Goal: Task Accomplishment & Management: Manage account settings

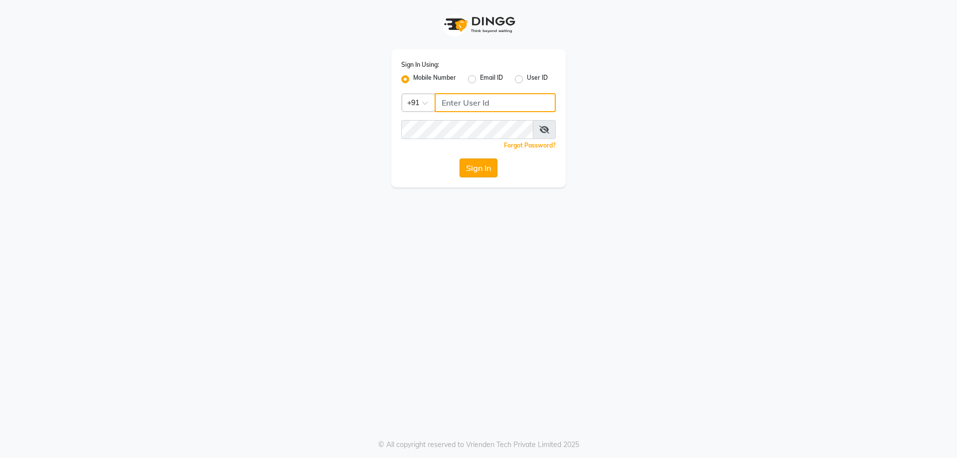
type input "9819006869"
drag, startPoint x: 471, startPoint y: 169, endPoint x: 463, endPoint y: 161, distance: 10.9
click at [471, 169] on button "Sign In" at bounding box center [479, 168] width 38 height 19
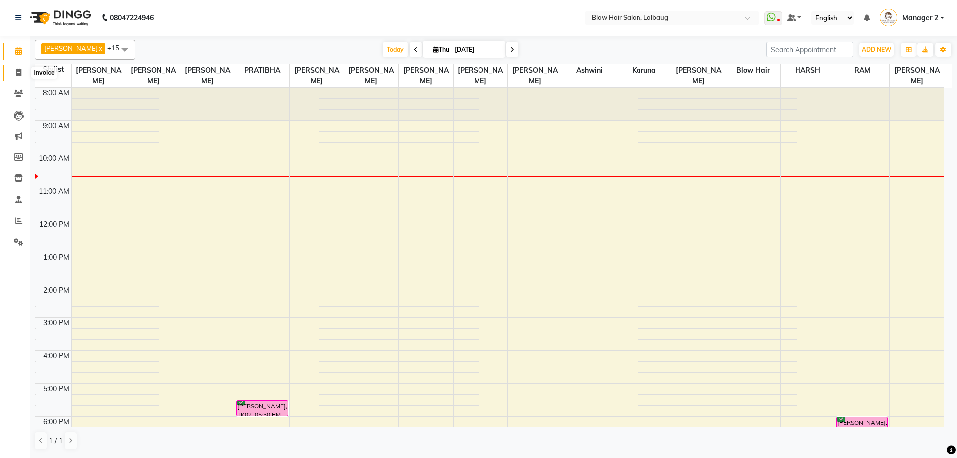
click at [16, 69] on icon at bounding box center [18, 72] width 5 height 7
select select "5162"
select select "service"
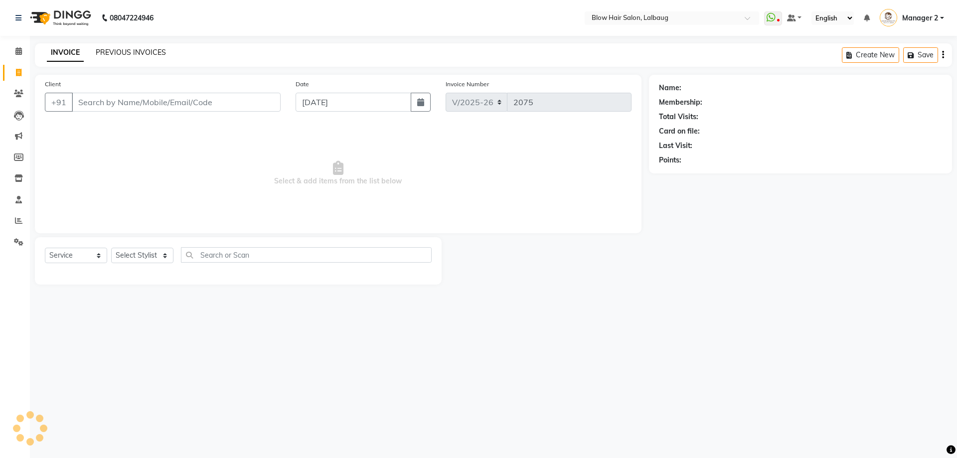
click at [145, 54] on link "PREVIOUS INVOICES" at bounding box center [131, 52] width 70 height 9
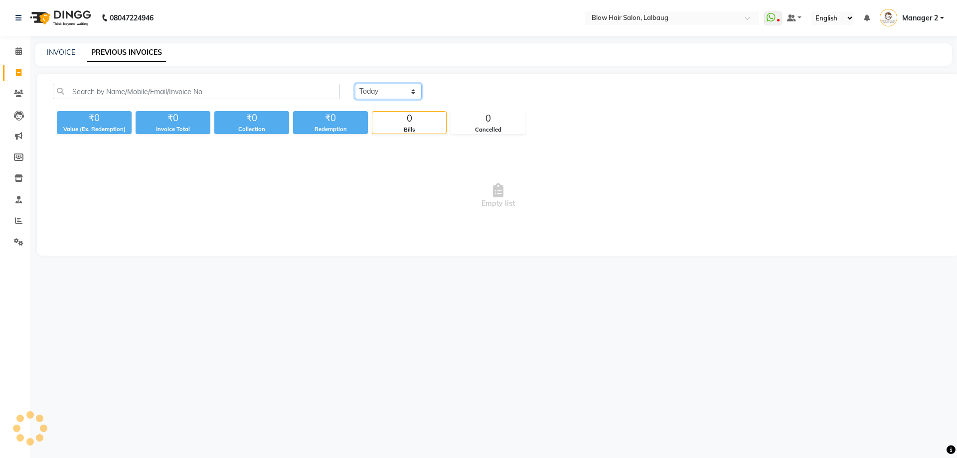
click at [382, 95] on select "[DATE] [DATE] Custom Range" at bounding box center [388, 91] width 67 height 15
select select "[DATE]"
click at [355, 84] on select "[DATE] [DATE] Custom Range" at bounding box center [388, 91] width 67 height 15
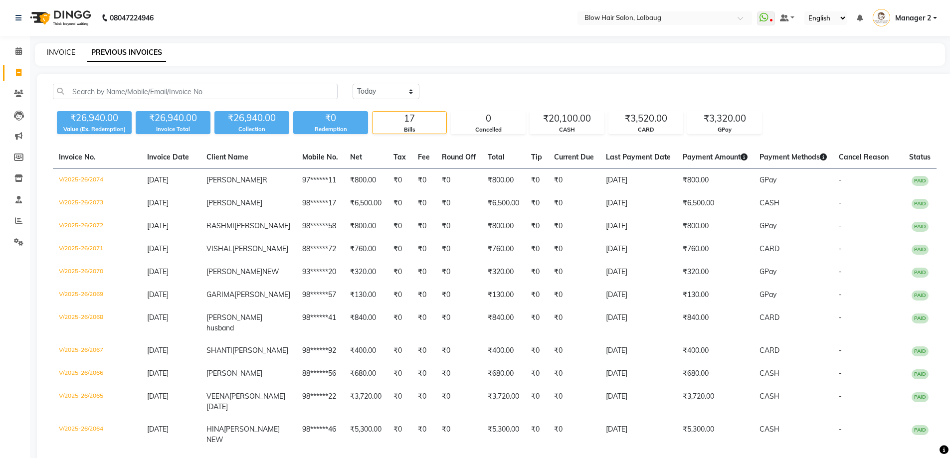
click at [66, 52] on link "INVOICE" at bounding box center [61, 52] width 28 height 9
select select "5162"
select select "service"
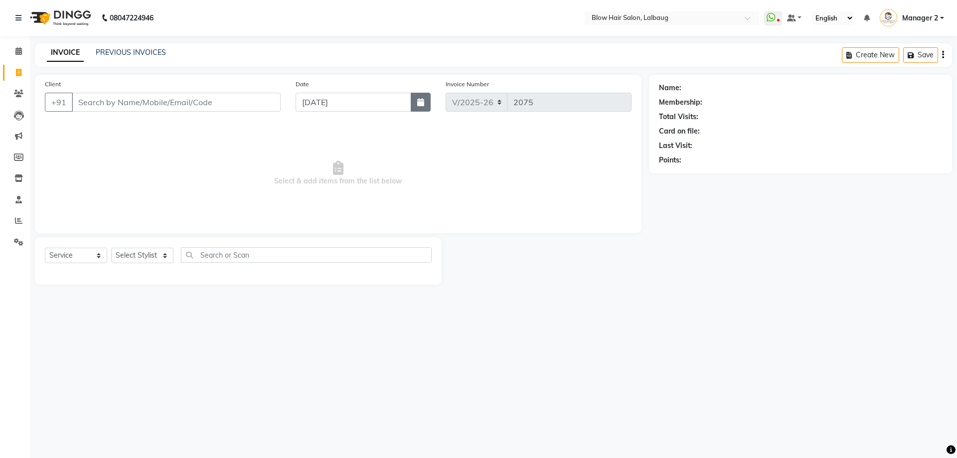
click at [414, 105] on button "button" at bounding box center [421, 102] width 20 height 19
select select "9"
select select "2025"
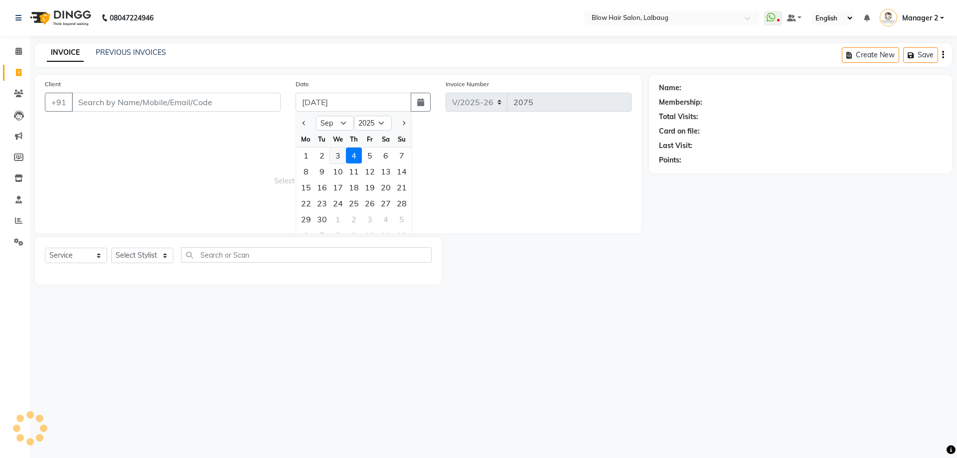
click at [339, 158] on div "3" at bounding box center [338, 156] width 16 height 16
type input "[DATE]"
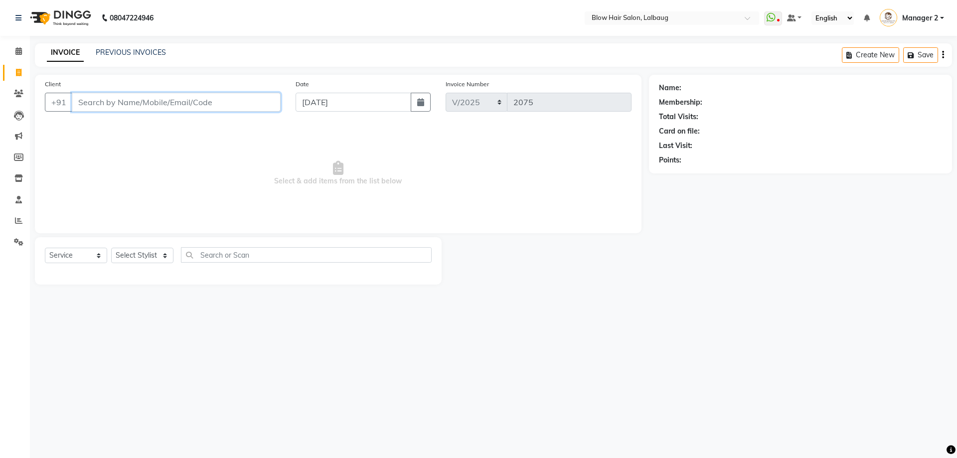
click at [177, 102] on input "Client" at bounding box center [176, 102] width 209 height 19
click at [183, 101] on input "Client" at bounding box center [176, 102] width 209 height 19
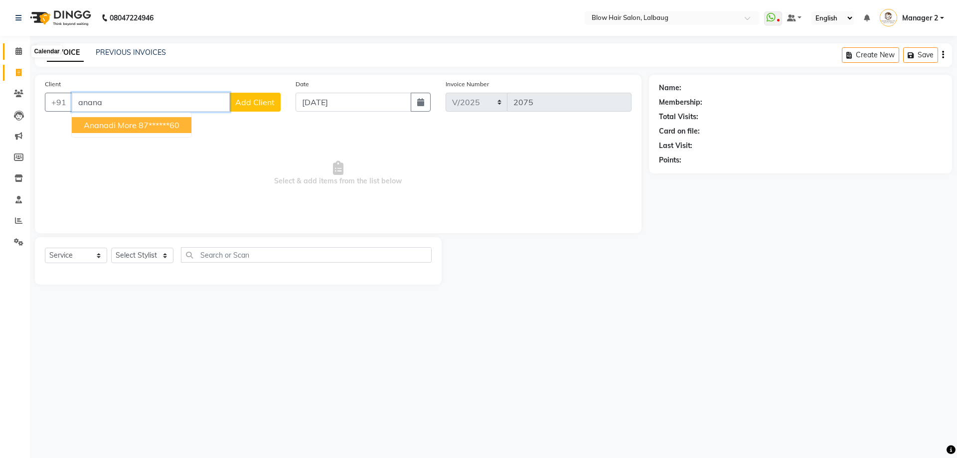
type input "anana"
click at [17, 52] on icon at bounding box center [18, 50] width 6 height 7
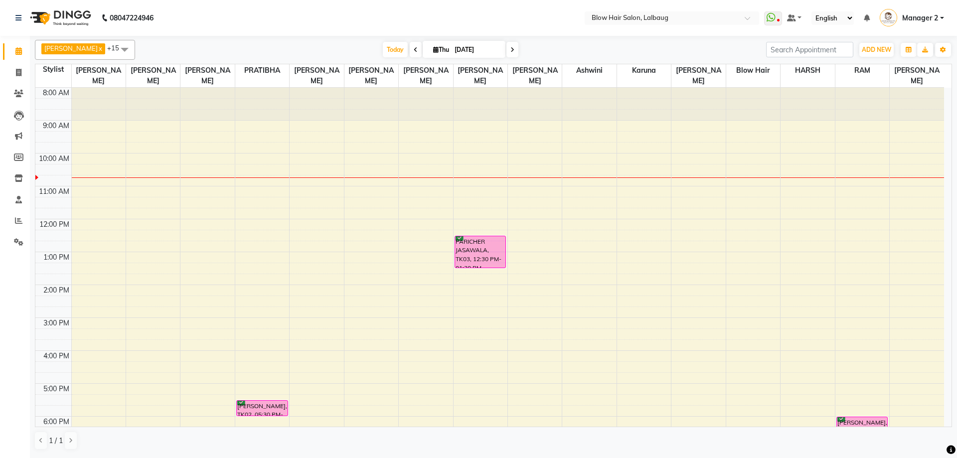
click at [410, 50] on span at bounding box center [416, 49] width 12 height 15
type input "[DATE]"
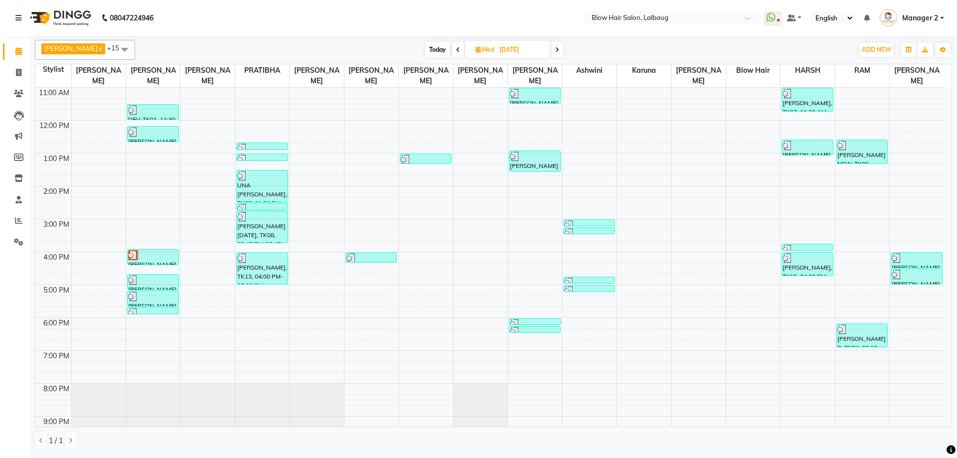
scroll to position [116, 0]
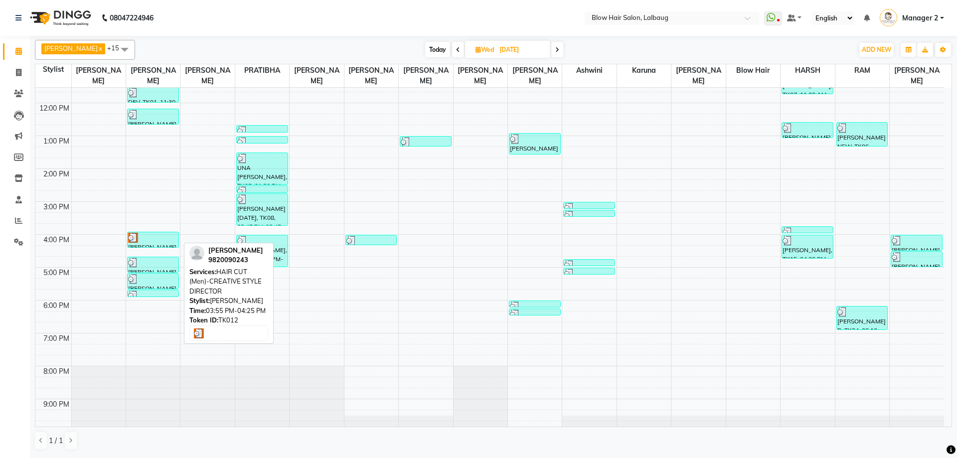
click at [161, 240] on div at bounding box center [153, 238] width 50 height 10
select select "3"
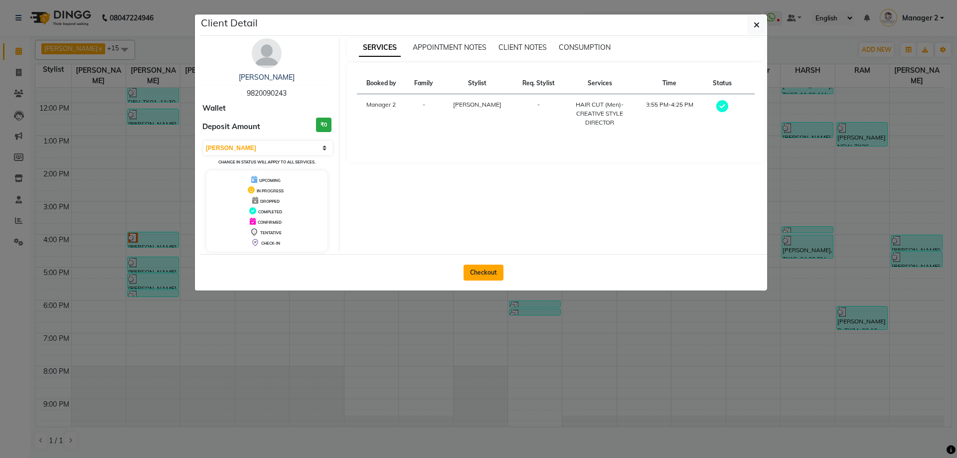
click at [485, 272] on button "Checkout" at bounding box center [484, 273] width 40 height 16
select select "5162"
select select "service"
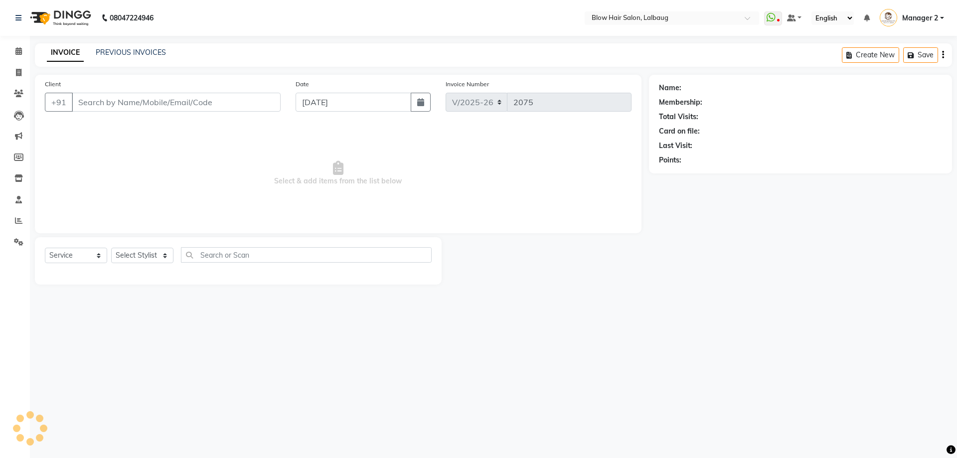
type input "98******43"
type input "[DATE]"
select select "33342"
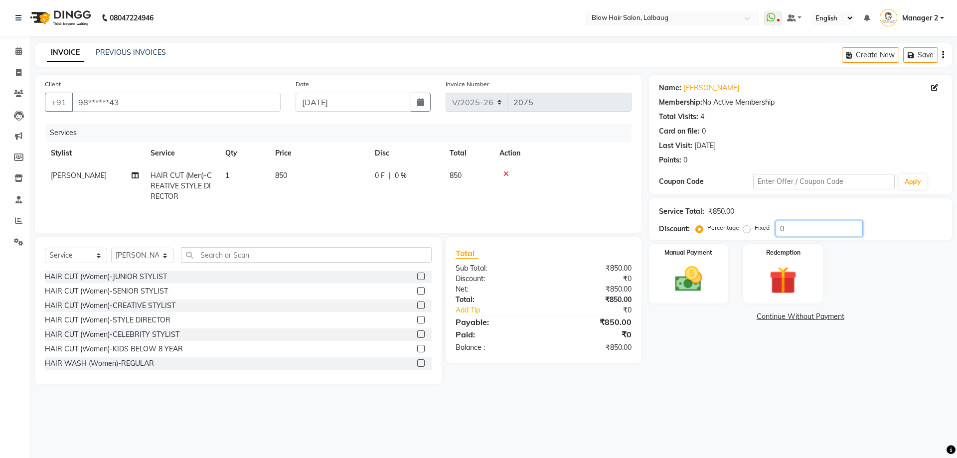
click at [776, 227] on input "0" at bounding box center [819, 228] width 87 height 15
type input "20"
click at [710, 259] on div "Manual Payment" at bounding box center [688, 273] width 83 height 61
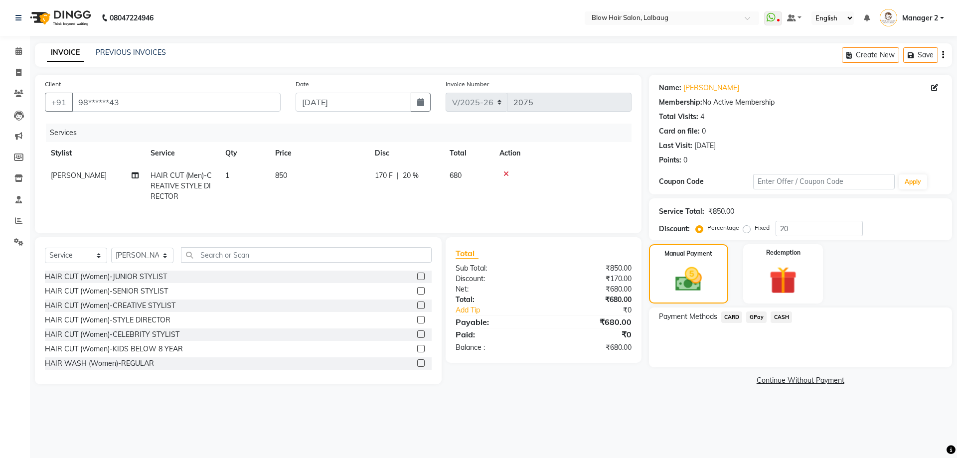
click at [760, 314] on span "GPay" at bounding box center [756, 317] width 20 height 11
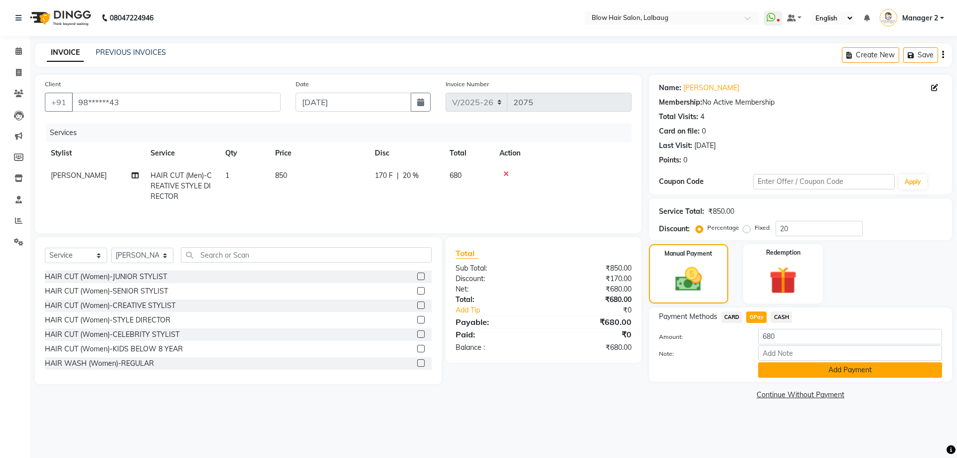
click at [788, 369] on button "Add Payment" at bounding box center [850, 369] width 184 height 15
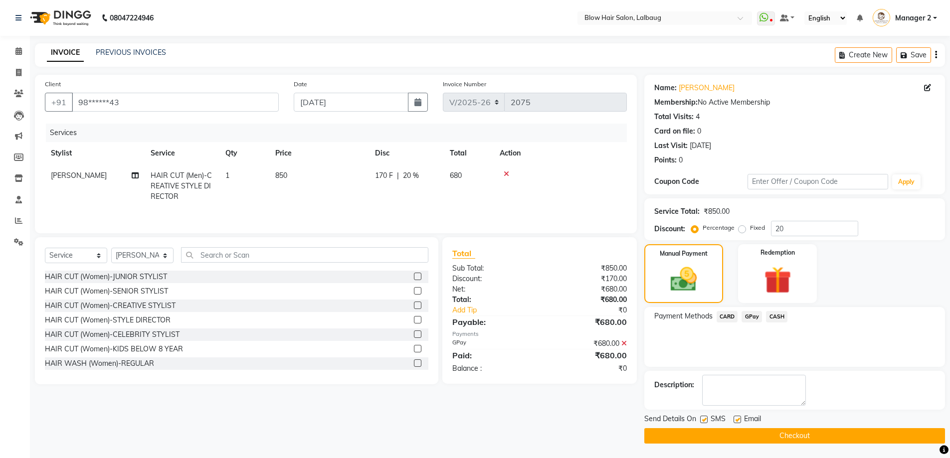
click at [736, 421] on label at bounding box center [736, 419] width 7 height 7
click at [736, 421] on input "checkbox" at bounding box center [736, 420] width 6 height 6
checkbox input "false"
click at [704, 420] on label at bounding box center [703, 419] width 7 height 7
click at [704, 420] on input "checkbox" at bounding box center [703, 420] width 6 height 6
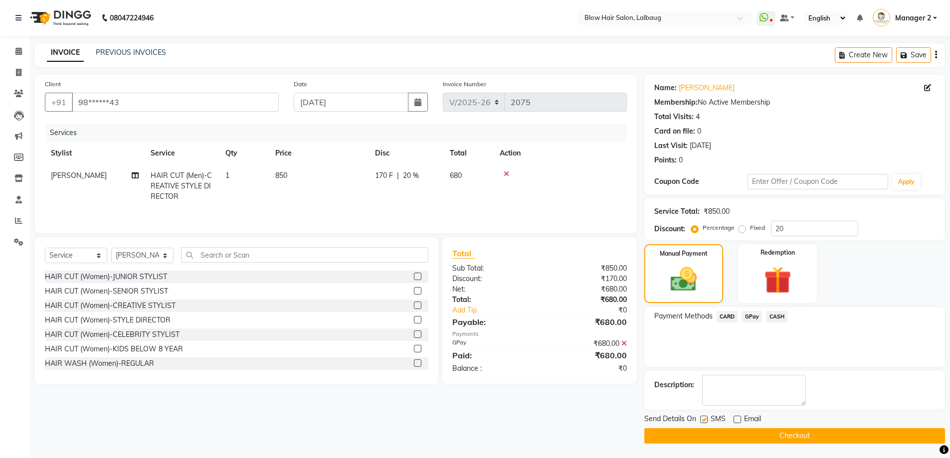
checkbox input "false"
click at [715, 434] on button "Checkout" at bounding box center [794, 435] width 301 height 15
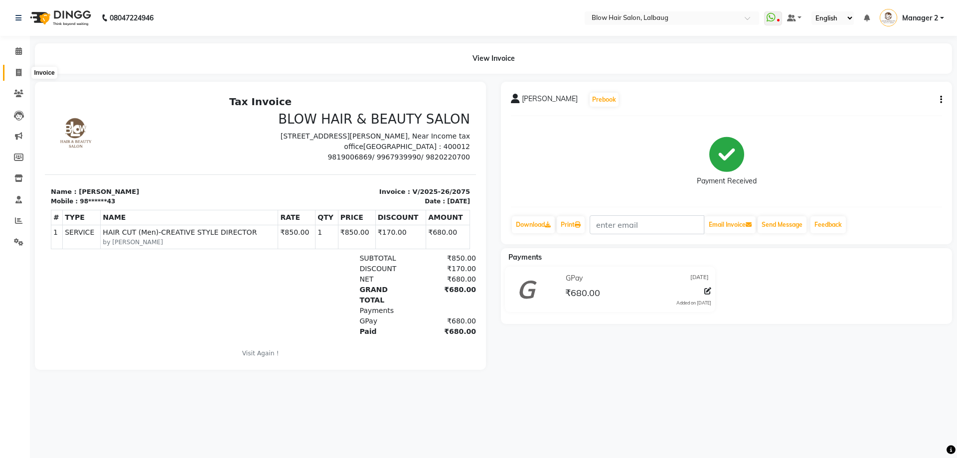
click at [18, 69] on icon at bounding box center [18, 72] width 5 height 7
select select "5162"
select select "service"
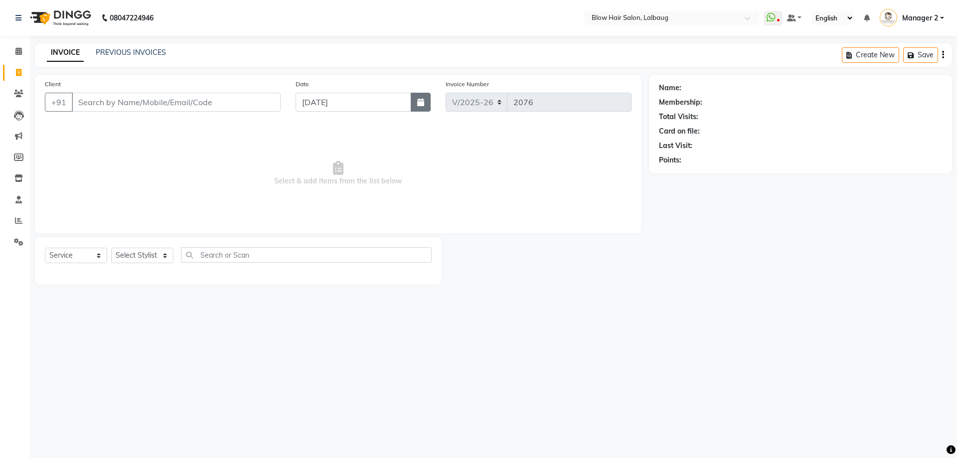
click at [415, 103] on button "button" at bounding box center [421, 102] width 20 height 19
select select "9"
select select "2025"
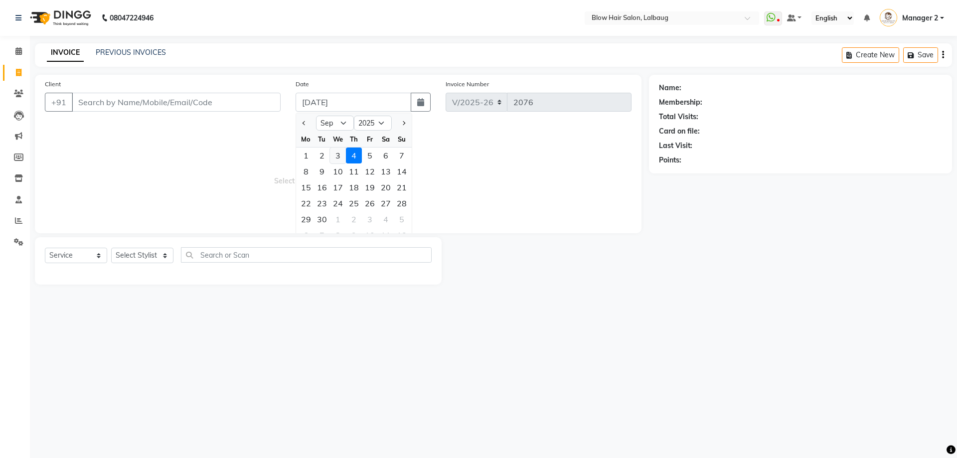
click at [340, 157] on div "3" at bounding box center [338, 156] width 16 height 16
type input "[DATE]"
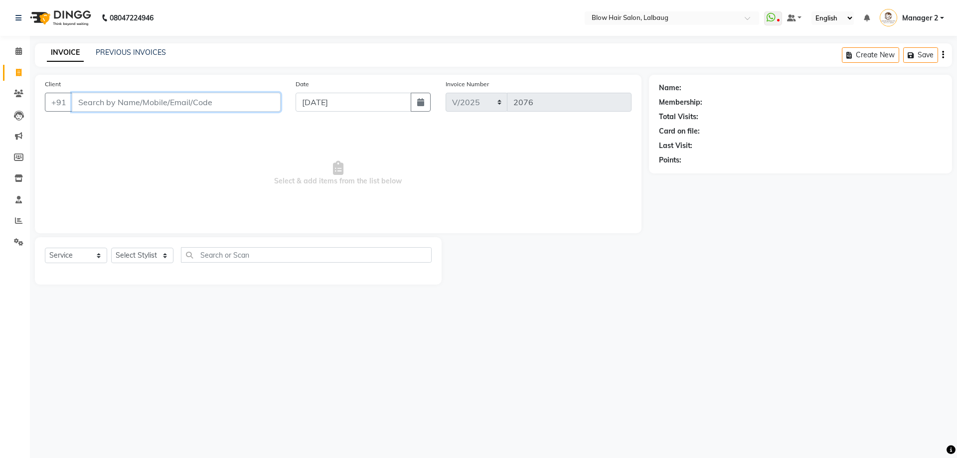
click at [182, 111] on input "Client" at bounding box center [176, 102] width 209 height 19
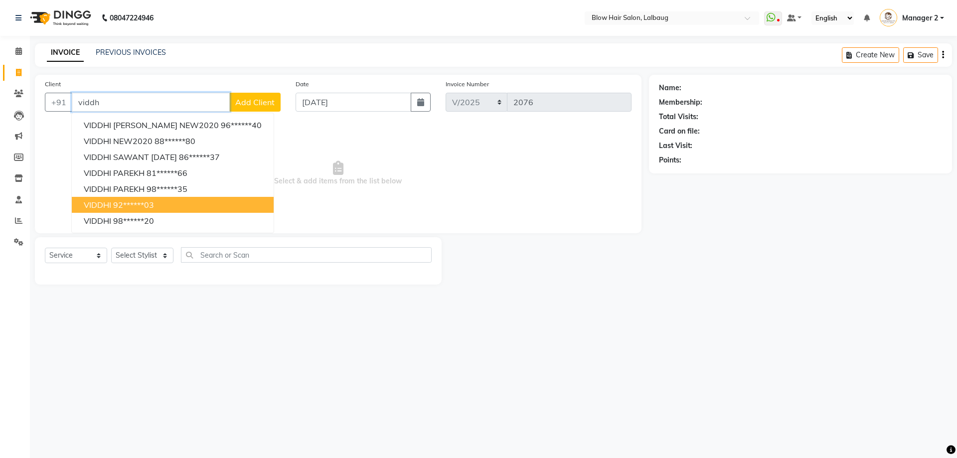
click at [154, 205] on ngb-highlight "92******03" at bounding box center [133, 205] width 41 height 10
type input "92******03"
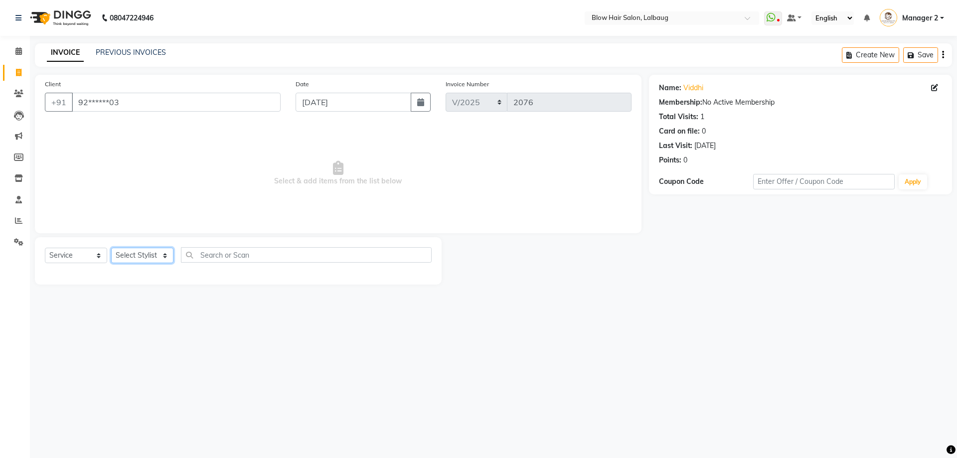
click at [151, 259] on select "Select Stylist Ashwini ASHWINI AVINASH BEAU Blow Hair DARSHANA Dingg Support HA…" at bounding box center [142, 255] width 62 height 15
select select "76491"
click at [111, 248] on select "Select Stylist Ashwini ASHWINI AVINASH BEAU Blow Hair DARSHANA Dingg Support HA…" at bounding box center [142, 255] width 62 height 15
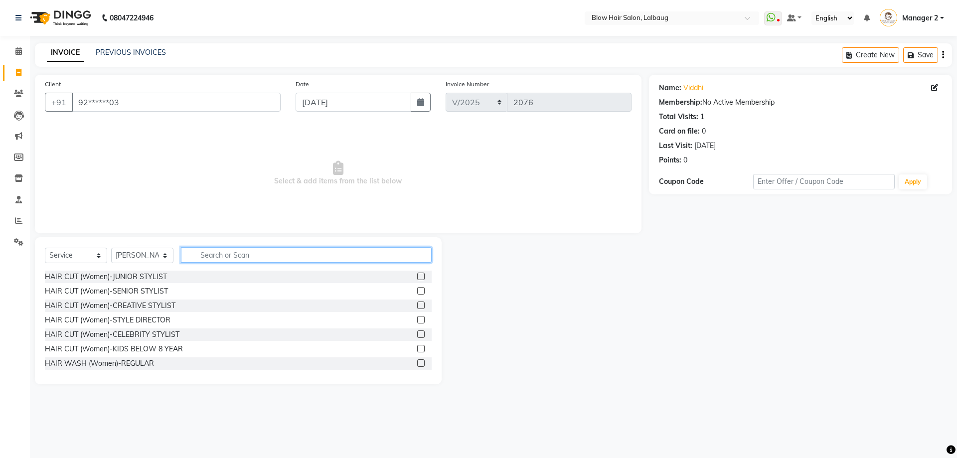
click at [215, 257] on input "text" at bounding box center [306, 254] width 251 height 15
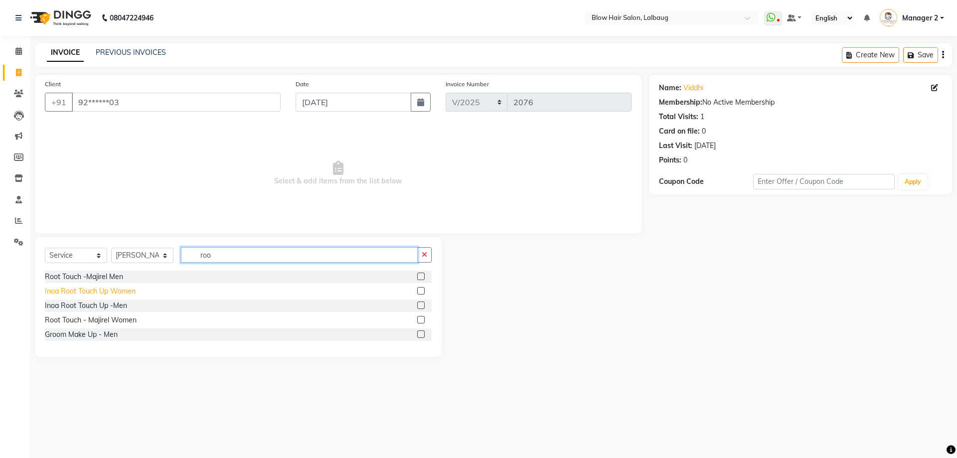
type input "roo"
click at [93, 291] on div "Inoa Root Touch Up Women" at bounding box center [90, 291] width 91 height 10
checkbox input "false"
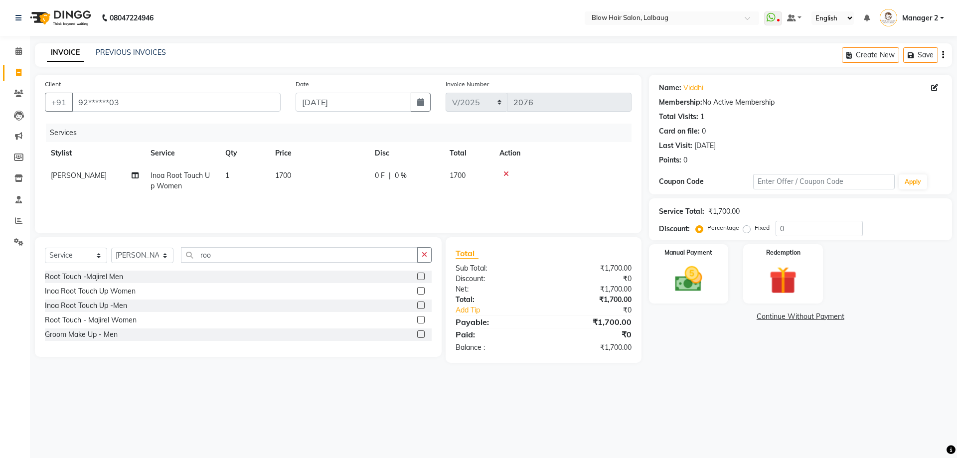
click at [298, 186] on td "1700" at bounding box center [319, 181] width 100 height 33
select select "76491"
drag, startPoint x: 374, startPoint y: 177, endPoint x: 247, endPoint y: 190, distance: 127.2
click at [247, 190] on tr "Ashwini ASHWINI AVINASH BEAU Blow Hair DARSHANA Dingg Support HARSH HARSHAVARDH…" at bounding box center [338, 186] width 587 height 42
type input "1520"
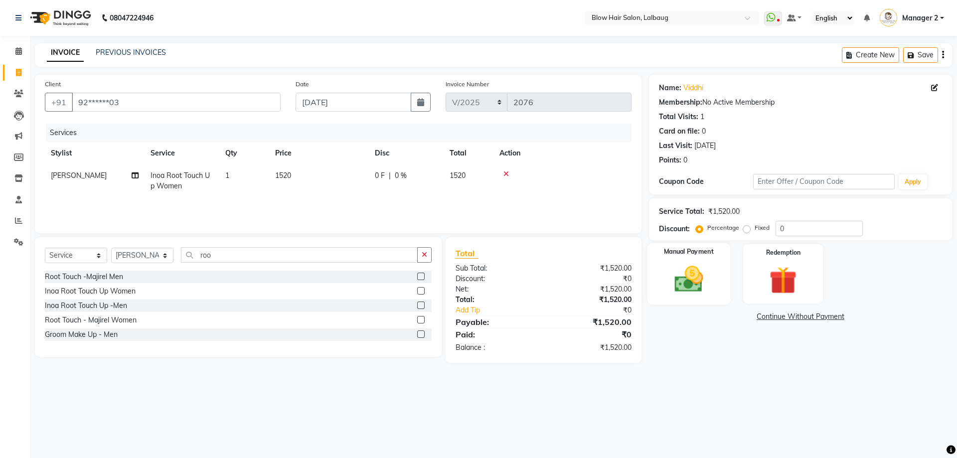
click at [704, 287] on img at bounding box center [689, 279] width 46 height 33
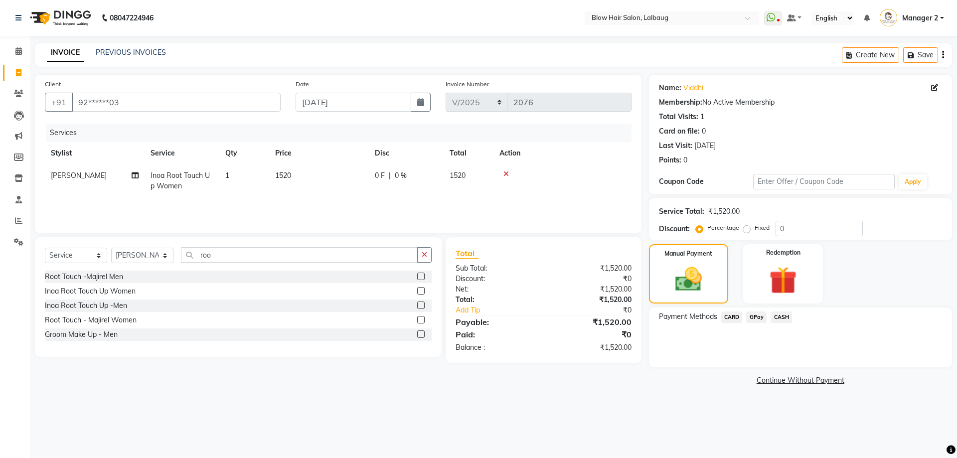
click at [761, 317] on span "GPay" at bounding box center [756, 317] width 20 height 11
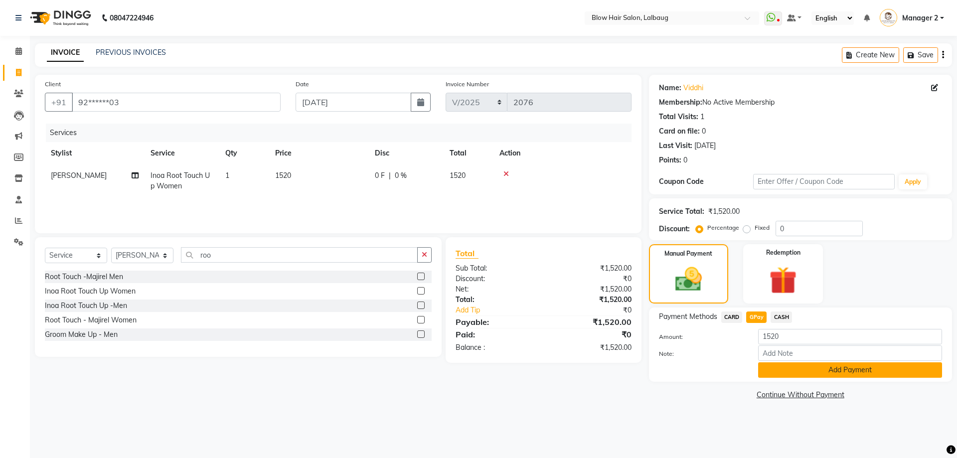
click at [800, 365] on button "Add Payment" at bounding box center [850, 369] width 184 height 15
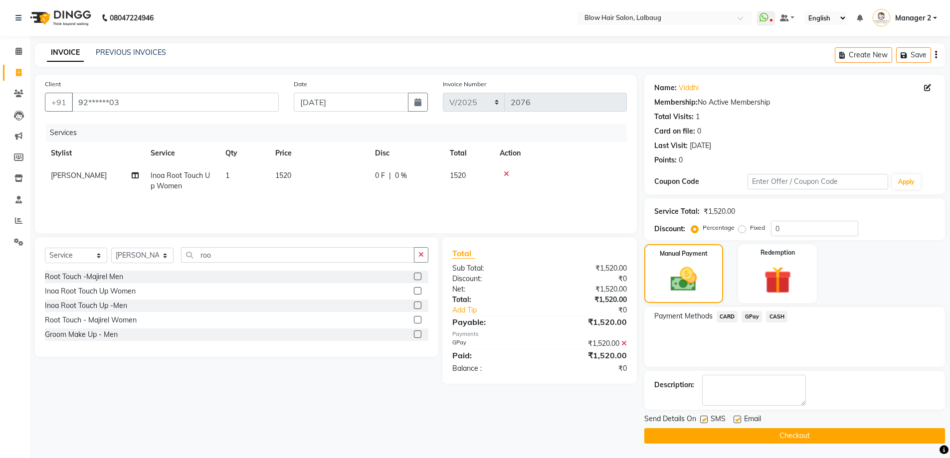
click at [732, 421] on div "Send Details On SMS Email" at bounding box center [794, 420] width 301 height 12
click at [707, 418] on label at bounding box center [703, 419] width 7 height 7
click at [706, 418] on input "checkbox" at bounding box center [703, 420] width 6 height 6
checkbox input "false"
click at [735, 420] on label at bounding box center [736, 419] width 7 height 7
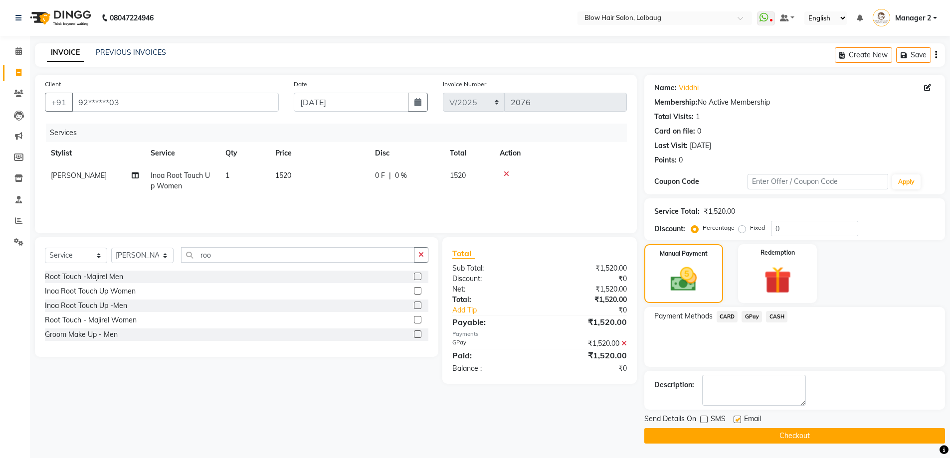
click at [735, 420] on input "checkbox" at bounding box center [736, 420] width 6 height 6
checkbox input "false"
click at [733, 435] on button "Checkout" at bounding box center [794, 435] width 301 height 15
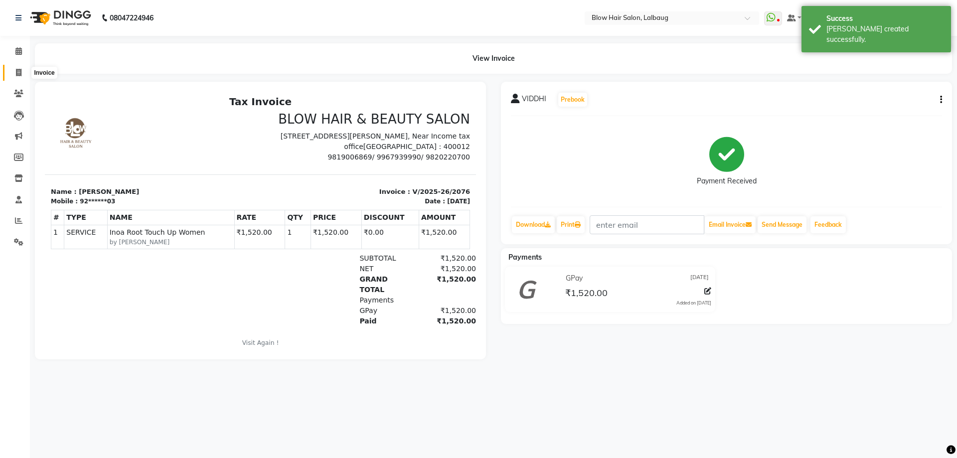
click at [18, 73] on icon at bounding box center [18, 72] width 5 height 7
select select "service"
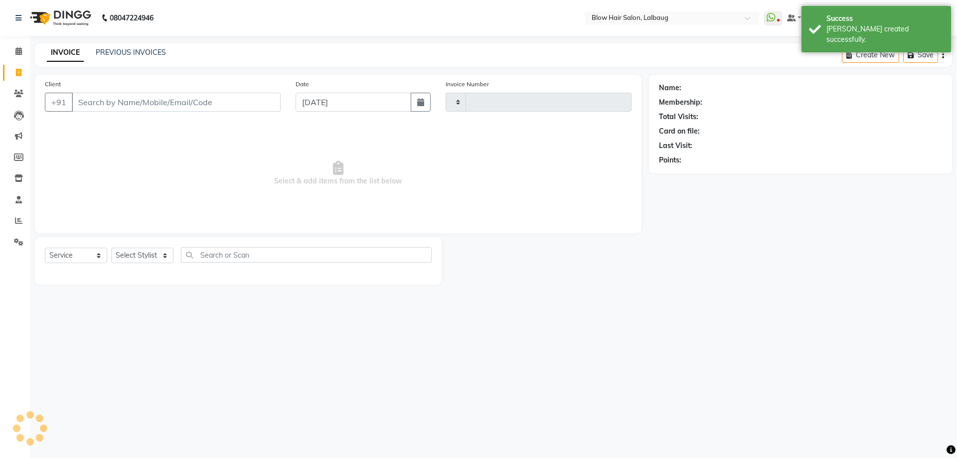
type input "2077"
select select "5162"
click at [139, 54] on link "PREVIOUS INVOICES" at bounding box center [131, 52] width 70 height 9
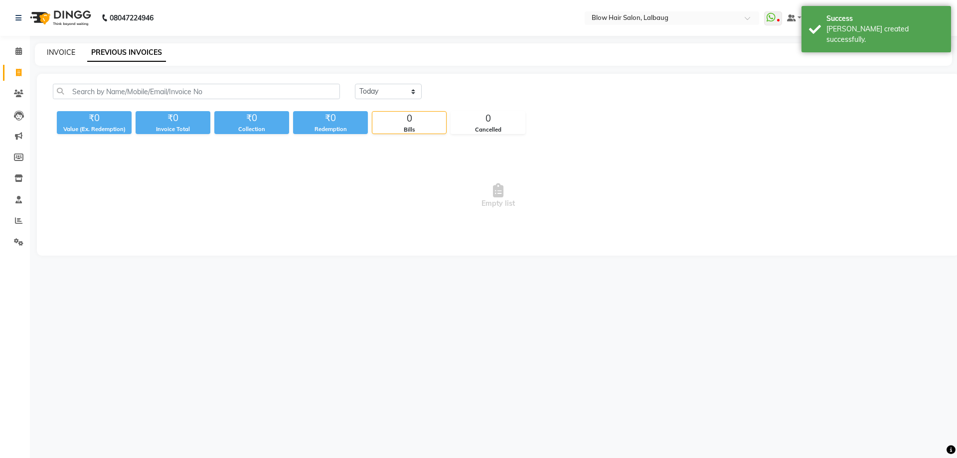
click at [67, 49] on link "INVOICE" at bounding box center [61, 52] width 28 height 9
select select "5162"
select select "service"
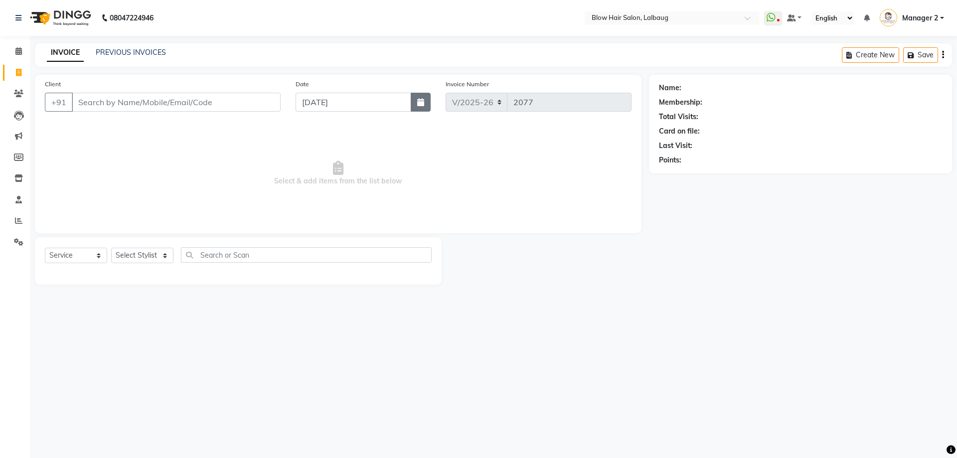
click at [420, 101] on icon "button" at bounding box center [420, 102] width 7 height 8
select select "9"
select select "2025"
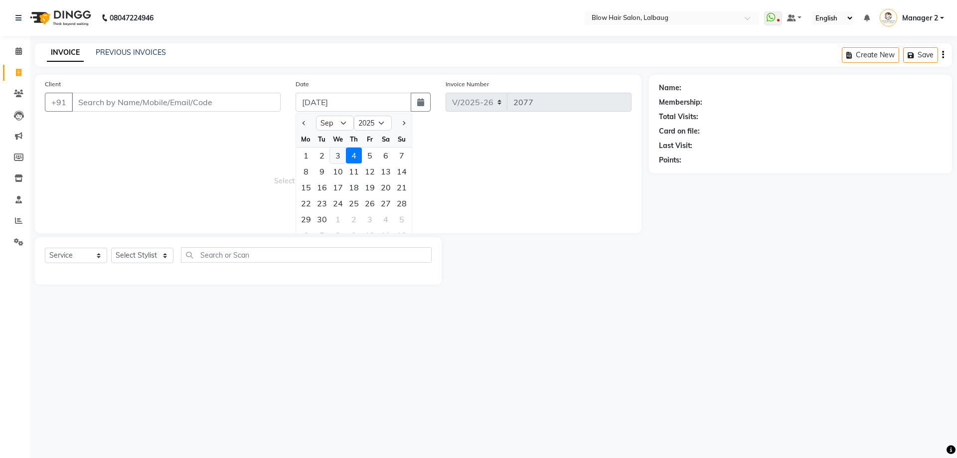
click at [336, 156] on div "3" at bounding box center [338, 156] width 16 height 16
type input "[DATE]"
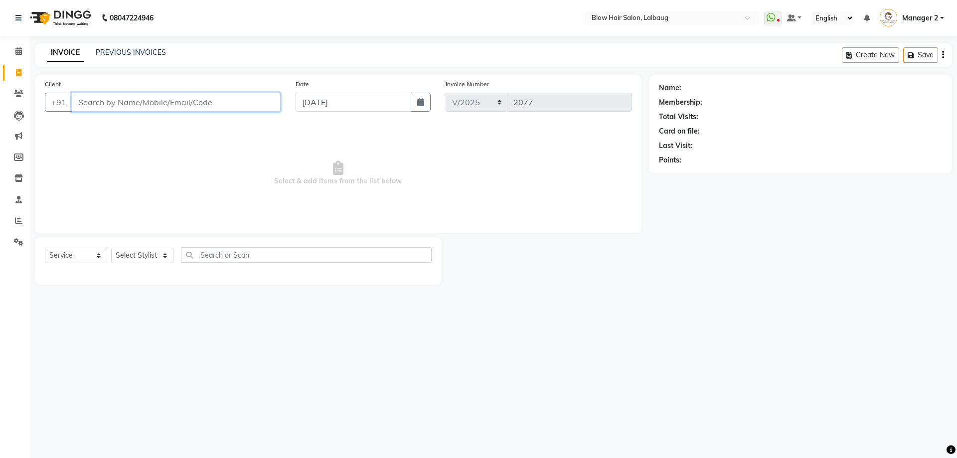
click at [125, 104] on input "Client" at bounding box center [176, 102] width 209 height 19
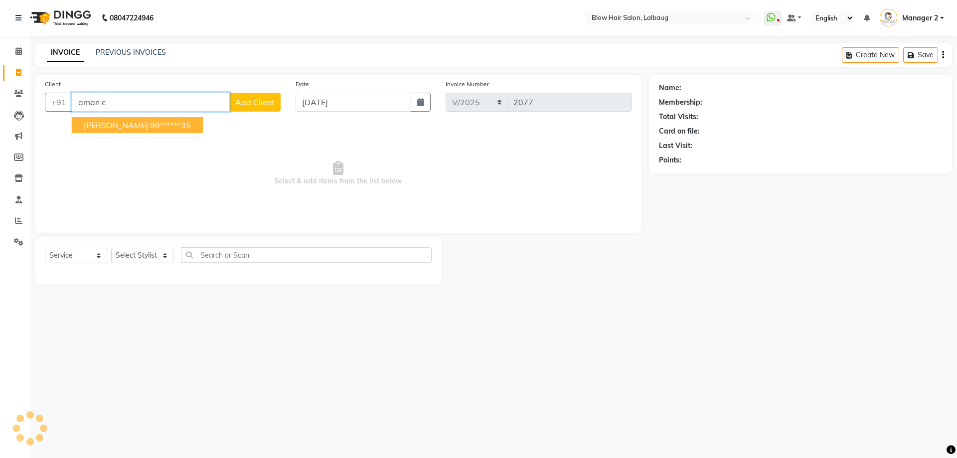
click at [122, 132] on button "AMAN CHAUHAN 99******35" at bounding box center [137, 125] width 131 height 16
type input "99******35"
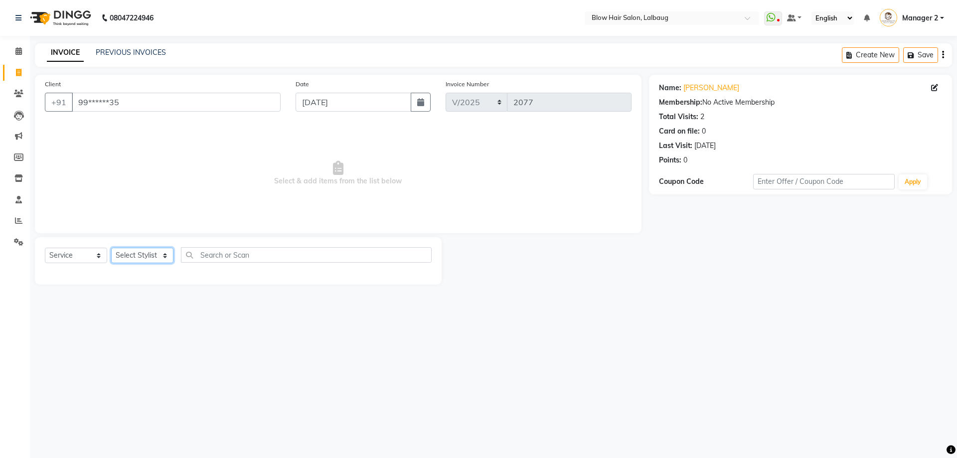
click at [143, 255] on select "Select Stylist Ashwini ASHWINI AVINASH BEAU Blow Hair DARSHANA Dingg Support HA…" at bounding box center [142, 255] width 62 height 15
select select "76491"
click at [111, 248] on select "Select Stylist Ashwini ASHWINI AVINASH BEAU Blow Hair DARSHANA Dingg Support HA…" at bounding box center [142, 255] width 62 height 15
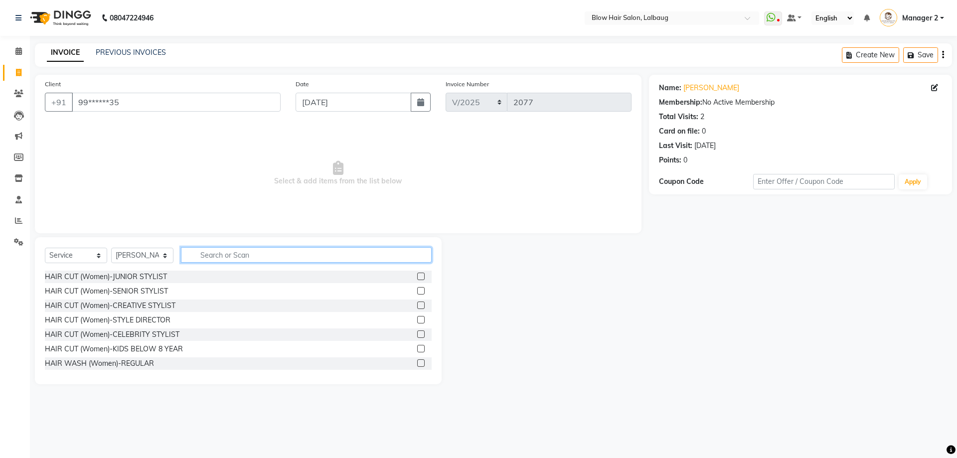
click at [221, 247] on input "text" at bounding box center [306, 254] width 251 height 15
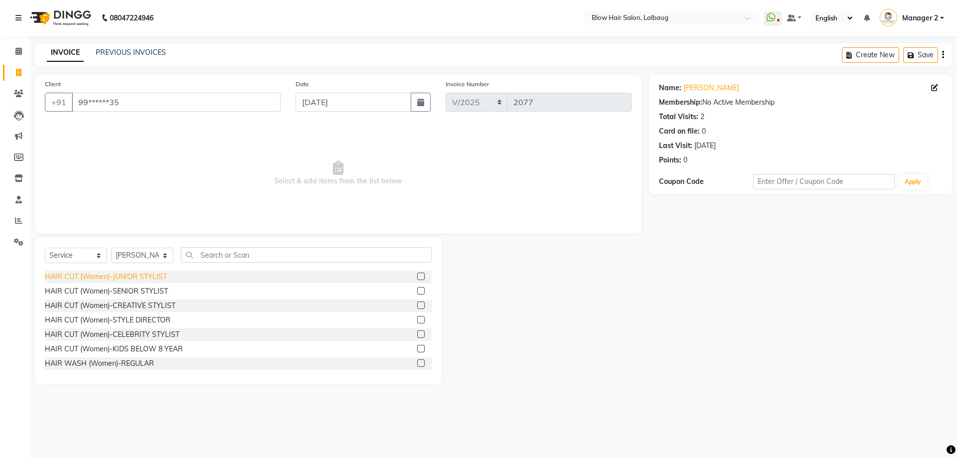
click at [128, 277] on div "HAIR CUT (Women)-JUNIOR STYLIST" at bounding box center [106, 277] width 122 height 10
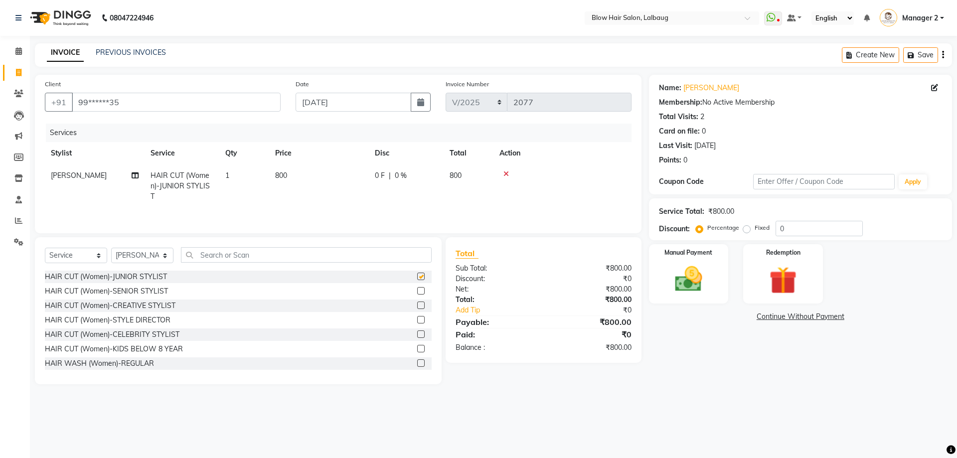
checkbox input "false"
click at [277, 178] on span "800" at bounding box center [281, 175] width 12 height 9
select select "76491"
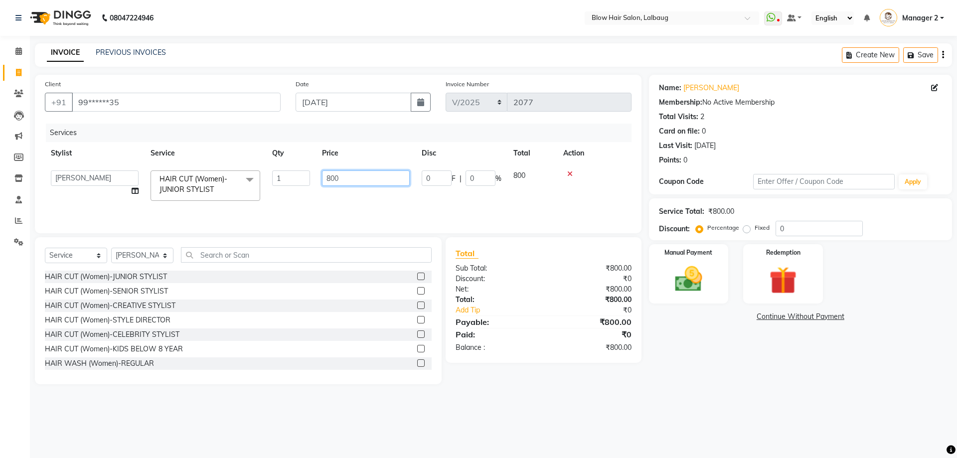
drag, startPoint x: 365, startPoint y: 180, endPoint x: 291, endPoint y: 194, distance: 75.1
click at [291, 194] on tr "Ashwini ASHWINI AVINASH BEAU Blow Hair DARSHANA Dingg Support HARSH HARSHAVARDH…" at bounding box center [338, 186] width 587 height 42
type input "500"
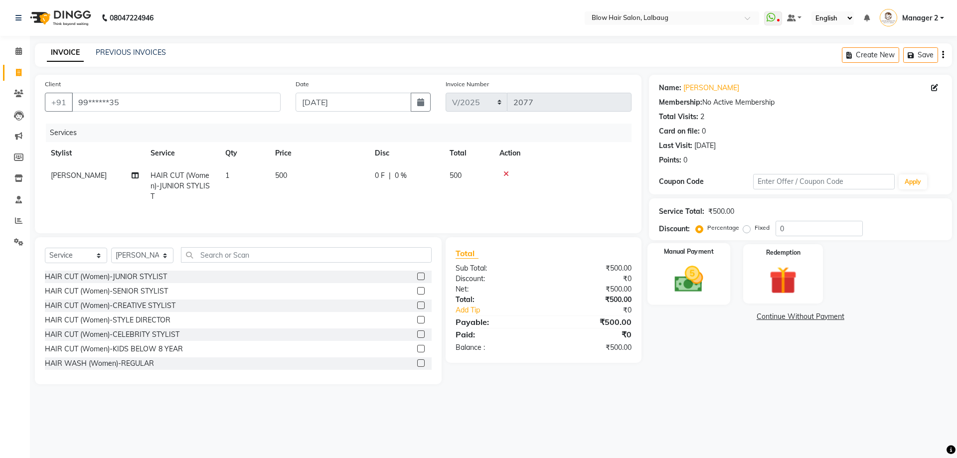
click at [679, 279] on img at bounding box center [689, 279] width 46 height 33
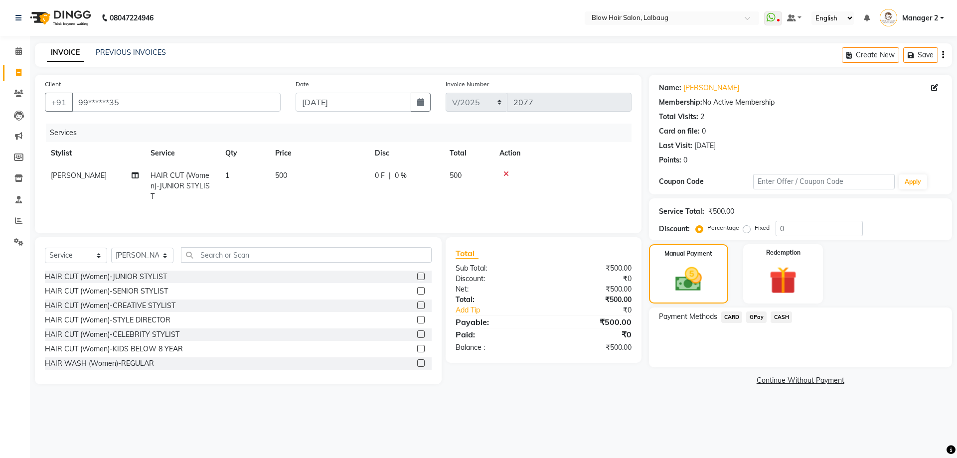
click at [758, 318] on span "GPay" at bounding box center [756, 317] width 20 height 11
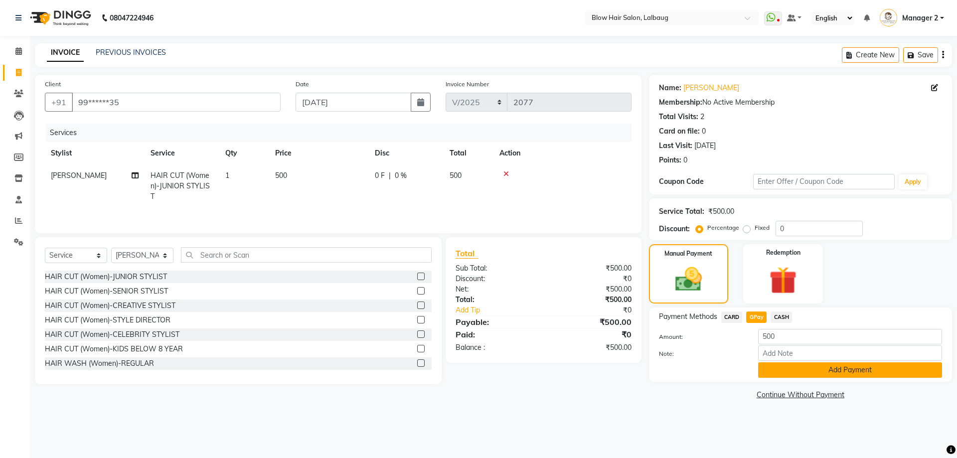
click at [811, 367] on button "Add Payment" at bounding box center [850, 369] width 184 height 15
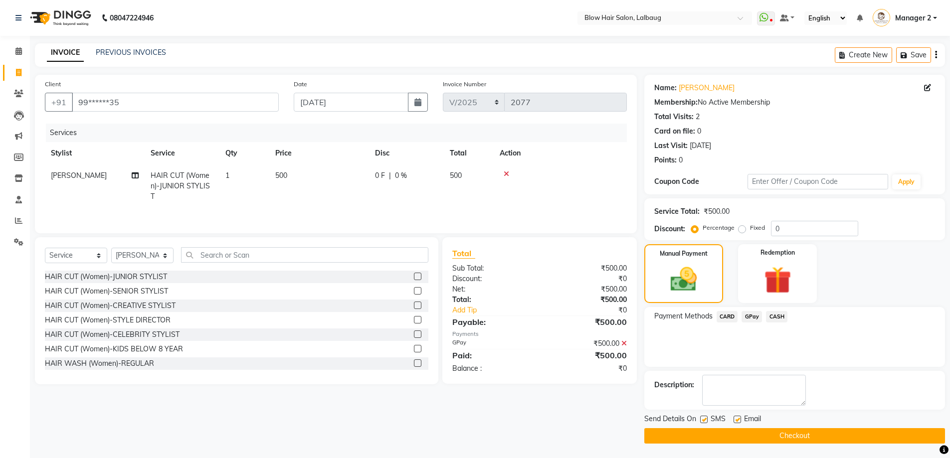
click at [737, 421] on label at bounding box center [736, 419] width 7 height 7
click at [737, 421] on input "checkbox" at bounding box center [736, 420] width 6 height 6
checkbox input "false"
click at [705, 420] on label at bounding box center [703, 419] width 7 height 7
click at [705, 420] on input "checkbox" at bounding box center [703, 420] width 6 height 6
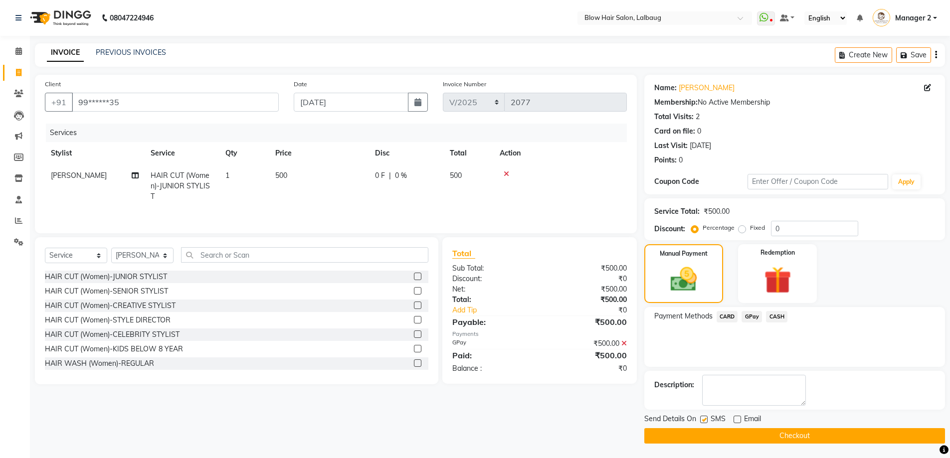
checkbox input "false"
click at [713, 434] on button "Checkout" at bounding box center [794, 435] width 301 height 15
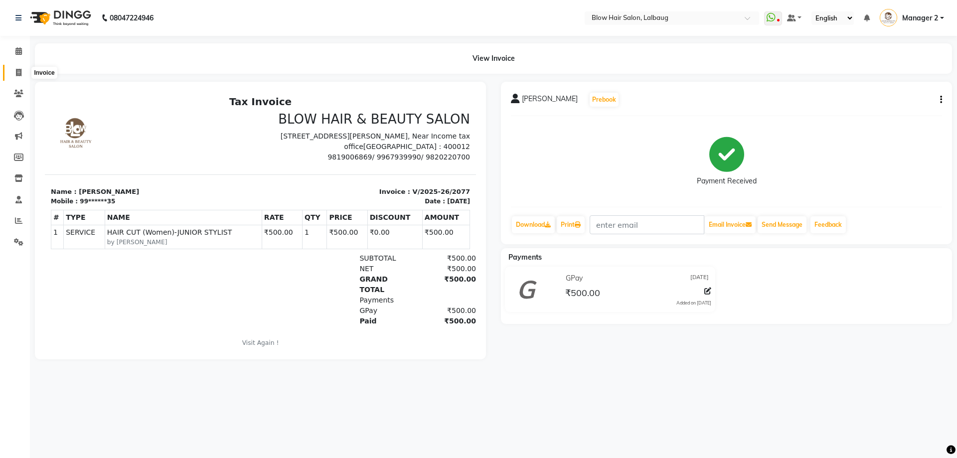
click at [18, 73] on icon at bounding box center [18, 72] width 5 height 7
select select "5162"
select select "service"
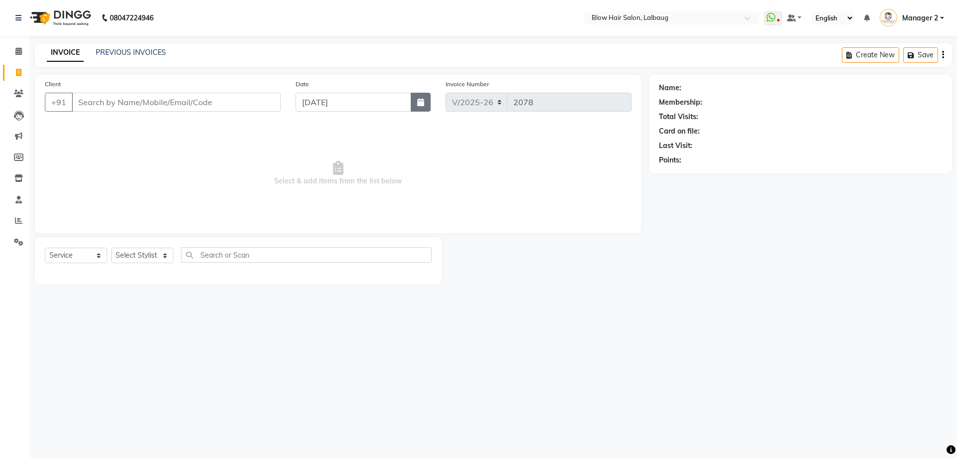
click at [417, 103] on icon "button" at bounding box center [420, 102] width 7 height 8
select select "9"
select select "2025"
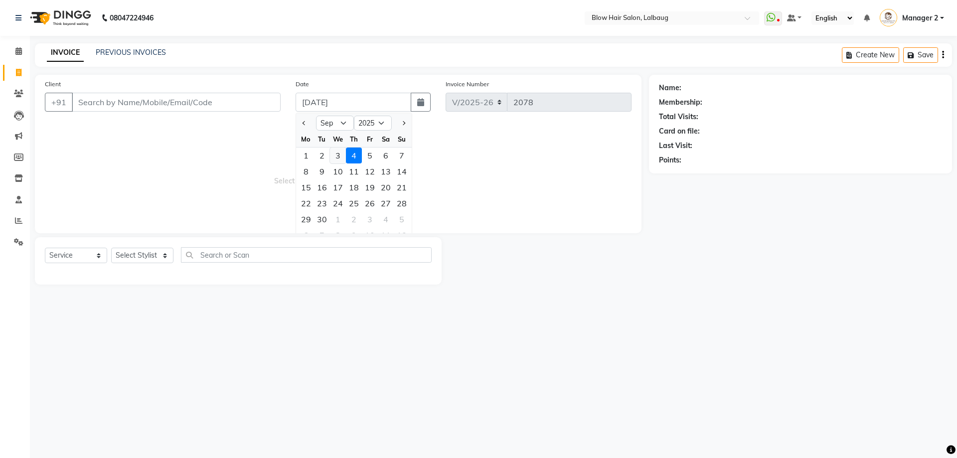
click at [341, 158] on div "3" at bounding box center [338, 156] width 16 height 16
type input "[DATE]"
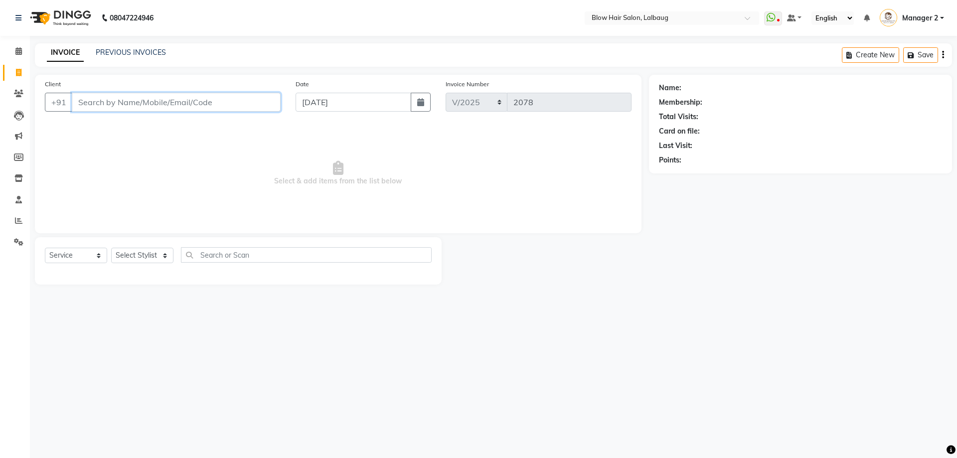
click at [195, 105] on input "Client" at bounding box center [176, 102] width 209 height 19
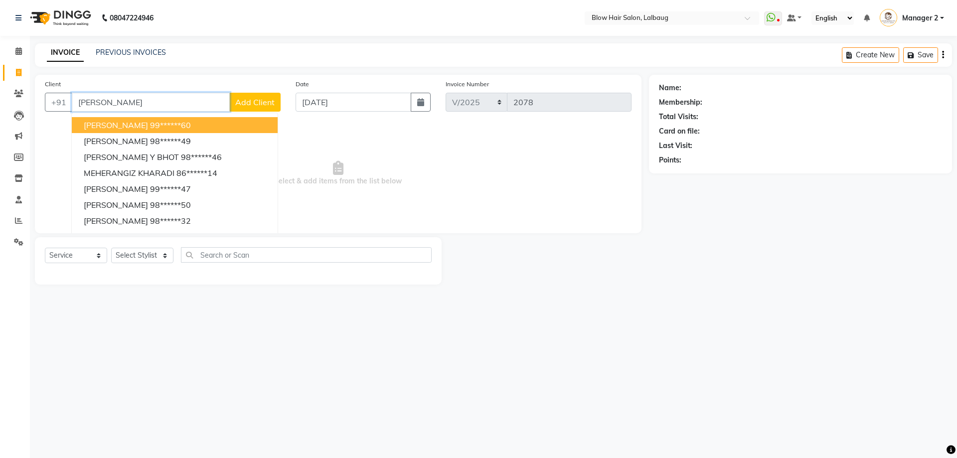
click at [142, 124] on span "Meher Porbunderwala" at bounding box center [116, 125] width 64 height 10
type input "99******60"
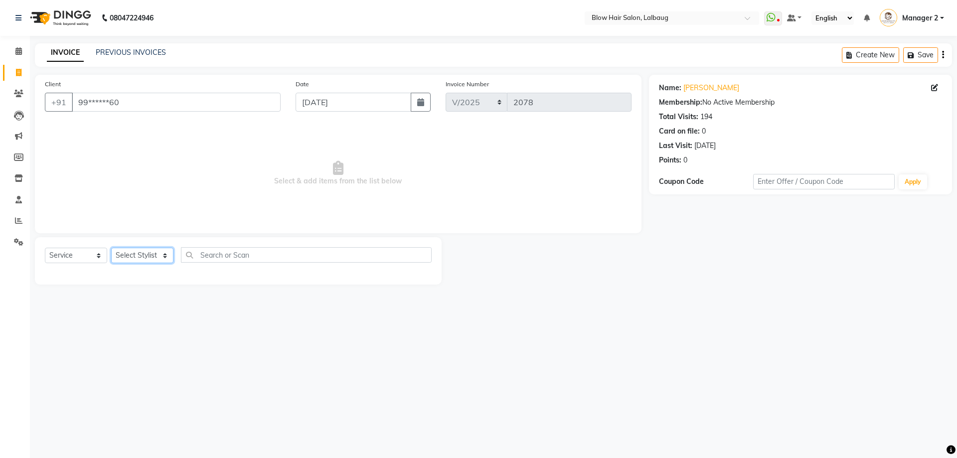
drag, startPoint x: 143, startPoint y: 260, endPoint x: 142, endPoint y: 251, distance: 9.0
click at [143, 259] on select "Select Stylist Ashwini ASHWINI AVINASH BEAU Blow Hair DARSHANA Dingg Support HA…" at bounding box center [142, 255] width 62 height 15
click at [151, 255] on select "Select Stylist Ashwini ASHWINI AVINASH BEAU Blow Hair DARSHANA Dingg Support HA…" at bounding box center [142, 255] width 62 height 15
click at [147, 250] on select "Select Stylist Ashwini ASHWINI AVINASH BEAU Blow Hair DARSHANA Dingg Support HA…" at bounding box center [142, 255] width 62 height 15
click at [157, 252] on select "Select Stylist Ashwini ASHWINI AVINASH BEAU Blow Hair DARSHANA Dingg Support HA…" at bounding box center [142, 255] width 62 height 15
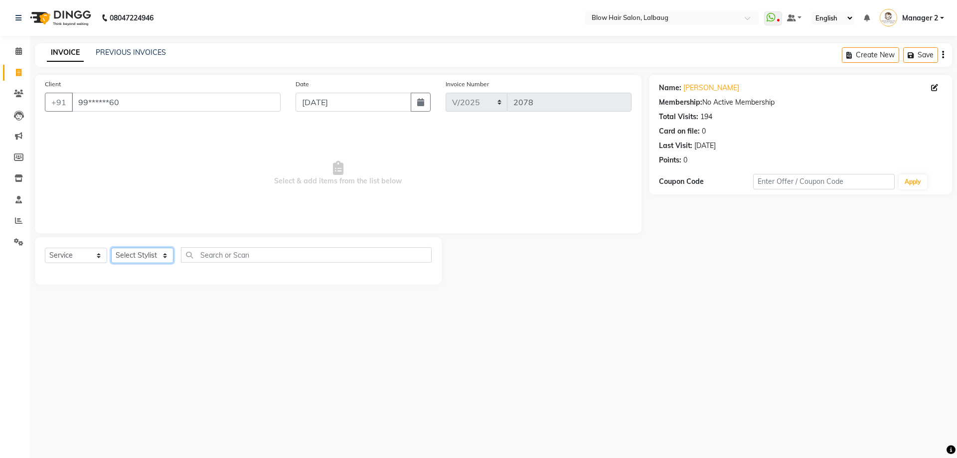
click at [168, 256] on select "Select Stylist Ashwini ASHWINI AVINASH BEAU Blow Hair DARSHANA Dingg Support HA…" at bounding box center [142, 255] width 62 height 15
select select "76491"
click at [111, 248] on select "Select Stylist Ashwini ASHWINI AVINASH BEAU Blow Hair DARSHANA Dingg Support HA…" at bounding box center [142, 255] width 62 height 15
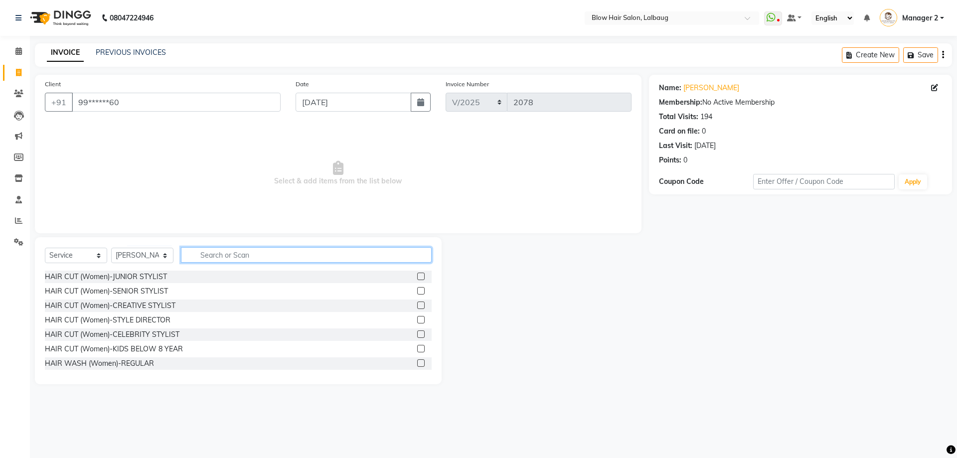
click at [213, 256] on input "text" at bounding box center [306, 254] width 251 height 15
type input "ironi"
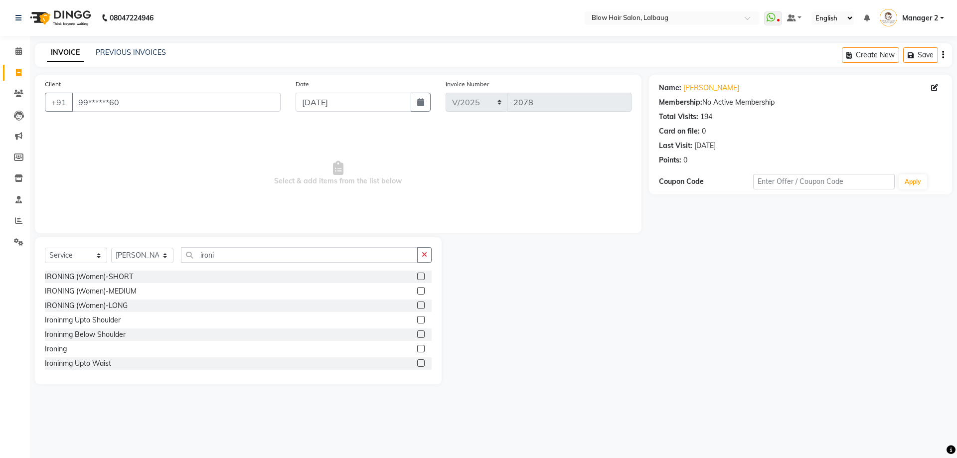
click at [124, 286] on div "IRONING (Women)-MEDIUM" at bounding box center [238, 291] width 387 height 12
click at [123, 292] on div "IRONING (Women)-MEDIUM" at bounding box center [91, 291] width 92 height 10
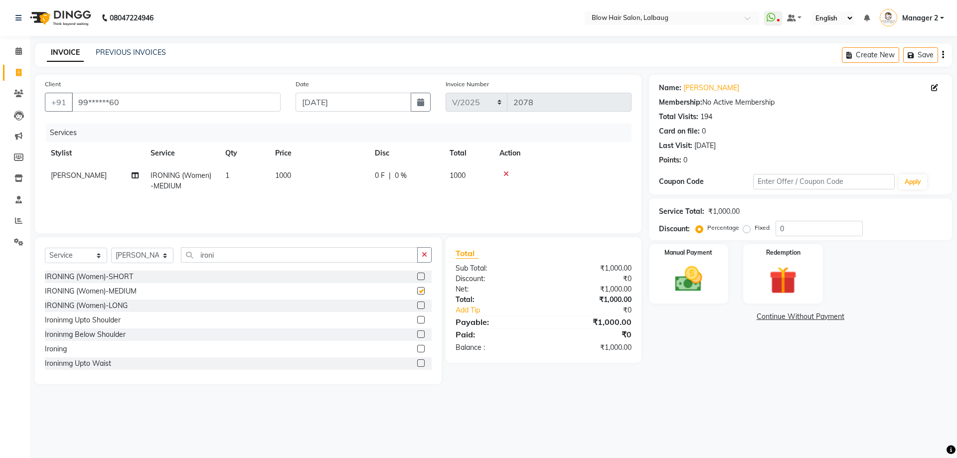
checkbox input "false"
click at [91, 255] on select "Select Service Product Membership Package Voucher Prepaid Gift Card" at bounding box center [76, 255] width 62 height 15
click at [124, 255] on select "Select Stylist Ashwini ASHWINI AVINASH BEAU Blow Hair DARSHANA Dingg Support HA…" at bounding box center [142, 255] width 62 height 15
select select "60246"
click at [111, 248] on select "Select Stylist Ashwini ASHWINI AVINASH BEAU Blow Hair DARSHANA Dingg Support HA…" at bounding box center [142, 255] width 62 height 15
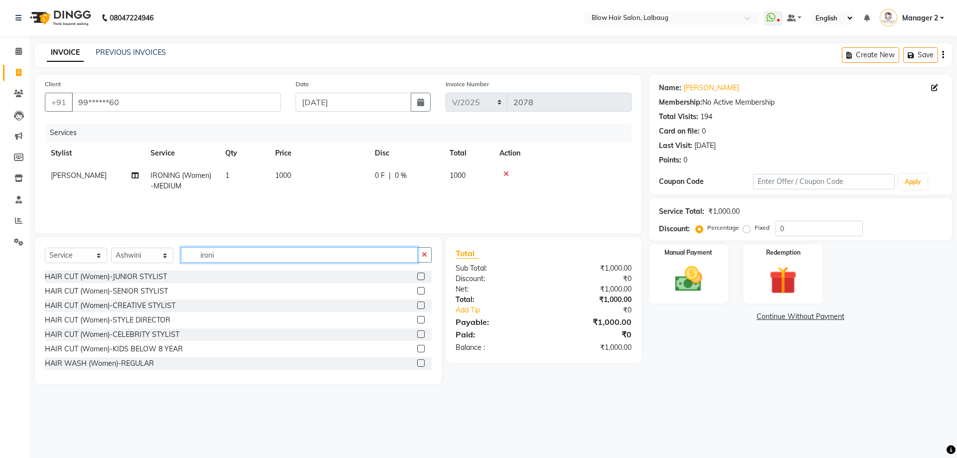
drag, startPoint x: 234, startPoint y: 261, endPoint x: 141, endPoint y: 260, distance: 93.7
click at [155, 261] on div "Select Service Product Membership Package Voucher Prepaid Gift Card Select Styl…" at bounding box center [238, 258] width 387 height 23
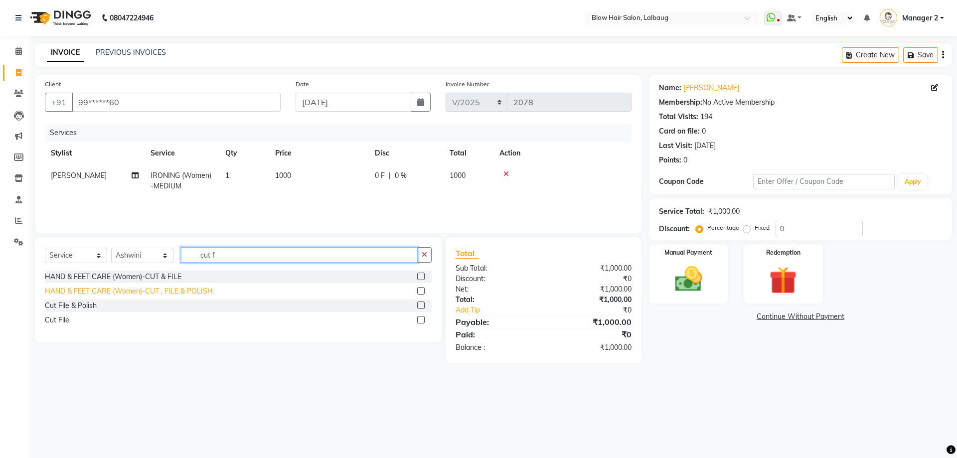
type input "cut f"
click at [146, 288] on div "HAND & FEET CARE (Women)-CUT , FILE & POLISH" at bounding box center [129, 291] width 168 height 10
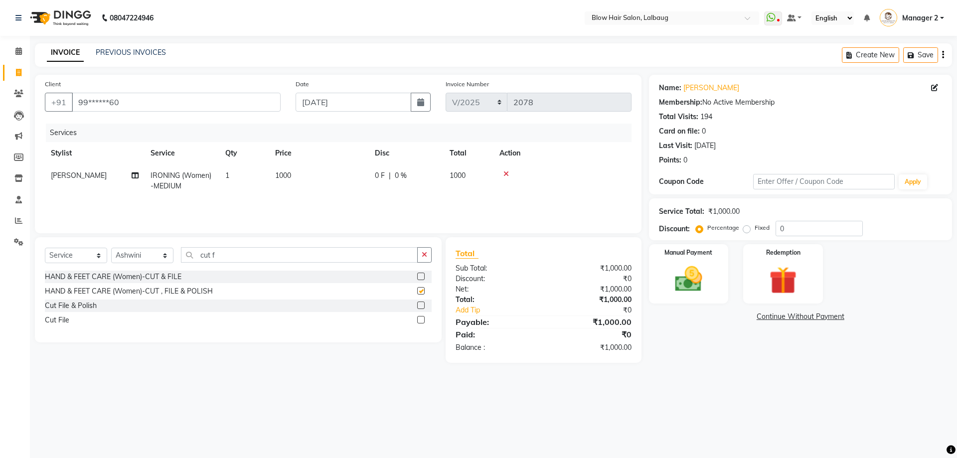
checkbox input "false"
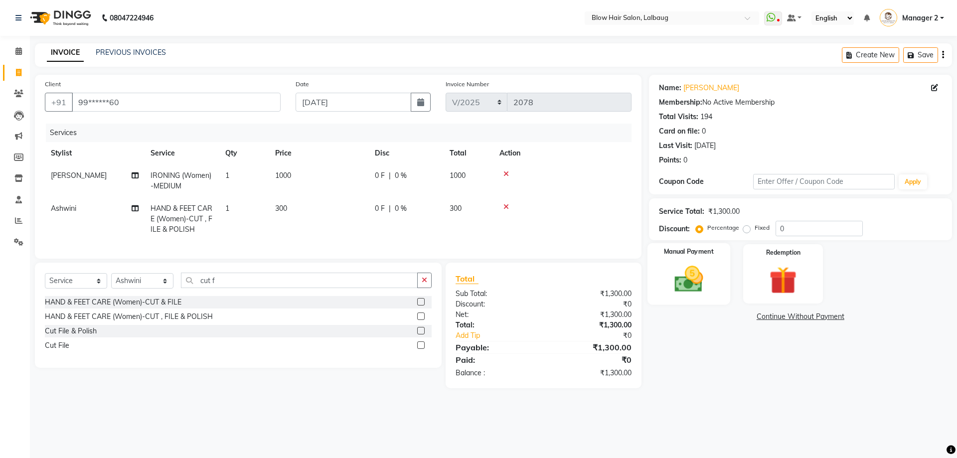
click at [687, 281] on img at bounding box center [689, 279] width 46 height 33
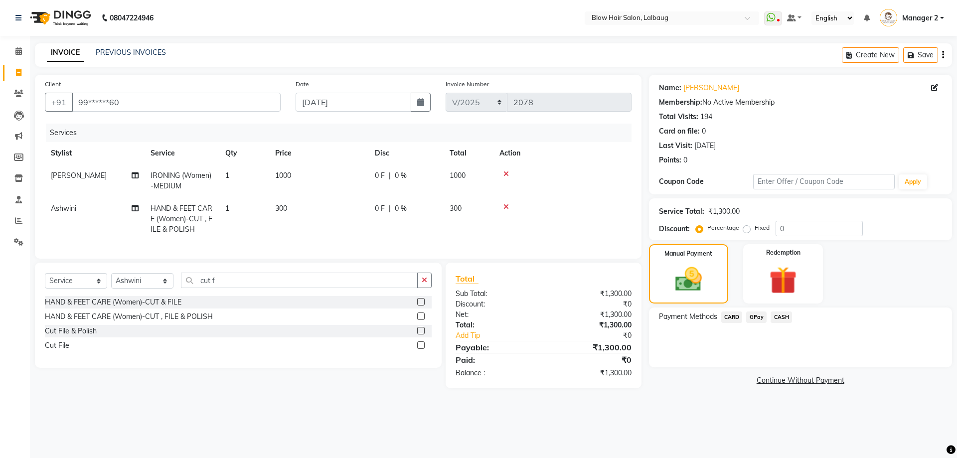
click at [758, 318] on span "GPay" at bounding box center [756, 317] width 20 height 11
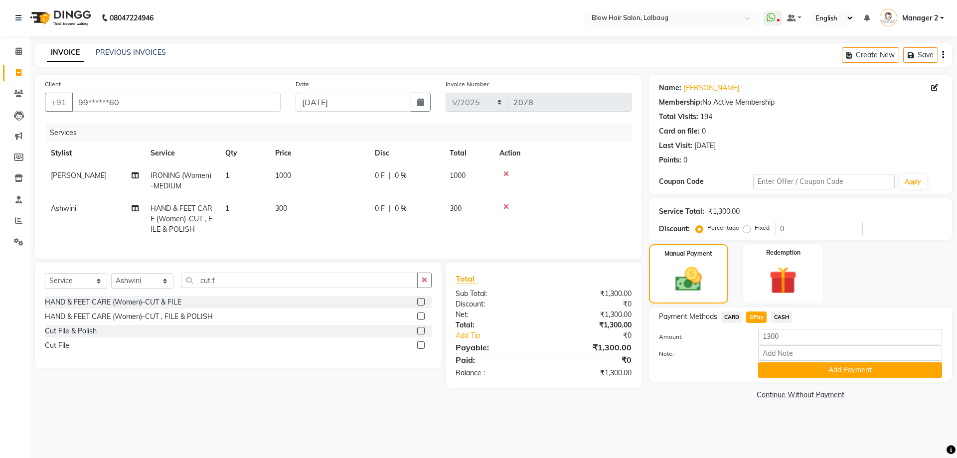
click at [784, 364] on button "Add Payment" at bounding box center [850, 369] width 184 height 15
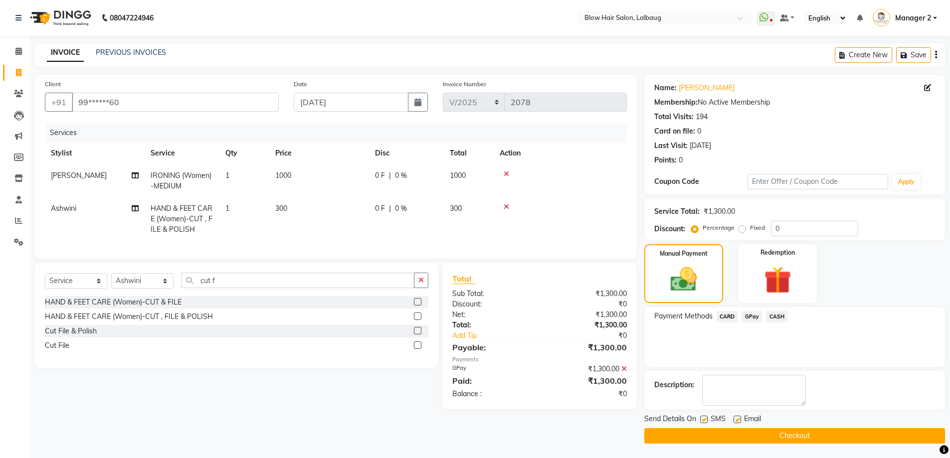
click at [742, 419] on div "Email" at bounding box center [750, 420] width 35 height 12
drag, startPoint x: 703, startPoint y: 420, endPoint x: 730, endPoint y: 419, distance: 26.9
click at [703, 420] on label at bounding box center [703, 419] width 7 height 7
click at [703, 420] on input "checkbox" at bounding box center [703, 420] width 6 height 6
checkbox input "false"
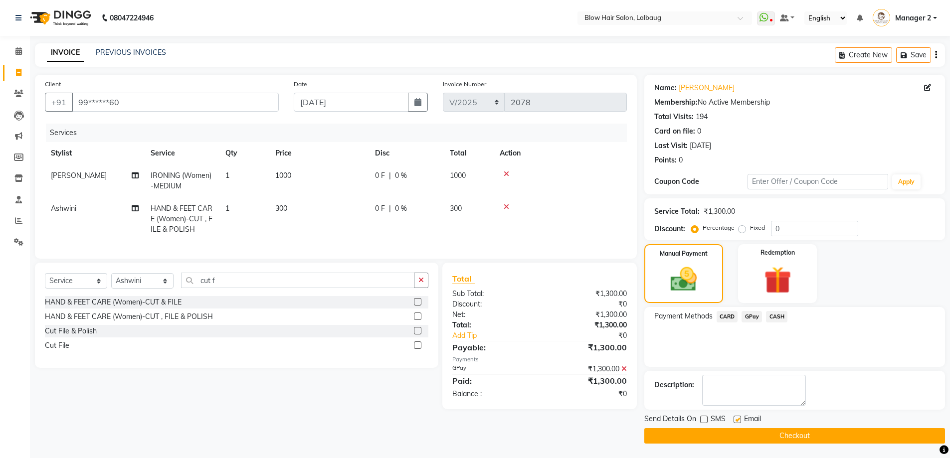
click at [740, 419] on label at bounding box center [736, 419] width 7 height 7
click at [740, 419] on input "checkbox" at bounding box center [736, 420] width 6 height 6
checkbox input "false"
click at [740, 433] on button "Checkout" at bounding box center [794, 435] width 301 height 15
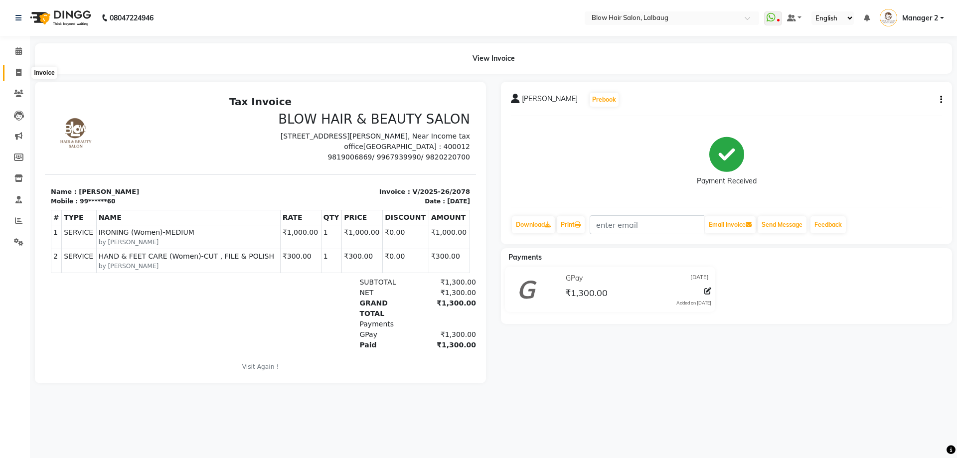
click at [23, 72] on span at bounding box center [18, 72] width 17 height 11
select select "service"
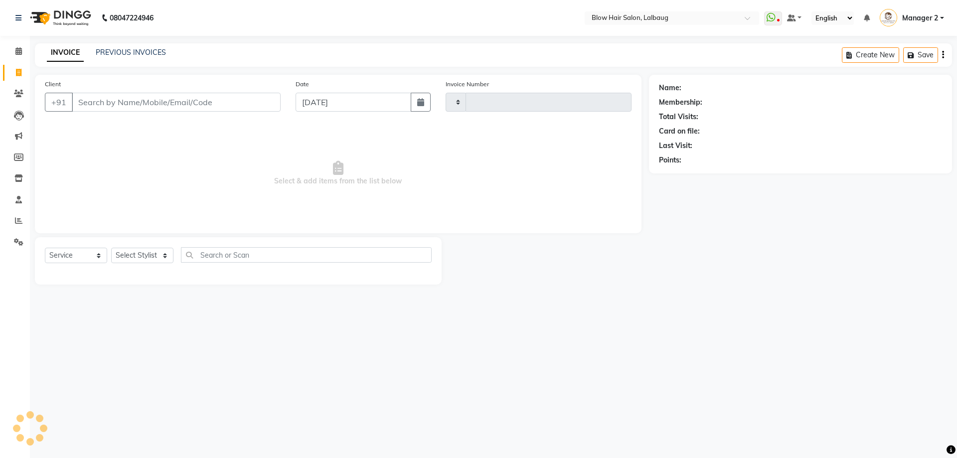
type input "2079"
select select "5162"
click at [111, 54] on link "PREVIOUS INVOICES" at bounding box center [131, 52] width 70 height 9
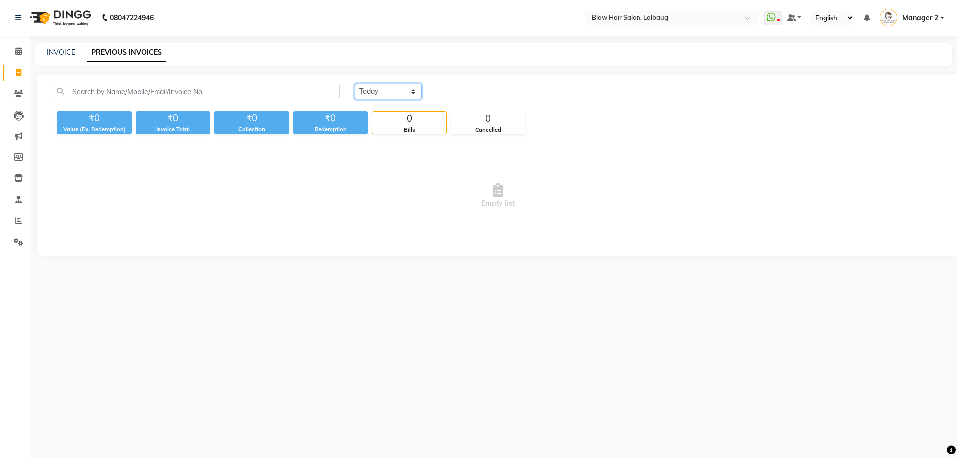
drag, startPoint x: 400, startPoint y: 93, endPoint x: 399, endPoint y: 99, distance: 5.6
click at [400, 93] on select "[DATE] [DATE] Custom Range" at bounding box center [388, 91] width 67 height 15
select select "[DATE]"
click at [355, 84] on select "[DATE] [DATE] Custom Range" at bounding box center [388, 91] width 67 height 15
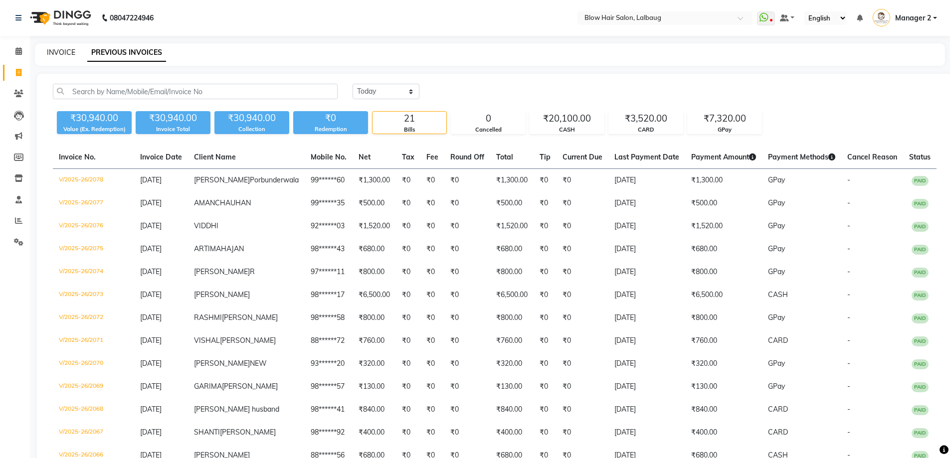
click at [63, 53] on link "INVOICE" at bounding box center [61, 52] width 28 height 9
select select "service"
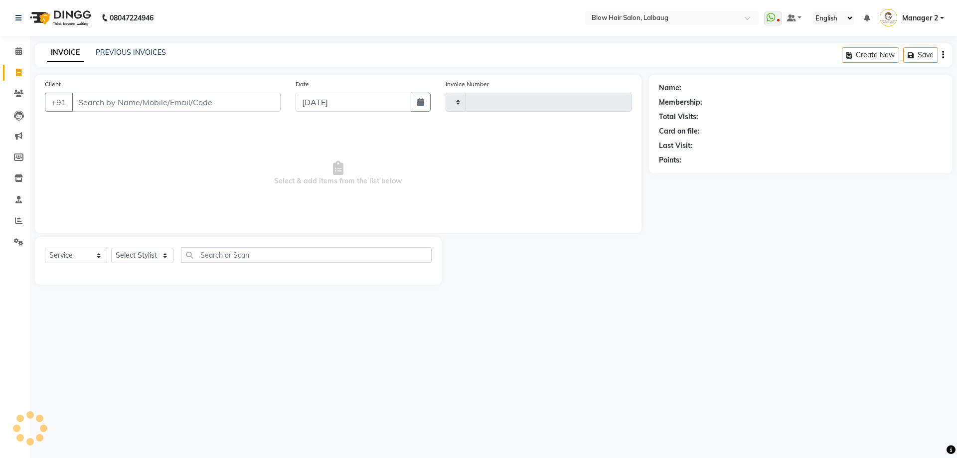
type input "2079"
select select "5162"
click at [137, 97] on input "Client" at bounding box center [176, 102] width 209 height 19
click at [417, 104] on icon "button" at bounding box center [420, 102] width 7 height 8
select select "9"
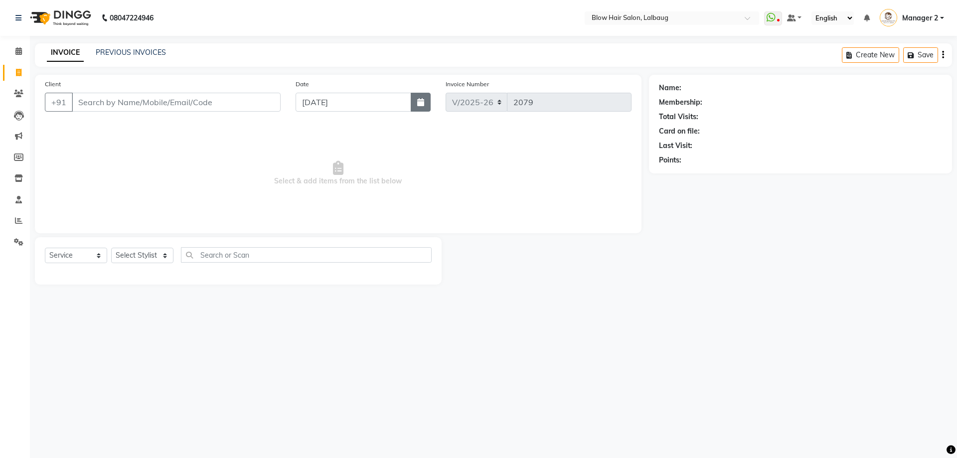
select select "2025"
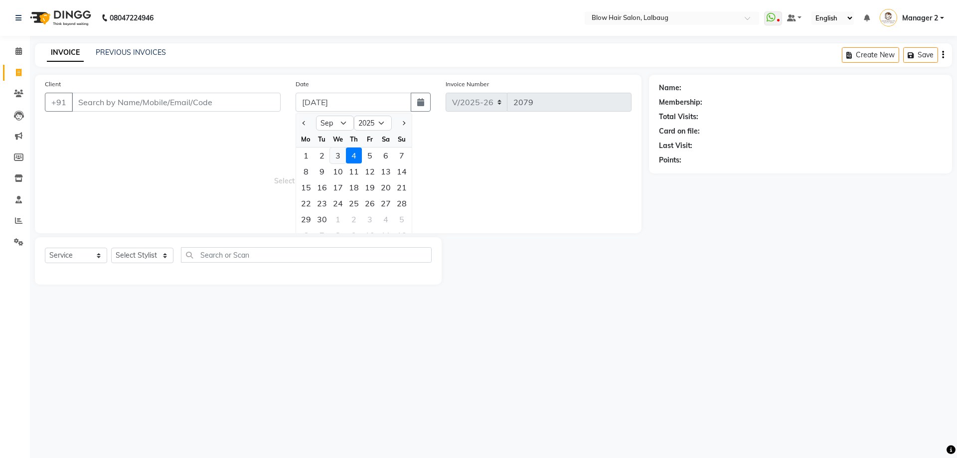
click at [339, 159] on div "3" at bounding box center [338, 156] width 16 height 16
type input "[DATE]"
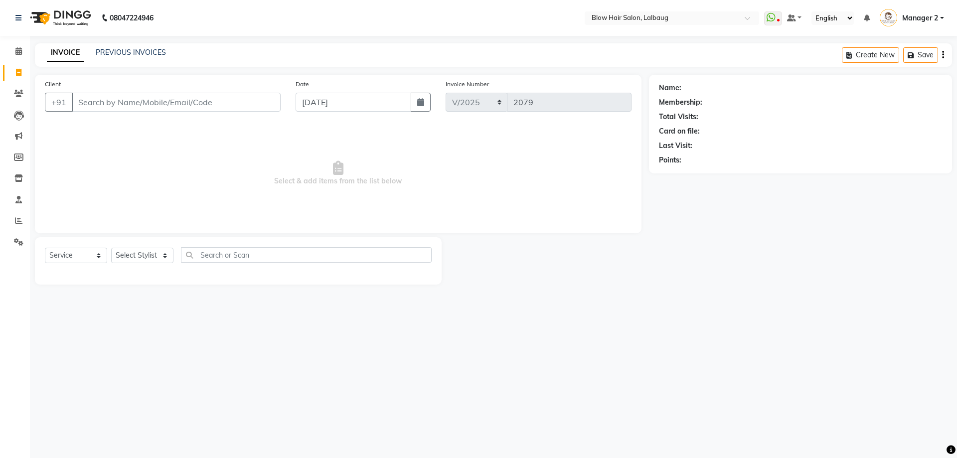
drag, startPoint x: 141, startPoint y: 84, endPoint x: 137, endPoint y: 92, distance: 9.2
click at [140, 84] on div "Client +91" at bounding box center [162, 99] width 251 height 41
click at [139, 96] on input "Client" at bounding box center [176, 102] width 209 height 19
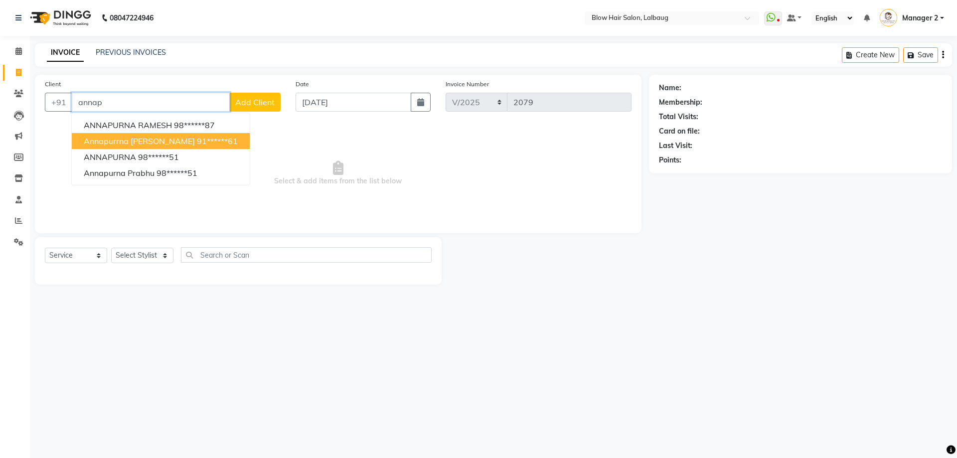
click at [87, 140] on span "Annapurrna Lokhande" at bounding box center [139, 141] width 111 height 10
type input "91******61"
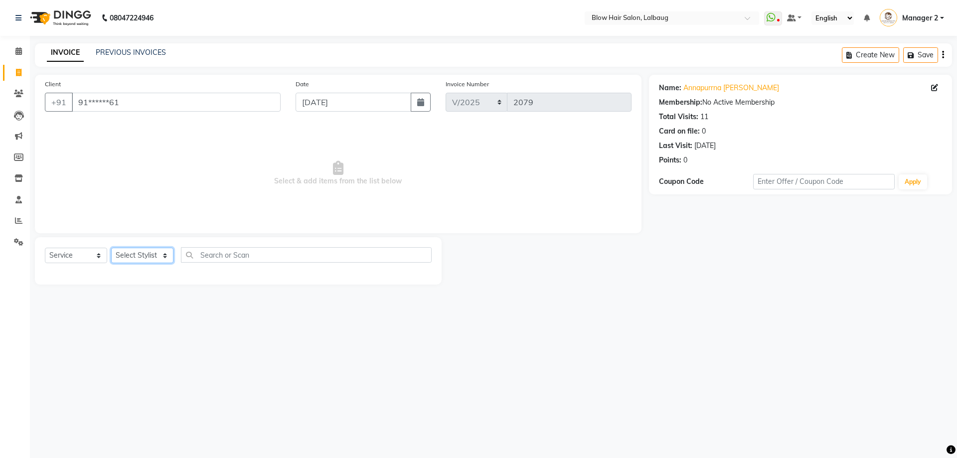
click at [158, 255] on select "Select Stylist Ashwini ASHWINI AVINASH BEAU Blow Hair DARSHANA Dingg Support HA…" at bounding box center [142, 255] width 62 height 15
select select "33540"
click at [111, 248] on select "Select Stylist Ashwini ASHWINI AVINASH BEAU Blow Hair DARSHANA Dingg Support HA…" at bounding box center [142, 255] width 62 height 15
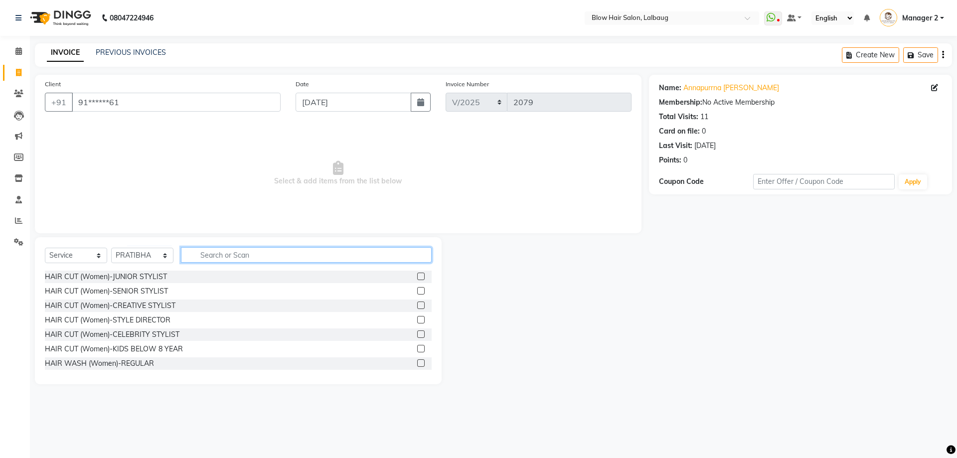
click at [222, 257] on input "text" at bounding box center [306, 254] width 251 height 15
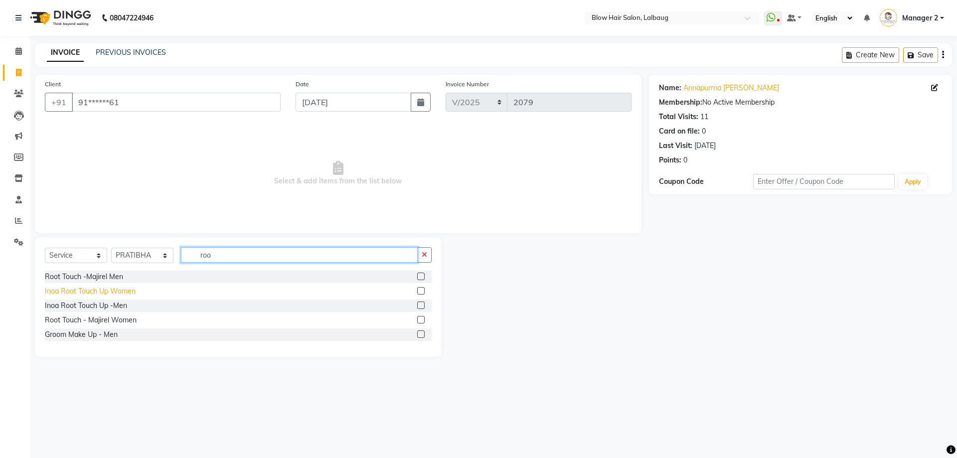
type input "roo"
click at [123, 293] on div "Inoa Root Touch Up Women" at bounding box center [90, 291] width 91 height 10
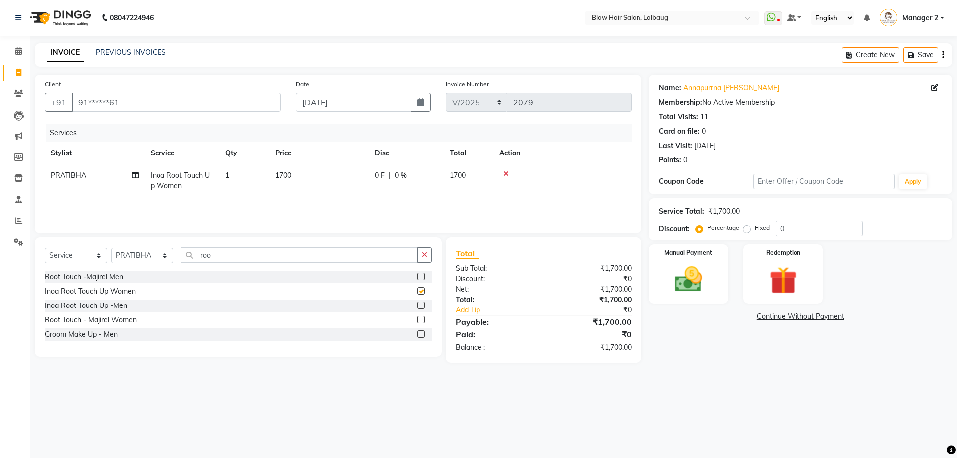
checkbox input "false"
click at [310, 175] on td "1700" at bounding box center [319, 181] width 100 height 33
select select "33540"
drag, startPoint x: 377, startPoint y: 182, endPoint x: 289, endPoint y: 184, distance: 88.3
click at [301, 181] on tr "Ashwini ASHWINI AVINASH BEAU Blow Hair DARSHANA Dingg Support HARSH HARSHAVARDH…" at bounding box center [338, 186] width 587 height 42
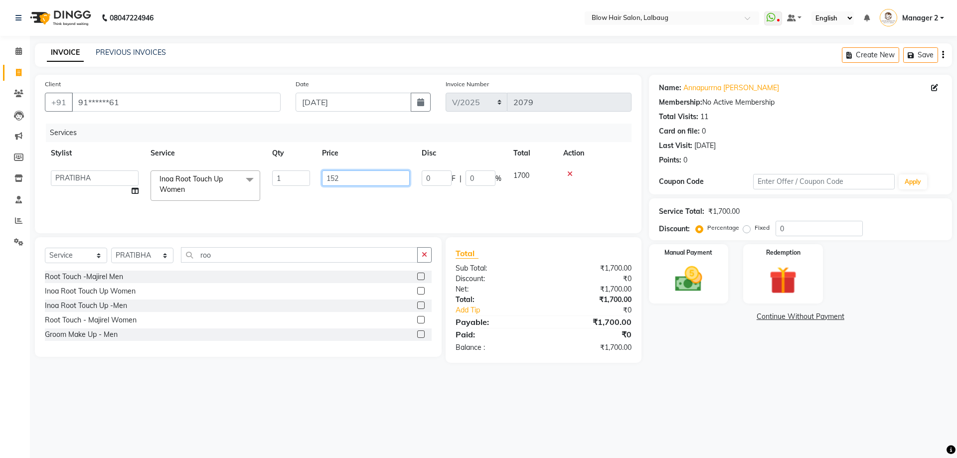
type input "1520"
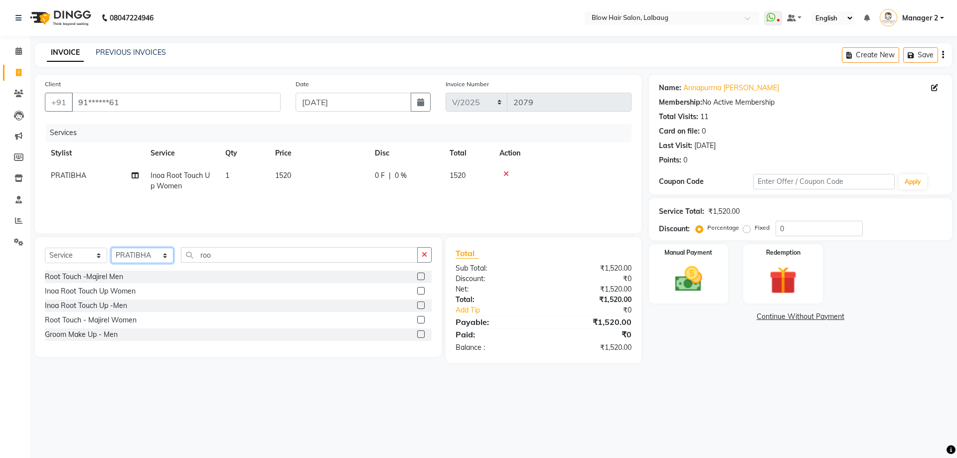
click at [160, 253] on select "Select Stylist Ashwini ASHWINI AVINASH BEAU Blow Hair DARSHANA Dingg Support HA…" at bounding box center [142, 255] width 62 height 15
select select "84997"
click at [111, 248] on select "Select Stylist Ashwini ASHWINI AVINASH BEAU Blow Hair DARSHANA Dingg Support HA…" at bounding box center [142, 255] width 62 height 15
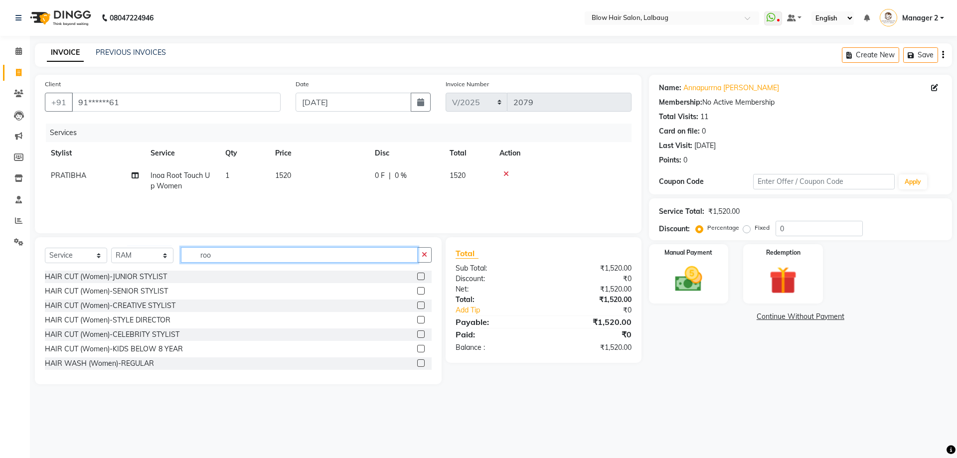
click at [234, 254] on input "roo" at bounding box center [299, 254] width 237 height 15
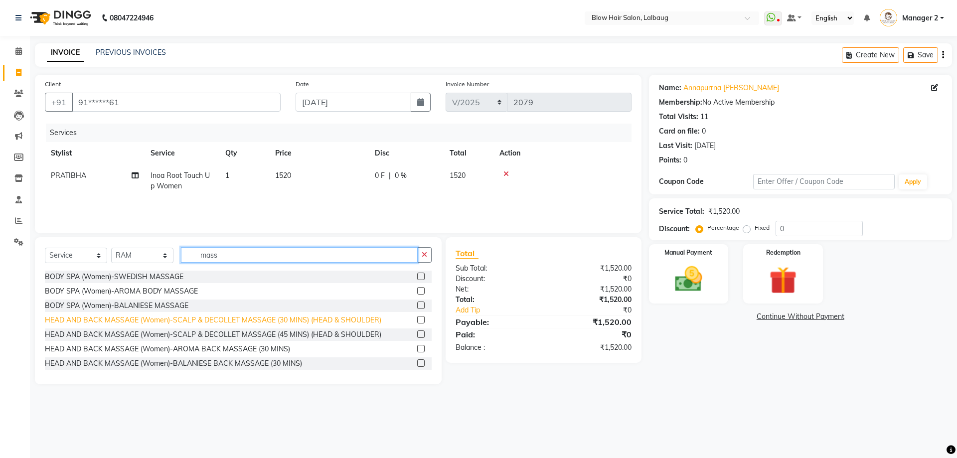
type input "mass"
click at [266, 318] on div "HEAD AND BACK MASSAGE (Women)-SCALP & DECOLLET MASSAGE (30 MINS) (HEAD & SHOULD…" at bounding box center [213, 320] width 337 height 10
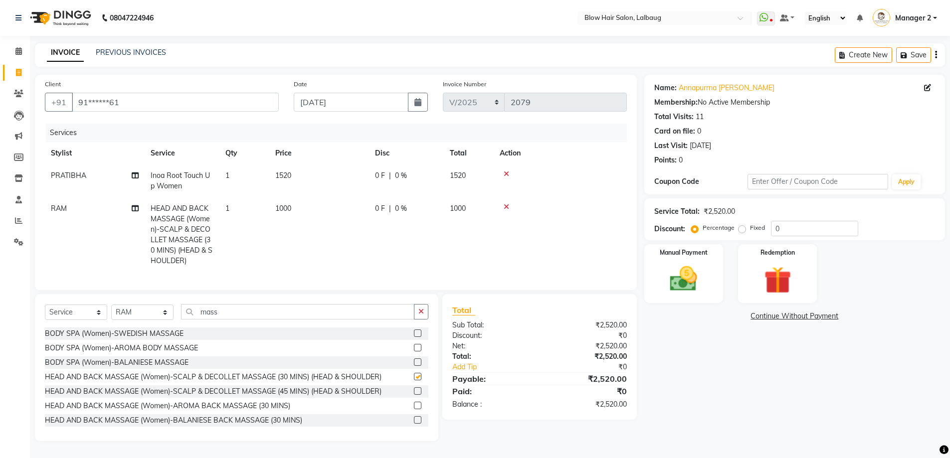
checkbox input "false"
click at [301, 210] on td "1000" at bounding box center [319, 234] width 100 height 75
select select "84997"
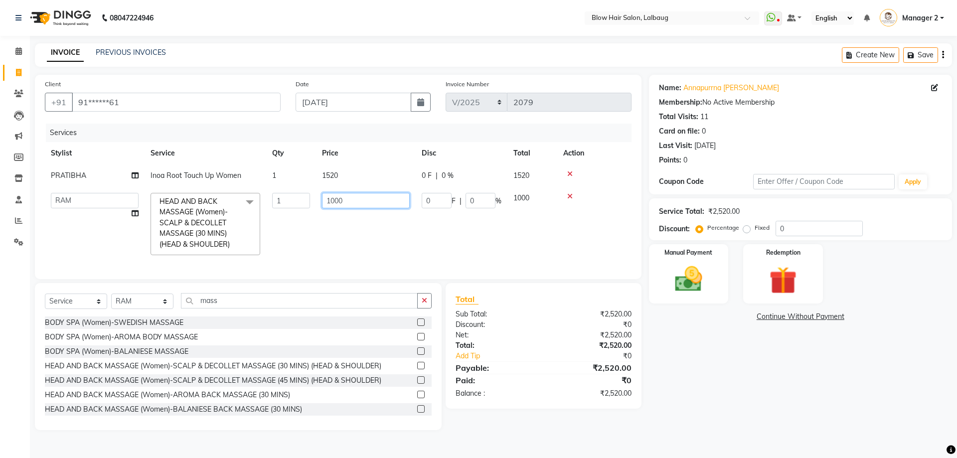
drag, startPoint x: 375, startPoint y: 208, endPoint x: 254, endPoint y: 212, distance: 120.7
click at [260, 210] on tr "Ashwini ASHWINI AVINASH BEAU Blow Hair DARSHANA Dingg Support HARSH HARSHAVARDH…" at bounding box center [338, 224] width 587 height 74
type input "800"
click at [695, 287] on img at bounding box center [684, 279] width 46 height 32
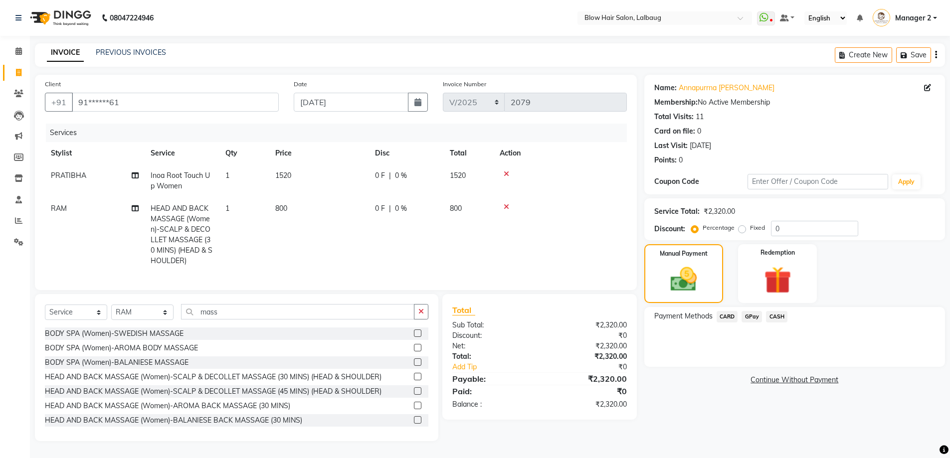
click at [749, 314] on span "GPay" at bounding box center [751, 316] width 20 height 11
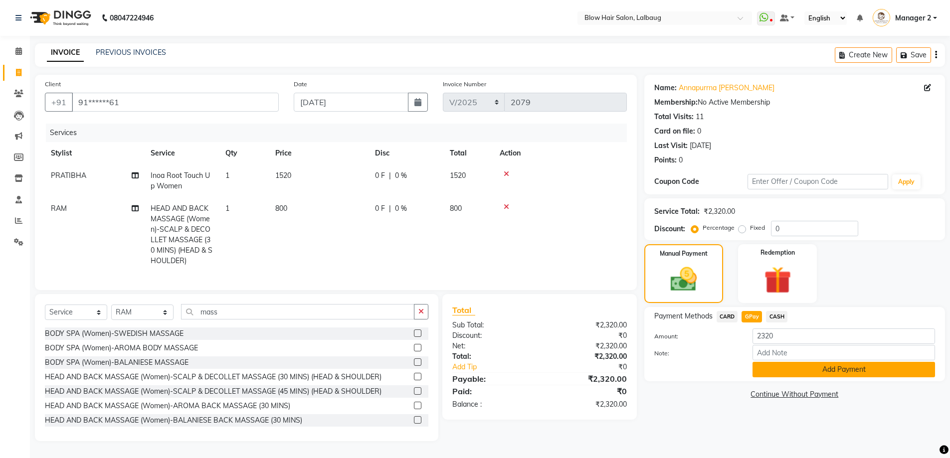
click at [797, 372] on button "Add Payment" at bounding box center [843, 369] width 182 height 15
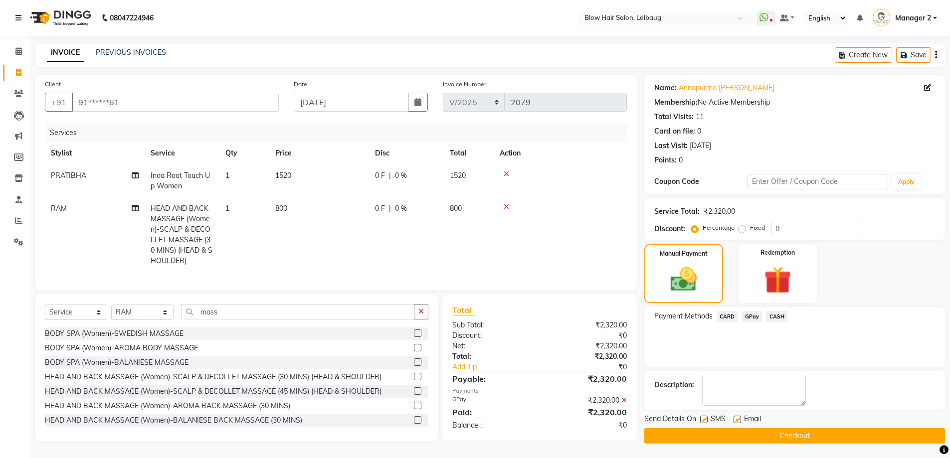
click at [738, 418] on label at bounding box center [736, 419] width 7 height 7
click at [738, 418] on input "checkbox" at bounding box center [736, 420] width 6 height 6
checkbox input "false"
click at [705, 417] on label at bounding box center [703, 419] width 7 height 7
click at [705, 417] on input "checkbox" at bounding box center [703, 420] width 6 height 6
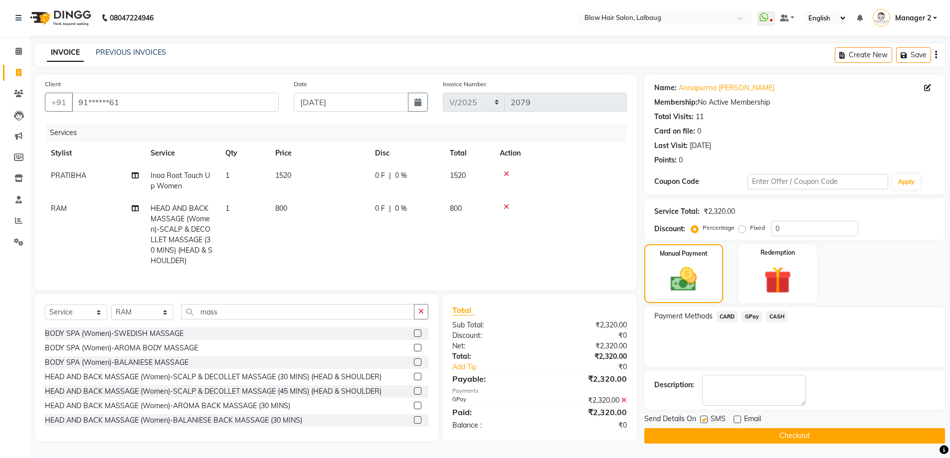
checkbox input "false"
click at [710, 428] on button "Checkout" at bounding box center [794, 435] width 301 height 15
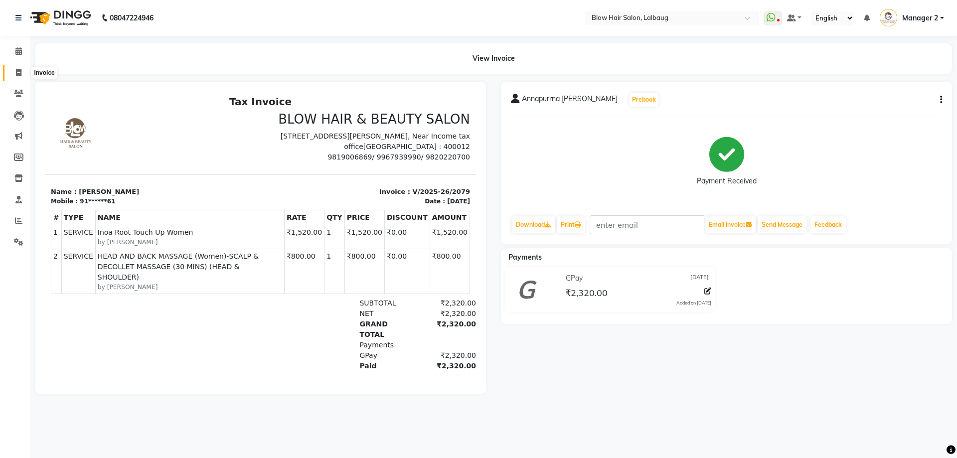
click at [20, 74] on icon at bounding box center [18, 72] width 5 height 7
select select "5162"
select select "service"
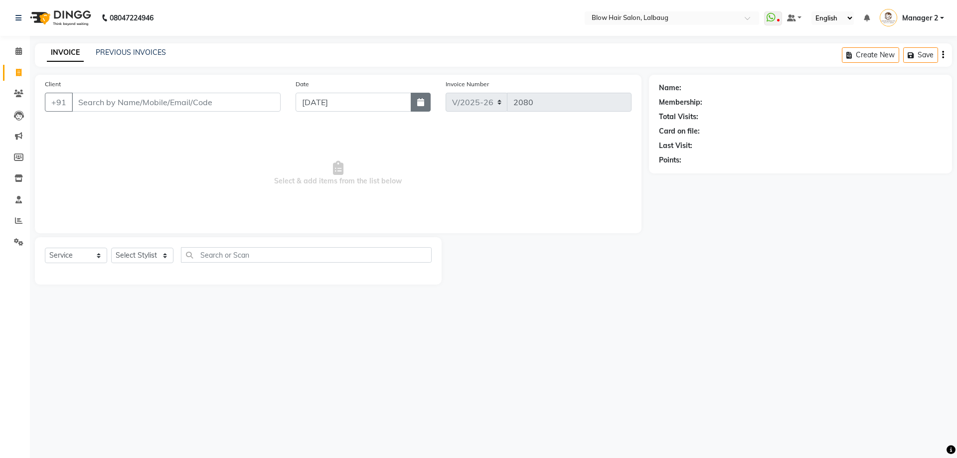
click at [425, 105] on button "button" at bounding box center [421, 102] width 20 height 19
select select "9"
select select "2025"
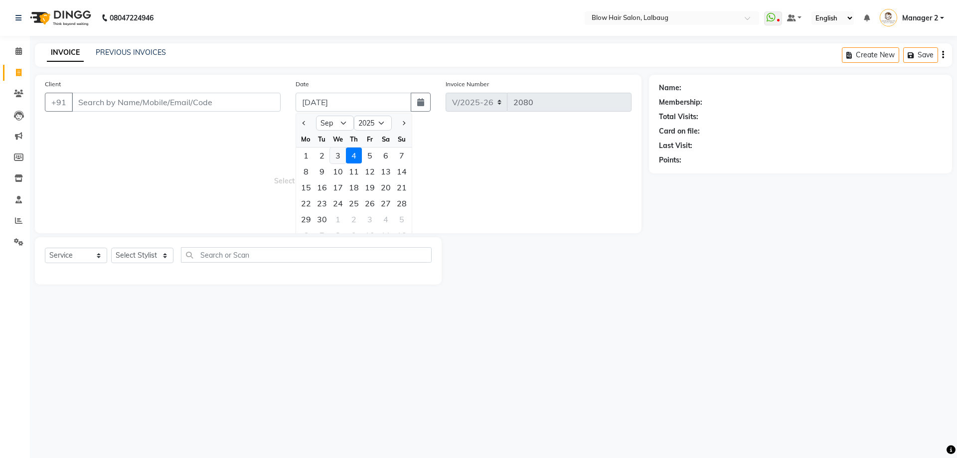
click at [339, 156] on div "3" at bounding box center [338, 156] width 16 height 16
type input "[DATE]"
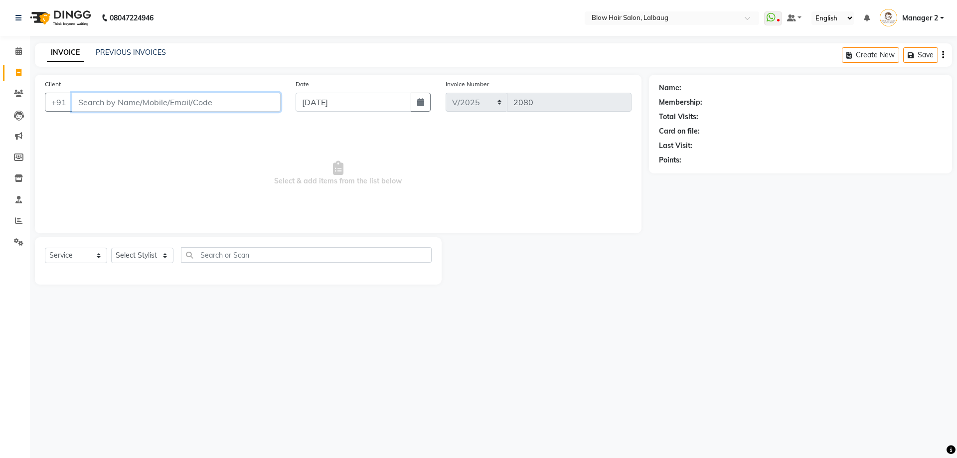
click at [192, 106] on input "Client" at bounding box center [176, 102] width 209 height 19
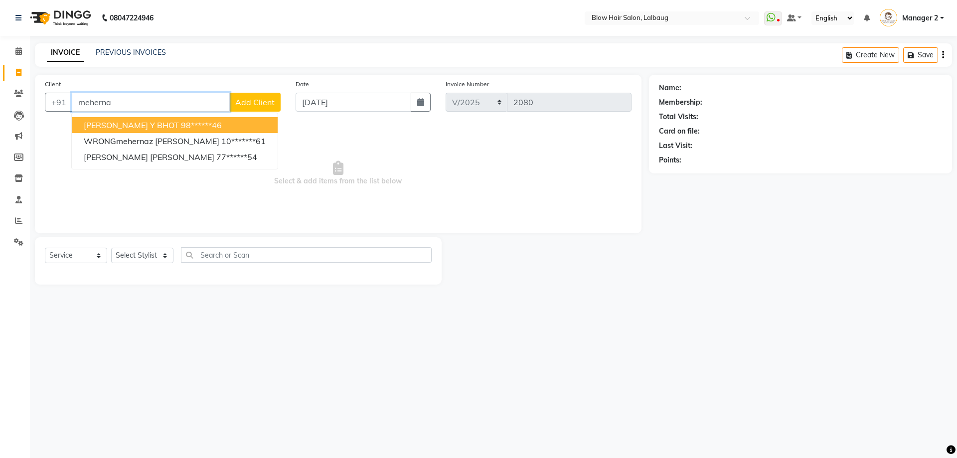
click at [116, 126] on span "MEHERNAZ Y BHOT" at bounding box center [131, 125] width 95 height 10
type input "98******46"
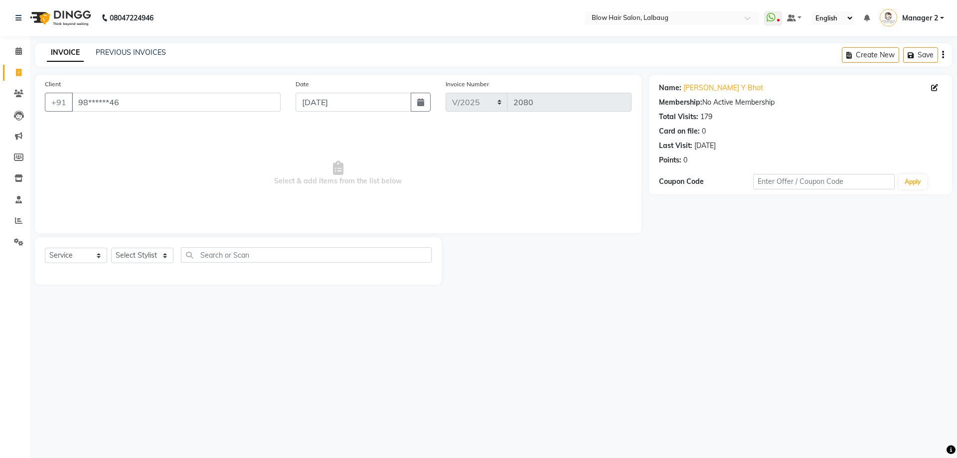
click at [144, 247] on div "Select Service Product Membership Package Voucher Prepaid Gift Card Select Styl…" at bounding box center [238, 258] width 387 height 23
drag, startPoint x: 144, startPoint y: 247, endPoint x: 146, endPoint y: 252, distance: 5.6
click at [146, 252] on div "Select Service Product Membership Package Voucher Prepaid Gift Card Select Styl…" at bounding box center [238, 258] width 387 height 23
click at [146, 252] on select "Select Stylist Ashwini ASHWINI AVINASH BEAU Blow Hair DARSHANA Dingg Support HA…" at bounding box center [142, 255] width 62 height 15
select select "76491"
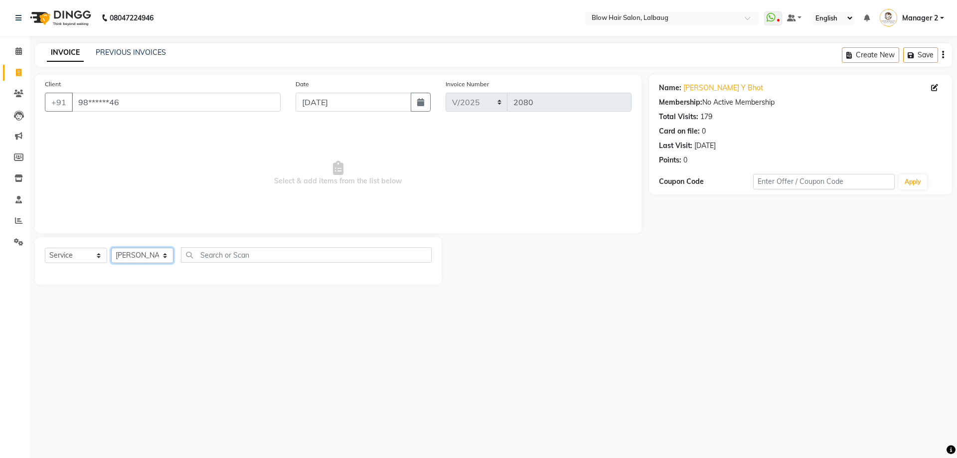
click at [111, 248] on select "Select Stylist Ashwini ASHWINI AVINASH BEAU Blow Hair DARSHANA Dingg Support HA…" at bounding box center [142, 255] width 62 height 15
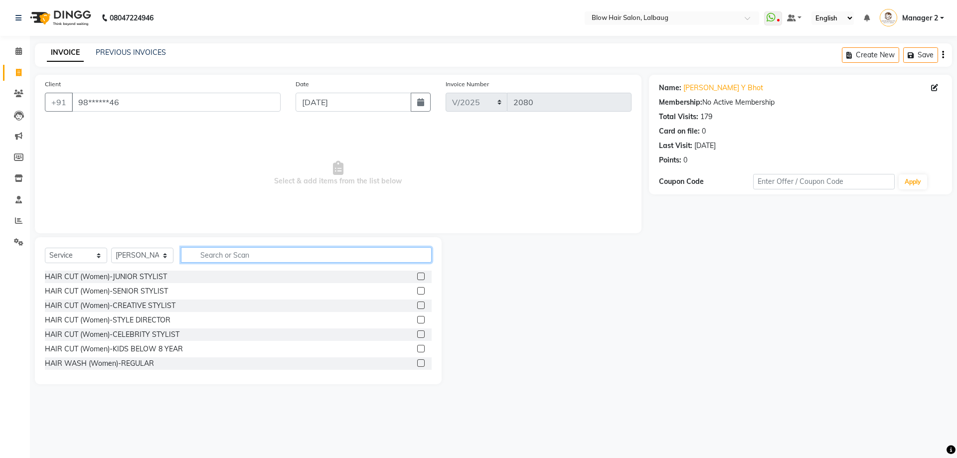
click at [225, 252] on input "text" at bounding box center [306, 254] width 251 height 15
type input "blow"
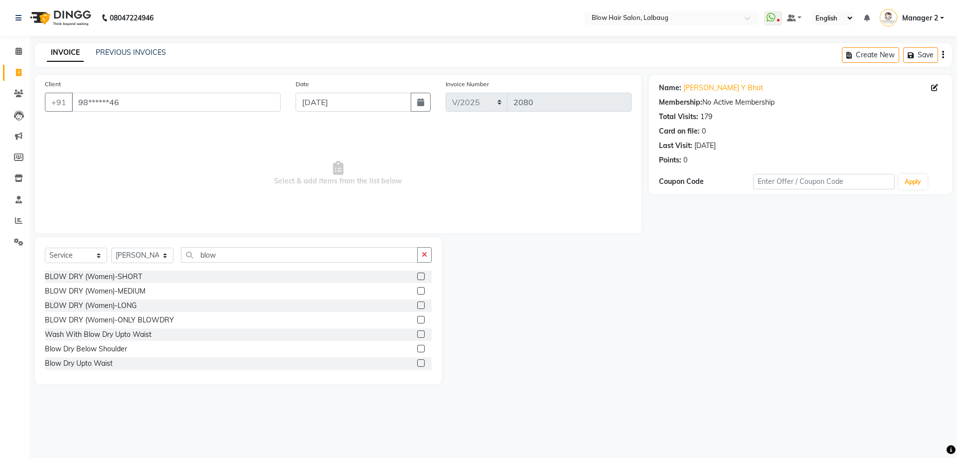
click at [141, 297] on div "BLOW DRY (Women)-MEDIUM" at bounding box center [238, 291] width 387 height 12
click at [131, 291] on div "BLOW DRY (Women)-MEDIUM" at bounding box center [95, 291] width 101 height 10
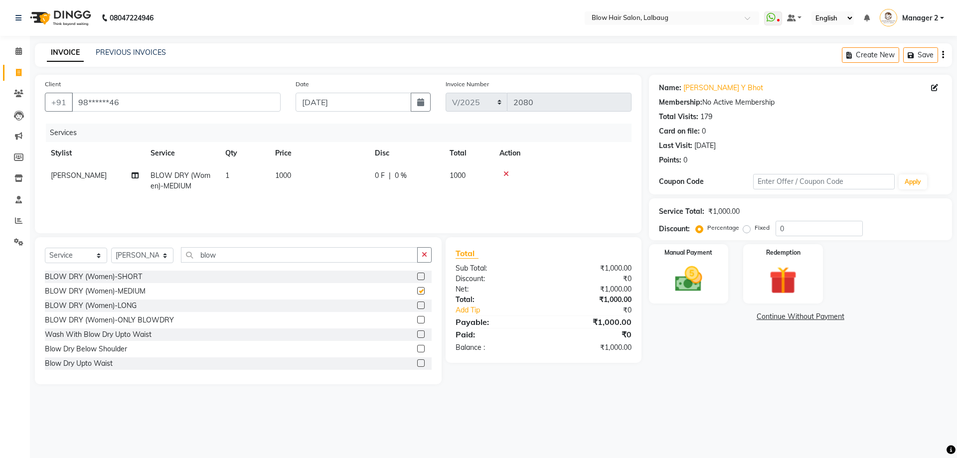
checkbox input "false"
click at [120, 266] on div "Select Service Product Membership Package Voucher Prepaid Gift Card Select Styl…" at bounding box center [238, 258] width 387 height 23
click at [125, 257] on select "Select Stylist Ashwini ASHWINI AVINASH BEAU Blow Hair DARSHANA Dingg Support HA…" at bounding box center [142, 255] width 62 height 15
select select "90560"
click at [111, 248] on select "Select Stylist Ashwini ASHWINI AVINASH BEAU Blow Hair DARSHANA Dingg Support HA…" at bounding box center [142, 255] width 62 height 15
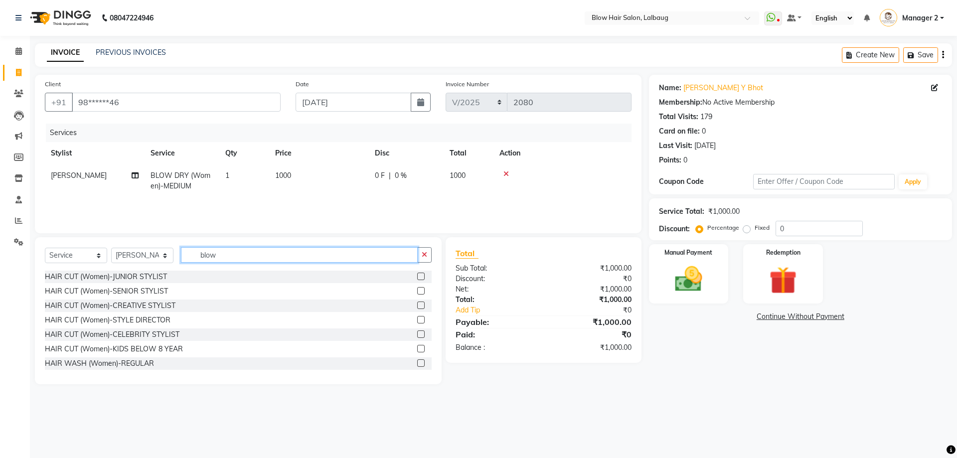
click at [209, 255] on input "blow" at bounding box center [299, 254] width 237 height 15
type input "wash"
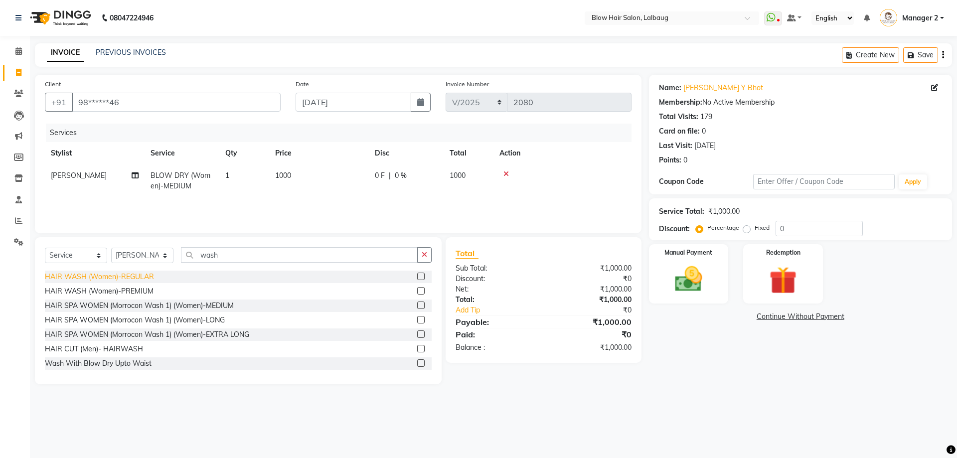
click at [144, 274] on div "HAIR WASH (Women)-REGULAR" at bounding box center [99, 277] width 109 height 10
checkbox input "false"
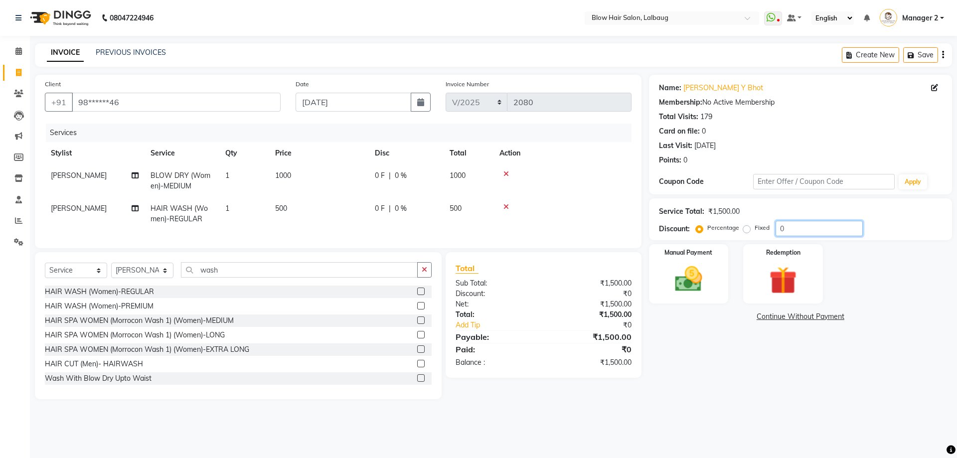
click at [776, 230] on input "0" at bounding box center [819, 228] width 87 height 15
type input "20"
click at [695, 286] on img at bounding box center [689, 279] width 46 height 33
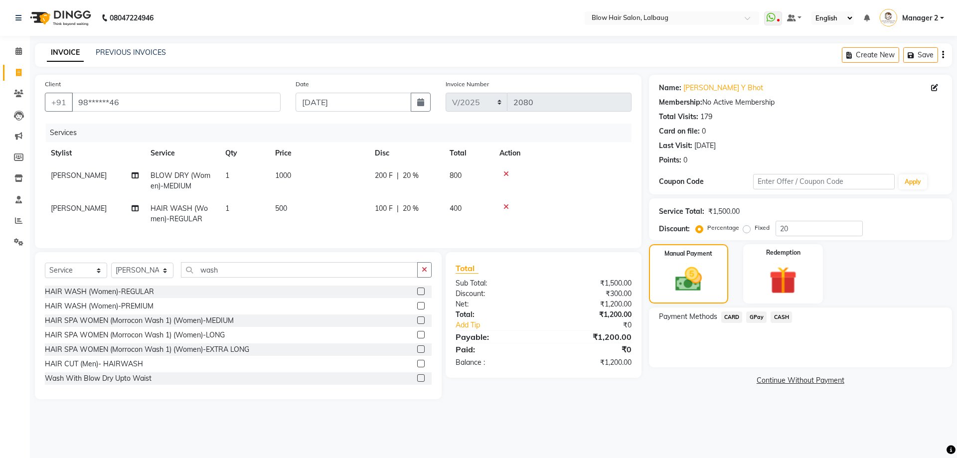
click at [786, 318] on span "CASH" at bounding box center [781, 317] width 21 height 11
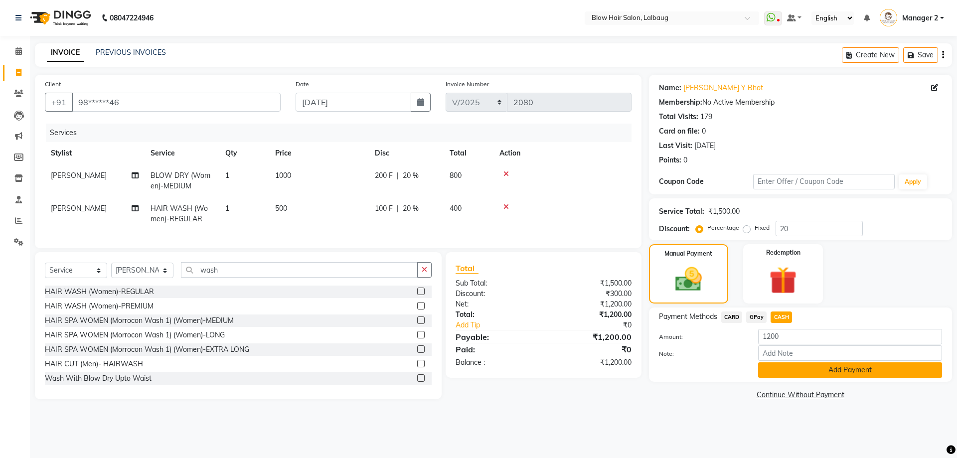
click at [789, 370] on button "Add Payment" at bounding box center [850, 369] width 184 height 15
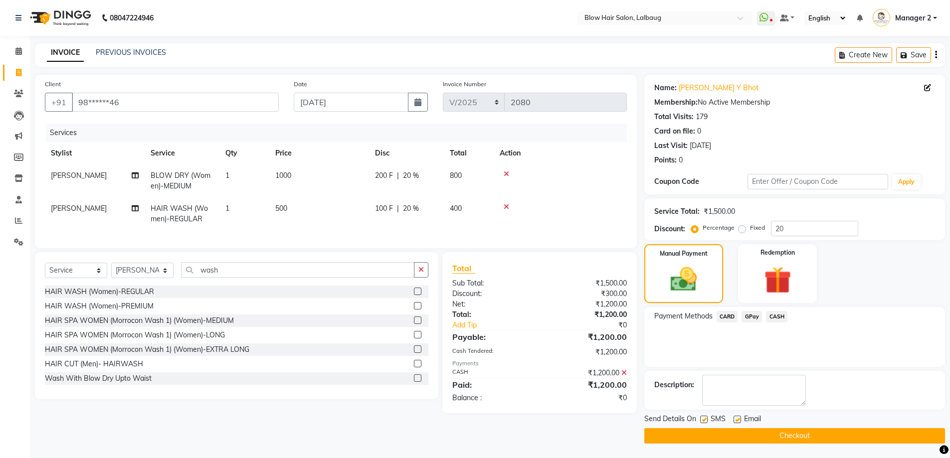
click at [739, 420] on label at bounding box center [736, 419] width 7 height 7
click at [739, 420] on input "checkbox" at bounding box center [736, 420] width 6 height 6
checkbox input "false"
click at [703, 418] on label at bounding box center [703, 419] width 7 height 7
click at [703, 418] on input "checkbox" at bounding box center [703, 420] width 6 height 6
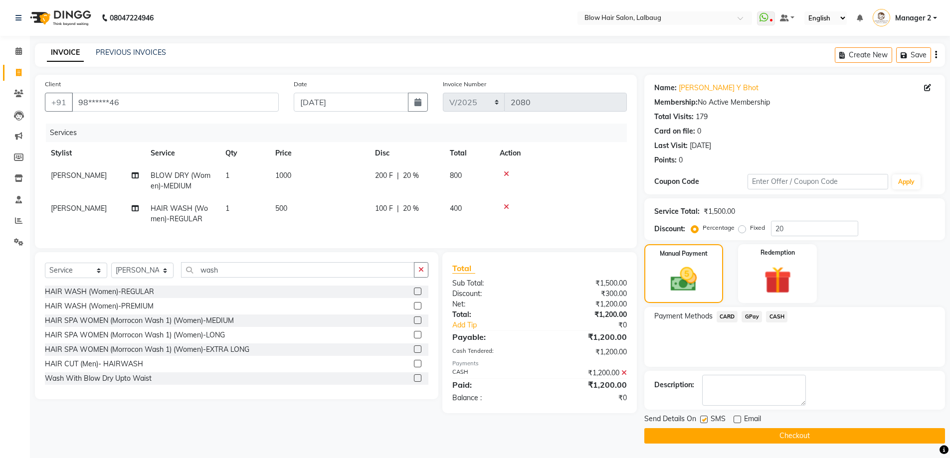
checkbox input "false"
click at [716, 437] on button "Checkout" at bounding box center [794, 435] width 301 height 15
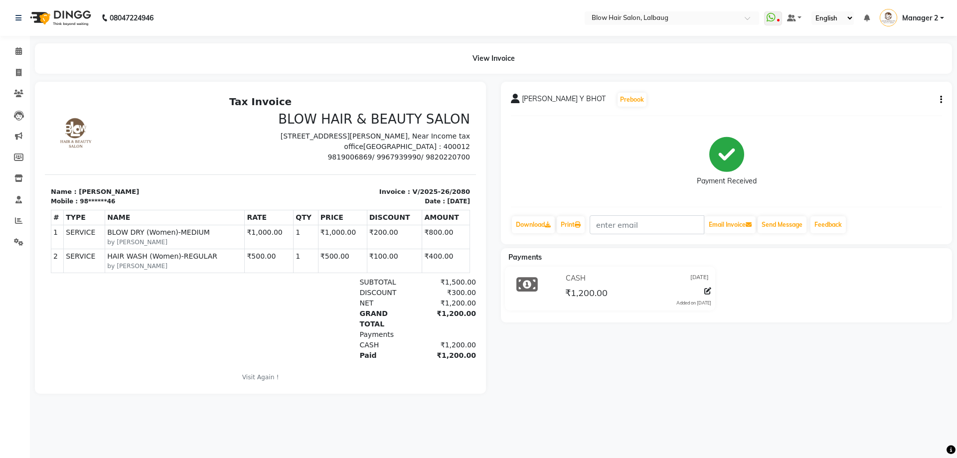
click at [152, 33] on nav "08047224946 Select Location × Blow Hair Salon, Lalbaug WhatsApp Status ✕ Status…" at bounding box center [478, 18] width 957 height 36
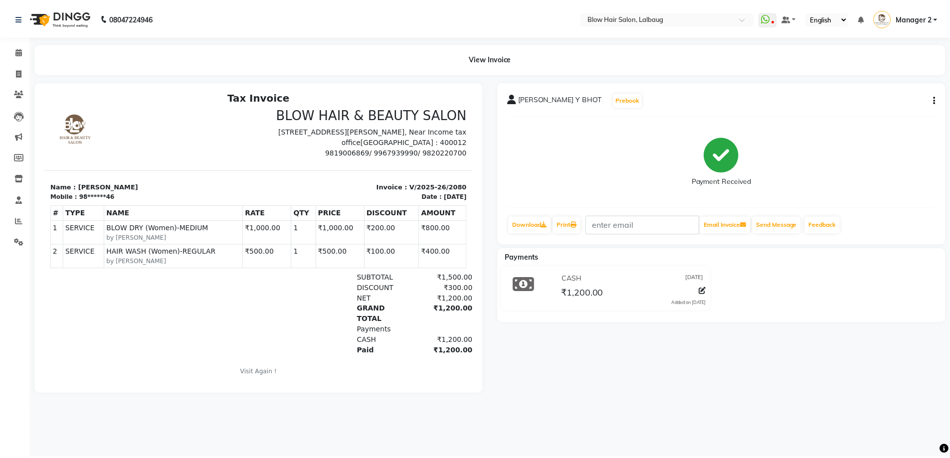
scroll to position [8, 0]
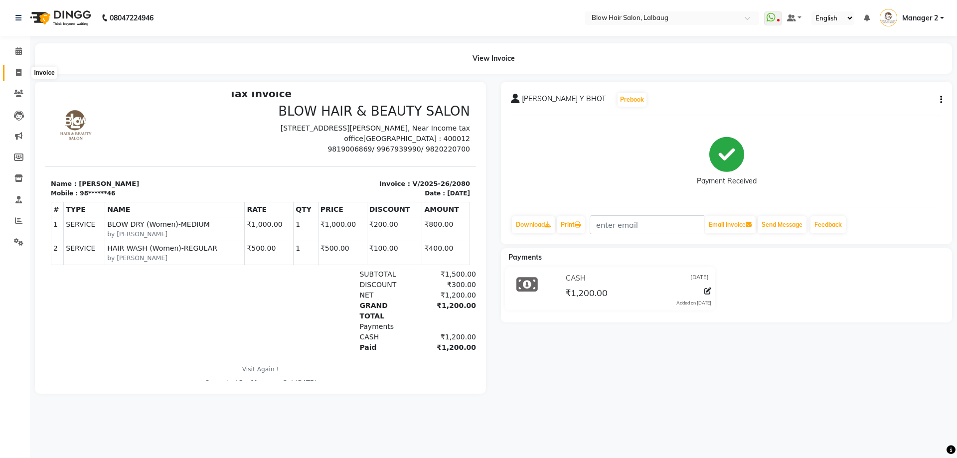
click at [21, 73] on icon at bounding box center [18, 72] width 5 height 7
select select "5162"
select select "service"
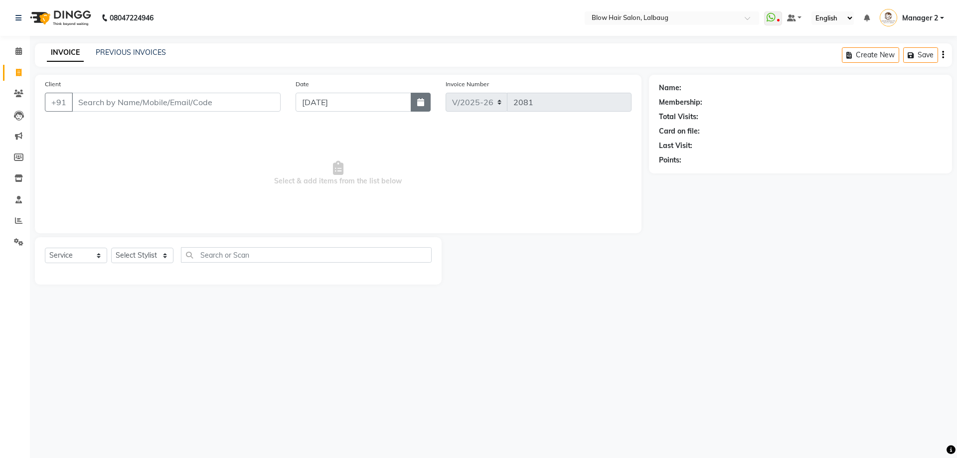
click at [416, 102] on button "button" at bounding box center [421, 102] width 20 height 19
select select "9"
select select "2025"
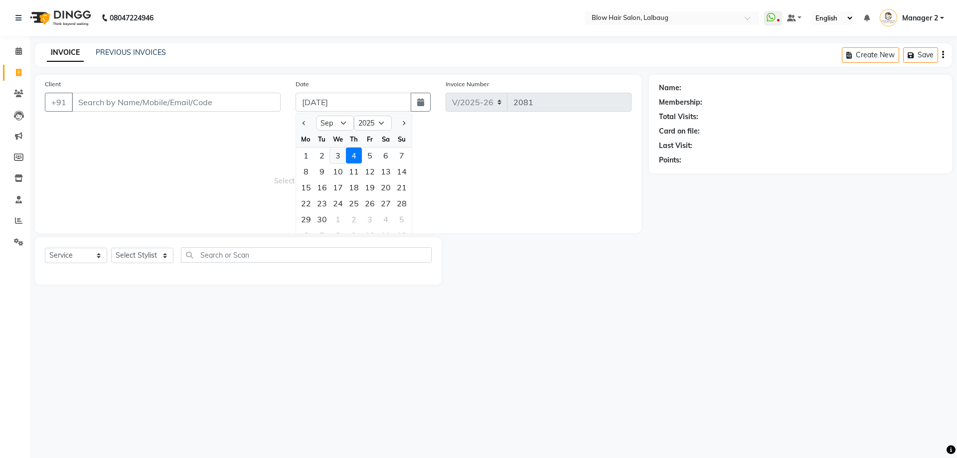
click at [339, 159] on div "3" at bounding box center [338, 156] width 16 height 16
type input "[DATE]"
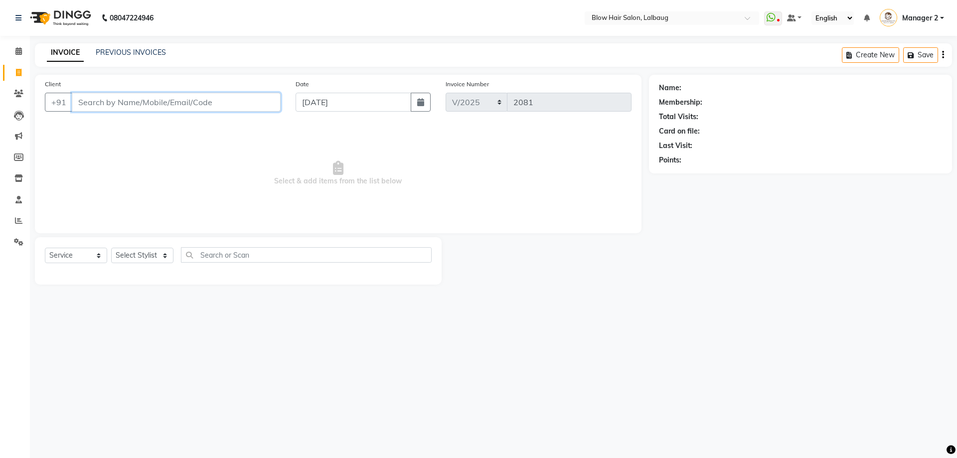
click at [212, 111] on input "Client" at bounding box center [176, 102] width 209 height 19
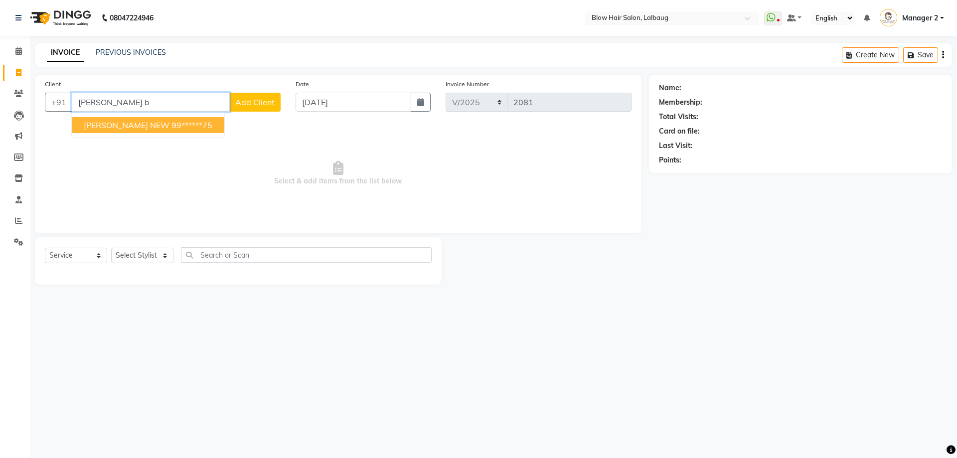
click at [166, 123] on span "VINAYAK BURMAN NEW" at bounding box center [127, 125] width 86 height 10
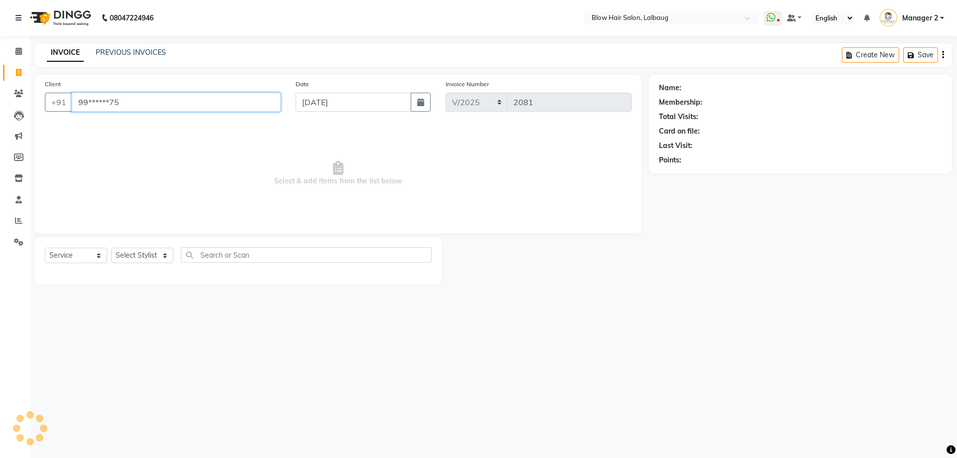
type input "99******75"
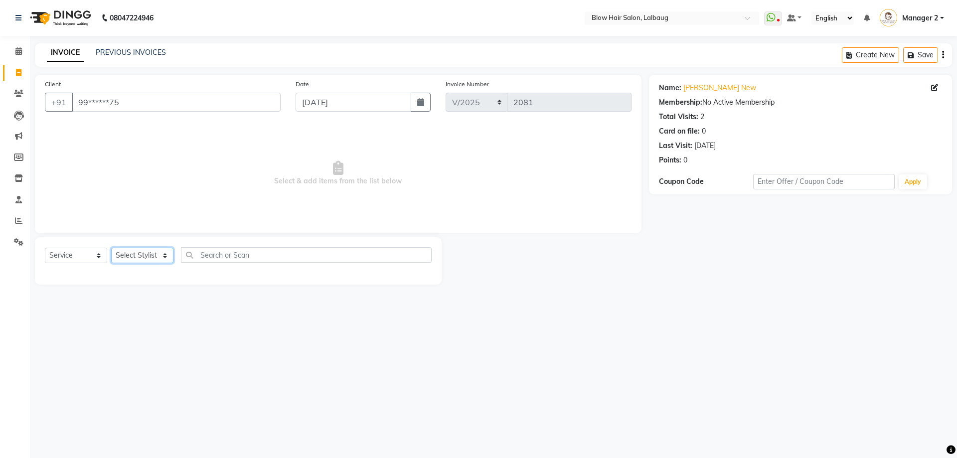
click at [147, 252] on select "Select Stylist Ashwini ASHWINI AVINASH BEAU Blow Hair DARSHANA Dingg Support HA…" at bounding box center [142, 255] width 62 height 15
select select "75955"
click at [111, 248] on select "Select Stylist Ashwini ASHWINI AVINASH BEAU Blow Hair DARSHANA Dingg Support HA…" at bounding box center [142, 255] width 62 height 15
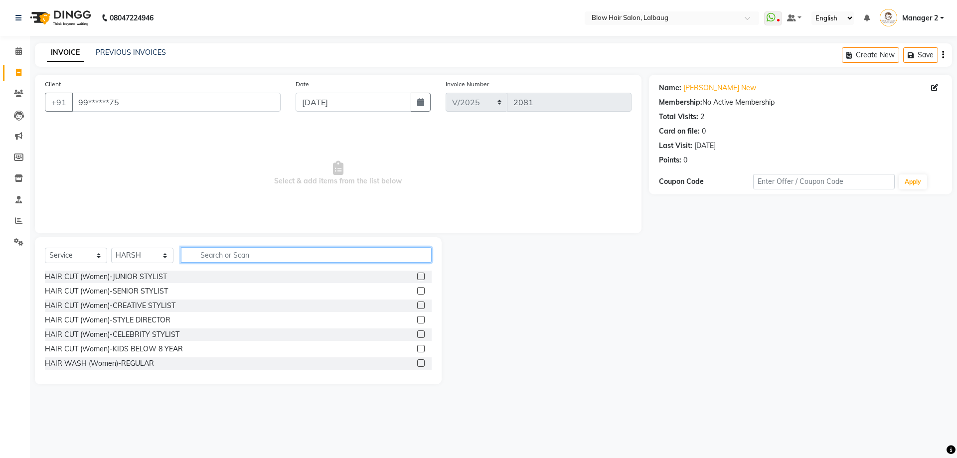
click at [196, 254] on input "text" at bounding box center [306, 254] width 251 height 15
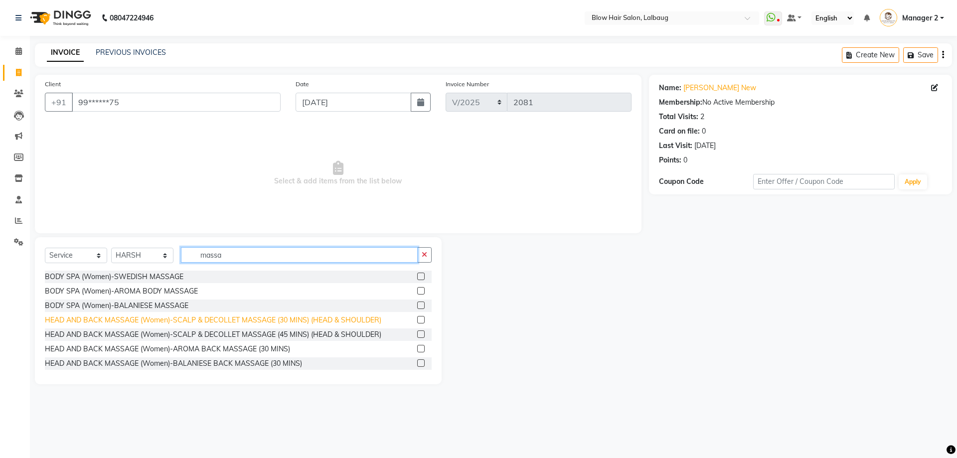
type input "massa"
click at [252, 319] on div "HEAD AND BACK MASSAGE (Women)-SCALP & DECOLLET MASSAGE (30 MINS) (HEAD & SHOULD…" at bounding box center [213, 320] width 337 height 10
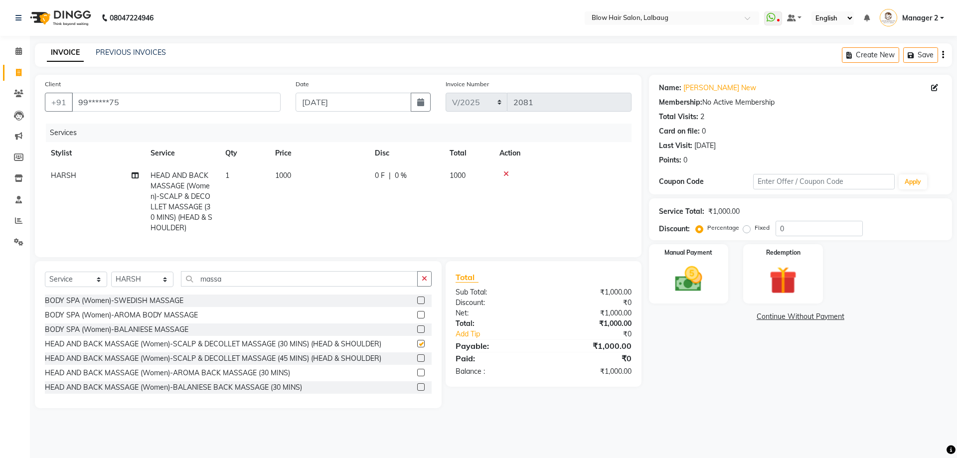
checkbox input "false"
drag, startPoint x: 149, startPoint y: 287, endPoint x: 142, endPoint y: 279, distance: 10.6
click at [149, 287] on select "Select Stylist Ashwini ASHWINI AVINASH BEAU Blow Hair DARSHANA Dingg Support HA…" at bounding box center [142, 279] width 62 height 15
select select "60246"
click at [111, 279] on select "Select Stylist Ashwini ASHWINI AVINASH BEAU Blow Hair DARSHANA Dingg Support HA…" at bounding box center [142, 279] width 62 height 15
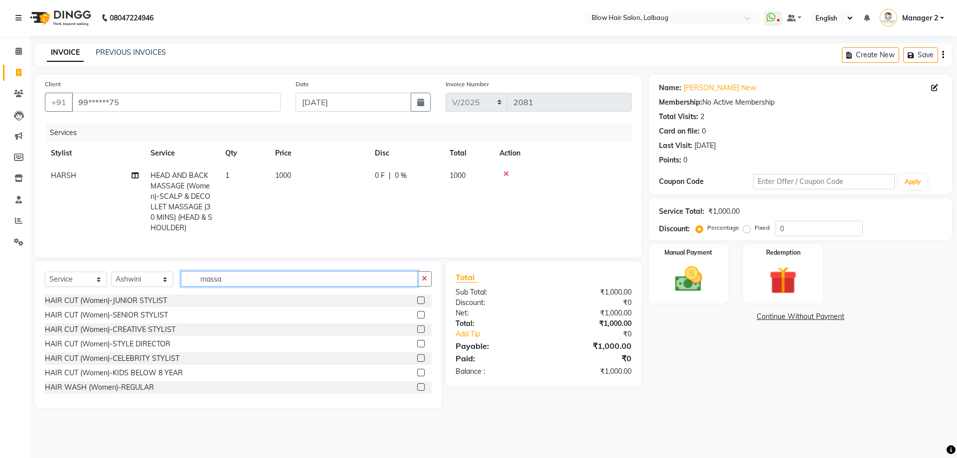
click at [225, 287] on input "massa" at bounding box center [299, 278] width 237 height 15
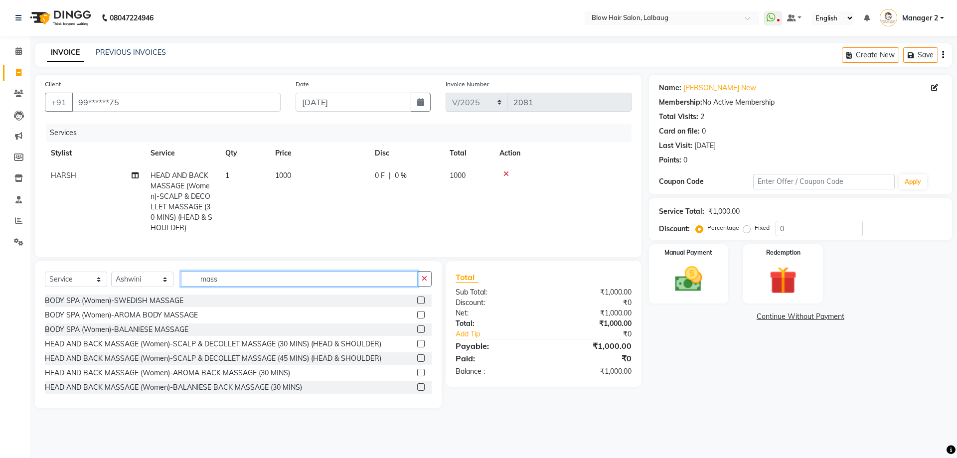
type input "massa"
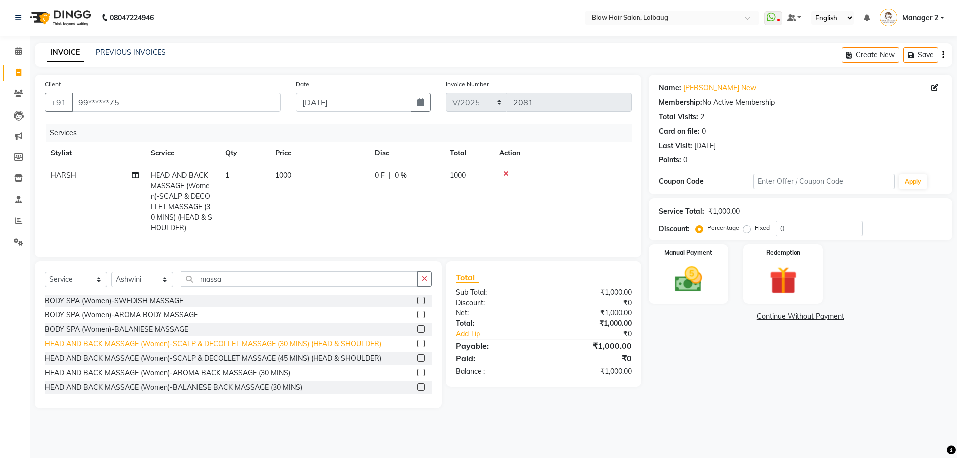
click at [255, 349] on div "HEAD AND BACK MASSAGE (Women)-SCALP & DECOLLET MASSAGE (30 MINS) (HEAD & SHOULD…" at bounding box center [213, 344] width 337 height 10
checkbox input "false"
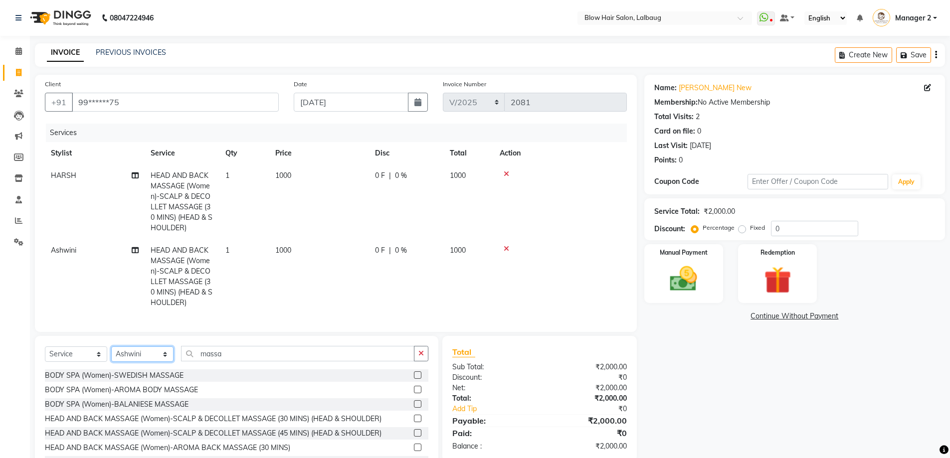
click at [138, 362] on select "Select Stylist Ashwini ASHWINI AVINASH BEAU Blow Hair DARSHANA Dingg Support HA…" at bounding box center [142, 353] width 62 height 15
select select "33342"
click at [111, 354] on select "Select Stylist Ashwini ASHWINI AVINASH BEAU Blow Hair DARSHANA Dingg Support HA…" at bounding box center [142, 353] width 62 height 15
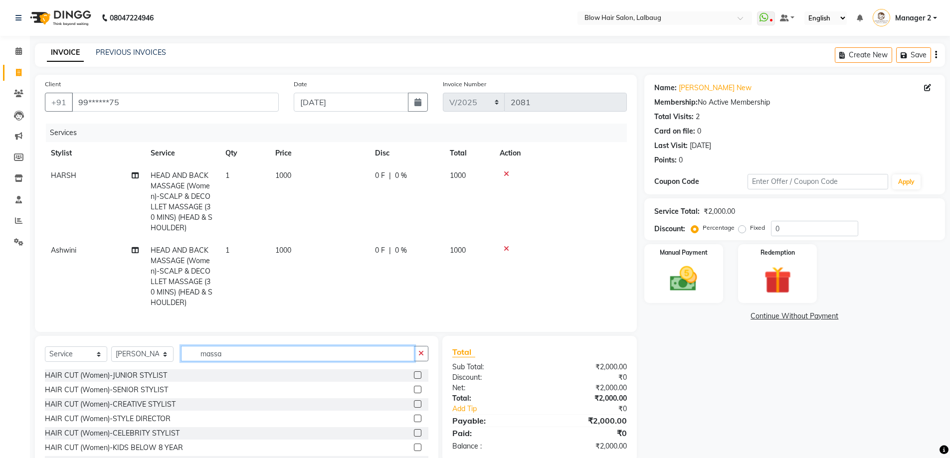
click at [252, 361] on input "massa" at bounding box center [297, 353] width 233 height 15
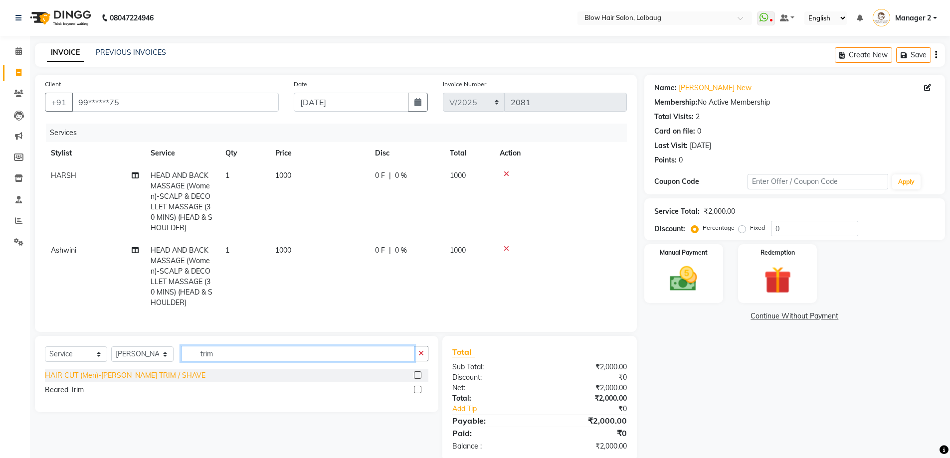
type input "trim"
click at [156, 381] on div "HAIR CUT (Men)-[PERSON_NAME] TRIM / SHAVE" at bounding box center [125, 375] width 161 height 10
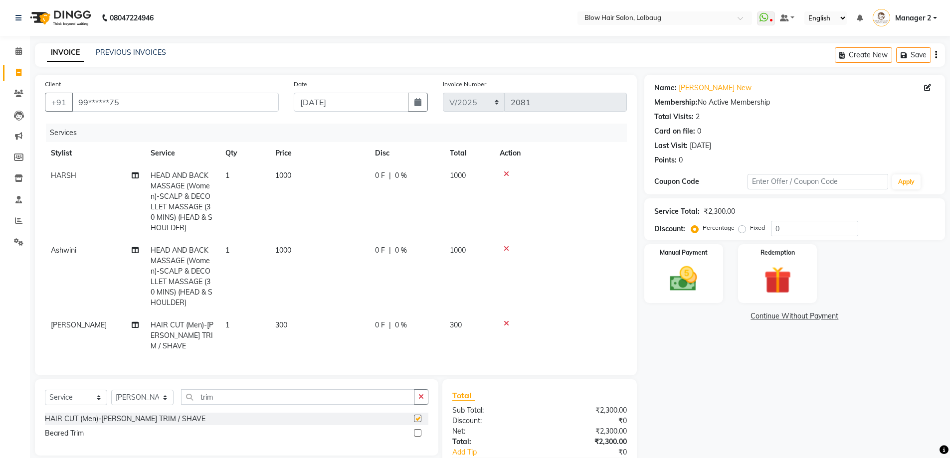
checkbox input "false"
click at [158, 405] on select "Select Stylist Ashwini ASHWINI AVINASH BEAU Blow Hair DARSHANA Dingg Support HA…" at bounding box center [142, 397] width 62 height 15
click at [239, 405] on input "trim" at bounding box center [297, 396] width 233 height 15
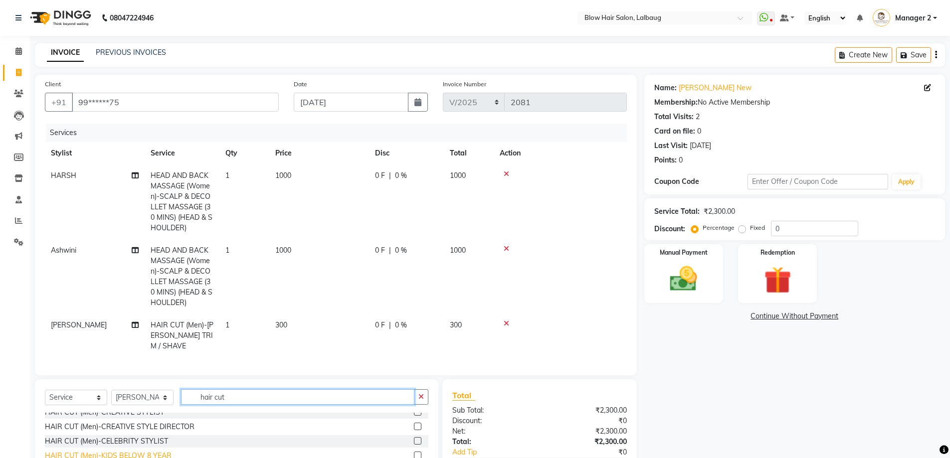
scroll to position [100, 0]
type input "hair cut"
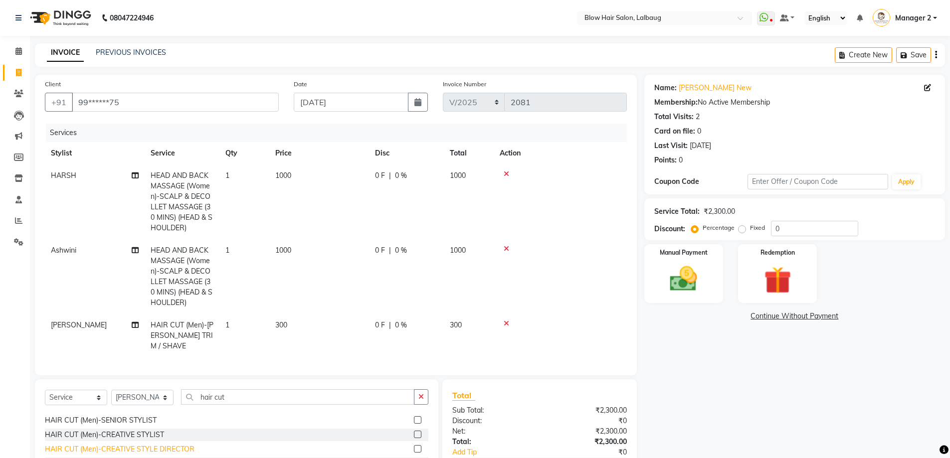
click at [151, 452] on div "HAIR CUT (Men)-CREATIVE STYLE DIRECTOR" at bounding box center [120, 449] width 150 height 10
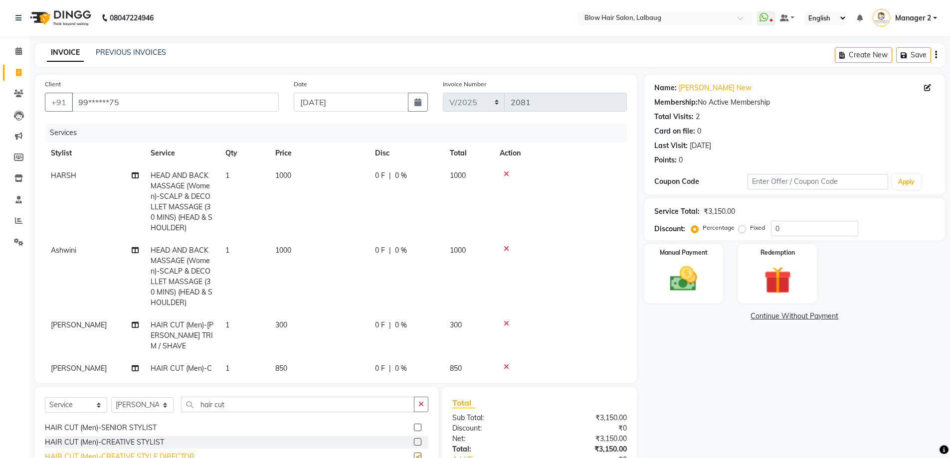
checkbox input "false"
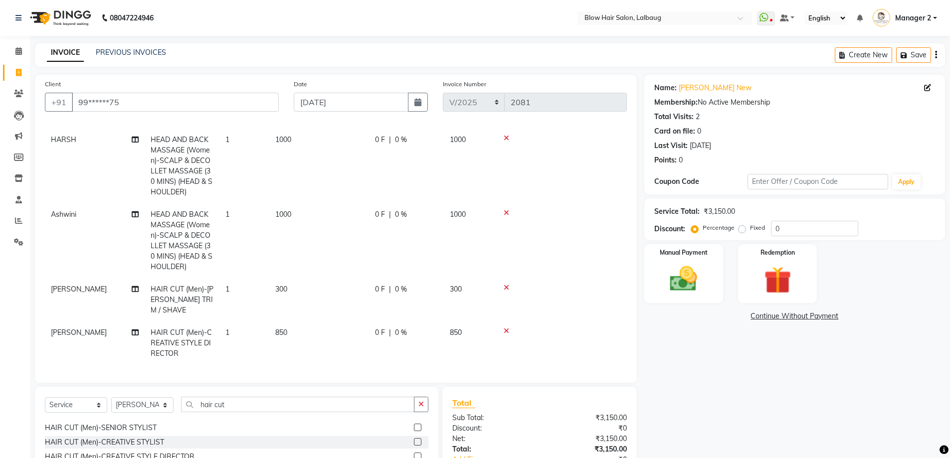
click at [769, 228] on div "Percentage Fixed" at bounding box center [732, 228] width 78 height 13
click at [773, 228] on input "0" at bounding box center [814, 228] width 87 height 15
type input "20"
click at [691, 279] on img at bounding box center [684, 279] width 46 height 32
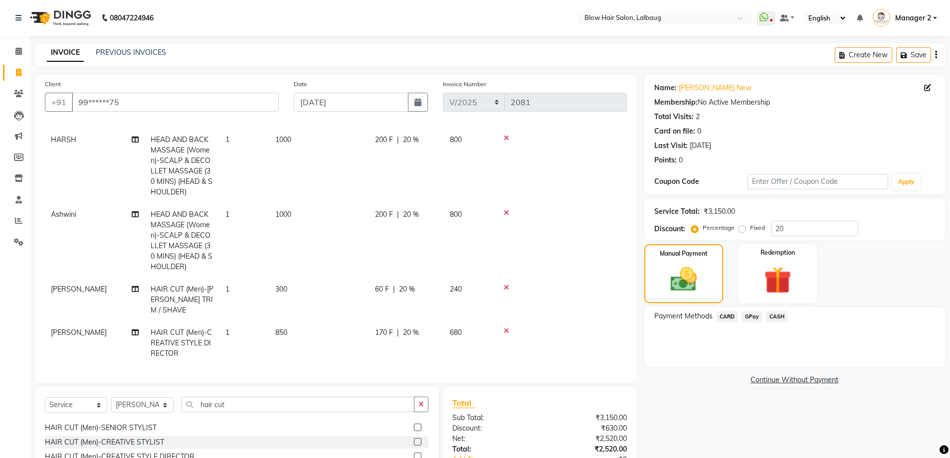
scroll to position [50, 0]
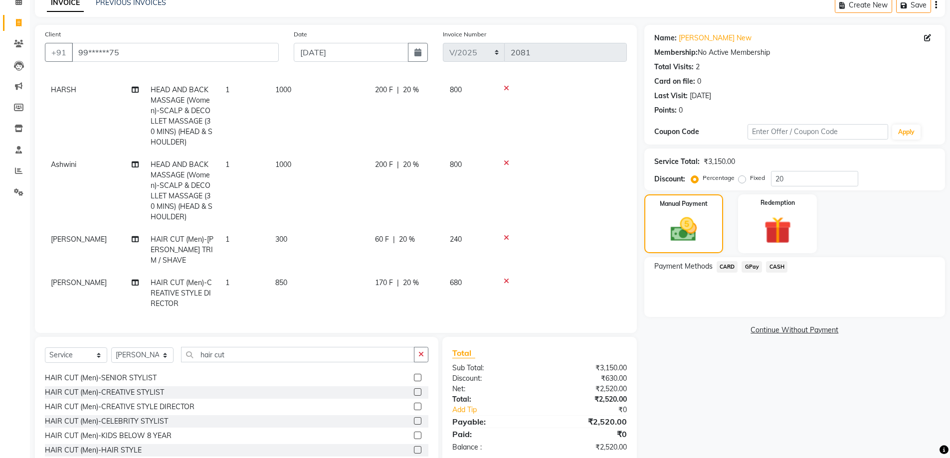
click at [750, 264] on span "GPay" at bounding box center [751, 266] width 20 height 11
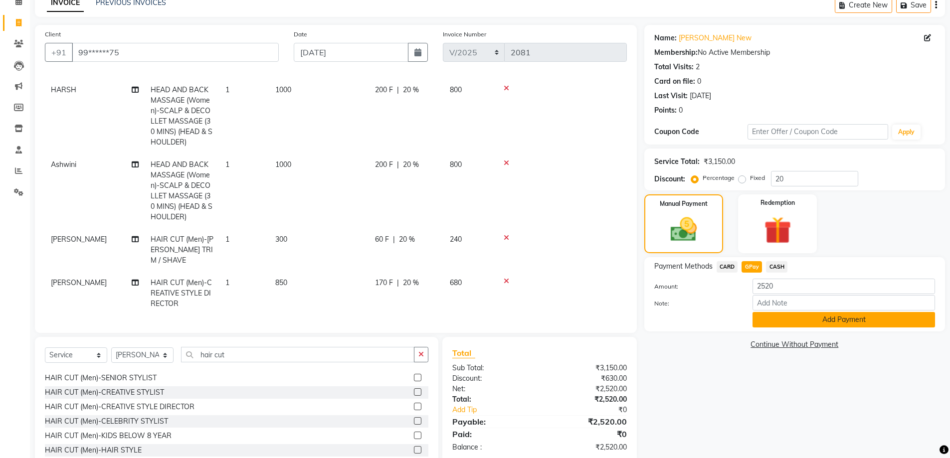
click at [773, 315] on button "Add Payment" at bounding box center [843, 319] width 182 height 15
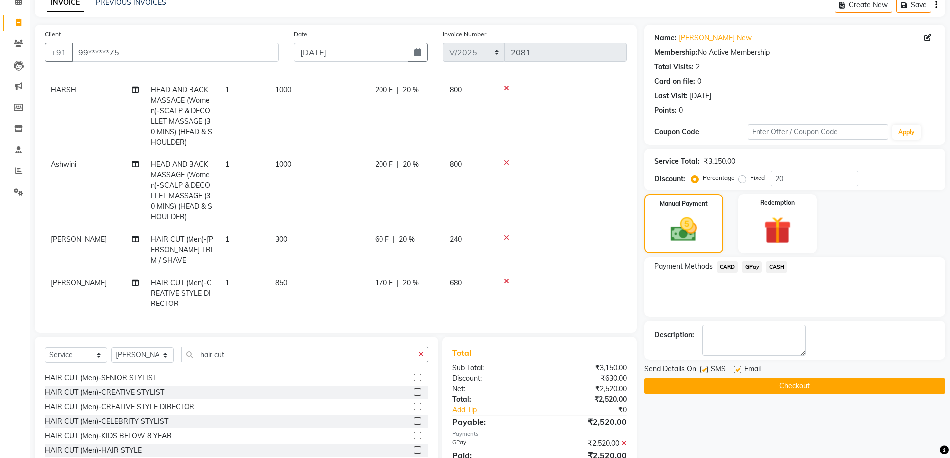
click at [733, 367] on label at bounding box center [736, 369] width 7 height 7
click at [733, 367] on input "checkbox" at bounding box center [736, 370] width 6 height 6
checkbox input "false"
click at [702, 367] on label at bounding box center [703, 369] width 7 height 7
click at [702, 367] on input "checkbox" at bounding box center [703, 370] width 6 height 6
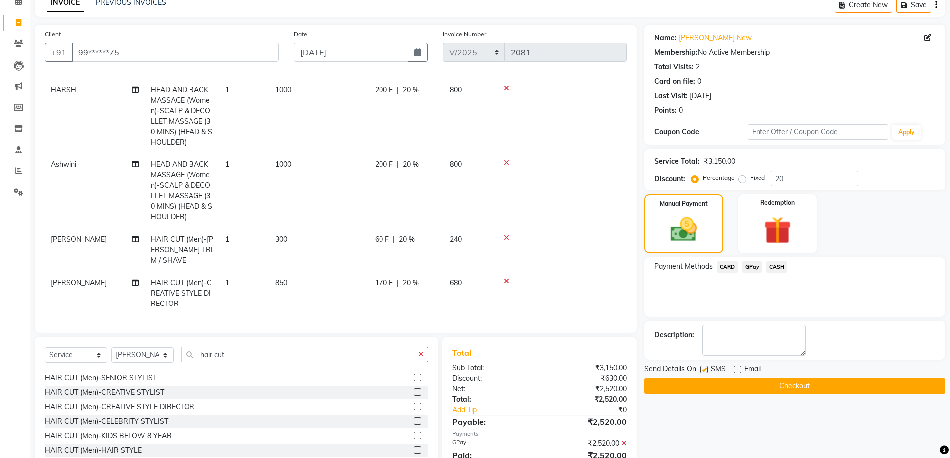
checkbox input "false"
click at [711, 383] on button "Checkout" at bounding box center [794, 385] width 301 height 15
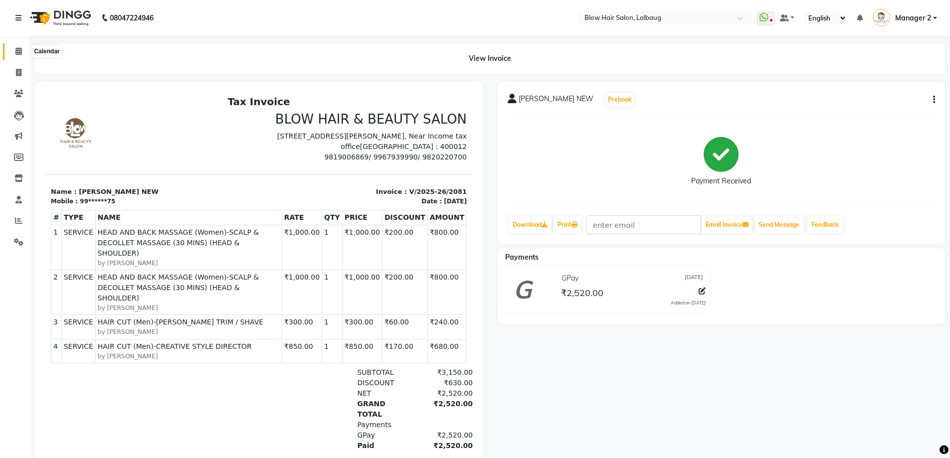
click at [16, 52] on icon at bounding box center [18, 50] width 6 height 7
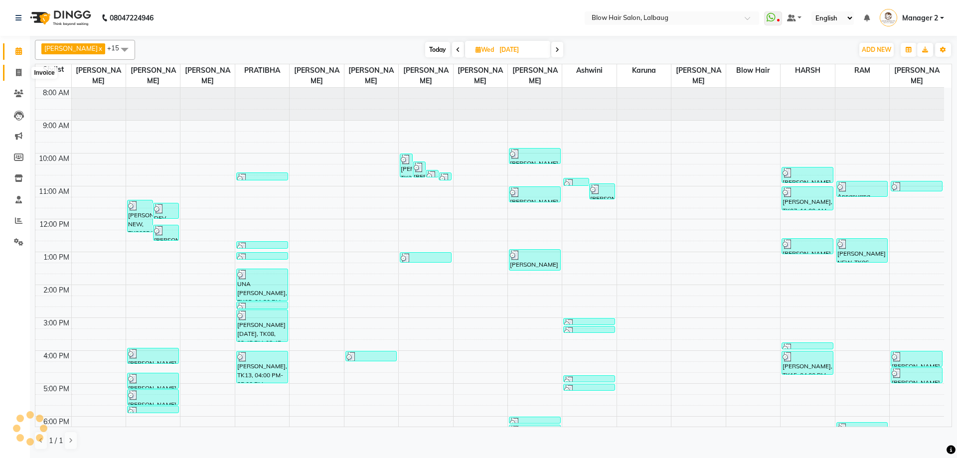
click at [21, 71] on icon at bounding box center [18, 72] width 5 height 7
select select "service"
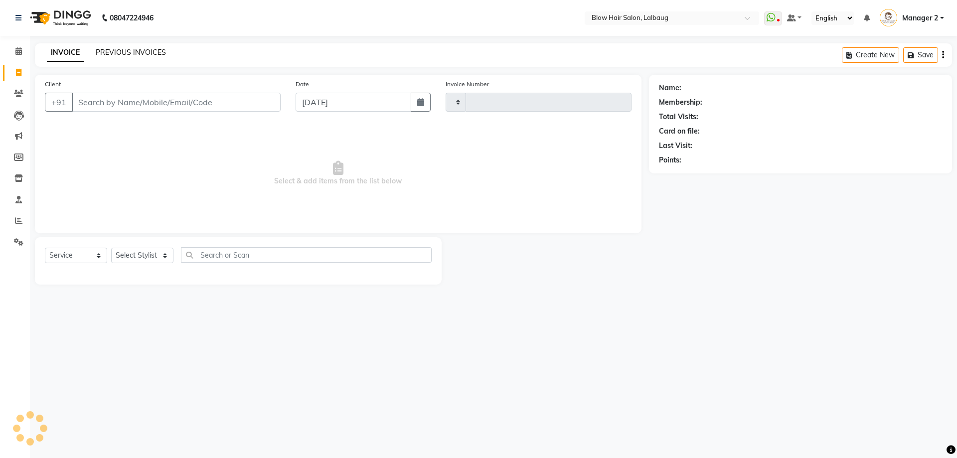
type input "2082"
select select "5162"
click at [121, 54] on link "PREVIOUS INVOICES" at bounding box center [131, 52] width 70 height 9
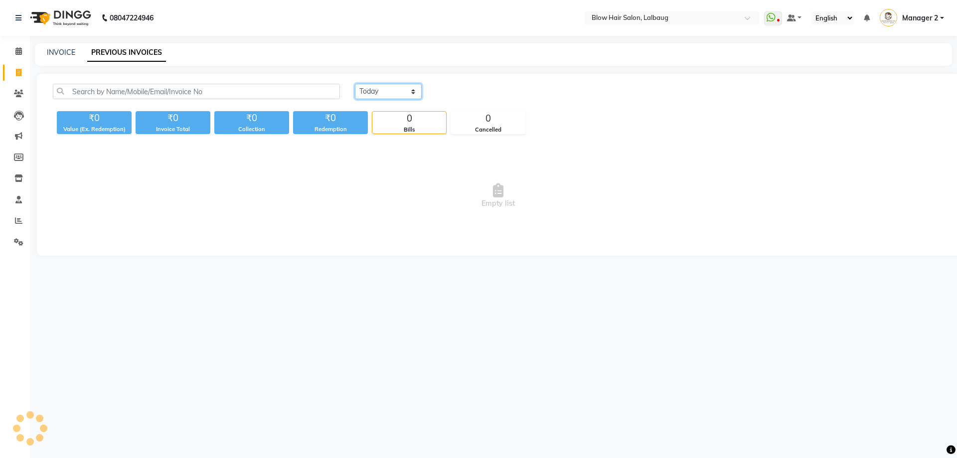
click at [398, 94] on select "[DATE] [DATE] Custom Range" at bounding box center [388, 91] width 67 height 15
select select "[DATE]"
click at [355, 84] on select "[DATE] [DATE] Custom Range" at bounding box center [388, 91] width 67 height 15
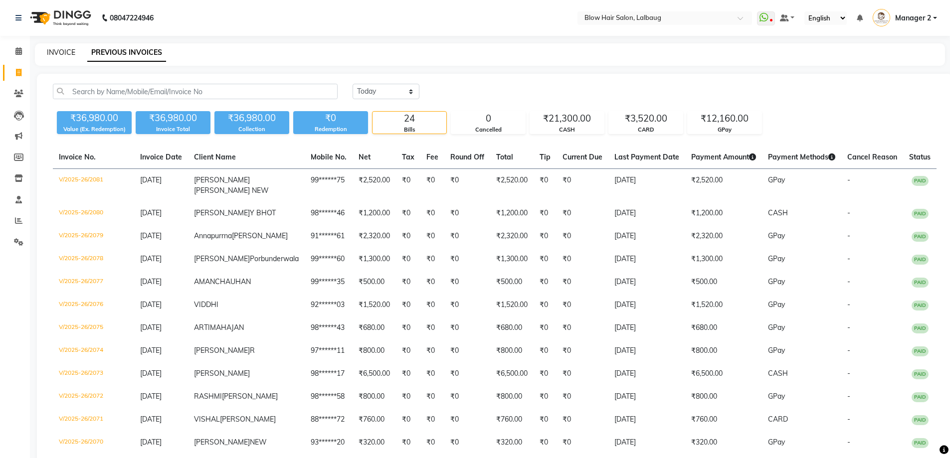
click at [59, 53] on link "INVOICE" at bounding box center [61, 52] width 28 height 9
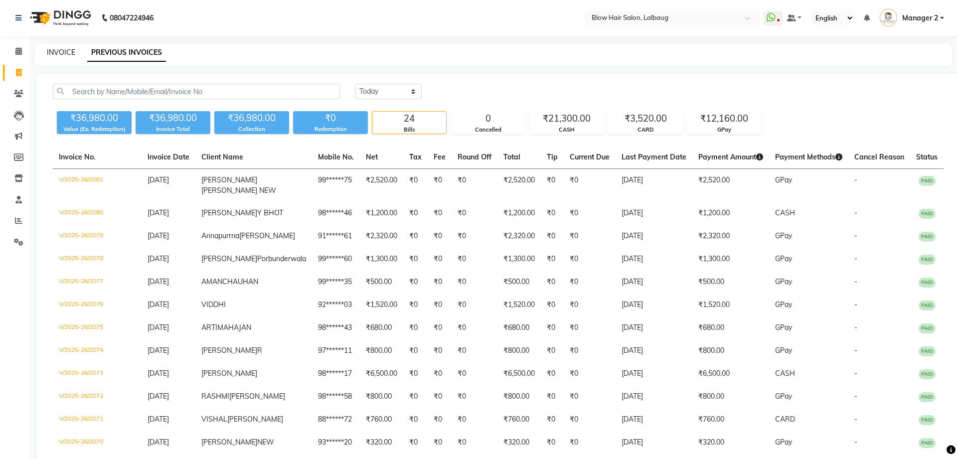
select select "5162"
select select "service"
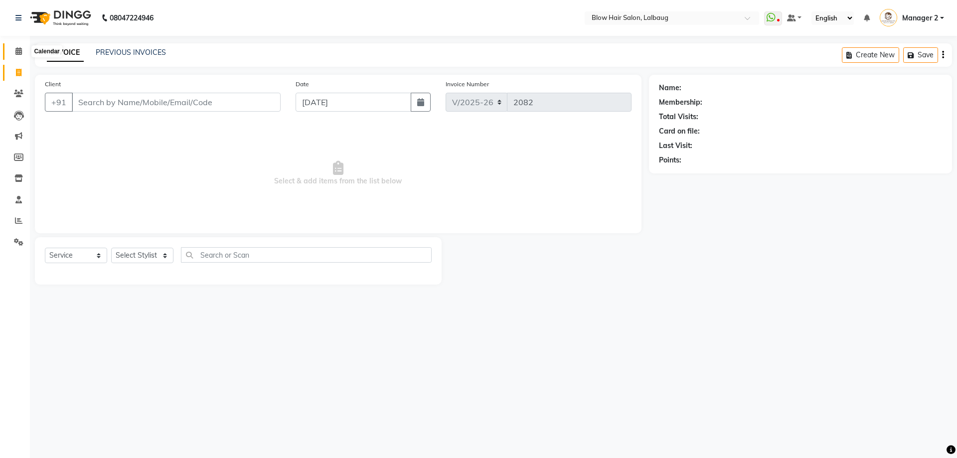
click at [20, 52] on icon at bounding box center [18, 50] width 6 height 7
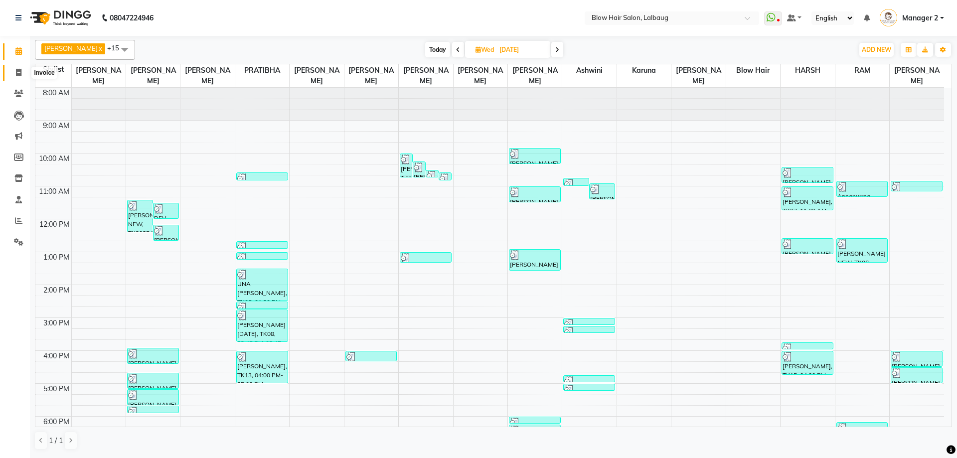
click at [21, 71] on icon at bounding box center [18, 72] width 5 height 7
select select "5162"
select select "service"
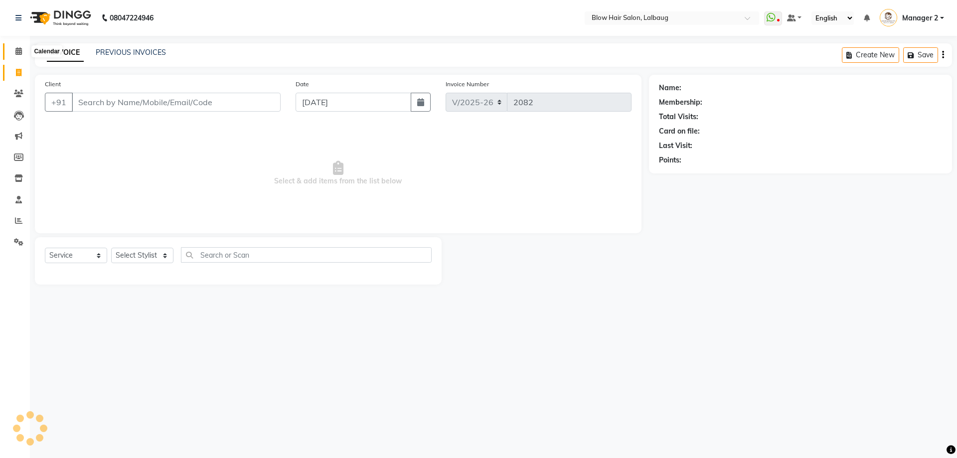
click at [14, 52] on span at bounding box center [18, 51] width 17 height 11
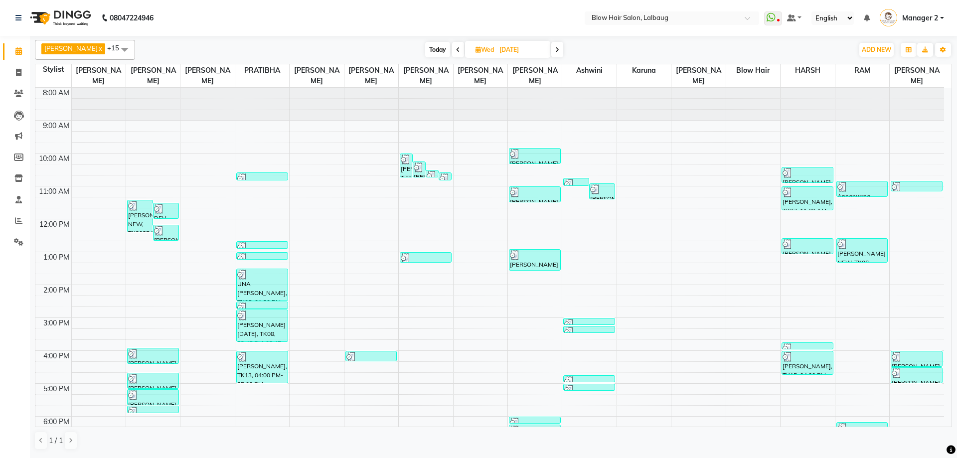
click at [425, 47] on span "Today" at bounding box center [437, 49] width 25 height 15
type input "[DATE]"
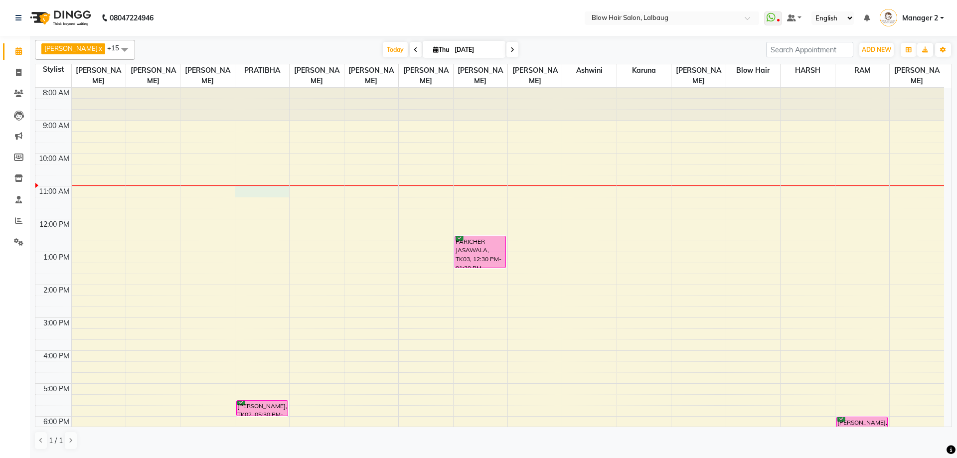
click at [249, 189] on div "8:00 AM 9:00 AM 10:00 AM 11:00 AM 12:00 PM 1:00 PM 2:00 PM 3:00 PM 4:00 PM 5:00…" at bounding box center [489, 318] width 909 height 460
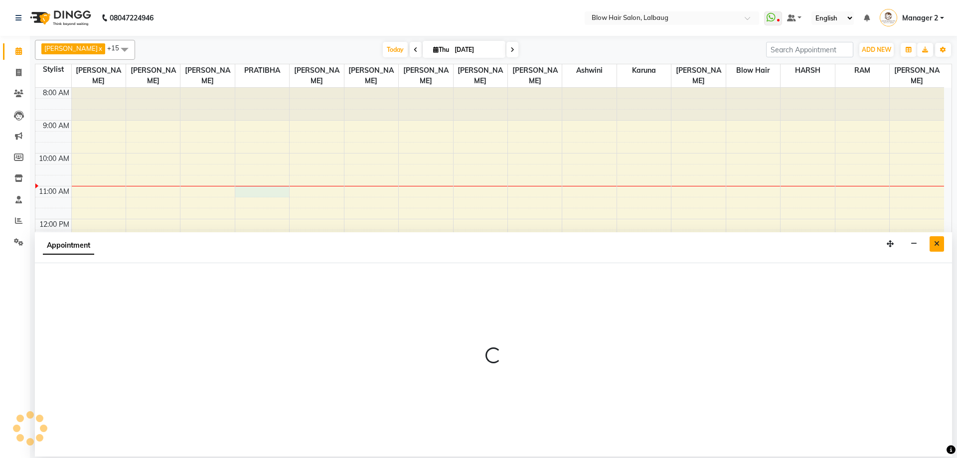
click at [934, 248] on button "Close" at bounding box center [937, 243] width 14 height 15
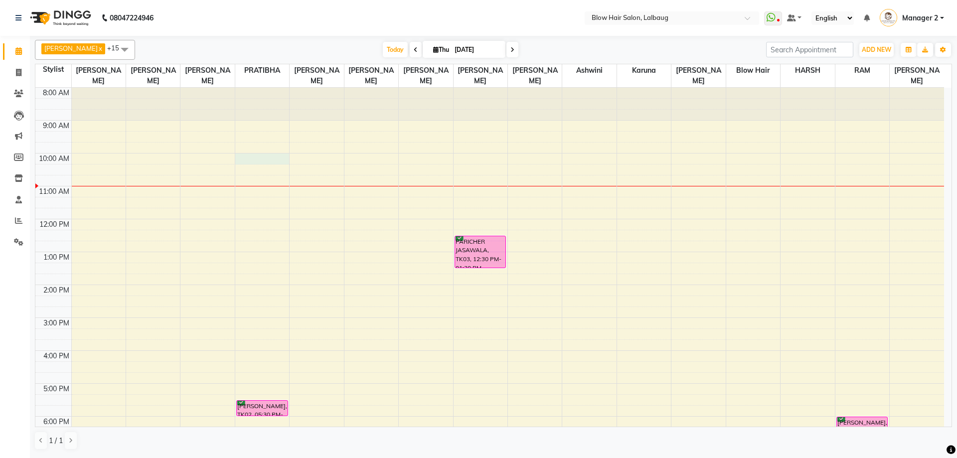
click at [269, 158] on div "8:00 AM 9:00 AM 10:00 AM 11:00 AM 12:00 PM 1:00 PM 2:00 PM 3:00 PM 4:00 PM 5:00…" at bounding box center [489, 318] width 909 height 460
select select "33540"
select select "600"
select select "tentative"
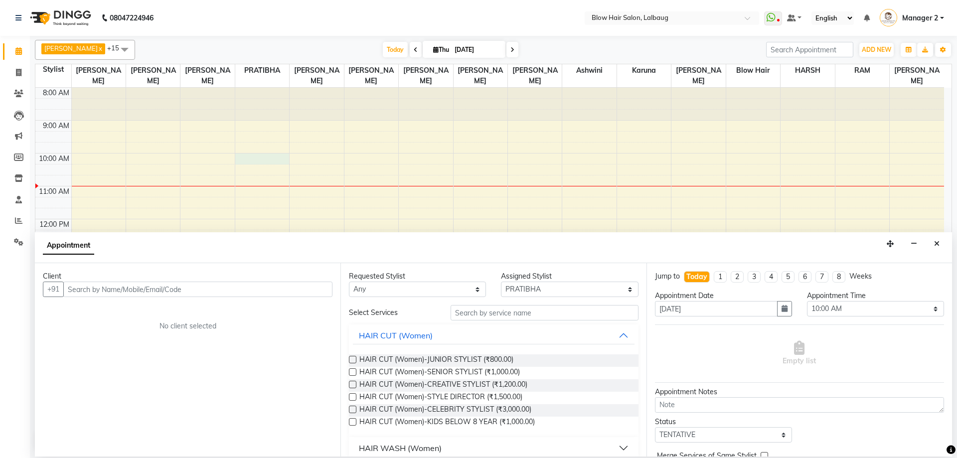
click at [190, 289] on input "text" at bounding box center [197, 289] width 269 height 15
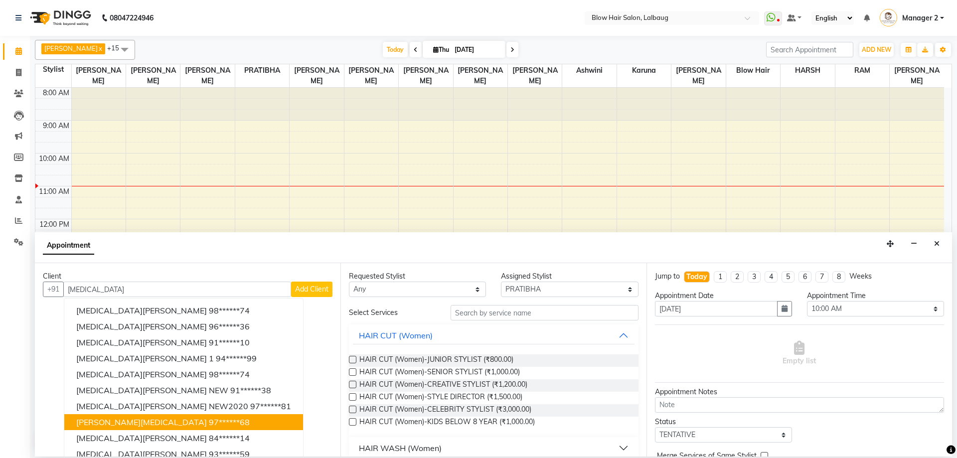
click at [209, 420] on ngb-highlight "97******68" at bounding box center [229, 422] width 41 height 10
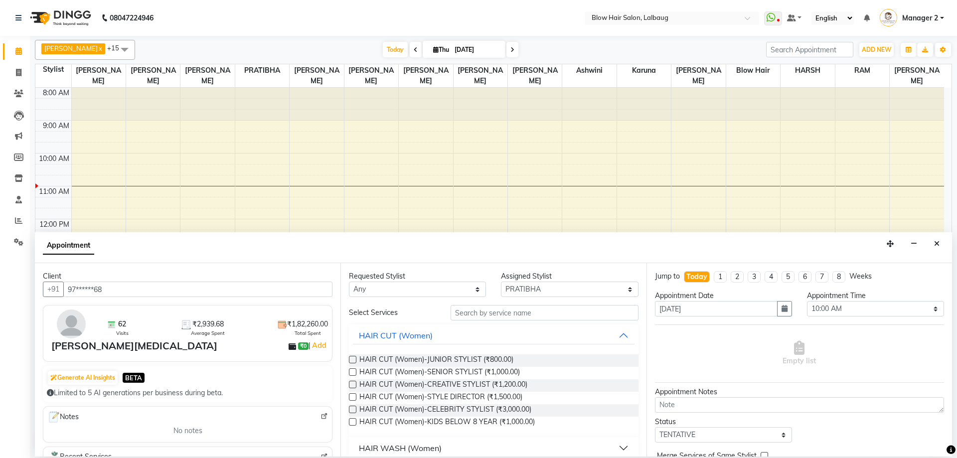
type input "97******68"
click at [496, 317] on input "text" at bounding box center [545, 312] width 188 height 15
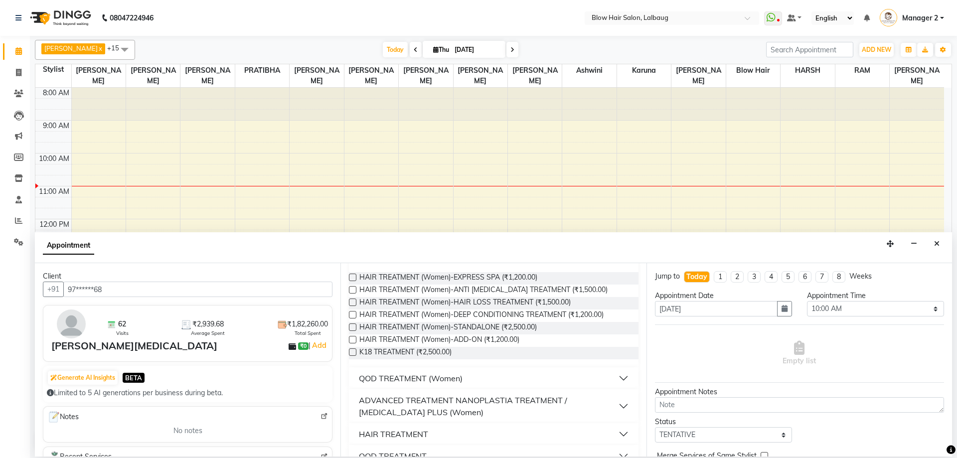
scroll to position [100, 0]
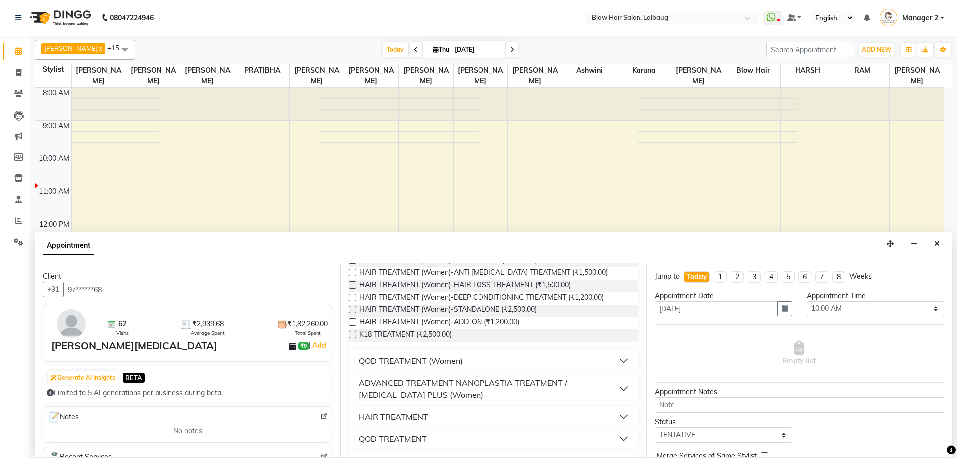
type input "treat"
click at [444, 381] on div "ADVANCED TREATMENT NANOPLASTIA TREATMENT / [MEDICAL_DATA] PLUS (Women)" at bounding box center [488, 389] width 259 height 24
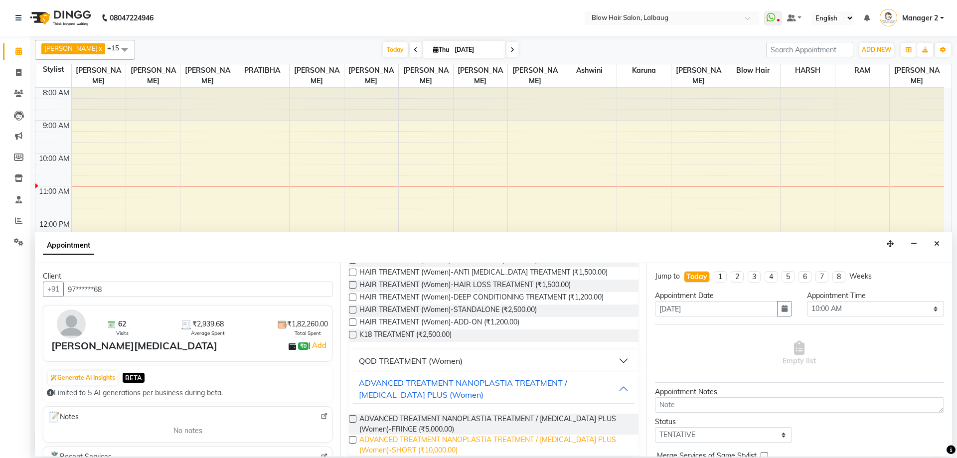
click at [436, 443] on span "ADVANCED TREATMENT NANOPLASTIA TREATMENT / BOTOX PLUS (Women)-SHORT (₹10,000.00)" at bounding box center [494, 445] width 271 height 21
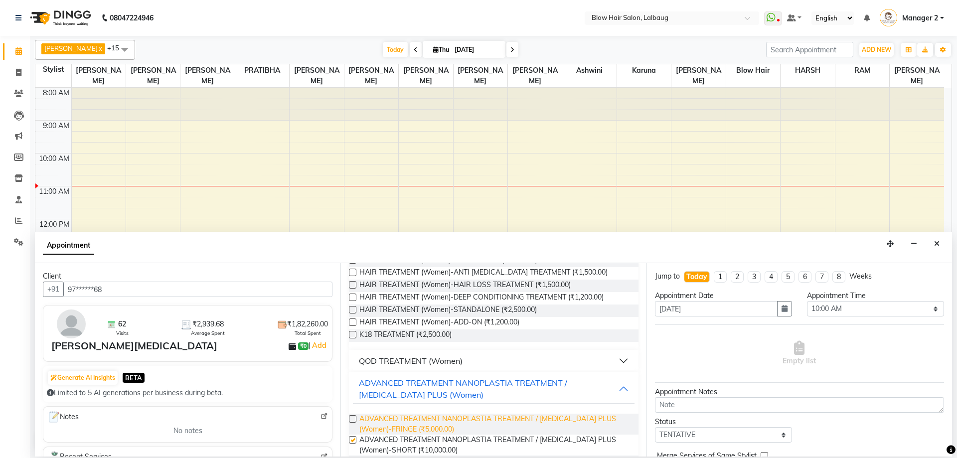
checkbox input "false"
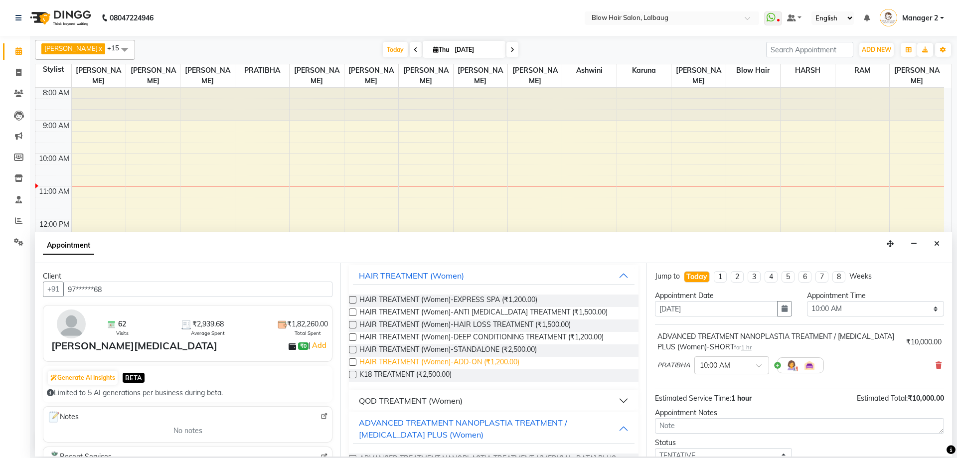
scroll to position [0, 0]
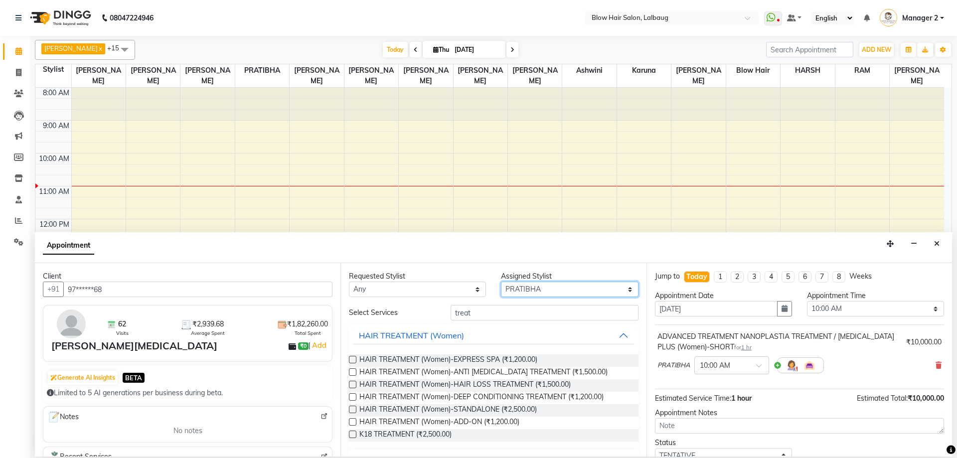
click at [517, 290] on select "Select Ashwini ASHWINI AVINASH BEAU Blow Hair DARSHANA HARSH HARSHAVARDHAN karu…" at bounding box center [569, 289] width 137 height 15
select select "75955"
click at [501, 282] on select "Select Ashwini ASHWINI AVINASH BEAU Blow Hair DARSHANA HARSH HARSHAVARDHAN karu…" at bounding box center [569, 289] width 137 height 15
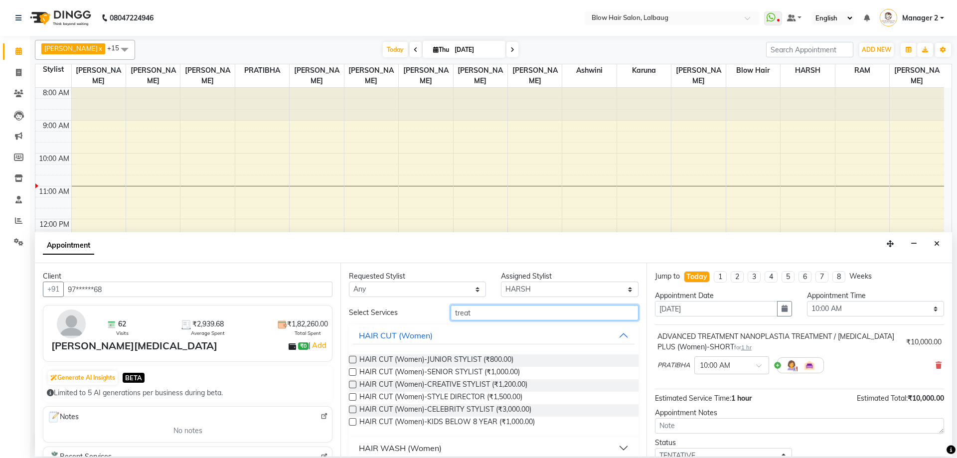
click at [529, 316] on input "treat" at bounding box center [545, 312] width 188 height 15
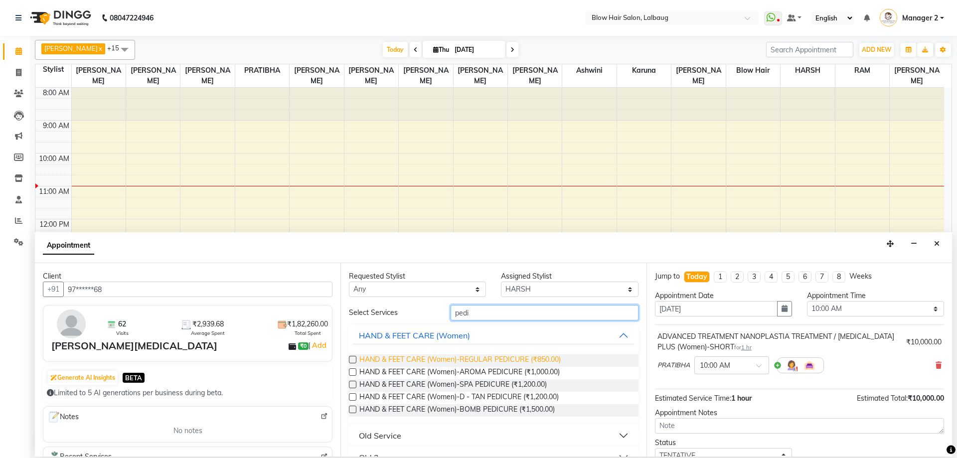
type input "pedi"
click at [556, 359] on span "HAND & FEET CARE (Women)-REGULAR PEDICURE (₹850.00)" at bounding box center [459, 360] width 201 height 12
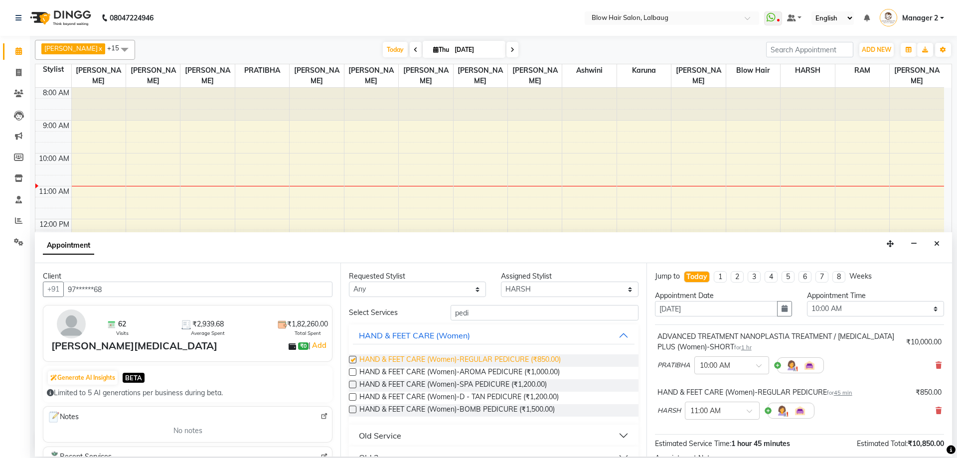
checkbox input "false"
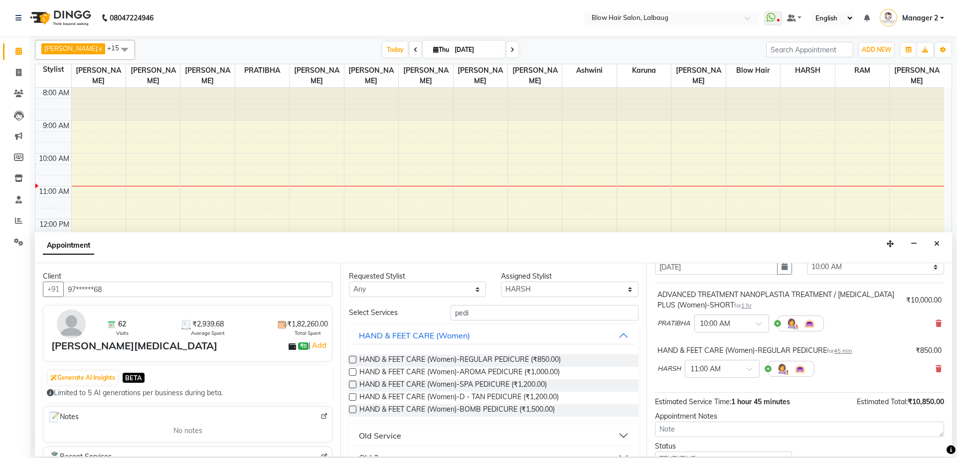
scroll to position [100, 0]
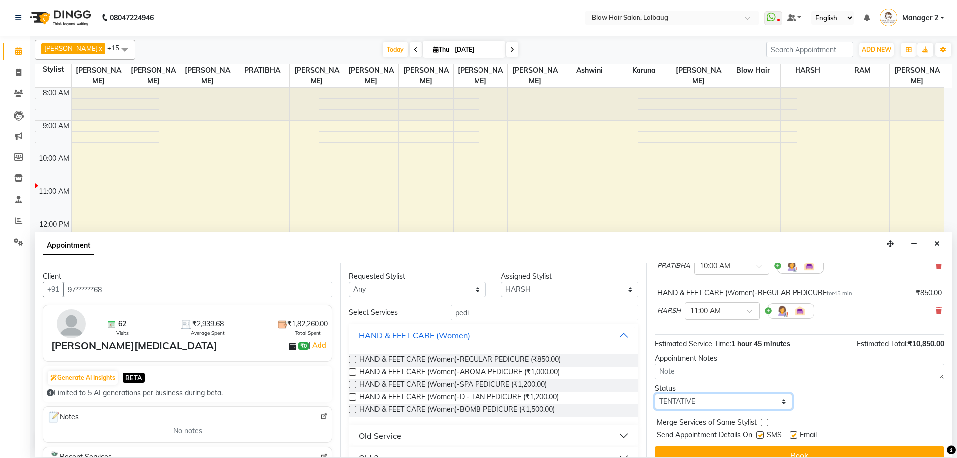
click at [722, 402] on select "Select TENTATIVE CONFIRM CHECK-IN UPCOMING" at bounding box center [723, 401] width 137 height 15
select select "check-in"
click at [655, 394] on select "Select TENTATIVE CONFIRM CHECK-IN UPCOMING" at bounding box center [723, 401] width 137 height 15
drag, startPoint x: 759, startPoint y: 436, endPoint x: 784, endPoint y: 438, distance: 25.0
click at [764, 436] on label at bounding box center [759, 434] width 7 height 7
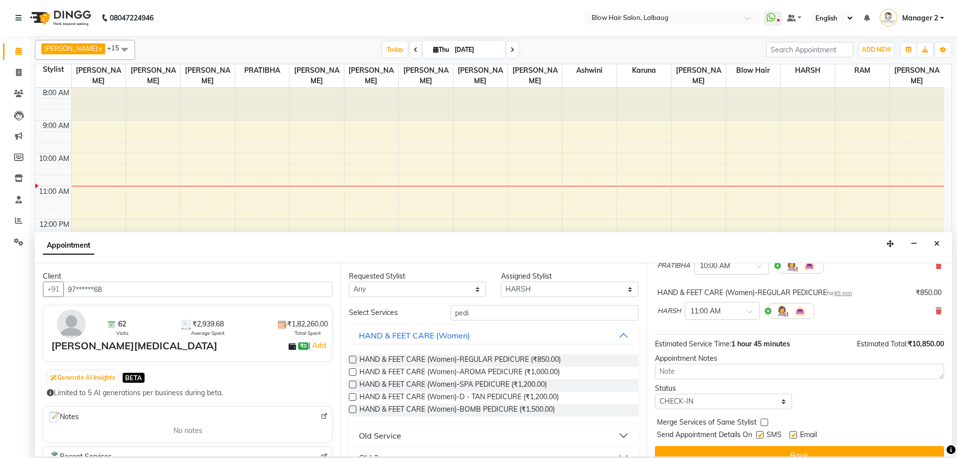
click at [763, 436] on input "checkbox" at bounding box center [759, 436] width 6 height 6
checkbox input "false"
drag, startPoint x: 793, startPoint y: 436, endPoint x: 794, endPoint y: 442, distance: 6.0
click at [793, 435] on label at bounding box center [793, 434] width 7 height 7
click at [793, 435] on input "checkbox" at bounding box center [793, 436] width 6 height 6
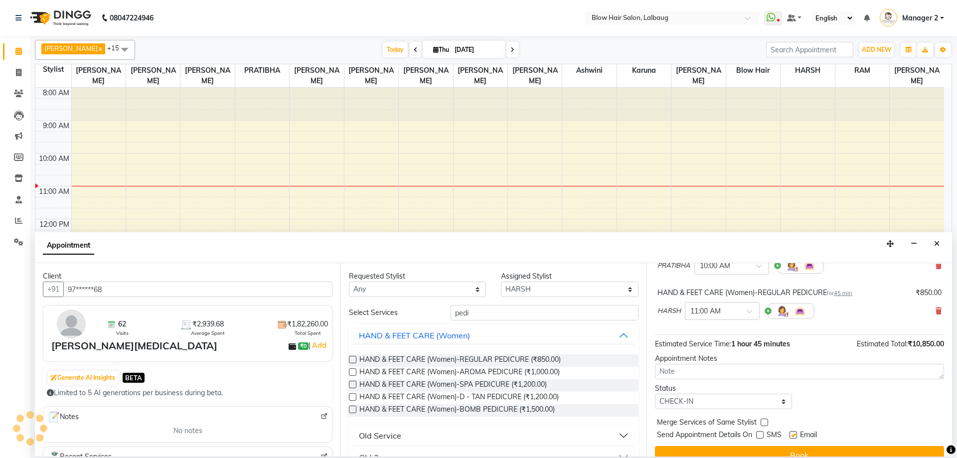
checkbox input "false"
click at [789, 450] on button "Book" at bounding box center [799, 455] width 289 height 18
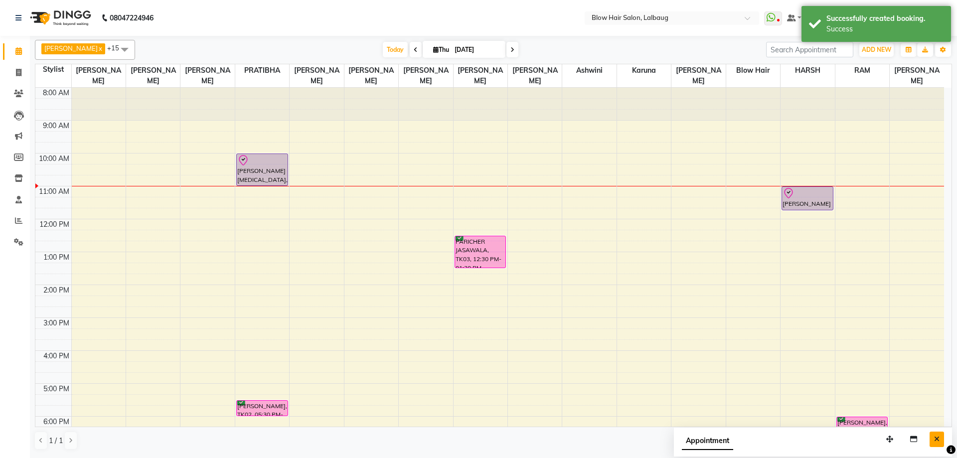
click at [940, 439] on button "Close" at bounding box center [937, 439] width 14 height 15
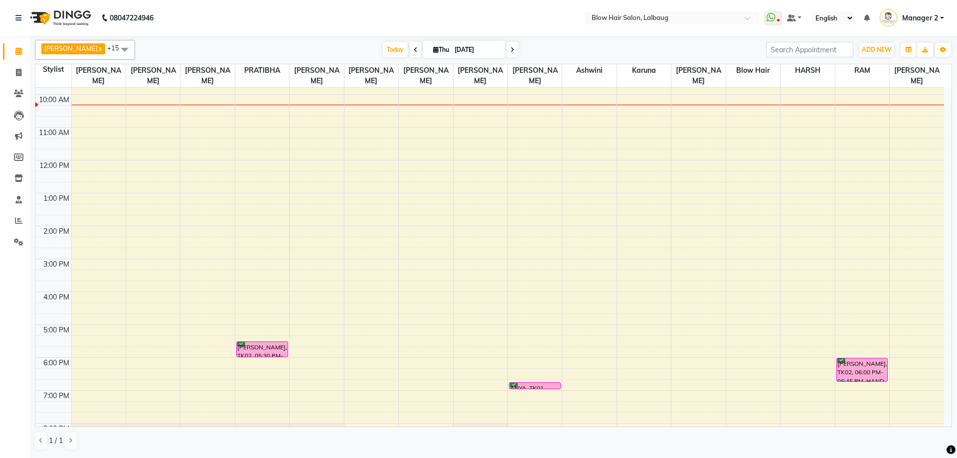
scroll to position [121, 0]
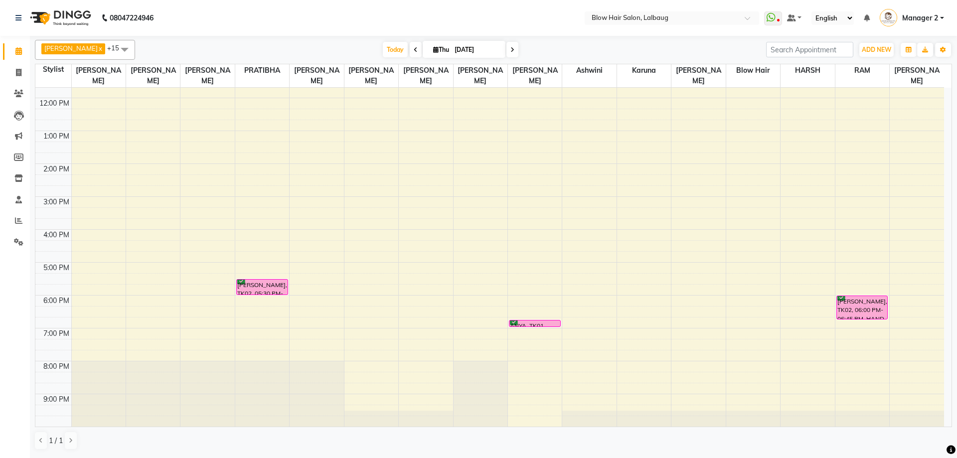
click at [507, 55] on span at bounding box center [513, 49] width 12 height 15
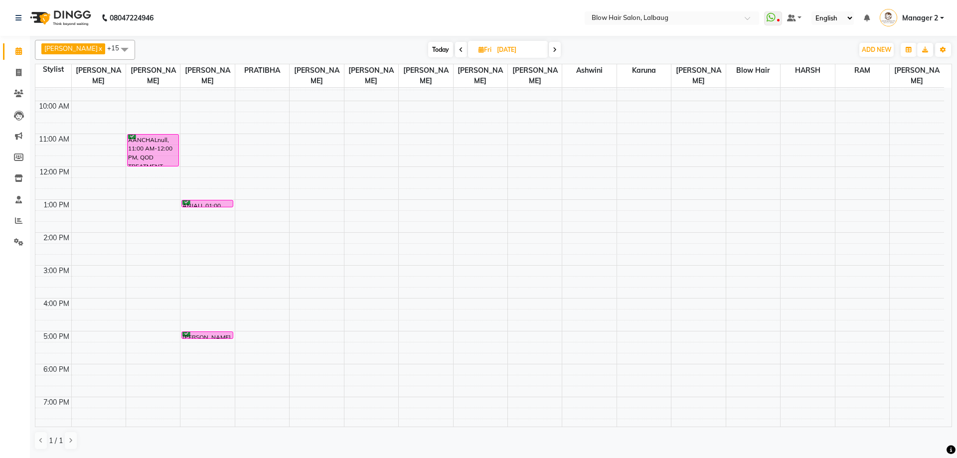
scroll to position [0, 0]
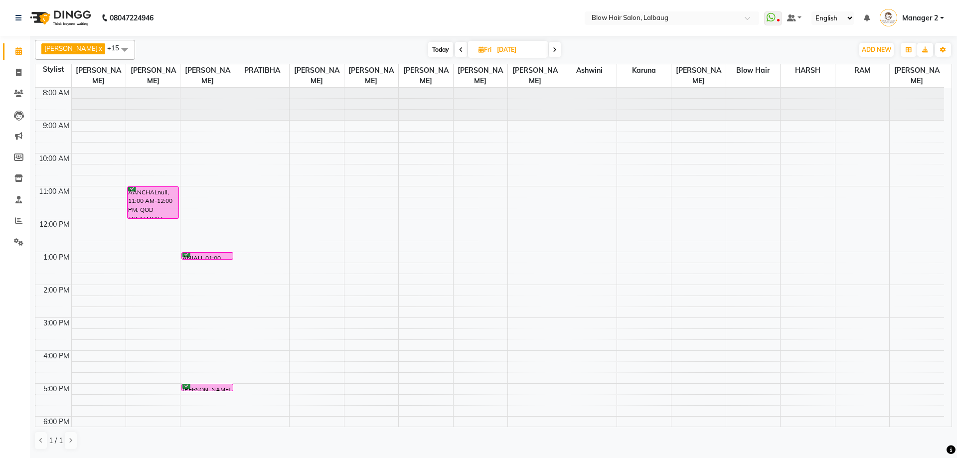
click at [441, 57] on div "Today Fri 05-09-2025" at bounding box center [494, 49] width 135 height 15
click at [459, 52] on icon at bounding box center [461, 50] width 4 height 6
type input "[DATE]"
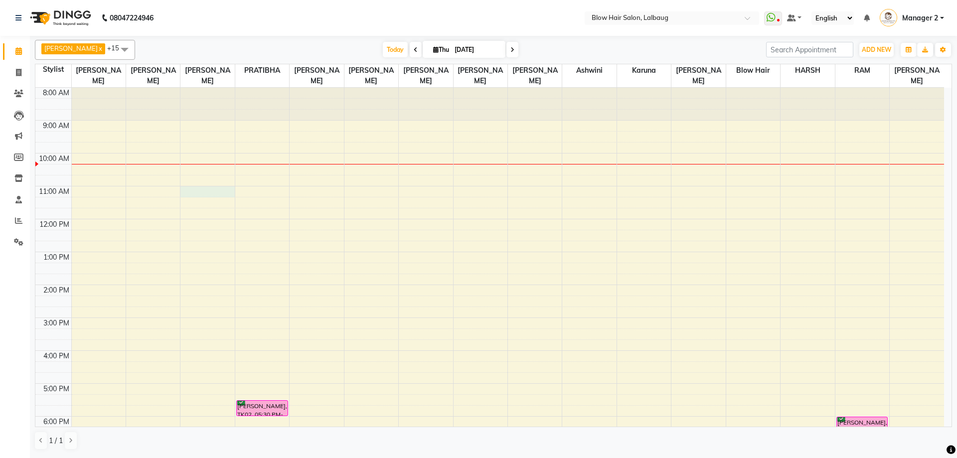
click at [192, 194] on div "8:00 AM 9:00 AM 10:00 AM 11:00 AM 12:00 PM 1:00 PM 2:00 PM 3:00 PM 4:00 PM 5:00…" at bounding box center [489, 318] width 909 height 460
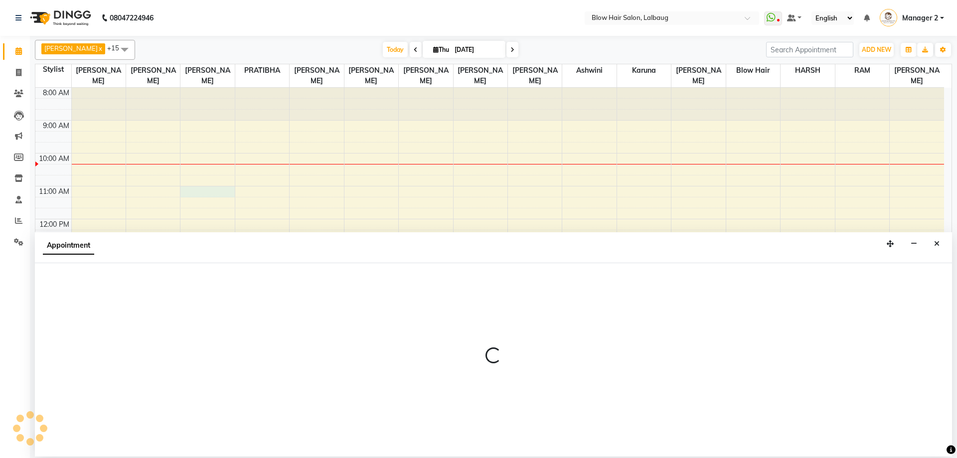
click at [195, 199] on div "8:00 AM 9:00 AM 10:00 AM 11:00 AM 12:00 PM 1:00 PM 2:00 PM 3:00 PM 4:00 PM 5:00…" at bounding box center [489, 318] width 909 height 460
select select "33343"
select select "tentative"
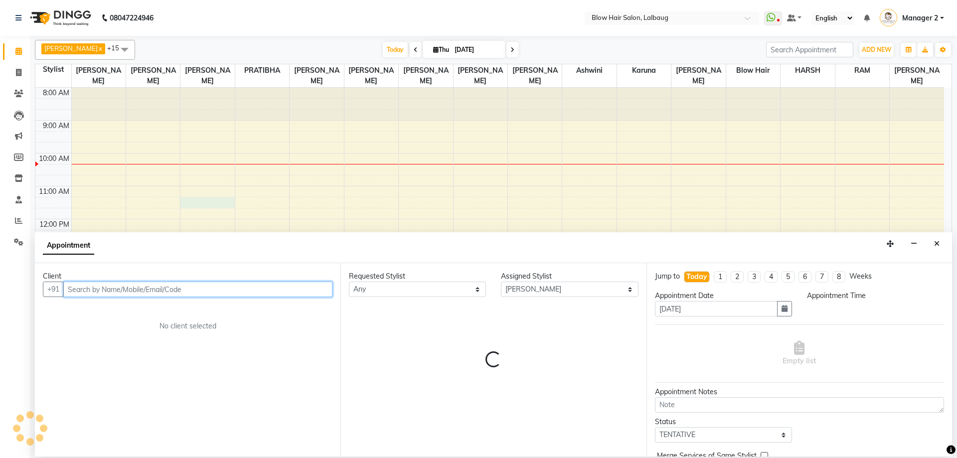
select select "675"
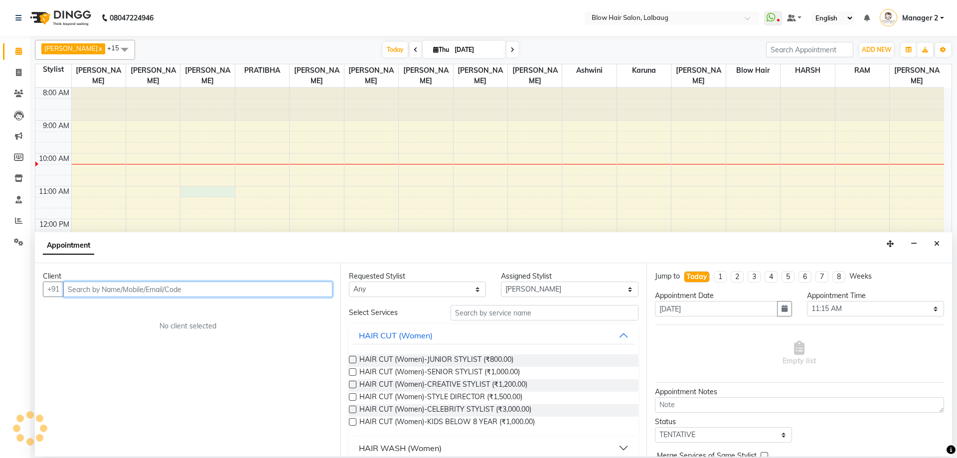
click at [196, 195] on div "8:00 AM 9:00 AM 10:00 AM 11:00 AM 12:00 PM 1:00 PM 2:00 PM 3:00 PM 4:00 PM 5:00…" at bounding box center [489, 318] width 909 height 460
click at [111, 293] on input "text" at bounding box center [197, 289] width 269 height 15
click at [677, 152] on div "8:00 AM 9:00 AM 10:00 AM 11:00 AM 12:00 PM 1:00 PM 2:00 PM 3:00 PM 4:00 PM 5:00…" at bounding box center [489, 318] width 909 height 460
click at [933, 247] on button "Close" at bounding box center [937, 243] width 14 height 15
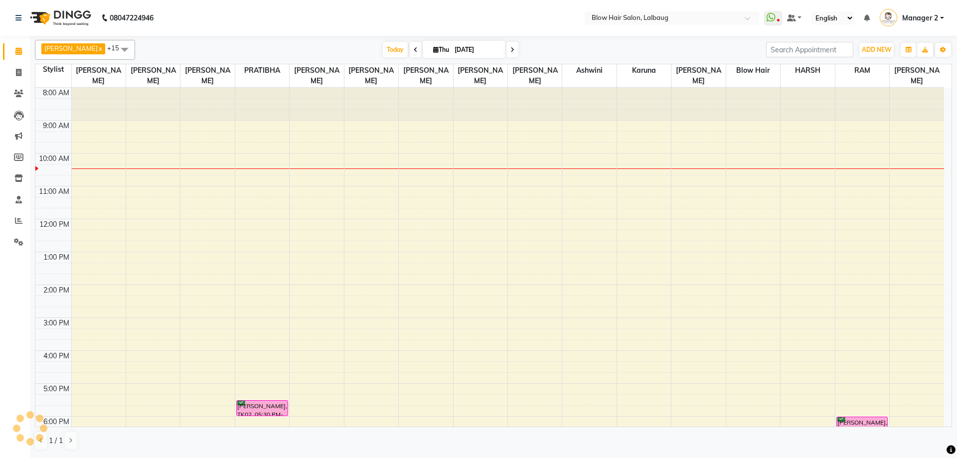
click at [473, 236] on div "8:00 AM 9:00 AM 10:00 AM 11:00 AM 12:00 PM 1:00 PM 2:00 PM 3:00 PM 4:00 PM 5:00…" at bounding box center [489, 318] width 909 height 460
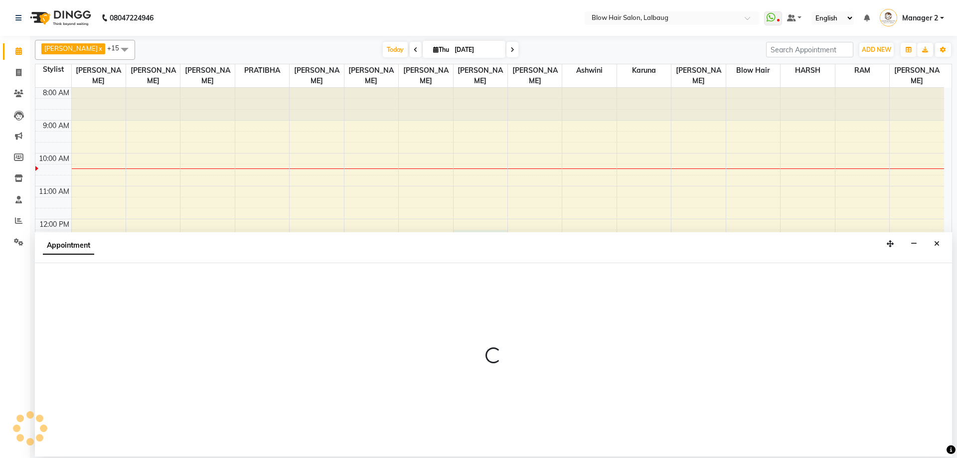
select select "33347"
select select "tentative"
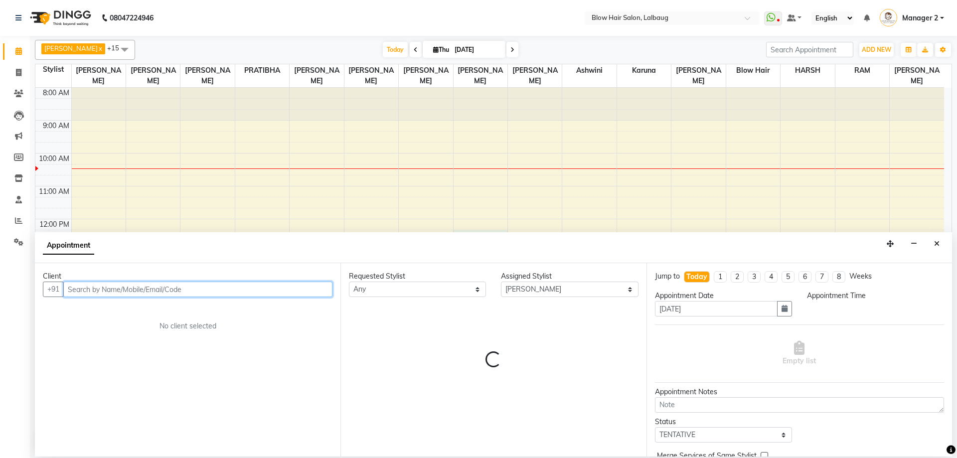
select select "735"
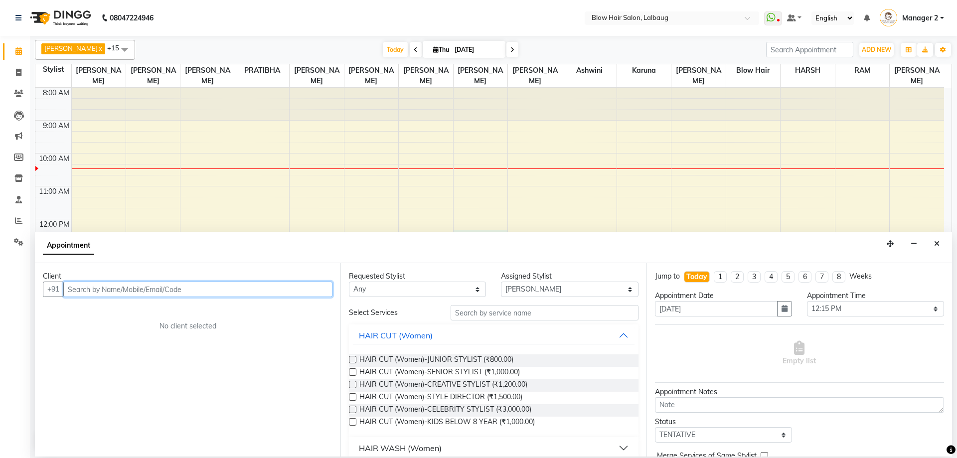
click at [207, 288] on input "text" at bounding box center [197, 289] width 269 height 15
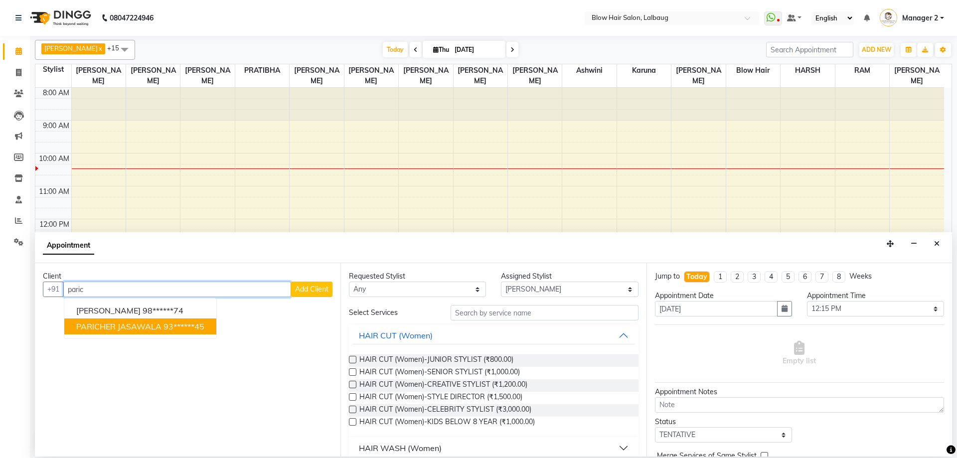
click at [177, 321] on button "PARICHER JASAWALA 93******45" at bounding box center [140, 327] width 152 height 16
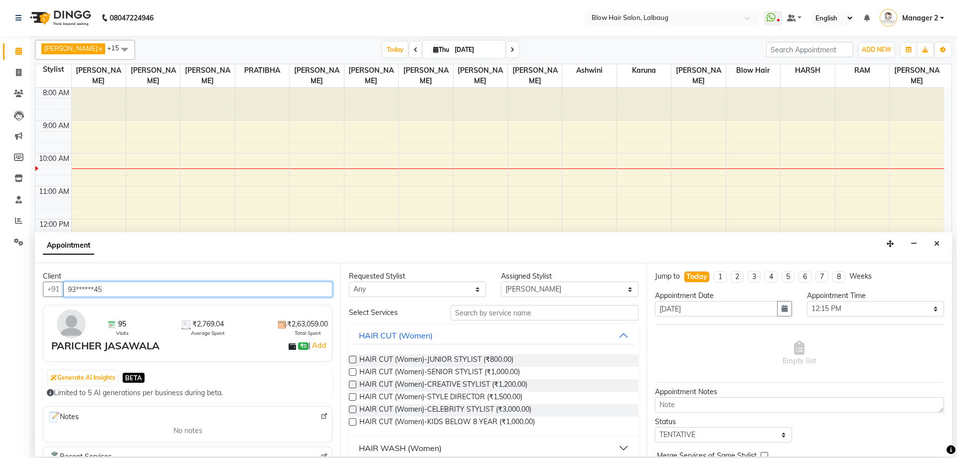
type input "93******45"
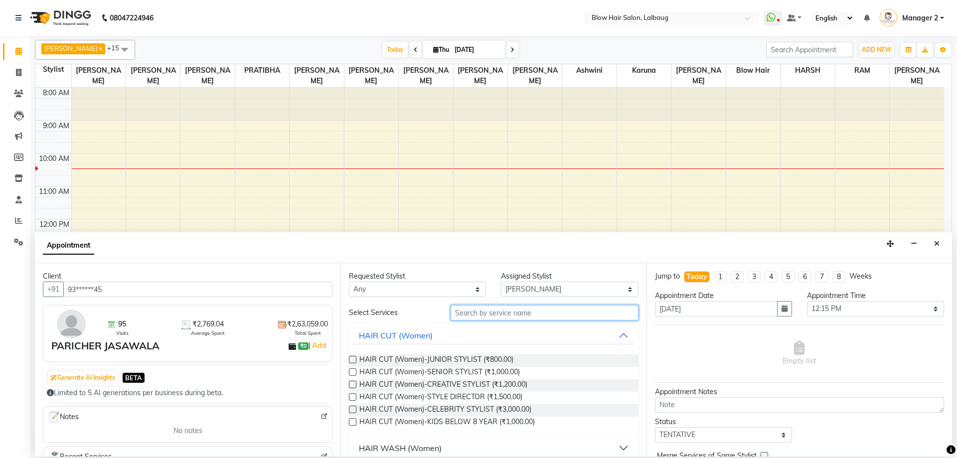
click at [481, 313] on input "text" at bounding box center [545, 312] width 188 height 15
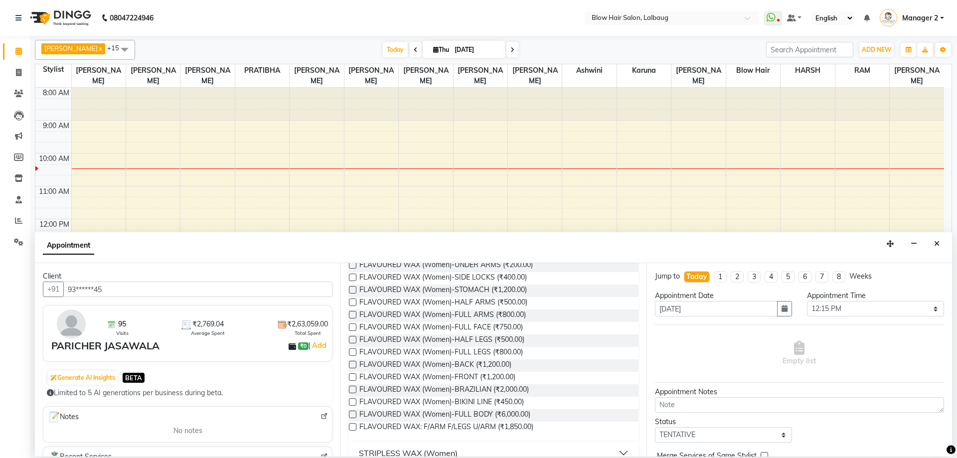
scroll to position [150, 0]
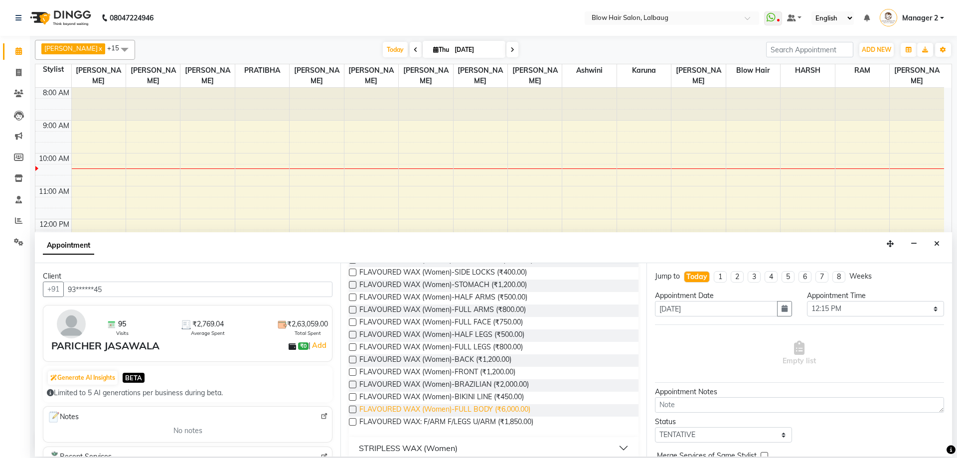
type input "wax"
click at [489, 412] on span "FLAVOURED WAX (Women)-FULL BODY (₹6,000.00)" at bounding box center [444, 410] width 171 height 12
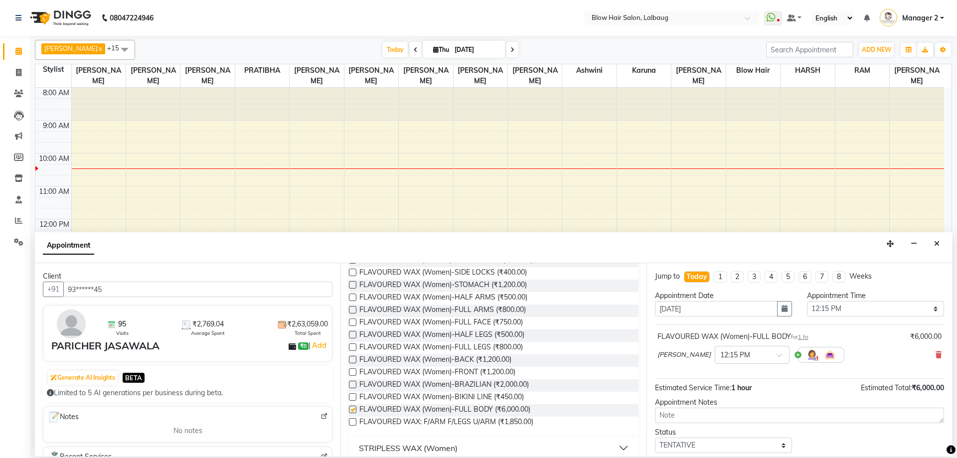
checkbox input "false"
click at [743, 353] on div at bounding box center [752, 354] width 74 height 10
click at [737, 391] on div "12:30 PM" at bounding box center [752, 391] width 74 height 18
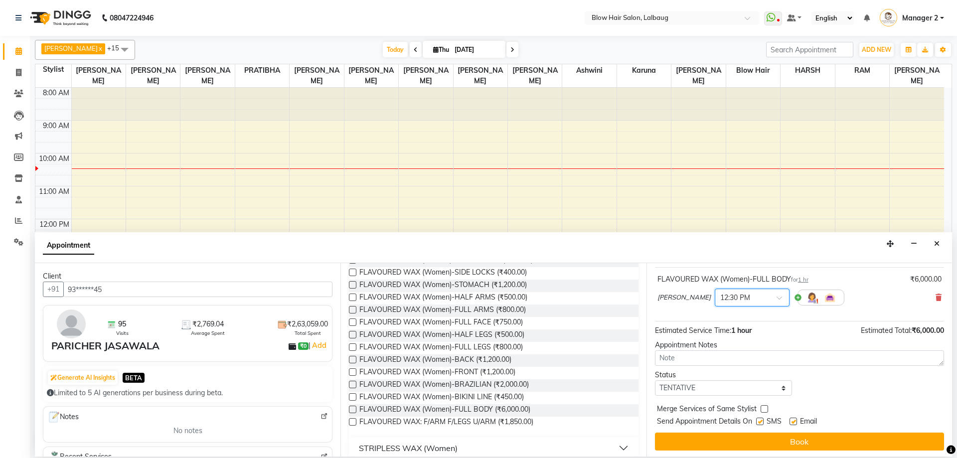
scroll to position [59, 0]
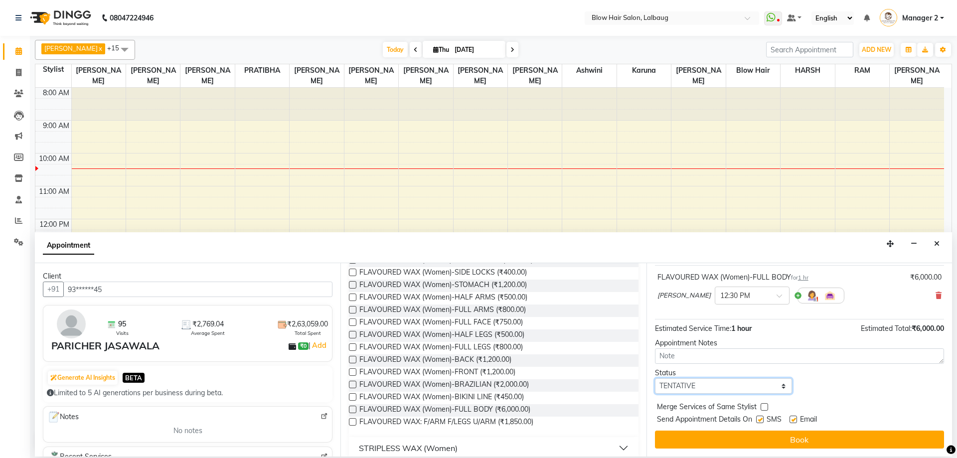
click at [713, 393] on select "Select TENTATIVE CONFIRM CHECK-IN UPCOMING" at bounding box center [723, 385] width 137 height 15
select select "confirm booking"
click at [655, 378] on select "Select TENTATIVE CONFIRM CHECK-IN UPCOMING" at bounding box center [723, 385] width 137 height 15
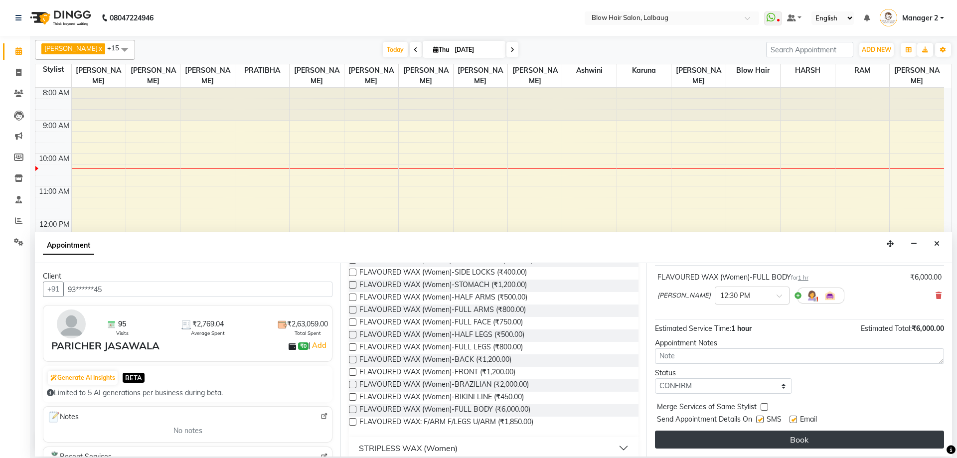
click at [785, 431] on div "Jump to Today 1 2 3 4 5 6 7 8 Weeks Appointment Date 04-09-2025 Appointment Tim…" at bounding box center [800, 359] width 306 height 193
click at [791, 434] on button "Book" at bounding box center [799, 440] width 289 height 18
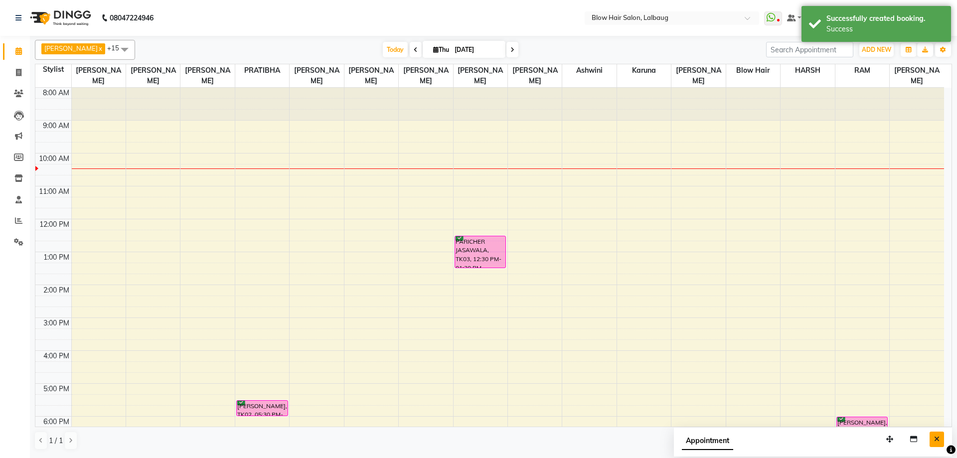
click at [940, 443] on button "Close" at bounding box center [937, 439] width 14 height 15
click at [383, 54] on span "Today" at bounding box center [395, 49] width 25 height 15
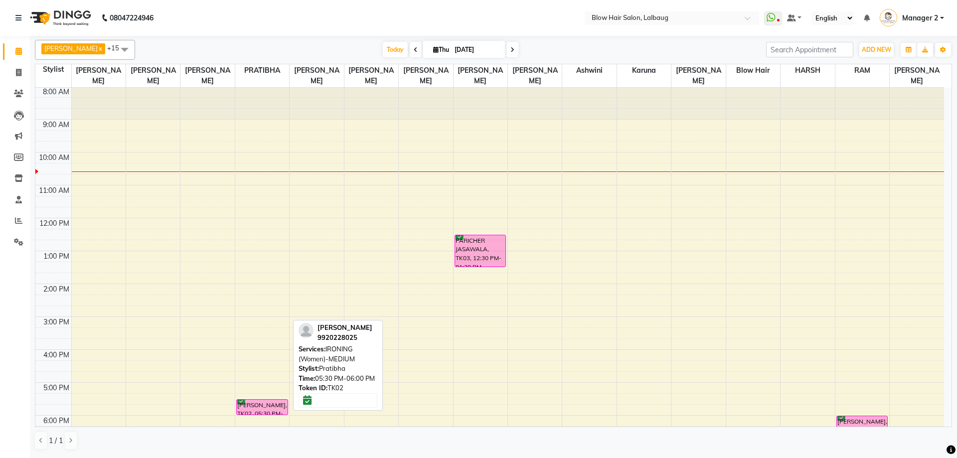
scroll to position [0, 0]
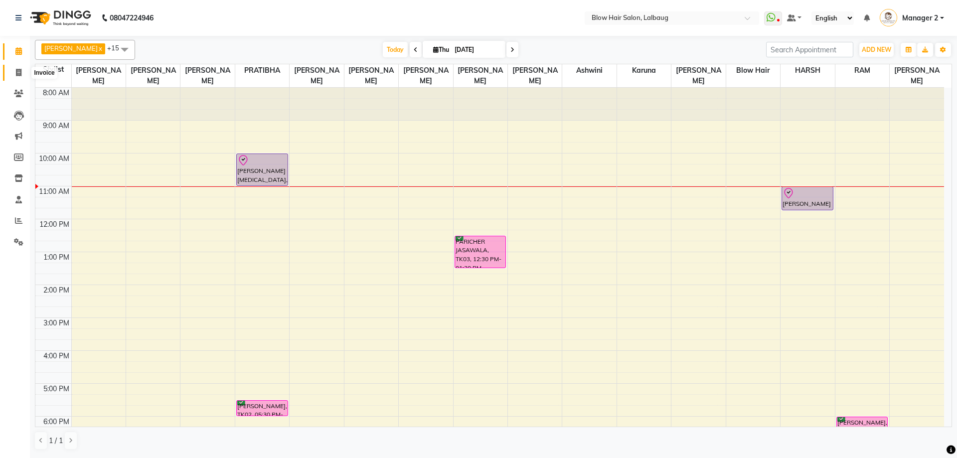
click at [18, 73] on icon at bounding box center [18, 72] width 5 height 7
select select "5162"
select select "service"
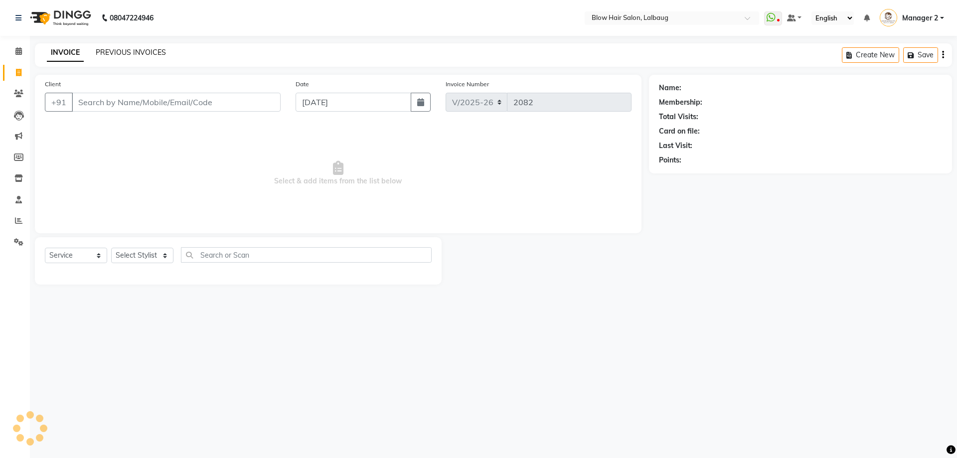
click at [135, 56] on link "PREVIOUS INVOICES" at bounding box center [131, 52] width 70 height 9
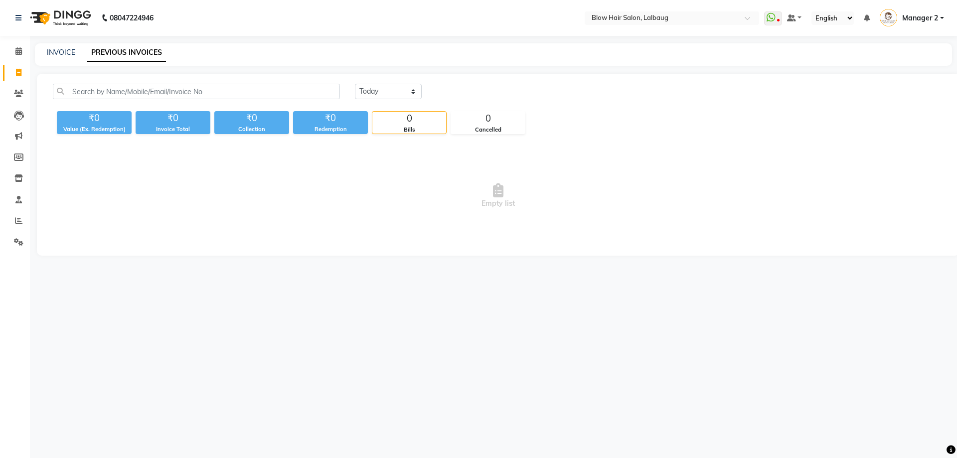
click at [379, 80] on div "[DATE] [DATE] Custom Range ₹0 Value (Ex. Redemption) ₹0 Invoice Total ₹0 Collec…" at bounding box center [498, 165] width 923 height 182
click at [387, 90] on select "[DATE] [DATE] Custom Range" at bounding box center [388, 91] width 67 height 15
select select "[DATE]"
click at [355, 84] on select "[DATE] [DATE] Custom Range" at bounding box center [388, 91] width 67 height 15
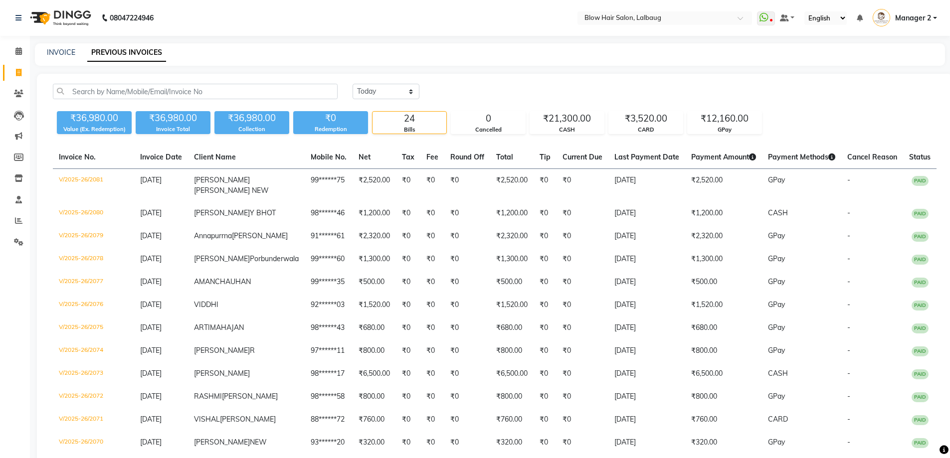
click at [478, 76] on div "[DATE] [DATE] Custom Range ₹36,980.00 Value (Ex. Redemption) ₹36,980.00 Invoice…" at bounding box center [494, 426] width 915 height 705
click at [22, 50] on span at bounding box center [18, 51] width 17 height 11
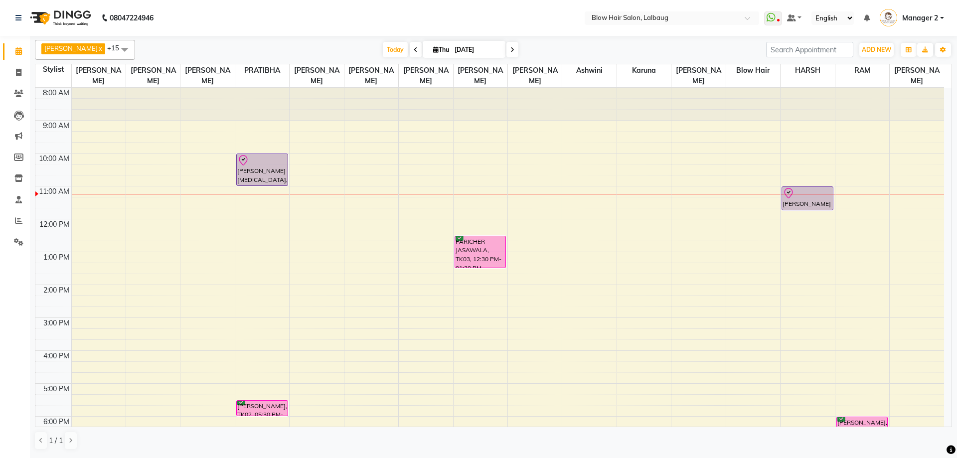
click at [197, 205] on div "8:00 AM 9:00 AM 10:00 AM 11:00 AM 12:00 PM 1:00 PM 2:00 PM 3:00 PM 4:00 PM 5:00…" at bounding box center [489, 318] width 909 height 460
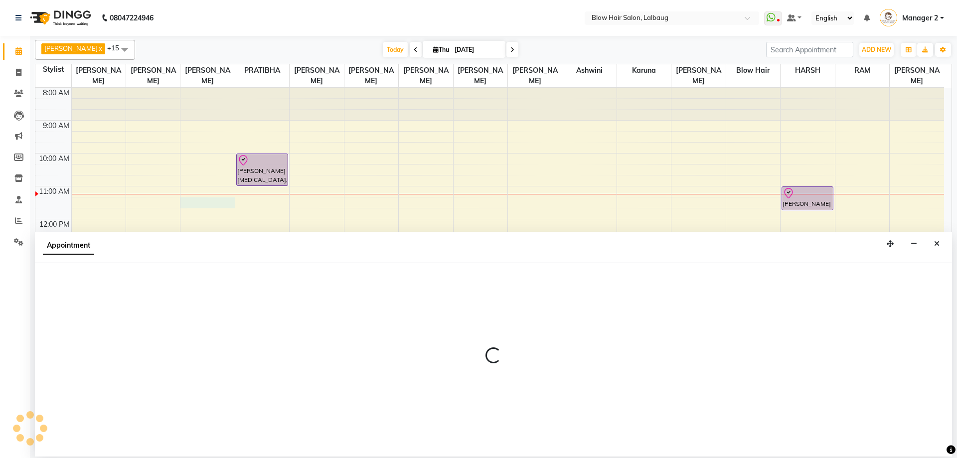
select select "33343"
select select "tentative"
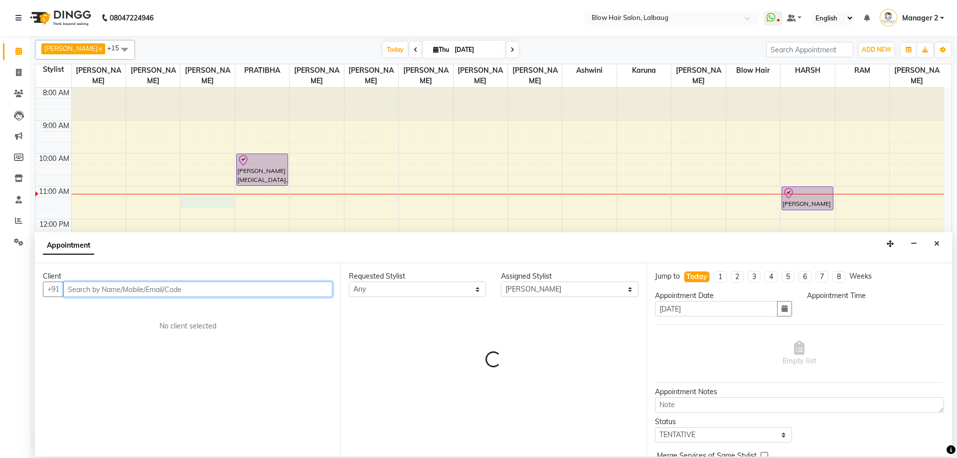
select select "675"
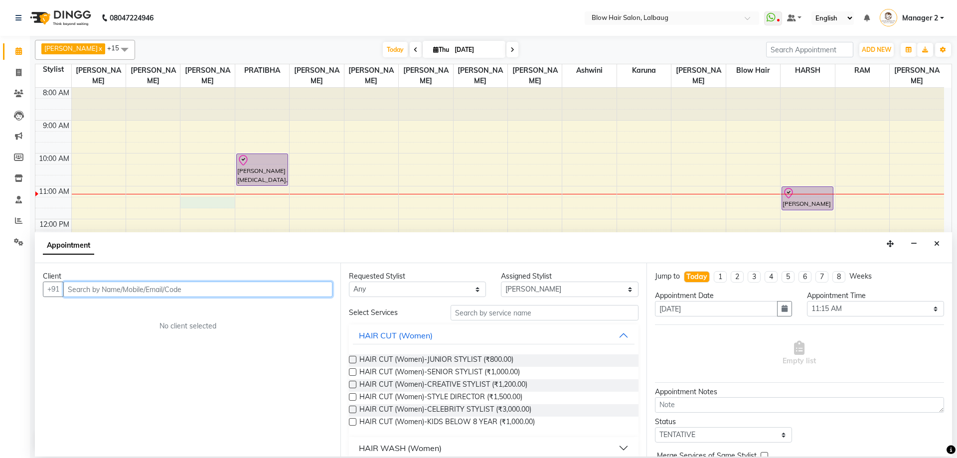
click at [279, 290] on input "text" at bounding box center [197, 289] width 269 height 15
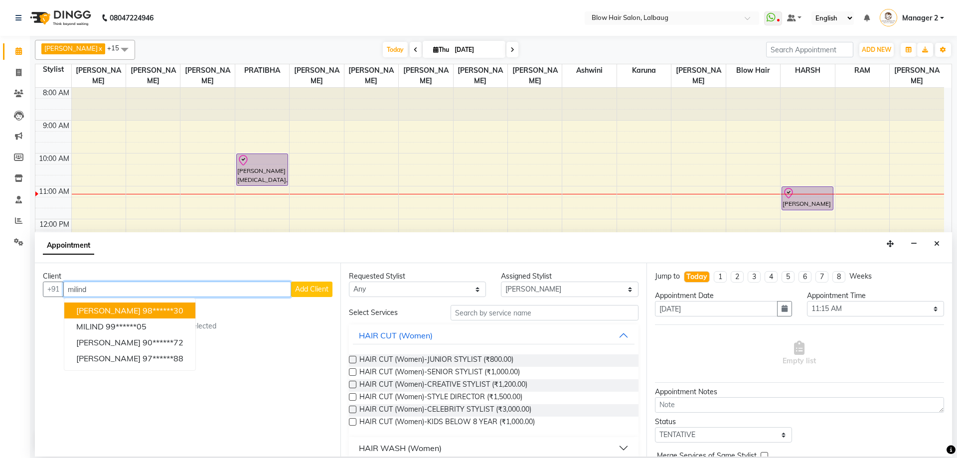
click at [160, 311] on ngb-highlight "98******30" at bounding box center [163, 311] width 41 height 10
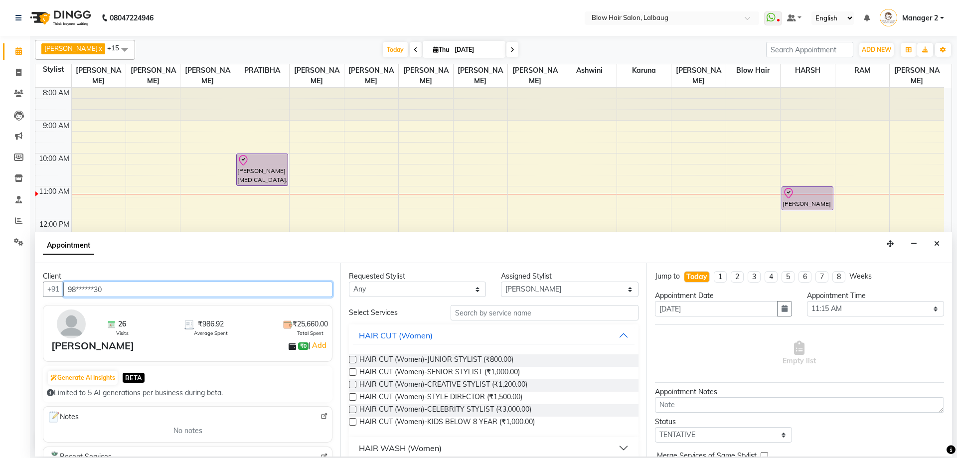
type input "98******30"
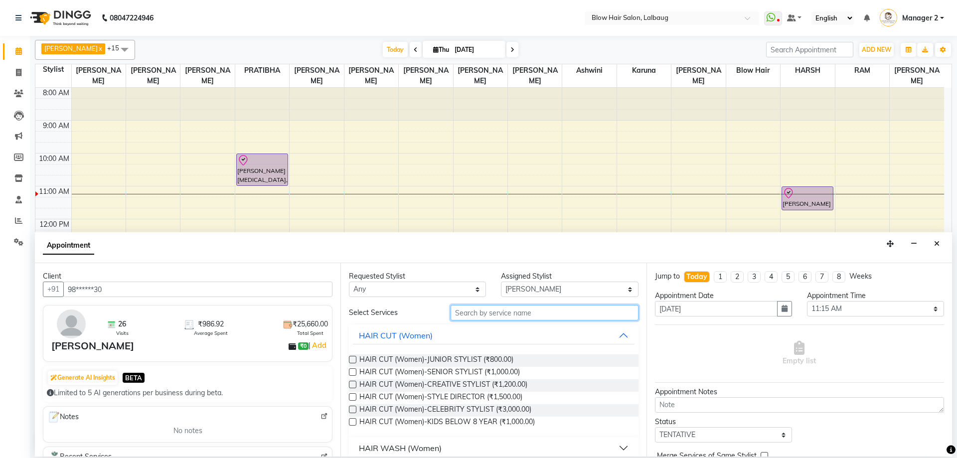
click at [524, 317] on input "text" at bounding box center [545, 312] width 188 height 15
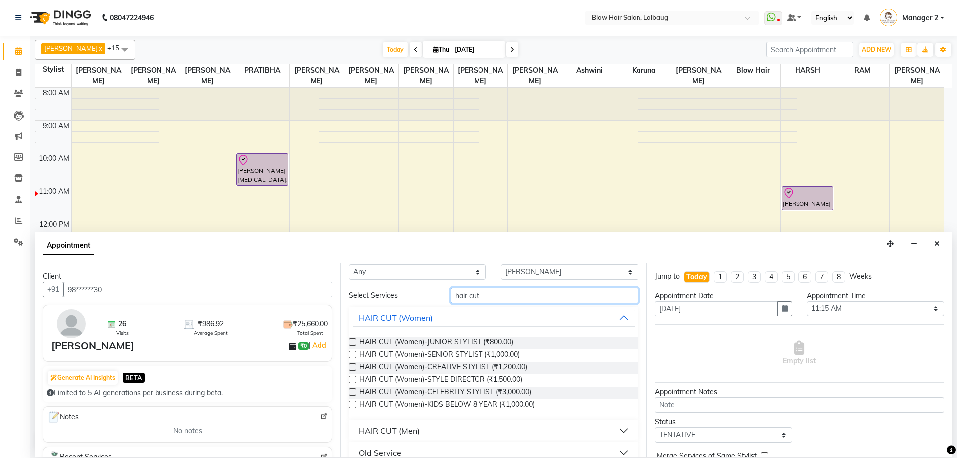
scroll to position [32, 0]
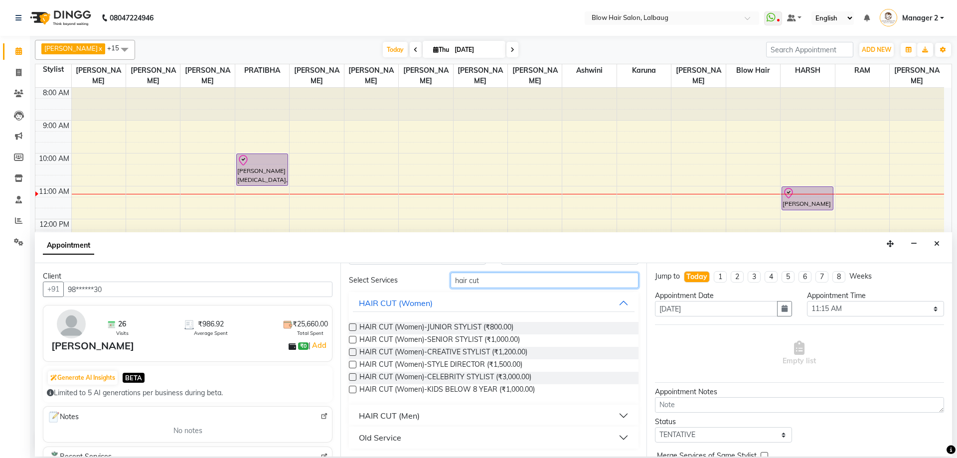
type input "hair cut"
click at [381, 411] on div "HAIR CUT (Men)" at bounding box center [389, 416] width 61 height 12
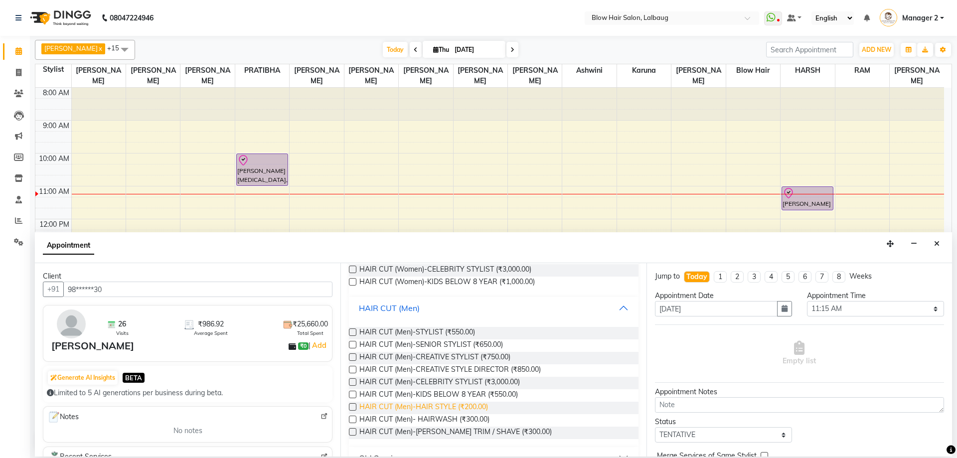
scroll to position [161, 0]
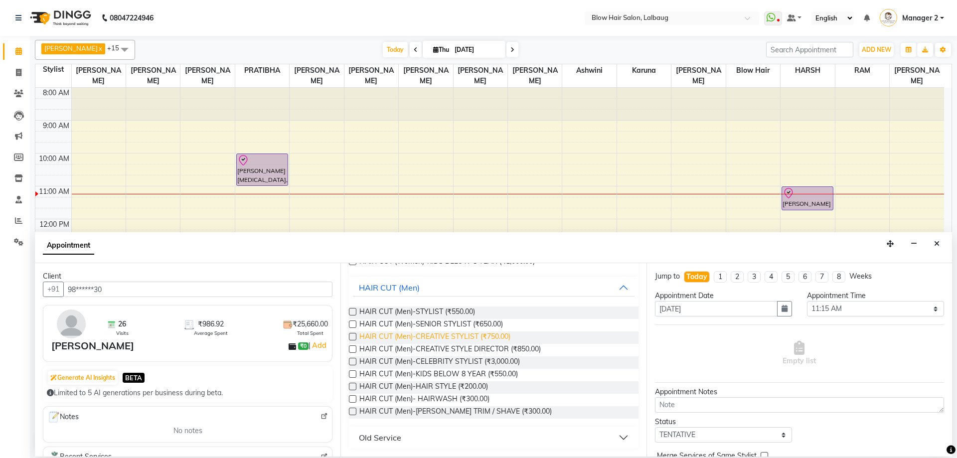
click at [507, 340] on span "HAIR CUT (Men)-CREATIVE STYLIST (₹750.00)" at bounding box center [434, 338] width 151 height 12
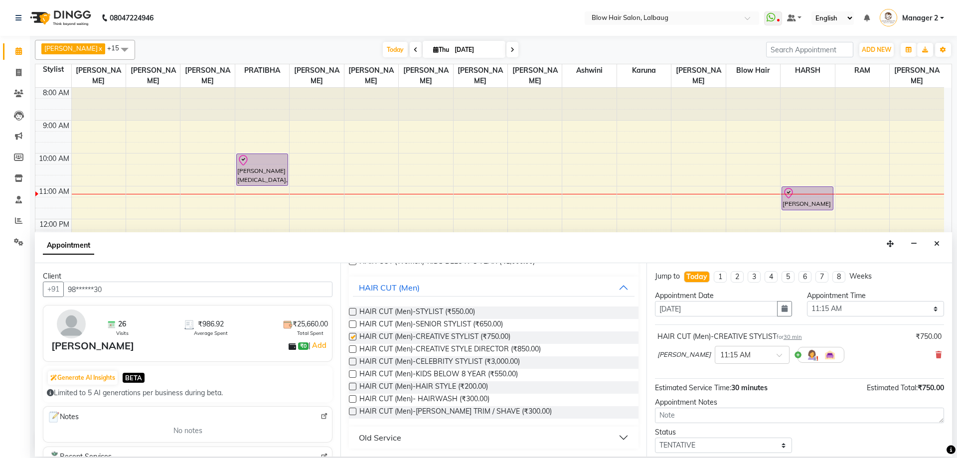
checkbox input "false"
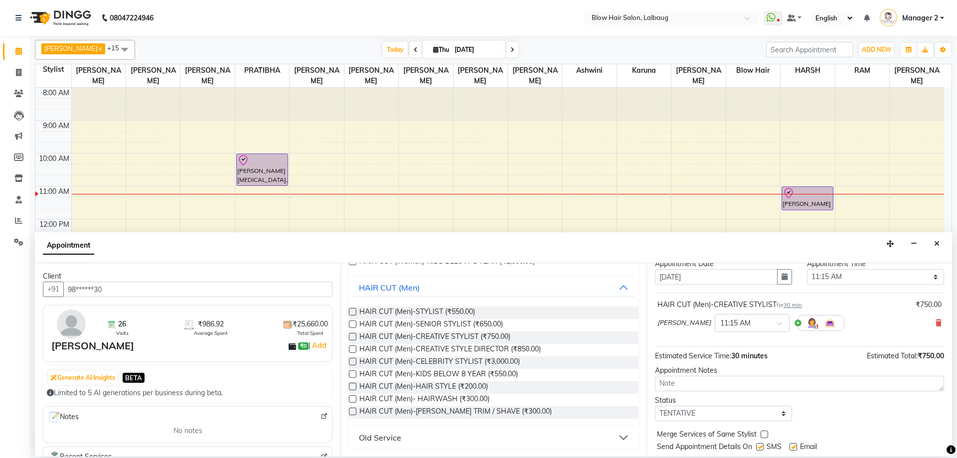
scroll to position [50, 0]
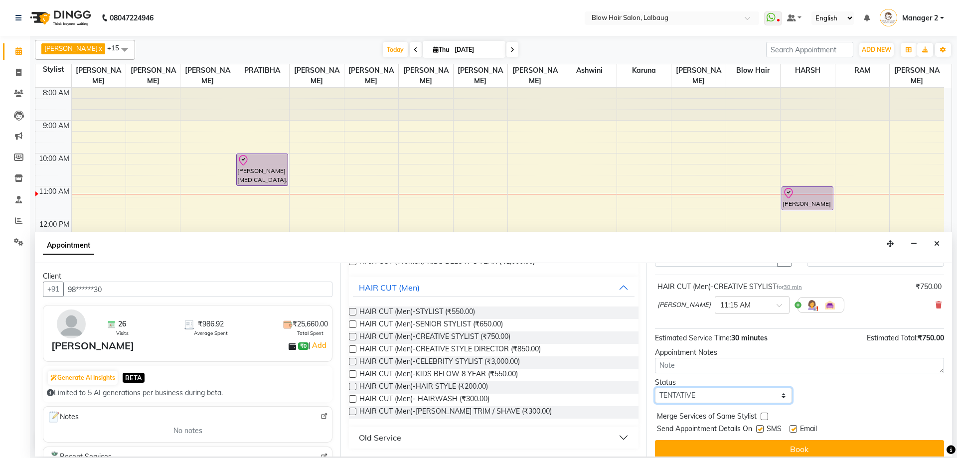
click at [726, 402] on select "Select TENTATIVE CONFIRM CHECK-IN UPCOMING" at bounding box center [723, 395] width 137 height 15
select select "confirm booking"
click at [655, 388] on select "Select TENTATIVE CONFIRM CHECK-IN UPCOMING" at bounding box center [723, 395] width 137 height 15
click at [760, 428] on label at bounding box center [759, 428] width 7 height 7
click at [760, 428] on input "checkbox" at bounding box center [759, 430] width 6 height 6
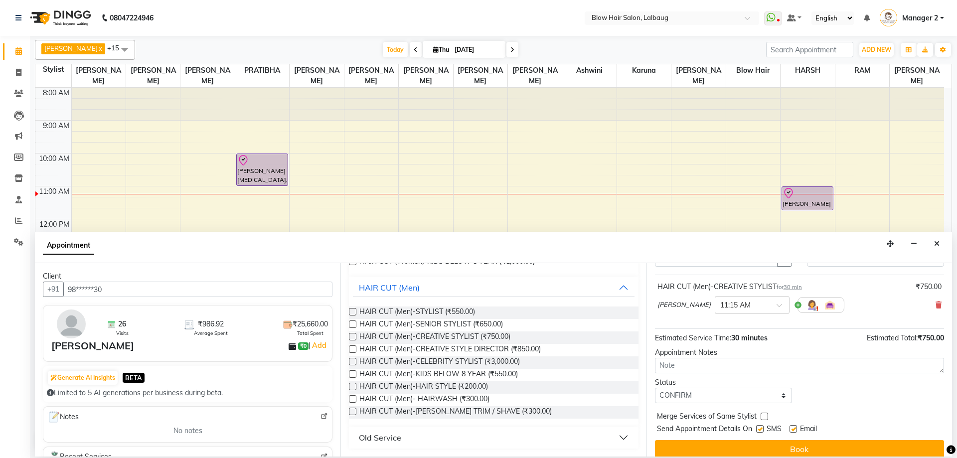
checkbox input "false"
click at [796, 426] on label at bounding box center [793, 428] width 7 height 7
click at [796, 427] on input "checkbox" at bounding box center [793, 430] width 6 height 6
checkbox input "false"
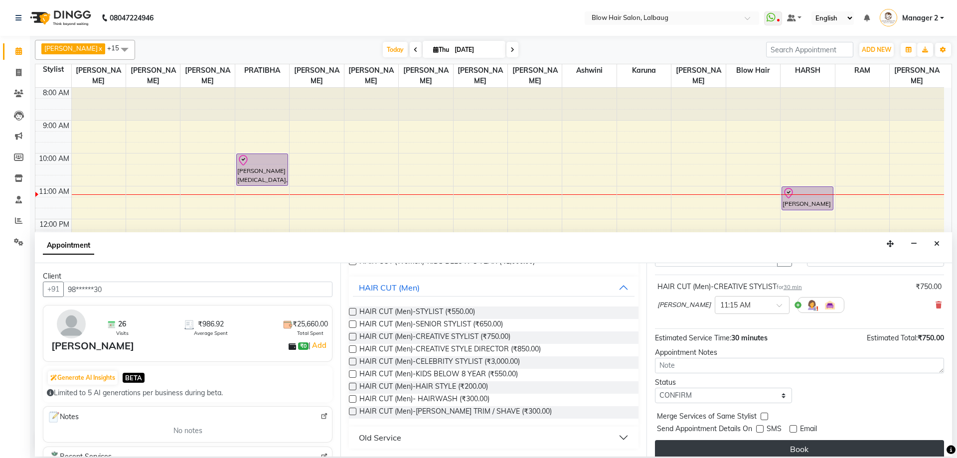
click at [787, 443] on button "Book" at bounding box center [799, 449] width 289 height 18
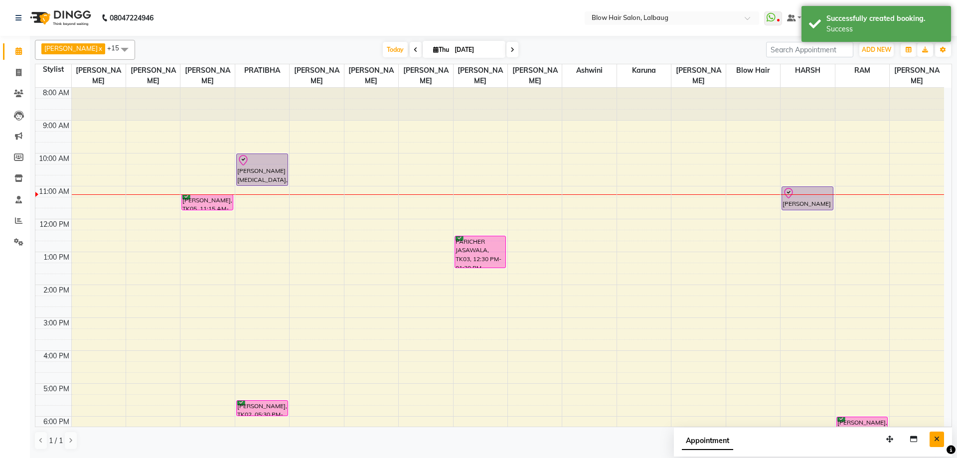
click at [935, 439] on icon "Close" at bounding box center [936, 439] width 5 height 7
click at [383, 46] on span "Today" at bounding box center [395, 49] width 25 height 15
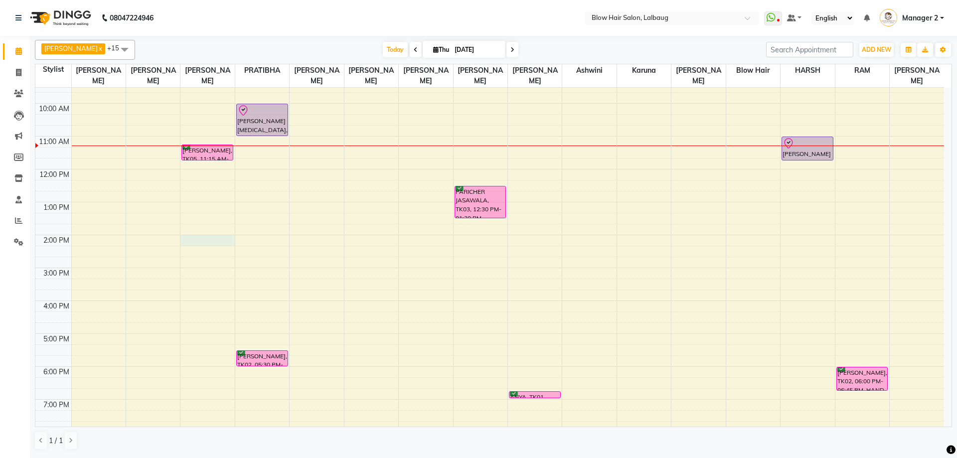
click at [209, 242] on div "8:00 AM 9:00 AM 10:00 AM 11:00 AM 12:00 PM 1:00 PM 2:00 PM 3:00 PM 4:00 PM 5:00…" at bounding box center [489, 268] width 909 height 460
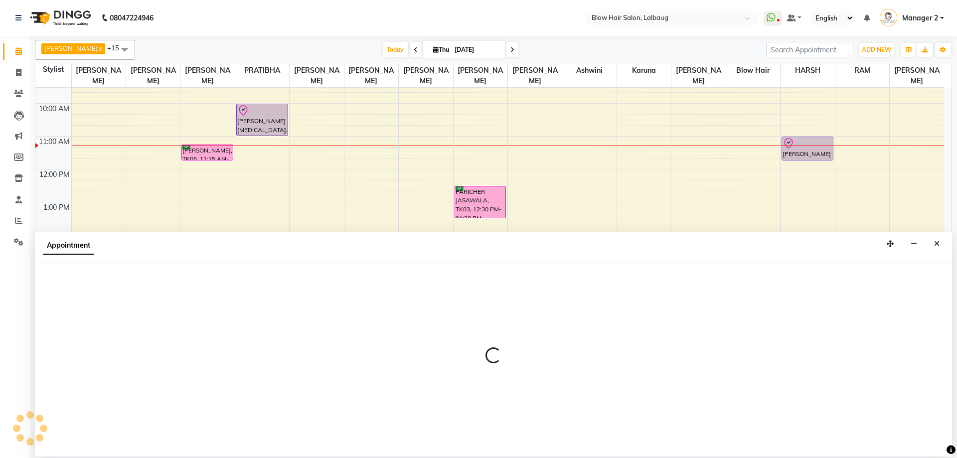
select select "33343"
select select "840"
select select "tentative"
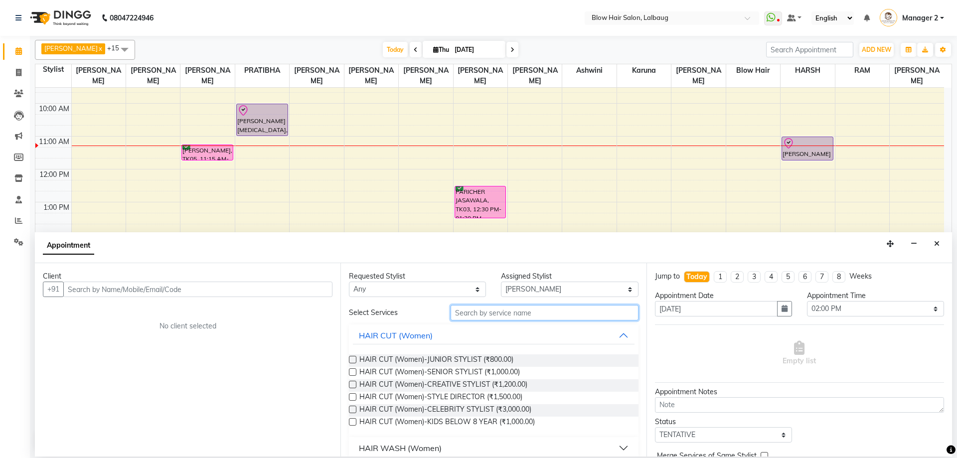
click at [520, 312] on input "text" at bounding box center [545, 312] width 188 height 15
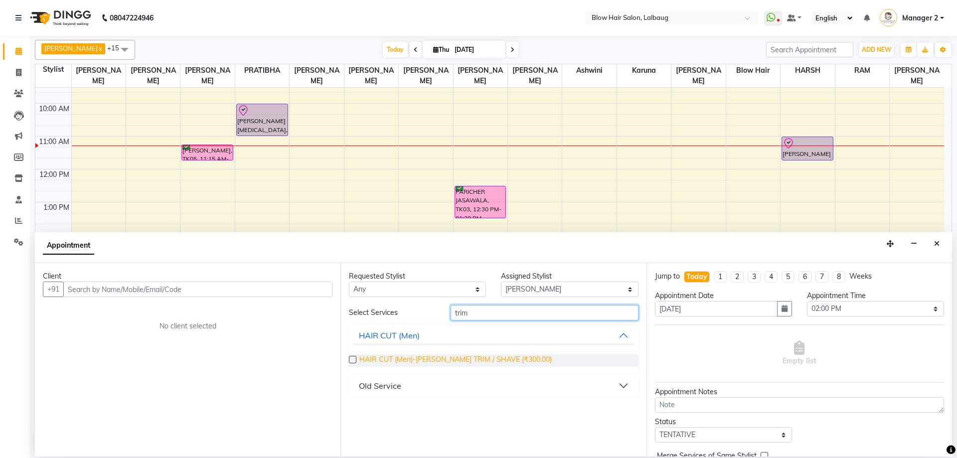
type input "trim"
click at [493, 365] on span "HAIR CUT (Men)-[PERSON_NAME] TRIM / SHAVE (₹300.00)" at bounding box center [455, 360] width 192 height 12
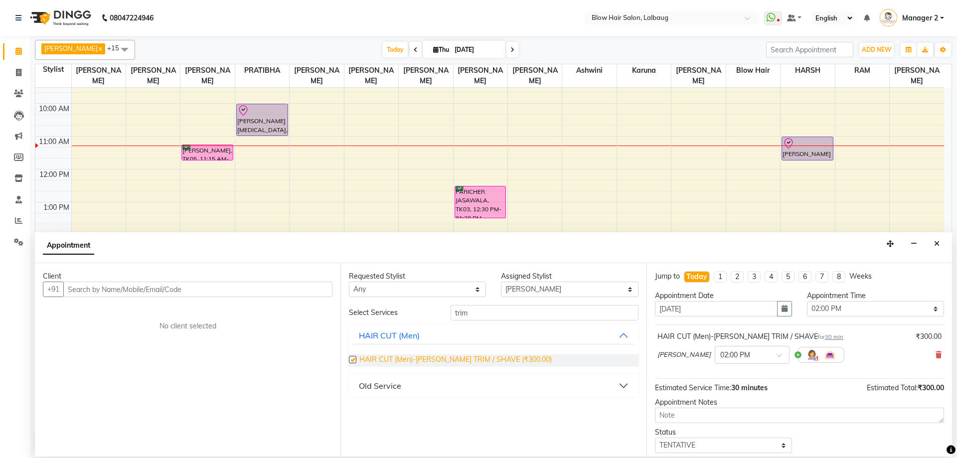
checkbox input "false"
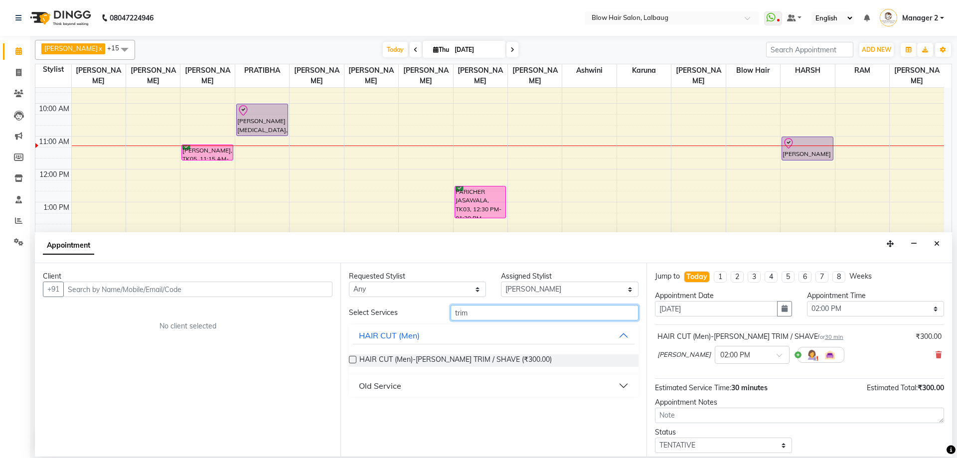
click at [495, 312] on input "trim" at bounding box center [545, 312] width 188 height 15
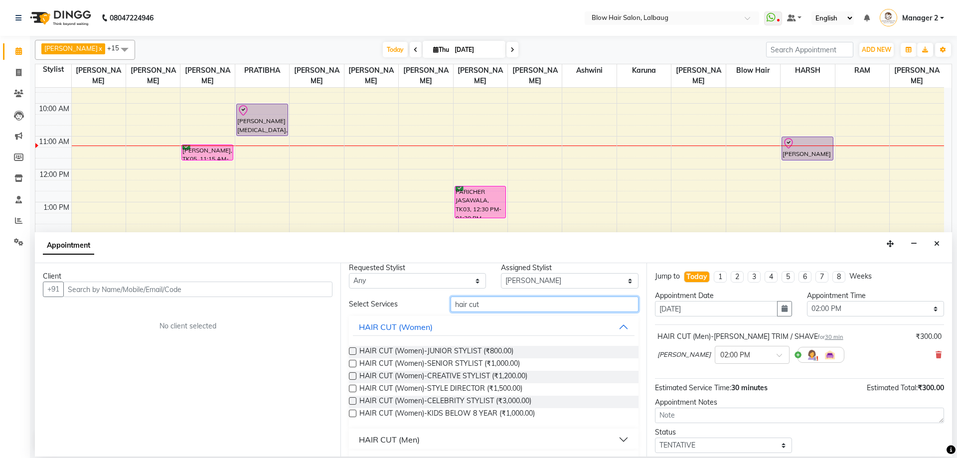
scroll to position [32, 0]
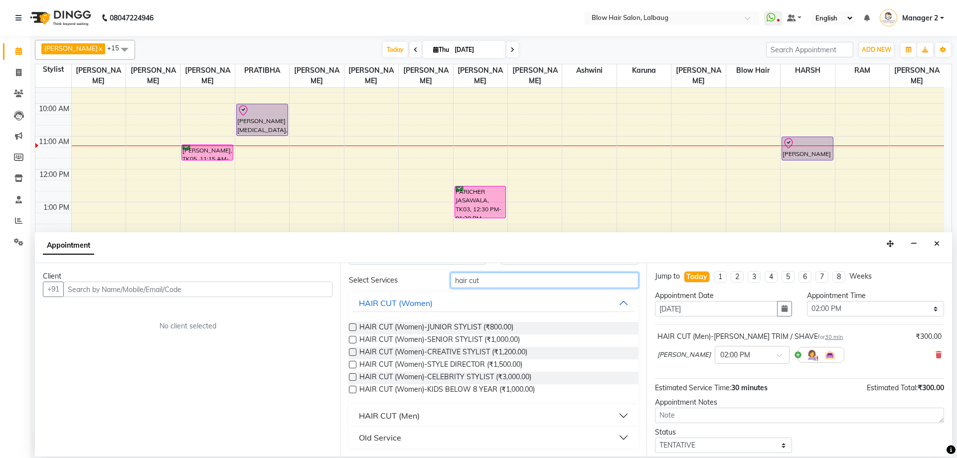
type input "hair cut"
click at [413, 413] on div "HAIR CUT (Men)" at bounding box center [389, 416] width 61 height 12
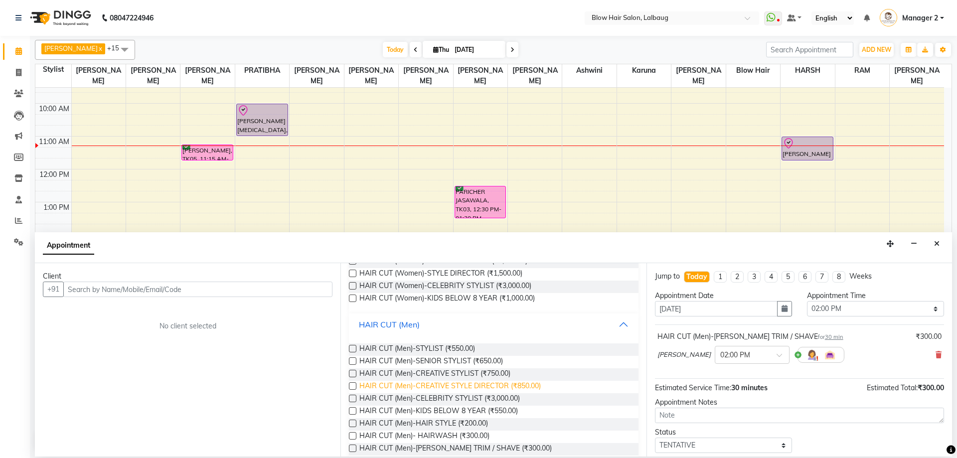
scroll to position [132, 0]
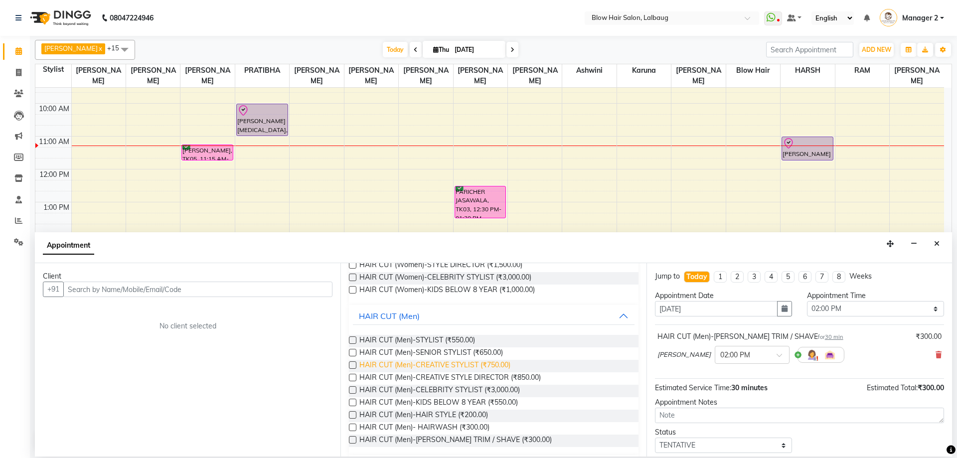
click at [498, 365] on span "HAIR CUT (Men)-CREATIVE STYLIST (₹750.00)" at bounding box center [434, 366] width 151 height 12
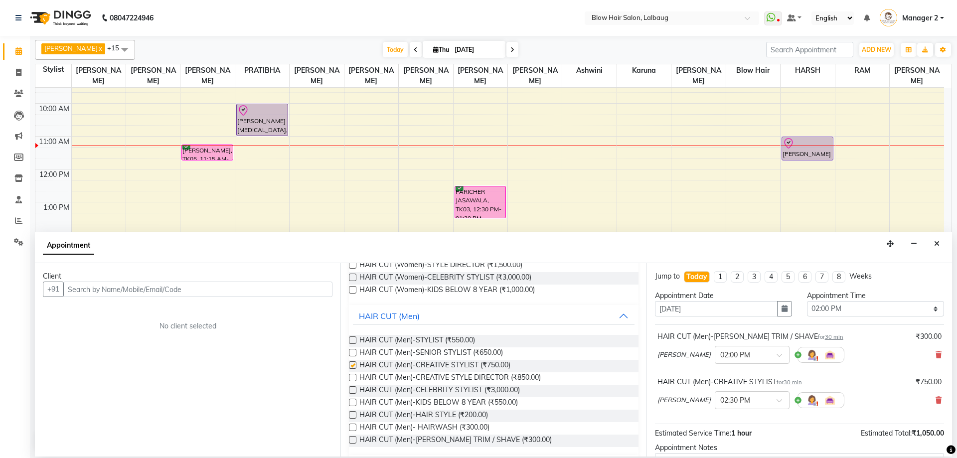
checkbox input "false"
click at [219, 290] on input "text" at bounding box center [197, 289] width 269 height 15
click at [171, 285] on input "text" at bounding box center [197, 289] width 269 height 15
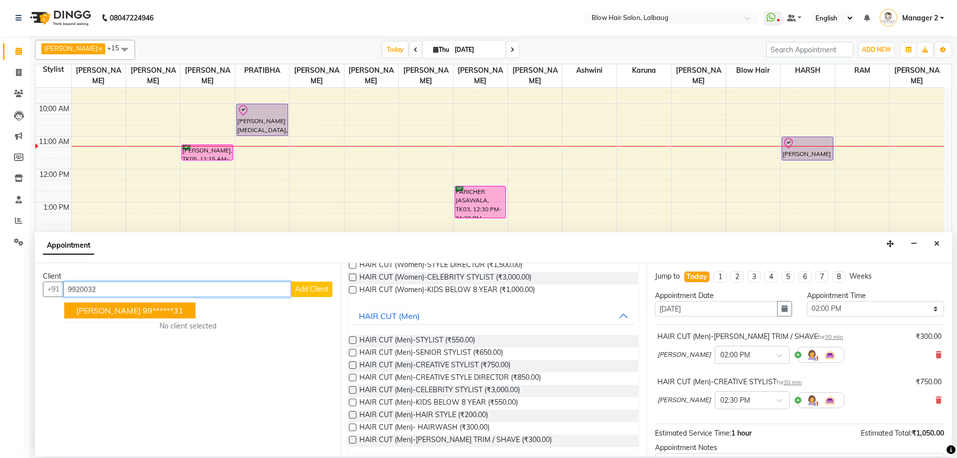
click at [143, 312] on ngb-highlight "99******31" at bounding box center [163, 311] width 41 height 10
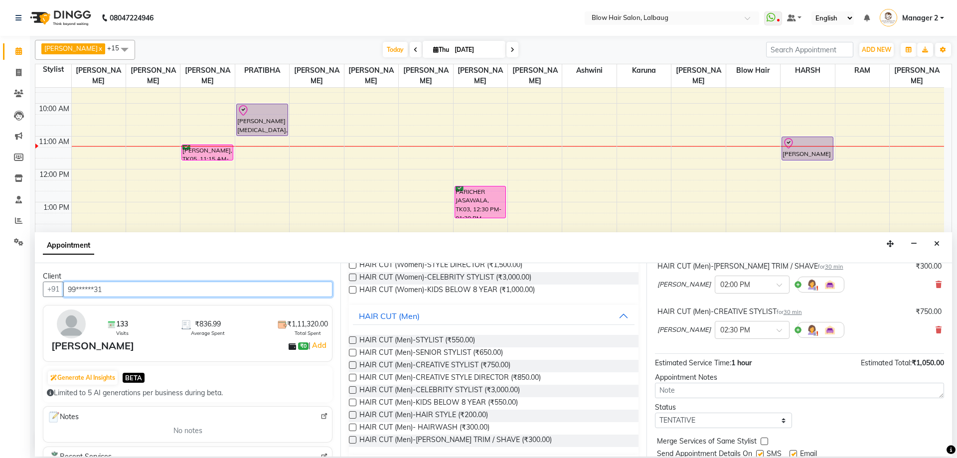
scroll to position [105, 0]
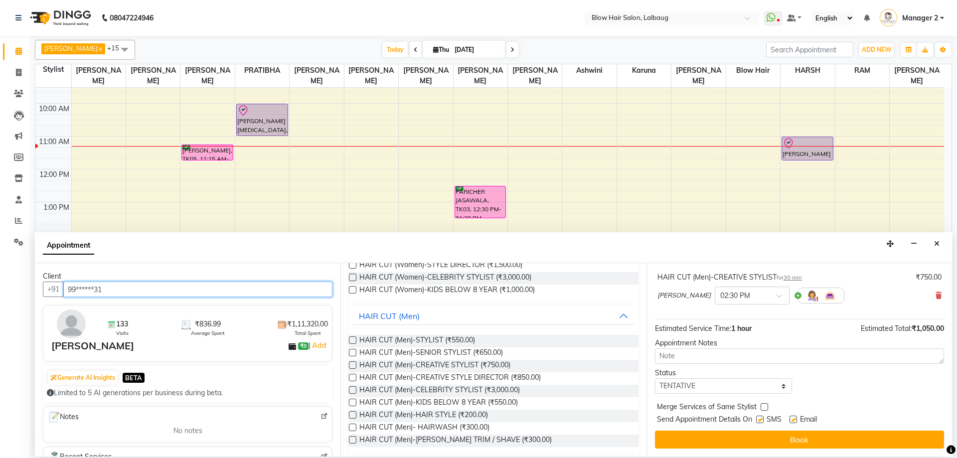
type input "99******31"
click at [696, 391] on select "Select TENTATIVE CONFIRM CHECK-IN UPCOMING" at bounding box center [723, 385] width 137 height 15
select select "confirm booking"
click at [655, 378] on select "Select TENTATIVE CONFIRM CHECK-IN UPCOMING" at bounding box center [723, 385] width 137 height 15
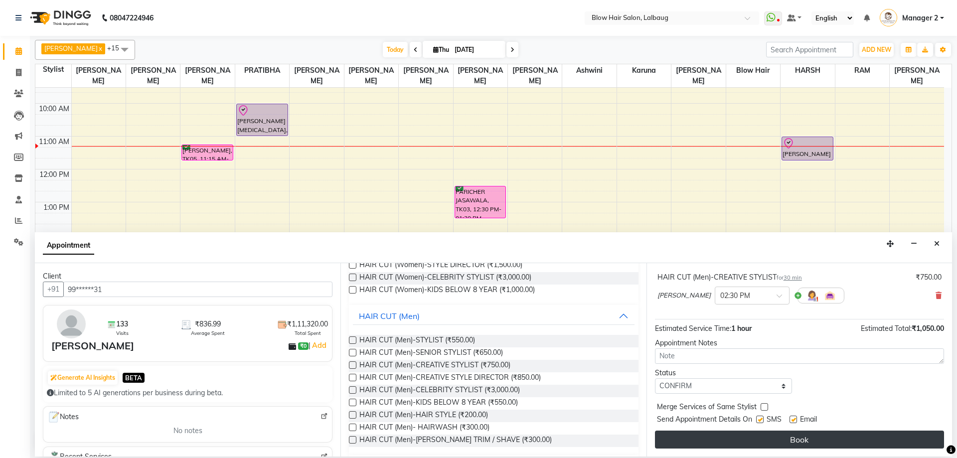
click at [743, 440] on button "Book" at bounding box center [799, 440] width 289 height 18
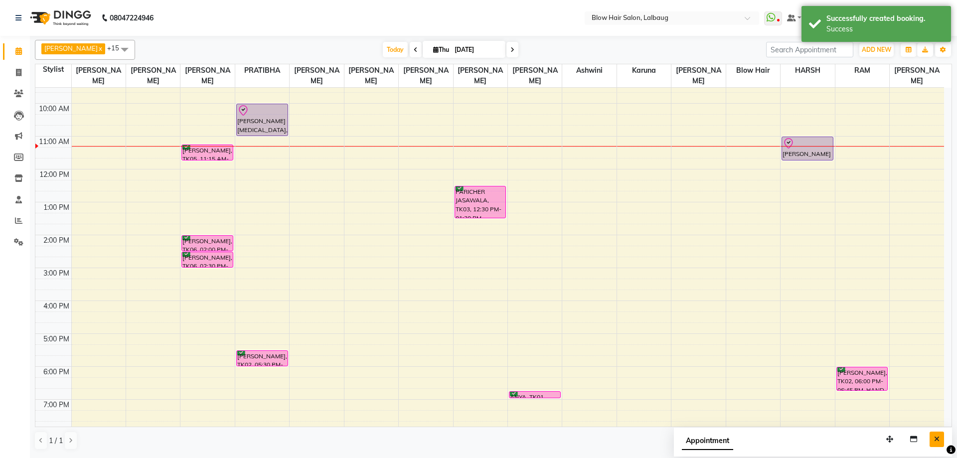
click at [935, 438] on icon "Close" at bounding box center [936, 439] width 5 height 7
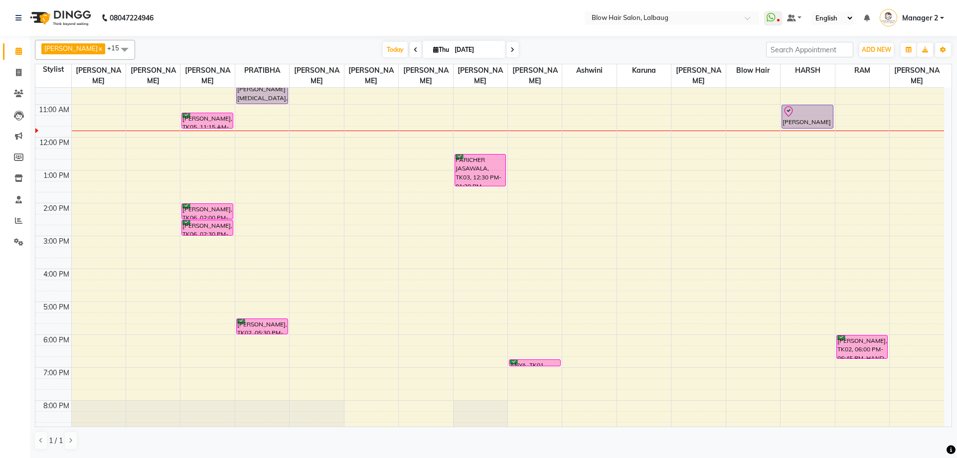
scroll to position [50, 0]
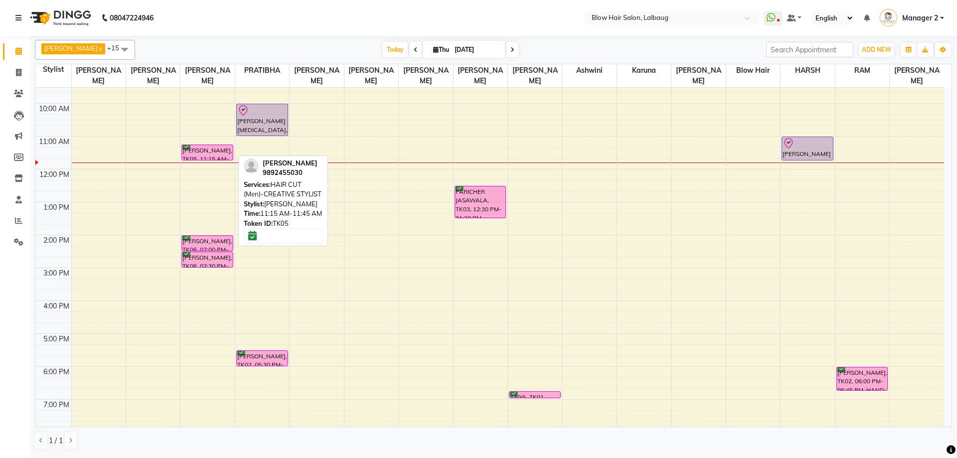
click at [198, 151] on div "[PERSON_NAME], TK05, 11:15 AM-11:45 AM, HAIR CUT (Men)-CREATIVE STYLIST" at bounding box center [207, 152] width 51 height 15
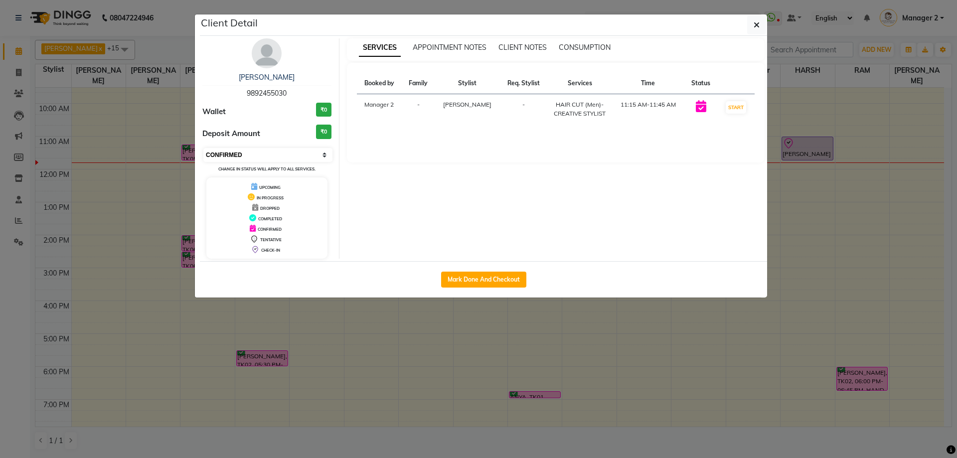
drag, startPoint x: 239, startPoint y: 148, endPoint x: 244, endPoint y: 153, distance: 7.4
click at [239, 148] on select "Select IN SERVICE CONFIRMED TENTATIVE CHECK IN MARK DONE DROPPED UPCOMING" at bounding box center [267, 155] width 129 height 14
select select "3"
click at [203, 148] on select "Select IN SERVICE CONFIRMED TENTATIVE CHECK IN MARK DONE DROPPED UPCOMING" at bounding box center [267, 155] width 129 height 14
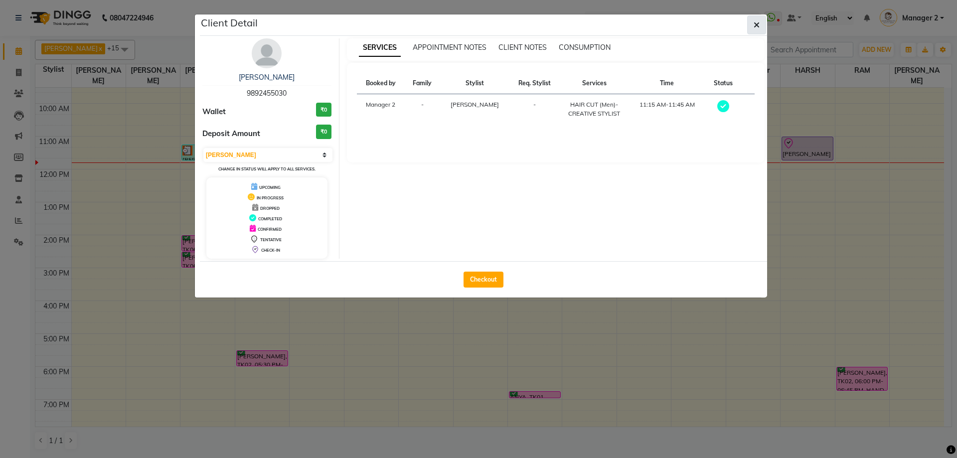
click at [755, 26] on icon "button" at bounding box center [757, 25] width 6 height 8
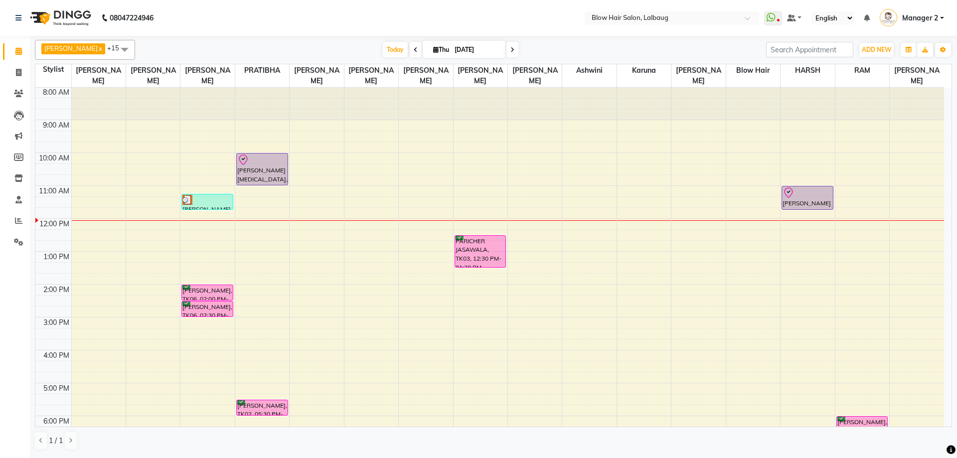
scroll to position [0, 0]
click at [144, 160] on div "8:00 AM 9:00 AM 10:00 AM 11:00 AM 12:00 PM 1:00 PM 2:00 PM 3:00 PM 4:00 PM 5:00…" at bounding box center [489, 318] width 909 height 460
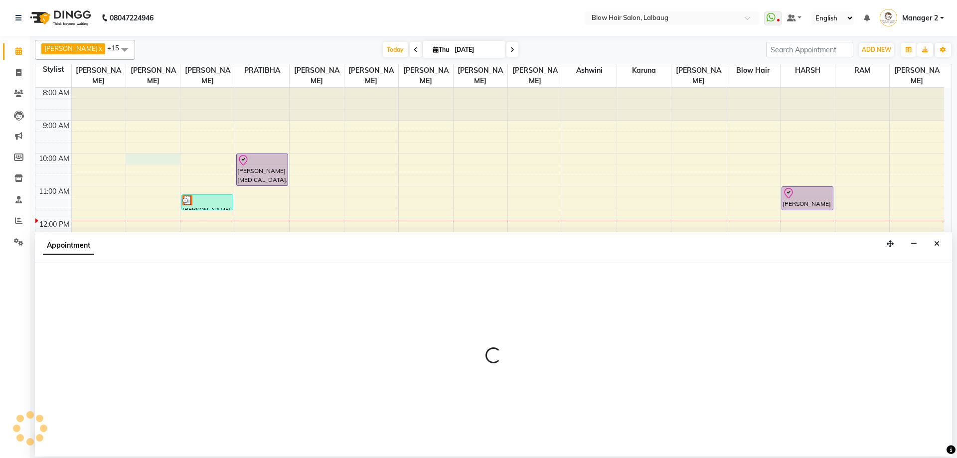
select select "33342"
select select "600"
select select "tentative"
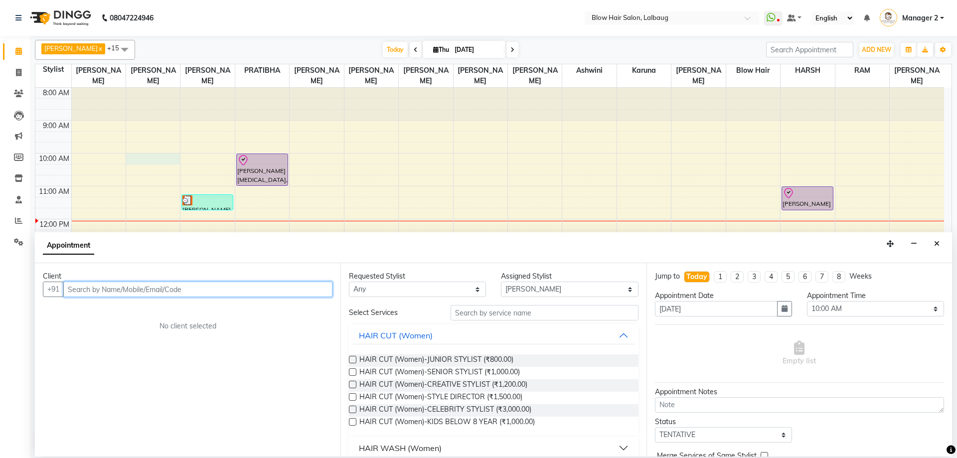
click at [175, 287] on input "text" at bounding box center [197, 289] width 269 height 15
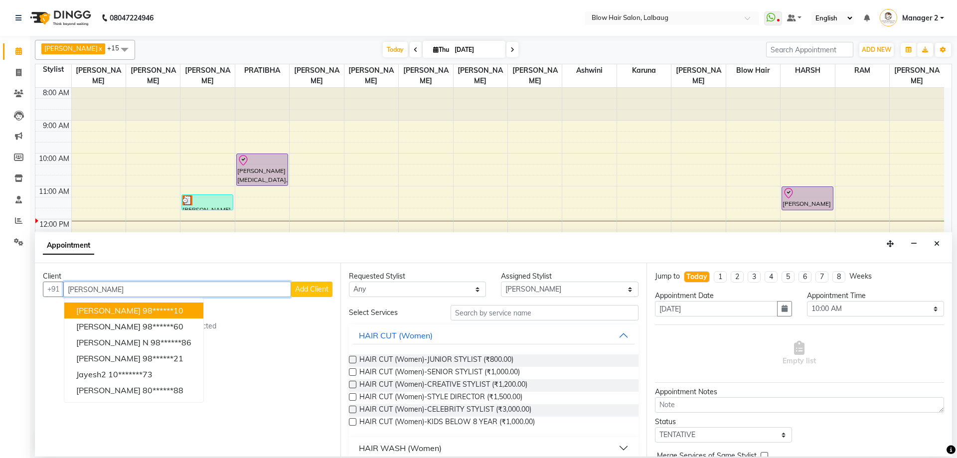
drag, startPoint x: 130, startPoint y: 289, endPoint x: 79, endPoint y: 295, distance: 50.7
click at [79, 295] on input "[PERSON_NAME]" at bounding box center [177, 289] width 228 height 15
click at [128, 305] on button "[PERSON_NAME] 98******71" at bounding box center [143, 311] width 159 height 16
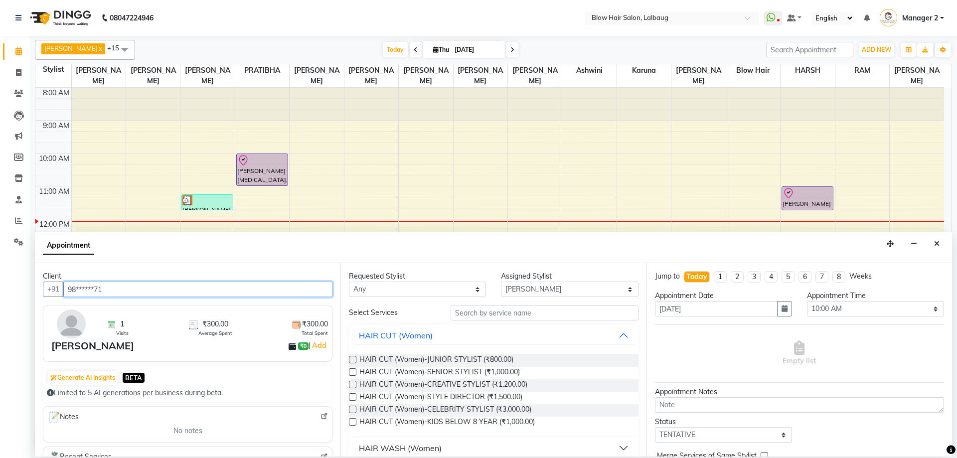
type input "98******71"
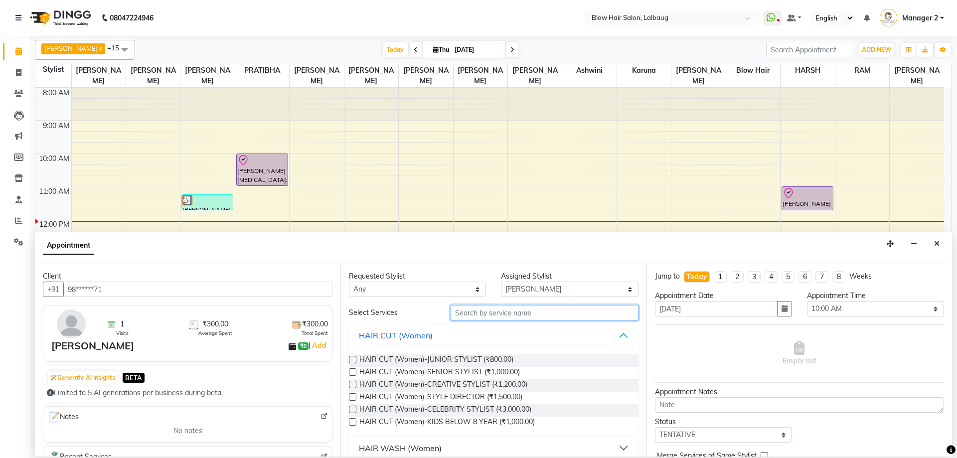
click at [509, 312] on input "text" at bounding box center [545, 312] width 188 height 15
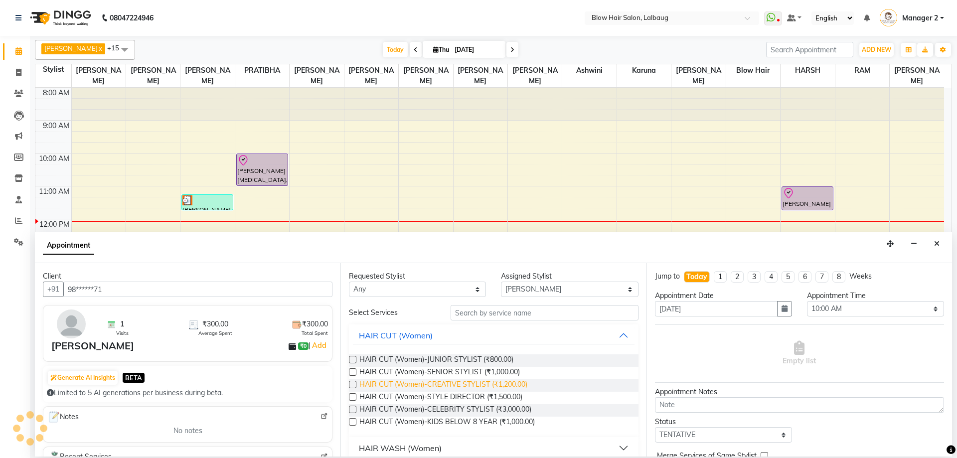
click at [501, 385] on span "HAIR CUT (Women)-CREATIVE STYLIST (₹1,200.00)" at bounding box center [443, 385] width 168 height 12
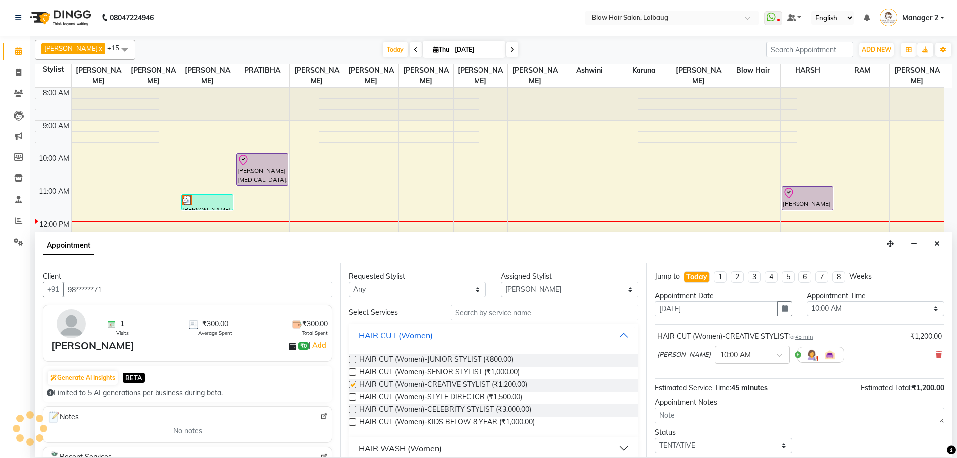
checkbox input "false"
click at [936, 351] on icon at bounding box center [939, 354] width 6 height 7
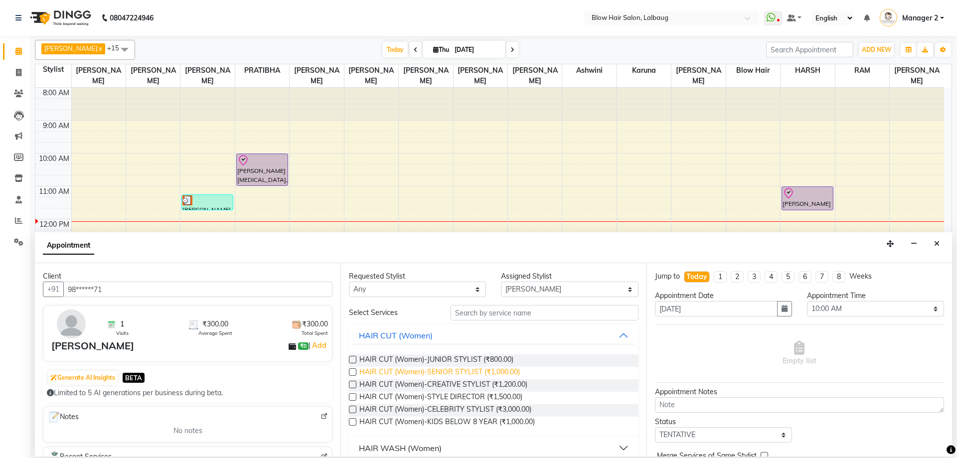
click at [508, 371] on span "HAIR CUT (Women)-SENIOR STYLIST (₹1,000.00)" at bounding box center [439, 373] width 161 height 12
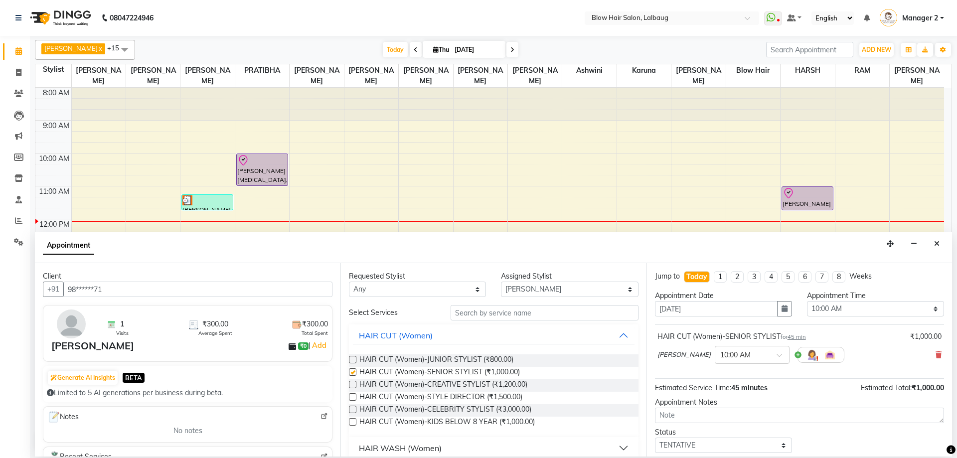
checkbox input "false"
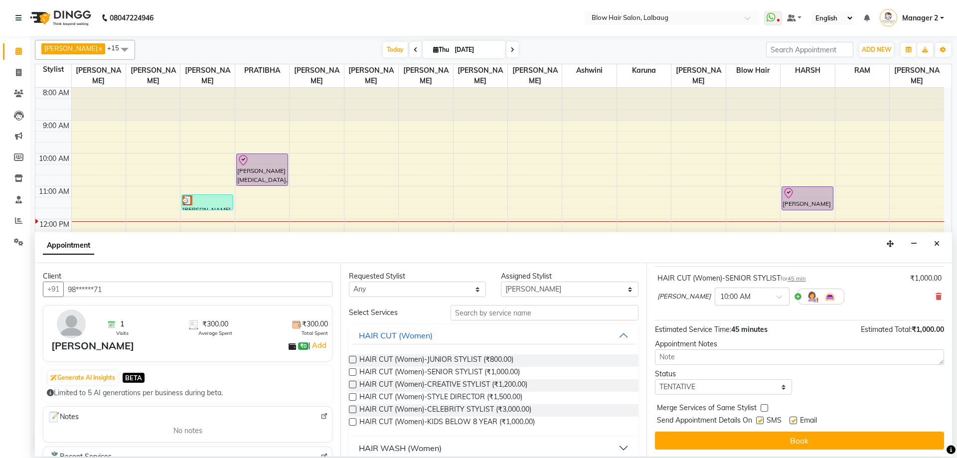
scroll to position [59, 0]
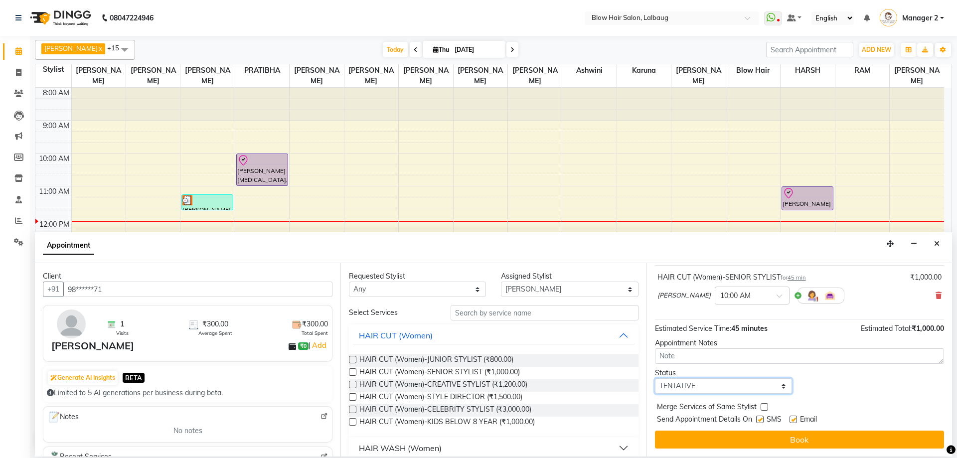
click at [695, 387] on select "Select TENTATIVE CONFIRM CHECK-IN UPCOMING" at bounding box center [723, 385] width 137 height 15
select select "check-in"
click at [655, 378] on select "Select TENTATIVE CONFIRM CHECK-IN UPCOMING" at bounding box center [723, 385] width 137 height 15
click at [761, 420] on label at bounding box center [759, 419] width 7 height 7
click at [761, 420] on input "checkbox" at bounding box center [759, 420] width 6 height 6
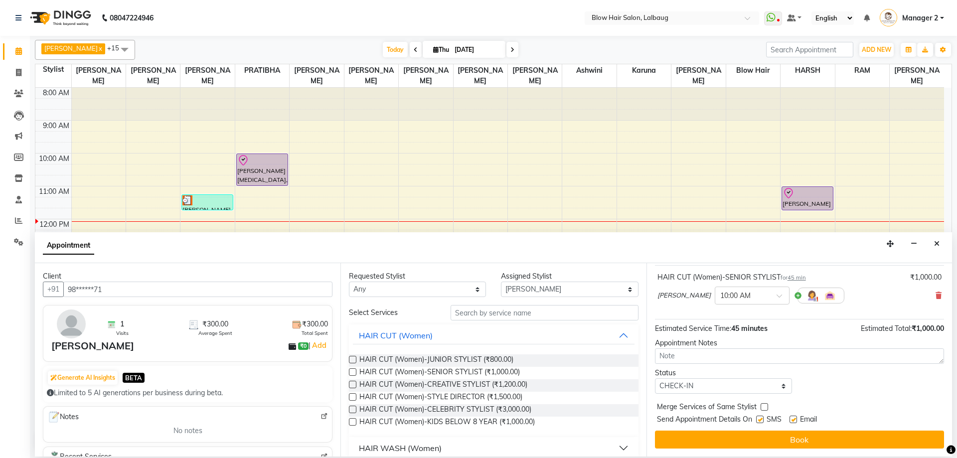
checkbox input "false"
click at [794, 418] on label at bounding box center [793, 419] width 7 height 7
click at [794, 418] on input "checkbox" at bounding box center [793, 420] width 6 height 6
checkbox input "false"
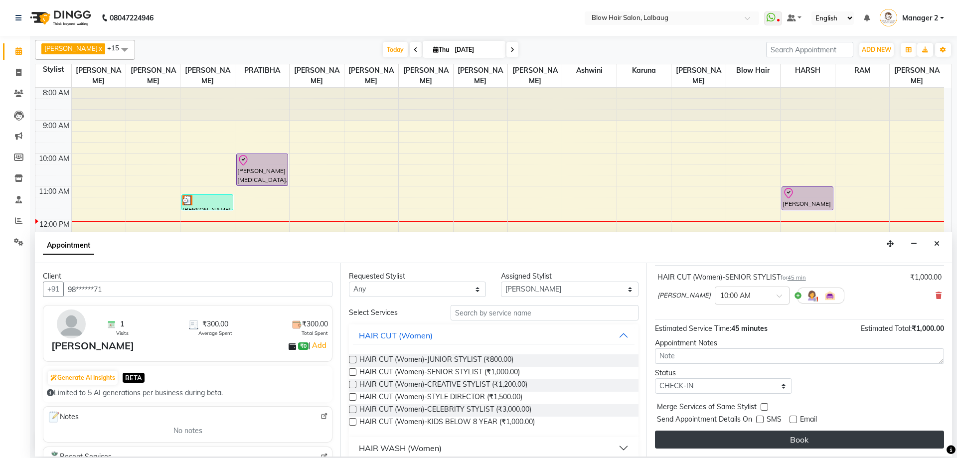
click at [789, 432] on button "Book" at bounding box center [799, 440] width 289 height 18
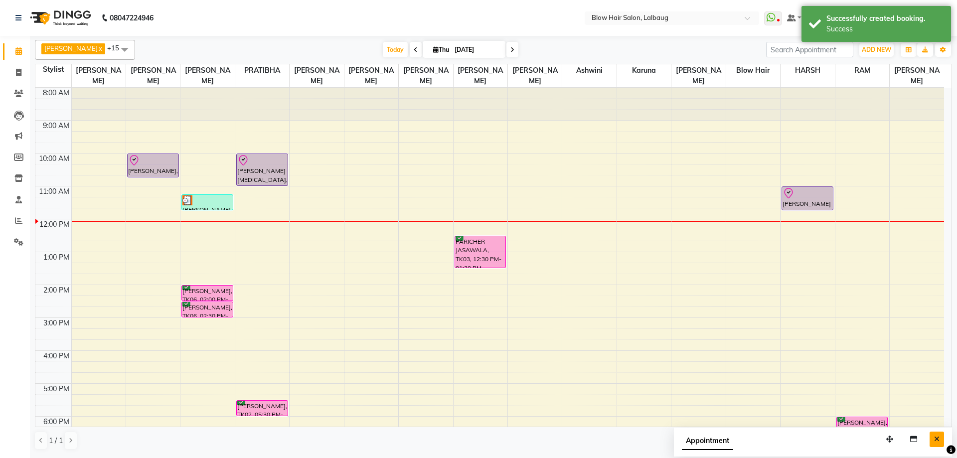
click at [941, 442] on button "Close" at bounding box center [937, 439] width 14 height 15
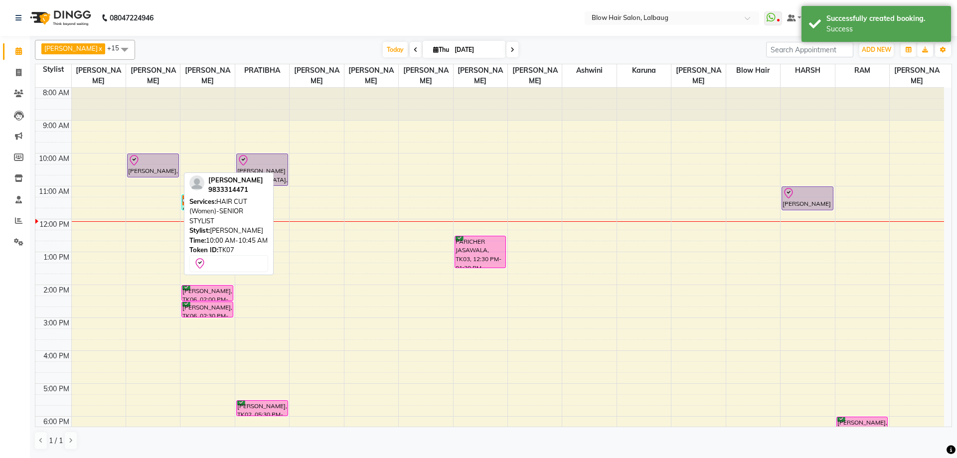
click at [139, 161] on icon at bounding box center [134, 161] width 12 height 12
select select "8"
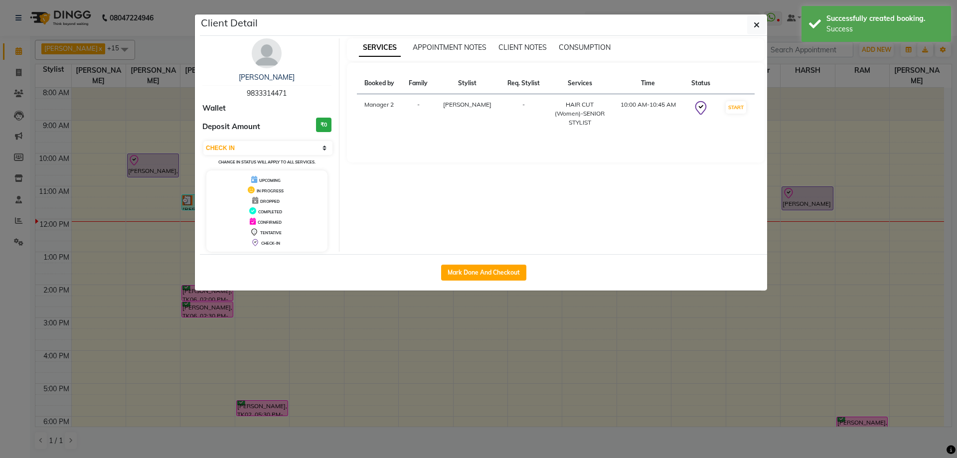
click at [462, 262] on div "Mark Done And Checkout" at bounding box center [483, 272] width 567 height 36
click at [471, 268] on button "Mark Done And Checkout" at bounding box center [483, 273] width 85 height 16
select select "service"
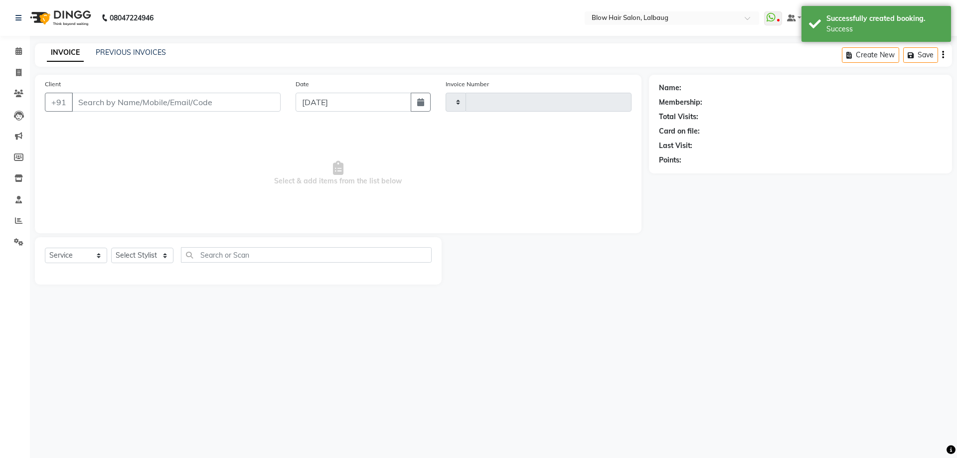
type input "2082"
select select "3"
select select "5162"
type input "98******71"
select select "33342"
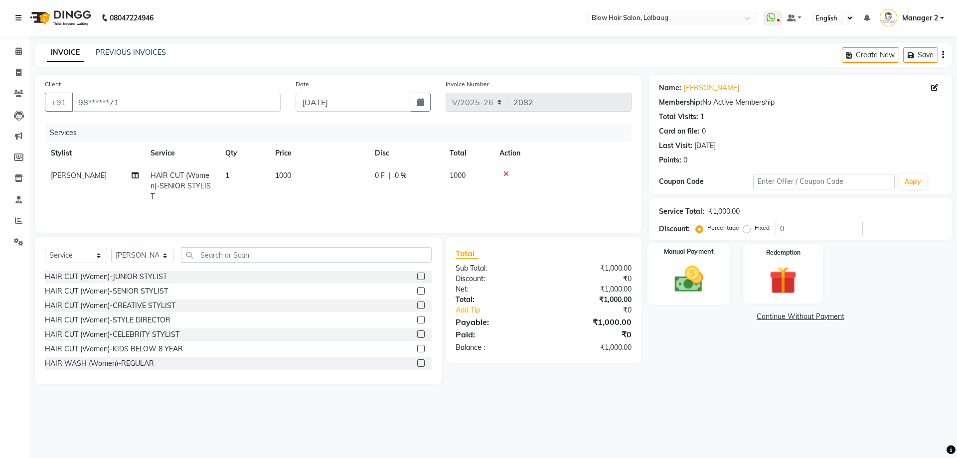
click at [701, 285] on img at bounding box center [689, 279] width 46 height 33
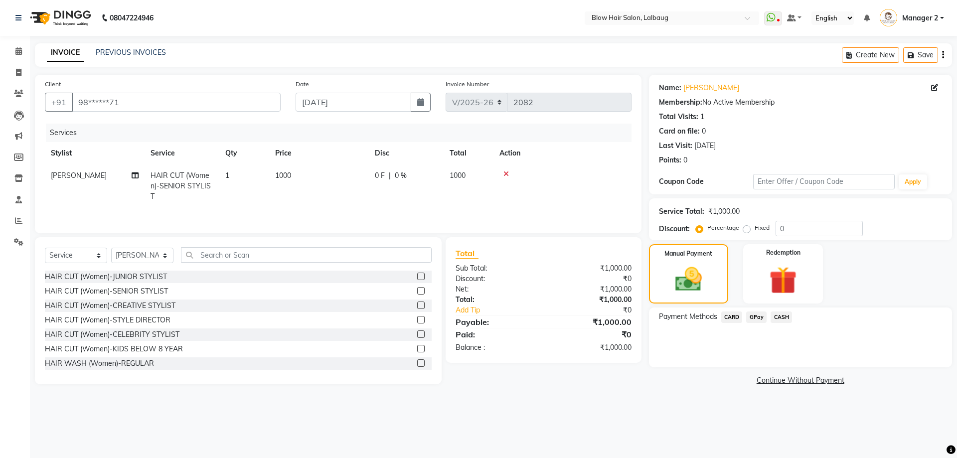
click at [730, 316] on span "CARD" at bounding box center [731, 317] width 21 height 11
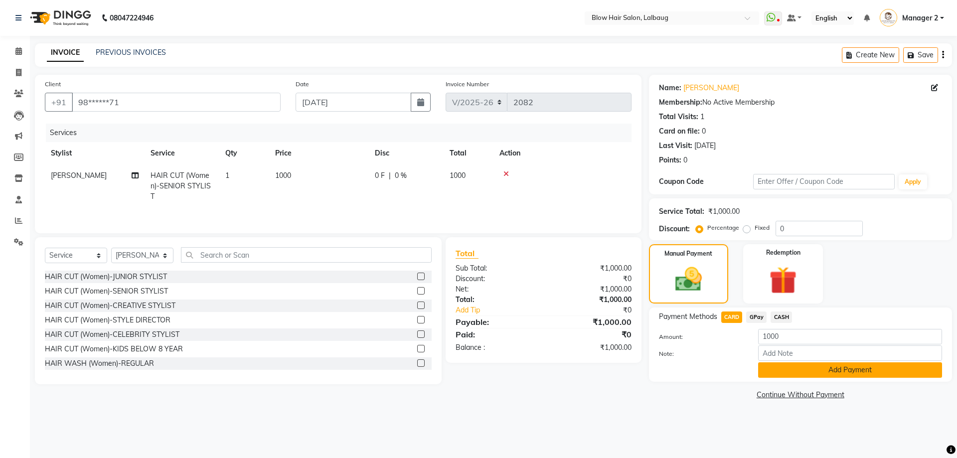
click at [772, 367] on button "Add Payment" at bounding box center [850, 369] width 184 height 15
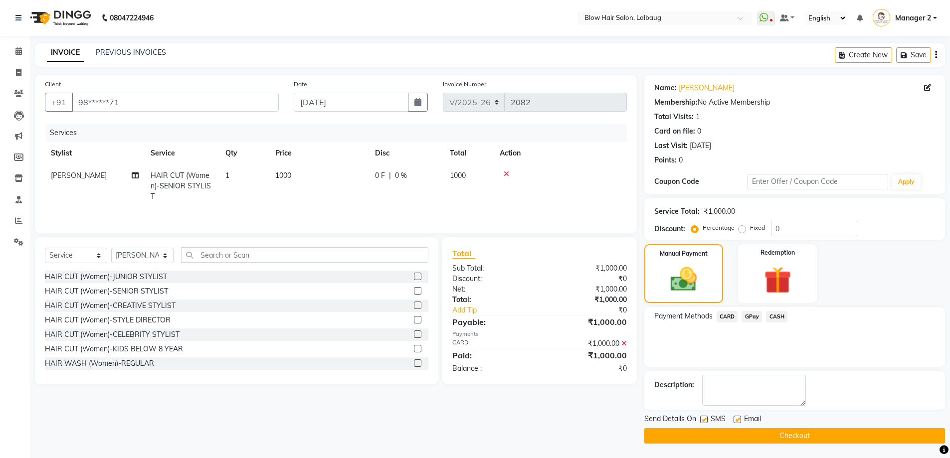
click at [737, 421] on label at bounding box center [736, 419] width 7 height 7
click at [737, 421] on input "checkbox" at bounding box center [736, 420] width 6 height 6
checkbox input "false"
drag, startPoint x: 704, startPoint y: 420, endPoint x: 708, endPoint y: 433, distance: 13.1
click at [704, 421] on label at bounding box center [703, 419] width 7 height 7
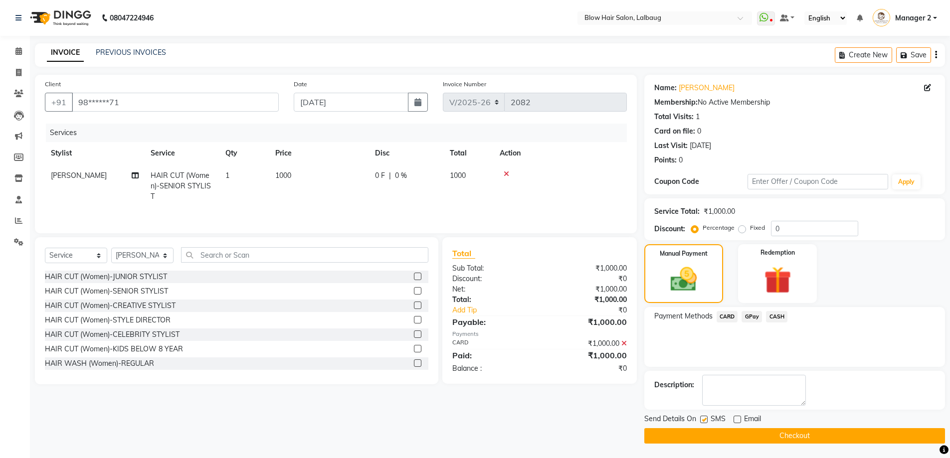
click at [704, 421] on input "checkbox" at bounding box center [703, 420] width 6 height 6
checkbox input "false"
click at [708, 433] on button "Checkout" at bounding box center [794, 435] width 301 height 15
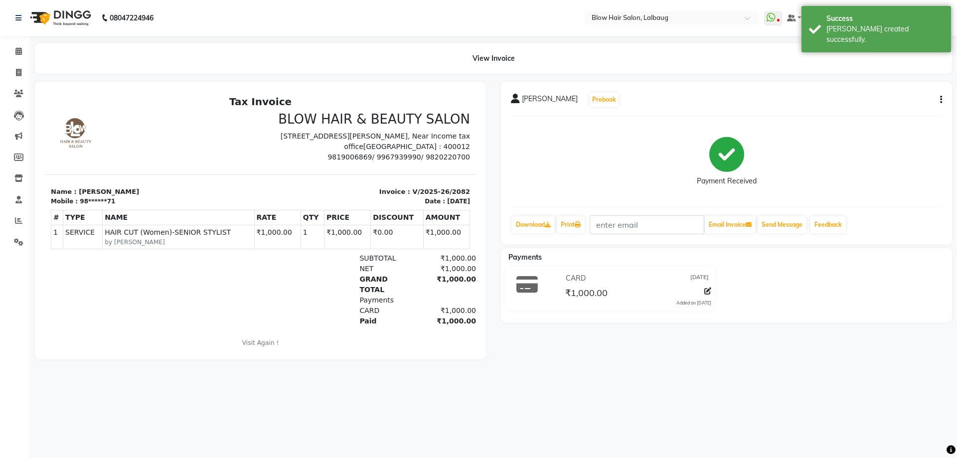
click at [349, 20] on nav "08047224946 Select Location × Blow Hair Salon, Lalbaug WhatsApp Status ✕ Status…" at bounding box center [478, 18] width 957 height 36
click at [17, 50] on icon at bounding box center [18, 50] width 6 height 7
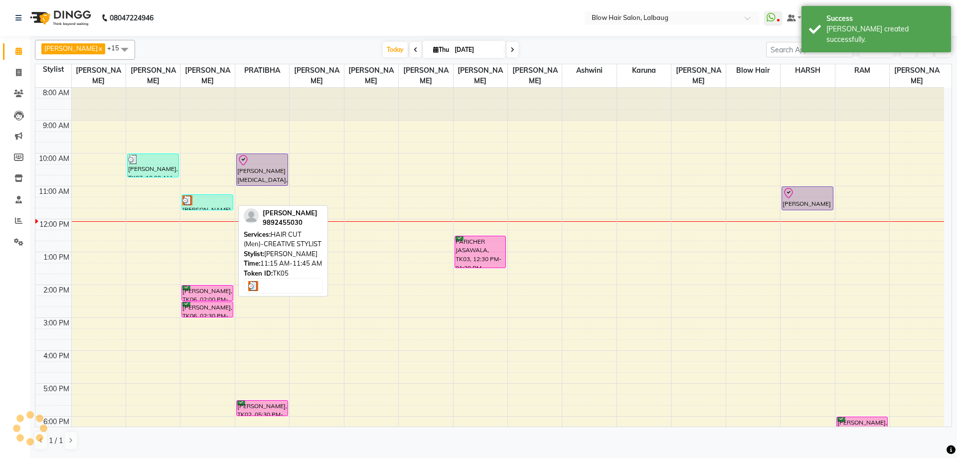
click at [212, 198] on div at bounding box center [207, 200] width 50 height 10
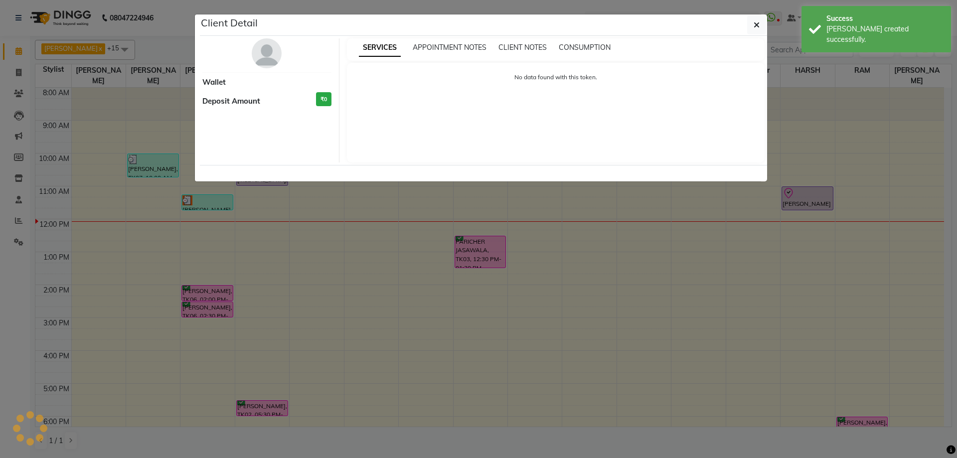
select select "3"
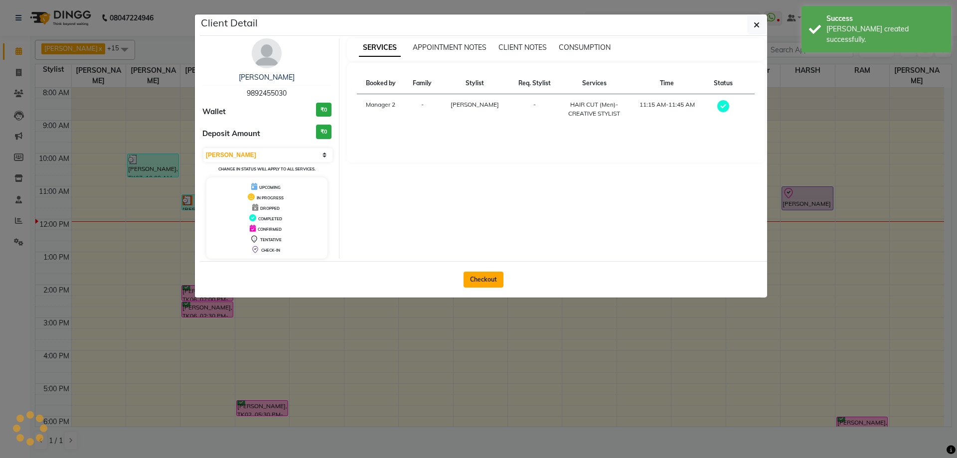
click at [474, 283] on button "Checkout" at bounding box center [484, 280] width 40 height 16
select select "service"
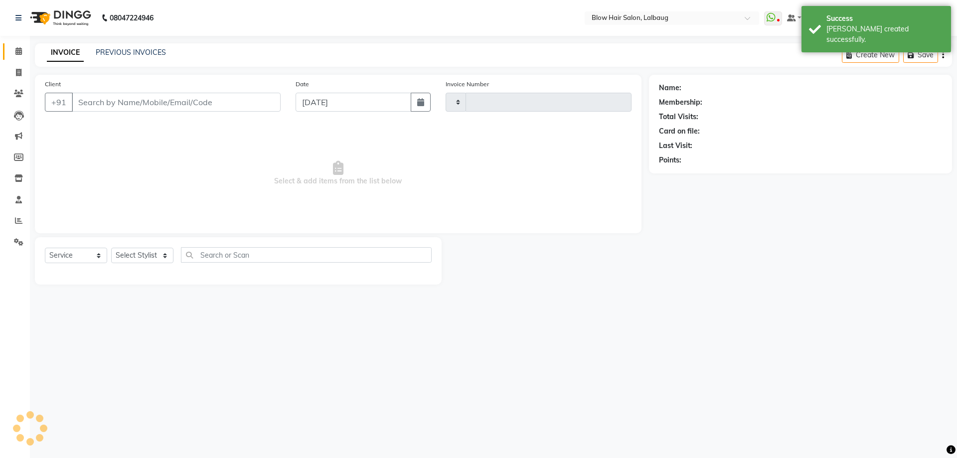
type input "2083"
type input "98******30"
select select "5162"
select select "33343"
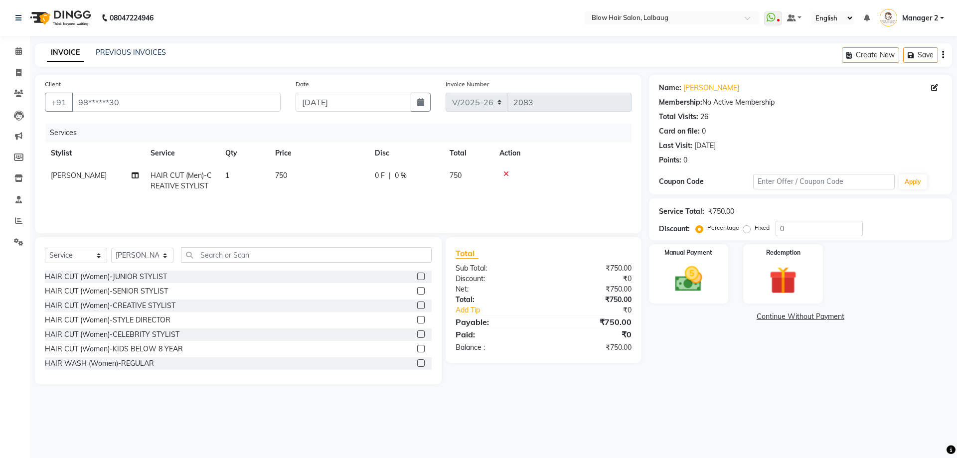
drag, startPoint x: 501, startPoint y: 175, endPoint x: 508, endPoint y: 173, distance: 7.7
click at [502, 175] on div at bounding box center [563, 173] width 126 height 7
click at [508, 173] on icon at bounding box center [506, 173] width 5 height 7
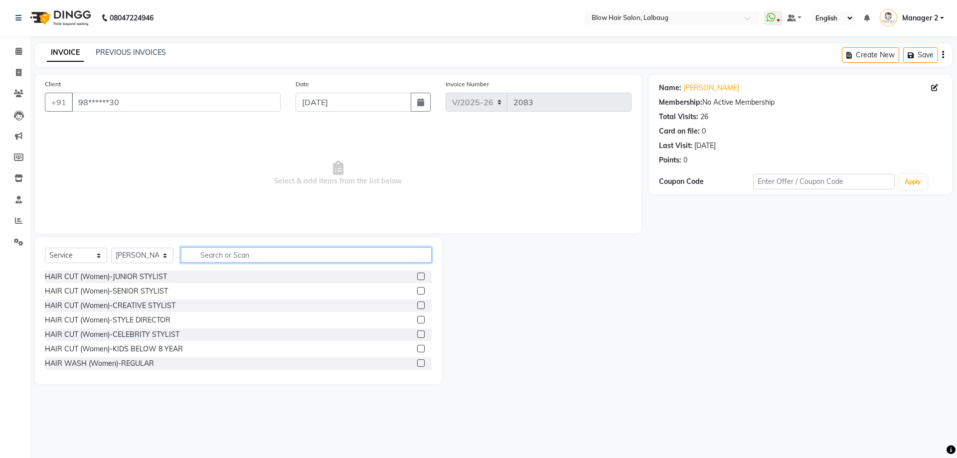
click at [315, 255] on input "text" at bounding box center [306, 254] width 251 height 15
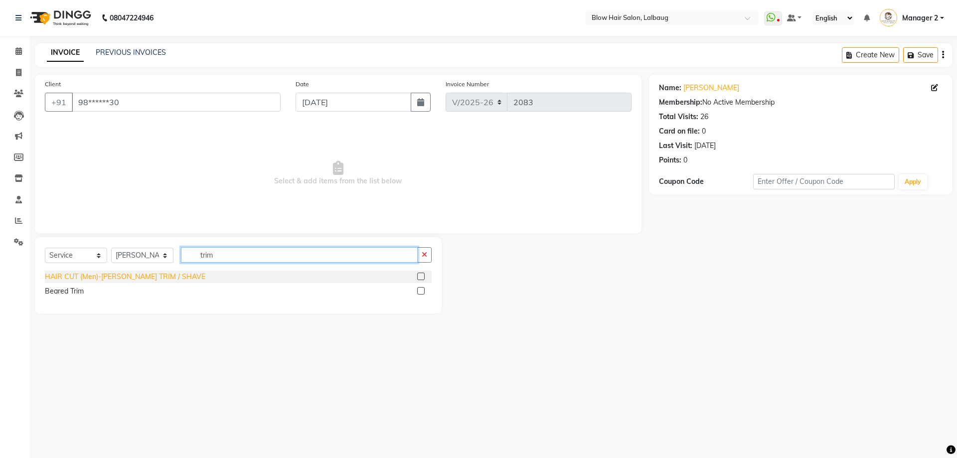
type input "trim"
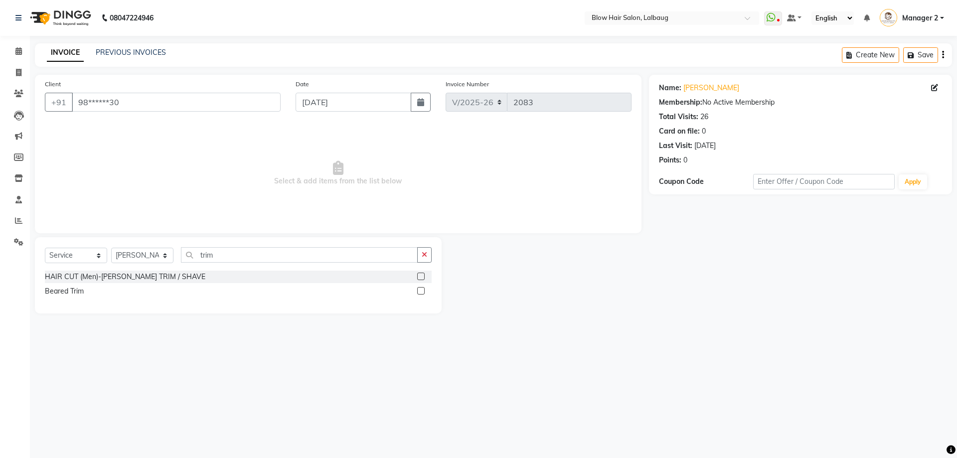
drag, startPoint x: 159, startPoint y: 276, endPoint x: 192, endPoint y: 266, distance: 35.3
click at [160, 275] on div "HAIR CUT (Men)-[PERSON_NAME] TRIM / SHAVE" at bounding box center [125, 277] width 161 height 10
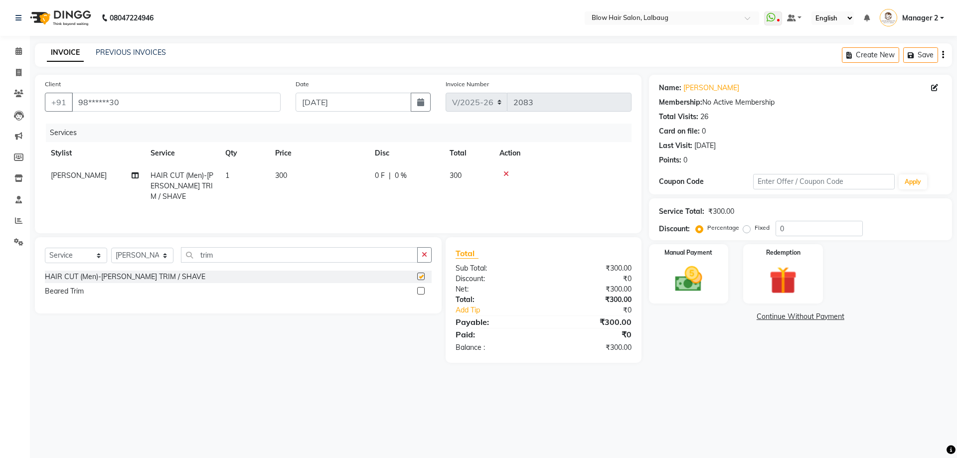
checkbox input "false"
click at [774, 231] on div "Percentage Fixed" at bounding box center [737, 228] width 78 height 13
click at [777, 231] on input "0" at bounding box center [819, 228] width 87 height 15
type input "20"
click at [718, 279] on div "Manual Payment" at bounding box center [688, 273] width 83 height 61
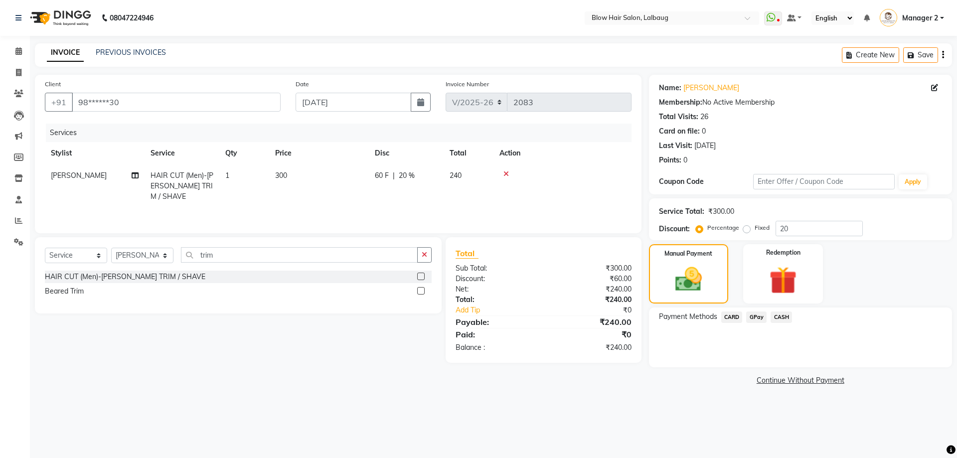
click at [781, 318] on span "CASH" at bounding box center [781, 317] width 21 height 11
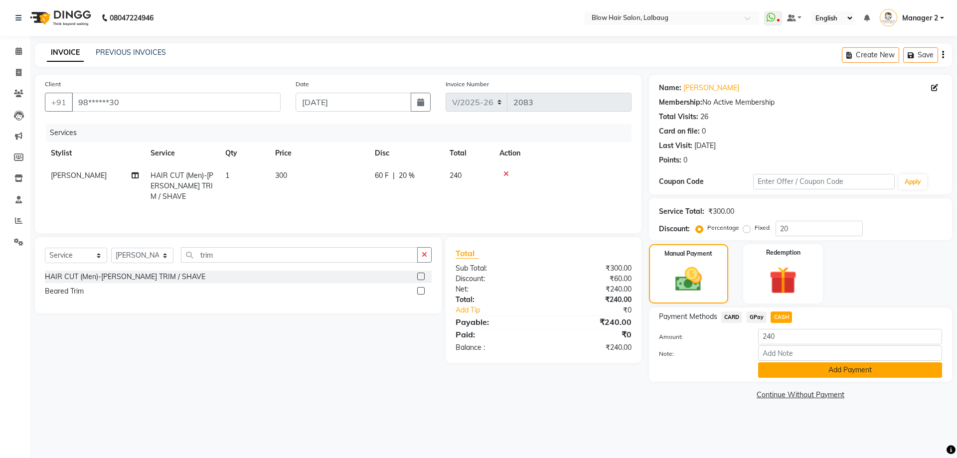
click at [799, 370] on button "Add Payment" at bounding box center [850, 369] width 184 height 15
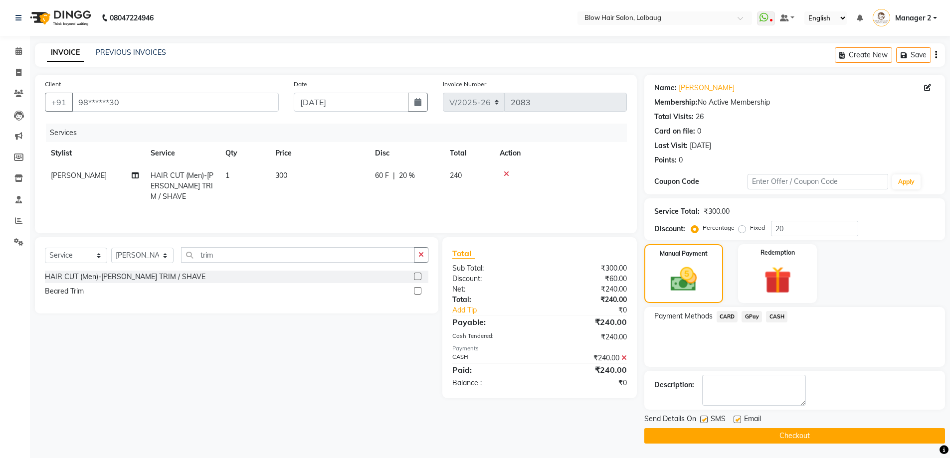
click at [734, 419] on label at bounding box center [736, 419] width 7 height 7
click at [734, 419] on input "checkbox" at bounding box center [736, 420] width 6 height 6
checkbox input "false"
drag, startPoint x: 710, startPoint y: 422, endPoint x: 705, endPoint y: 420, distance: 5.8
click at [709, 422] on div "SMS" at bounding box center [716, 420] width 33 height 12
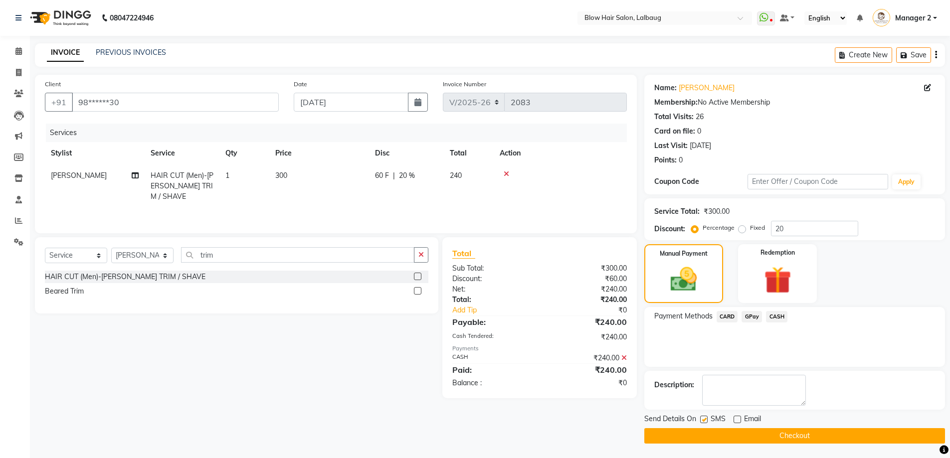
click at [703, 419] on label at bounding box center [703, 419] width 7 height 7
click at [703, 419] on input "checkbox" at bounding box center [703, 420] width 6 height 6
checkbox input "false"
click at [705, 433] on button "Checkout" at bounding box center [794, 435] width 301 height 15
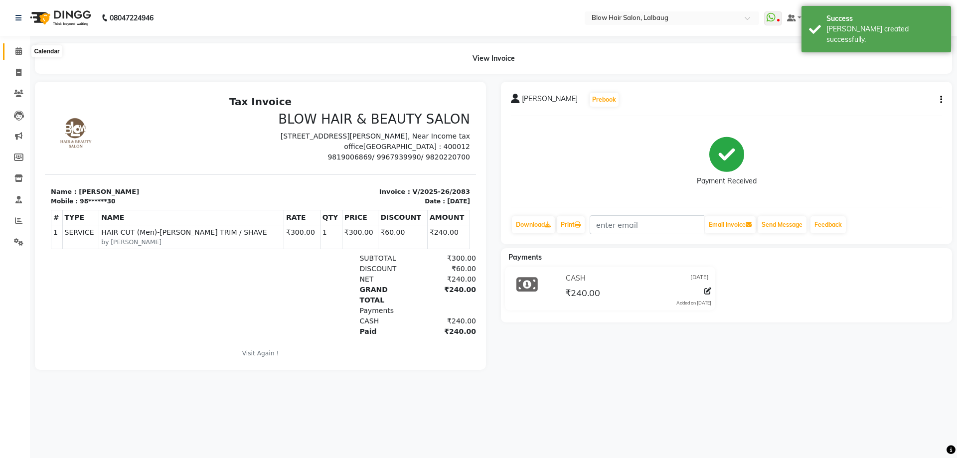
click at [17, 51] on icon at bounding box center [18, 50] width 6 height 7
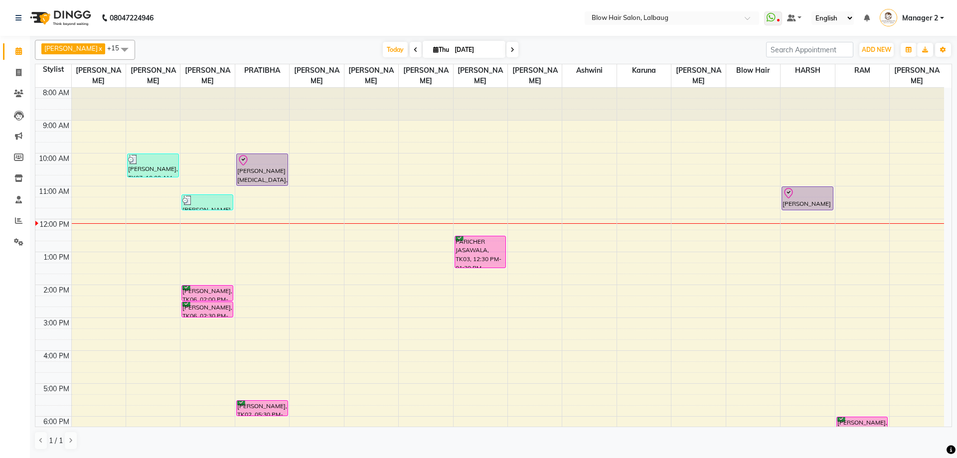
scroll to position [121, 0]
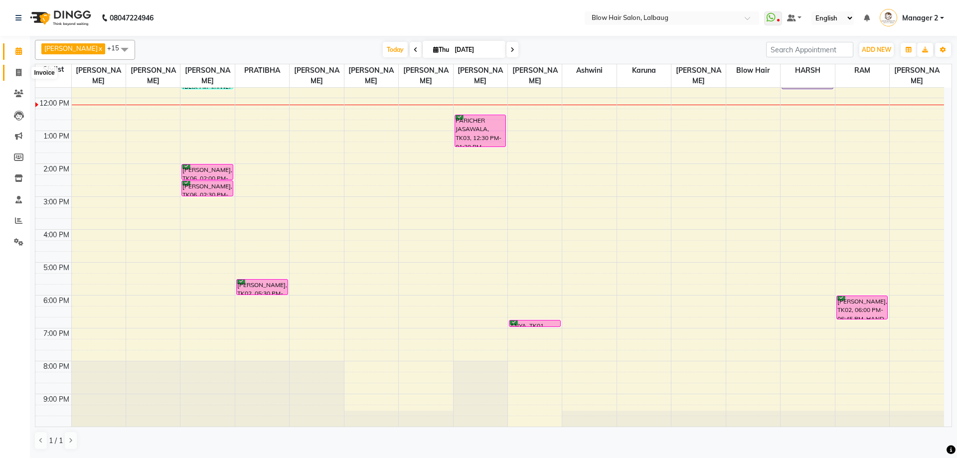
click at [19, 71] on icon at bounding box center [18, 72] width 5 height 7
select select "service"
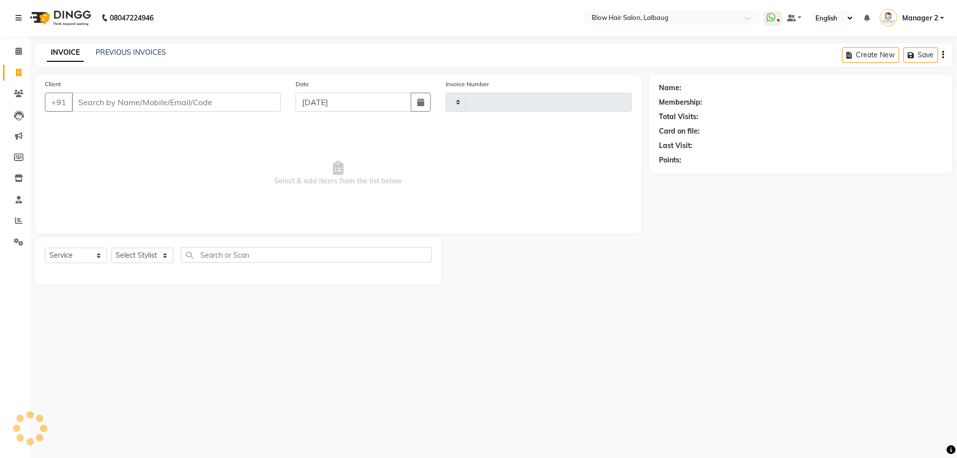
type input "2084"
select select "5162"
click at [19, 197] on icon at bounding box center [18, 199] width 6 height 7
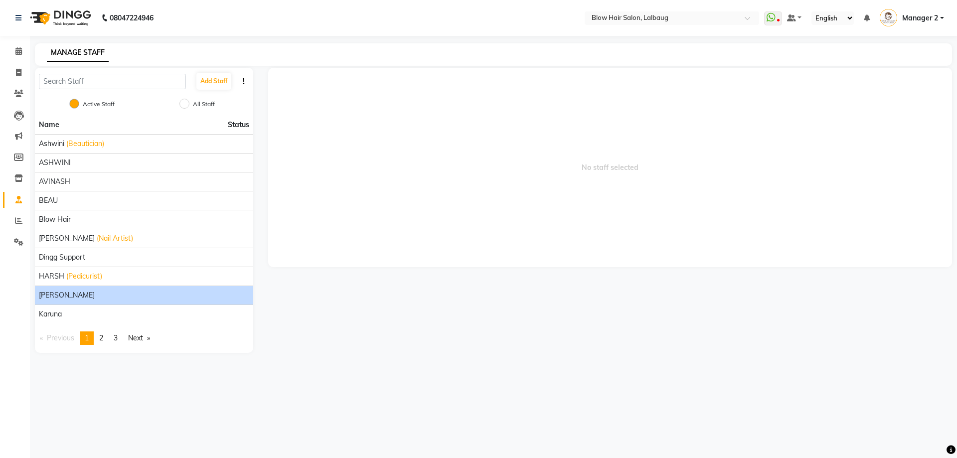
click at [76, 296] on span "[PERSON_NAME]" at bounding box center [67, 295] width 56 height 10
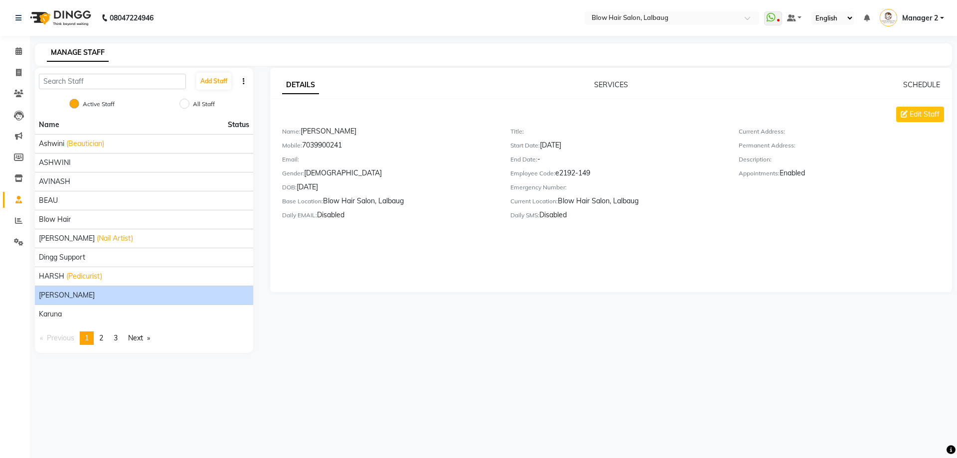
click at [317, 144] on div "Mobile: [PHONE_NUMBER]" at bounding box center [388, 147] width 213 height 14
click at [19, 52] on icon at bounding box center [18, 50] width 6 height 7
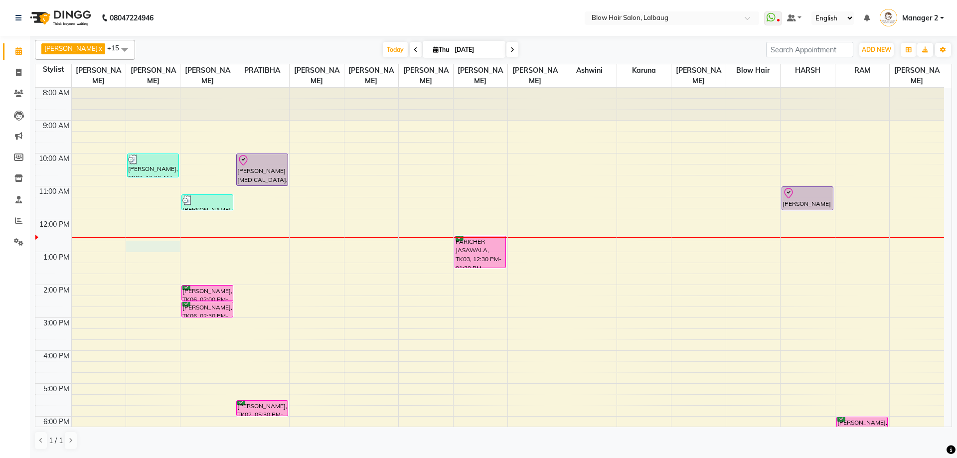
click at [150, 245] on div "8:00 AM 9:00 AM 10:00 AM 11:00 AM 12:00 PM 1:00 PM 2:00 PM 3:00 PM 4:00 PM 5:00…" at bounding box center [489, 318] width 909 height 460
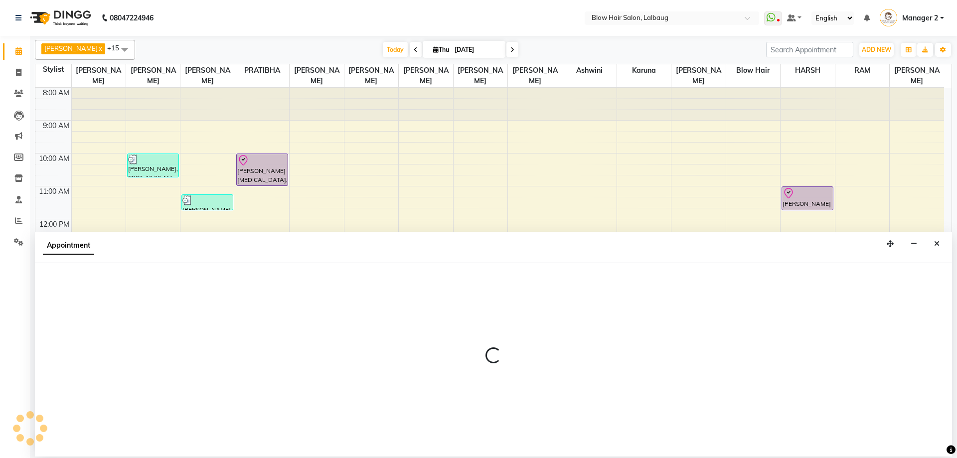
select select "33342"
select select "tentative"
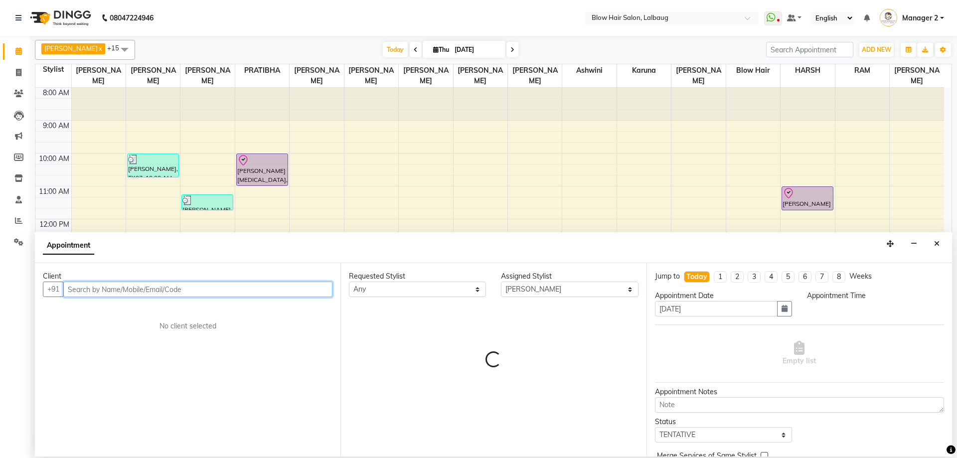
select select "765"
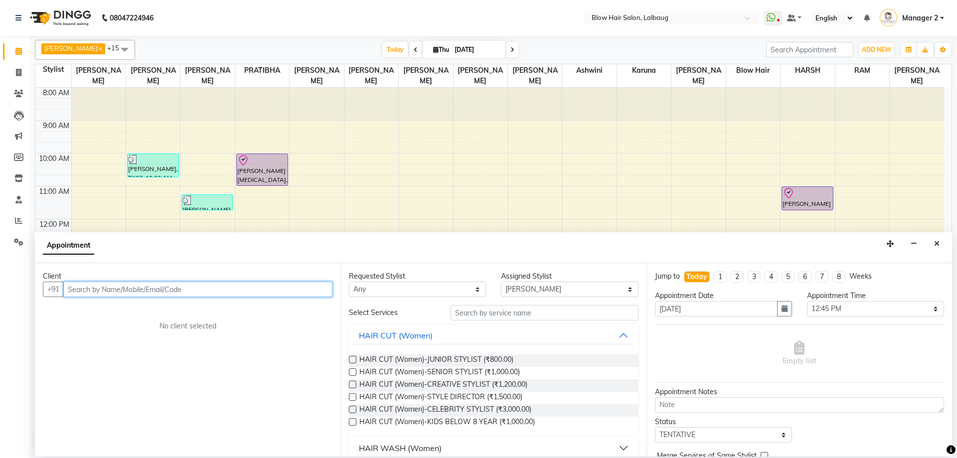
click at [157, 290] on input "text" at bounding box center [197, 289] width 269 height 15
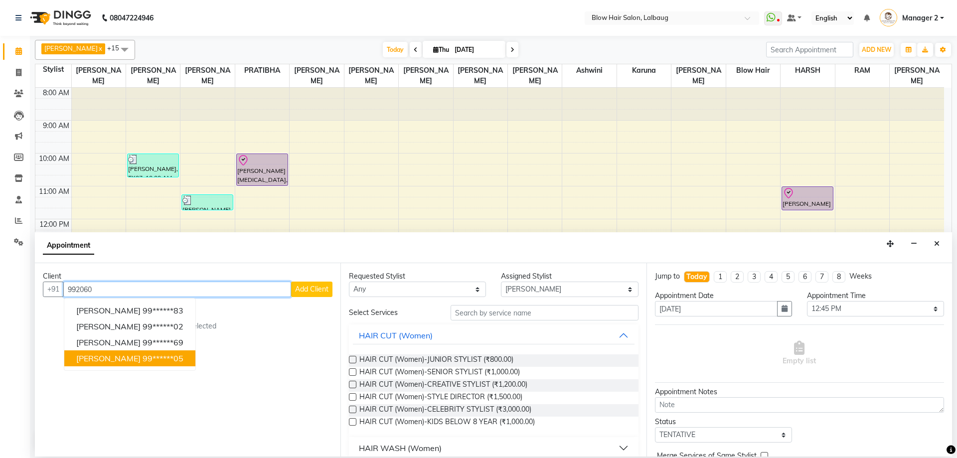
click at [108, 359] on span "[PERSON_NAME]" at bounding box center [108, 358] width 64 height 10
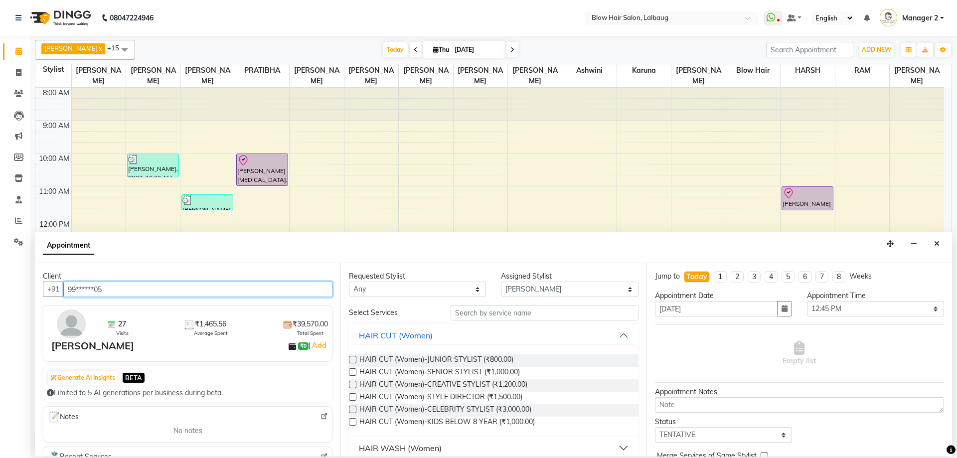
type input "99******05"
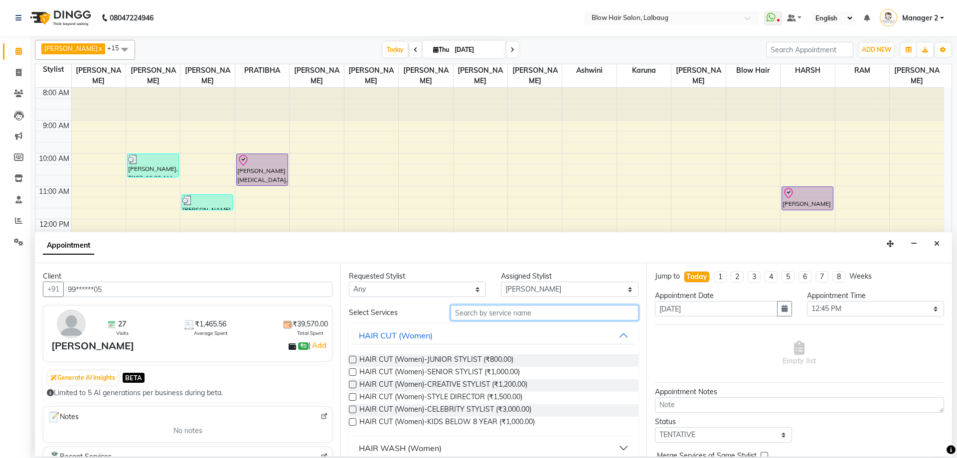
click at [483, 313] on input "text" at bounding box center [545, 312] width 188 height 15
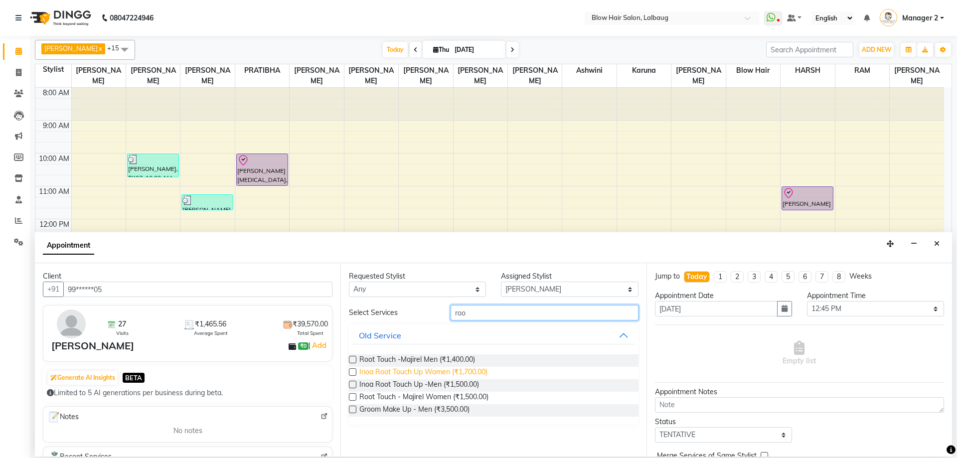
type input "roo"
click at [468, 373] on span "Inoa Root Touch Up Women (₹1,700.00)" at bounding box center [423, 373] width 128 height 12
checkbox input "false"
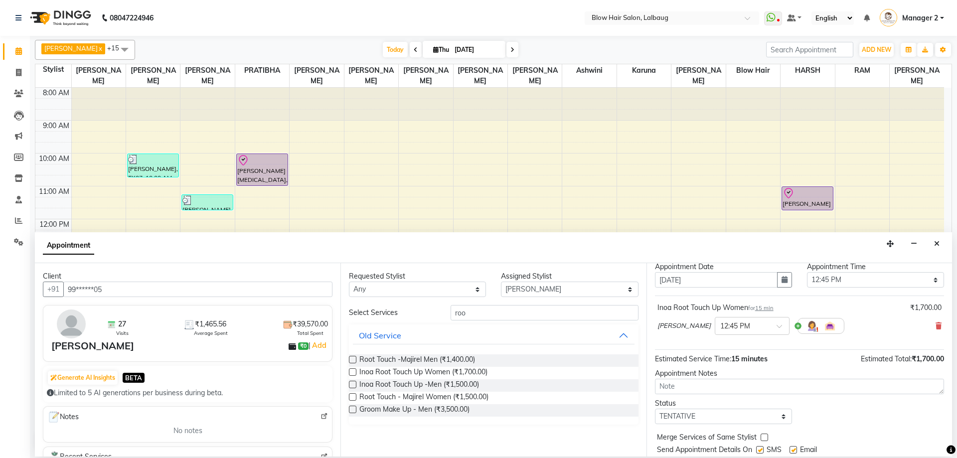
scroll to position [59, 0]
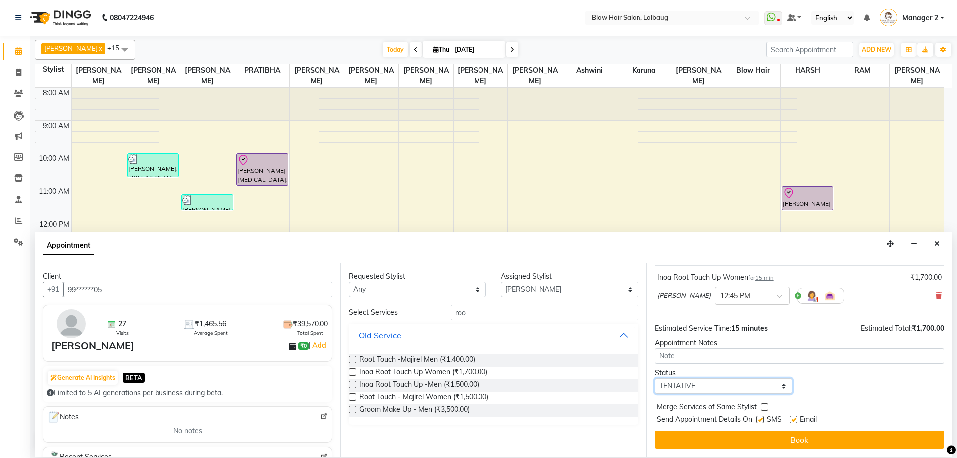
click at [699, 384] on select "Select TENTATIVE CONFIRM CHECK-IN UPCOMING" at bounding box center [723, 385] width 137 height 15
select select "confirm booking"
click at [655, 378] on select "Select TENTATIVE CONFIRM CHECK-IN UPCOMING" at bounding box center [723, 385] width 137 height 15
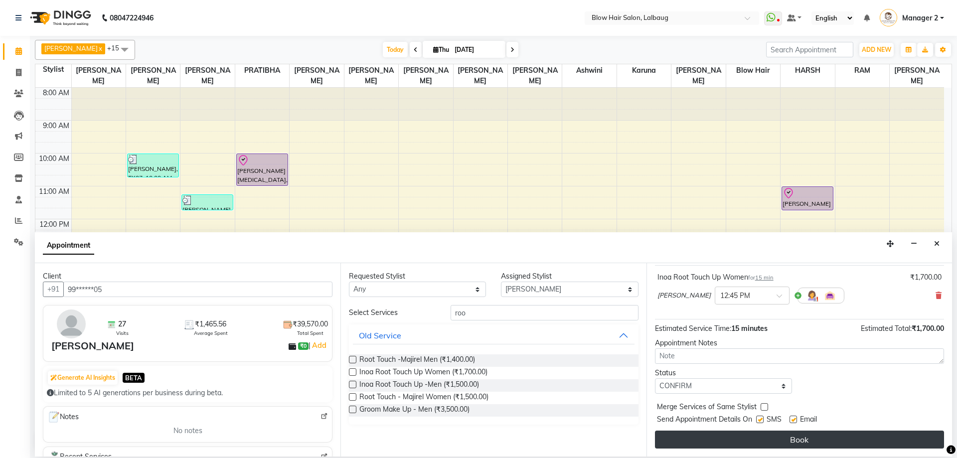
click at [771, 439] on button "Book" at bounding box center [799, 440] width 289 height 18
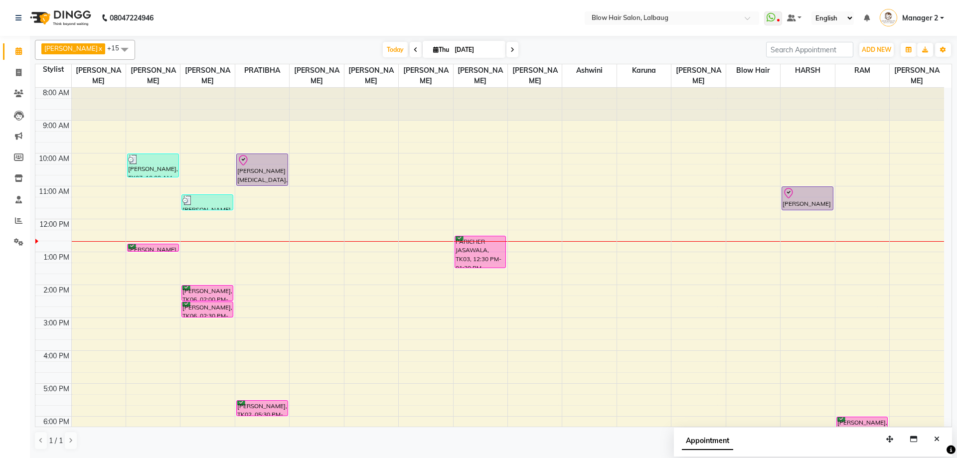
scroll to position [50, 0]
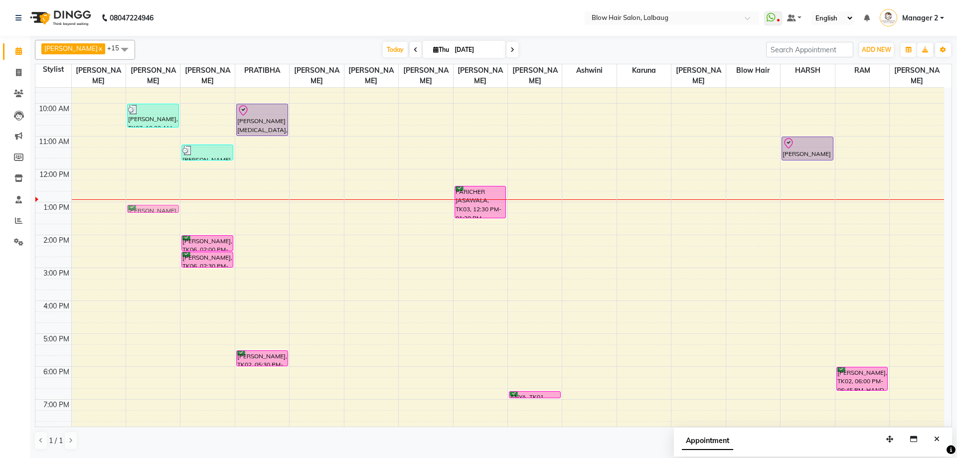
drag, startPoint x: 168, startPoint y: 196, endPoint x: 168, endPoint y: 202, distance: 6.5
click at [168, 202] on div "8:00 AM 9:00 AM 10:00 AM 11:00 AM 12:00 PM 1:00 PM 2:00 PM 3:00 PM 4:00 PM 5:00…" at bounding box center [489, 268] width 909 height 460
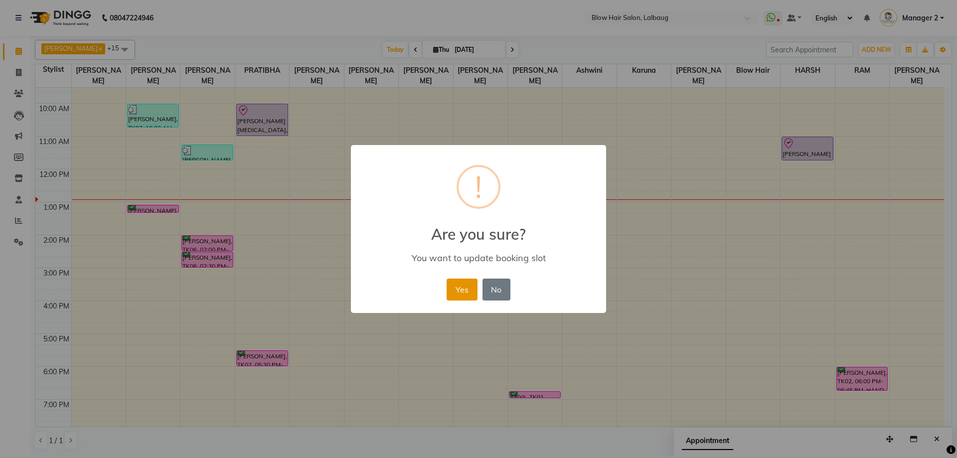
click at [463, 289] on button "Yes" at bounding box center [462, 290] width 30 height 22
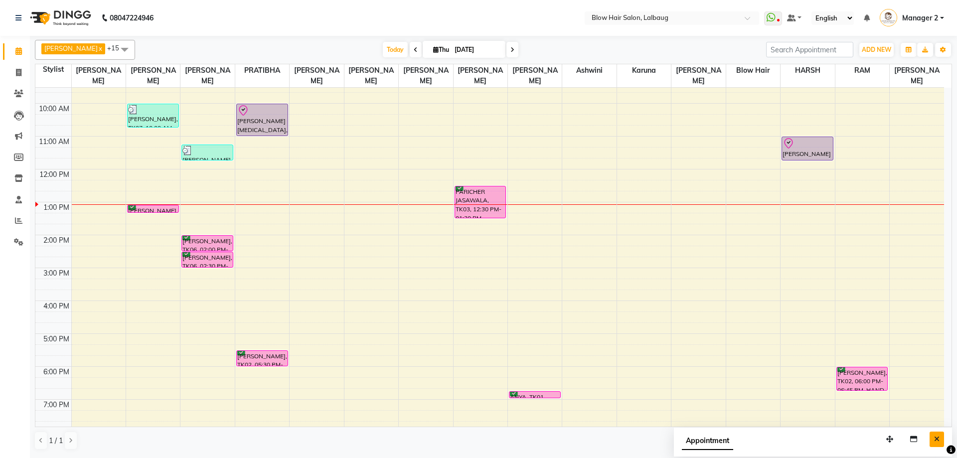
click at [936, 439] on icon "Close" at bounding box center [936, 439] width 5 height 7
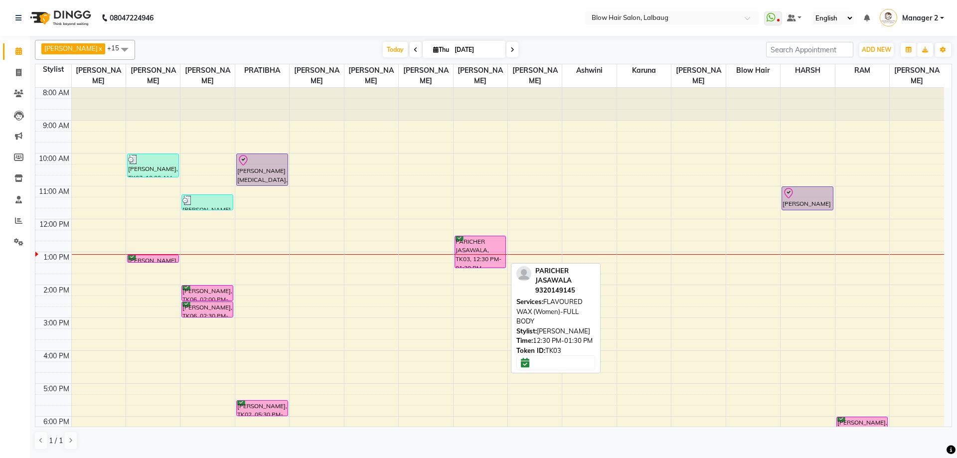
click at [478, 248] on div "PARICHER JASAWALA, TK03, 12:30 PM-01:30 PM, FLAVOURED WAX (Women)-FULL BODY" at bounding box center [480, 251] width 51 height 31
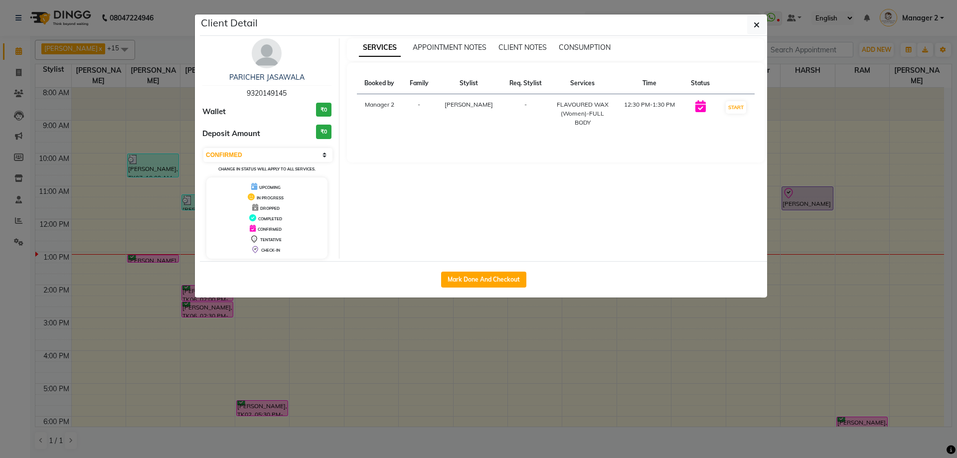
click at [288, 147] on div "Select IN SERVICE CONFIRMED TENTATIVE CHECK IN MARK DONE DROPPED UPCOMING Chang…" at bounding box center [266, 160] width 129 height 26
drag, startPoint x: 288, startPoint y: 152, endPoint x: 288, endPoint y: 162, distance: 9.5
click at [288, 154] on select "Select IN SERVICE CONFIRMED TENTATIVE CHECK IN MARK DONE DROPPED UPCOMING" at bounding box center [267, 155] width 129 height 14
select select "8"
click at [203, 148] on select "Select IN SERVICE CONFIRMED TENTATIVE CHECK IN MARK DONE DROPPED UPCOMING" at bounding box center [267, 155] width 129 height 14
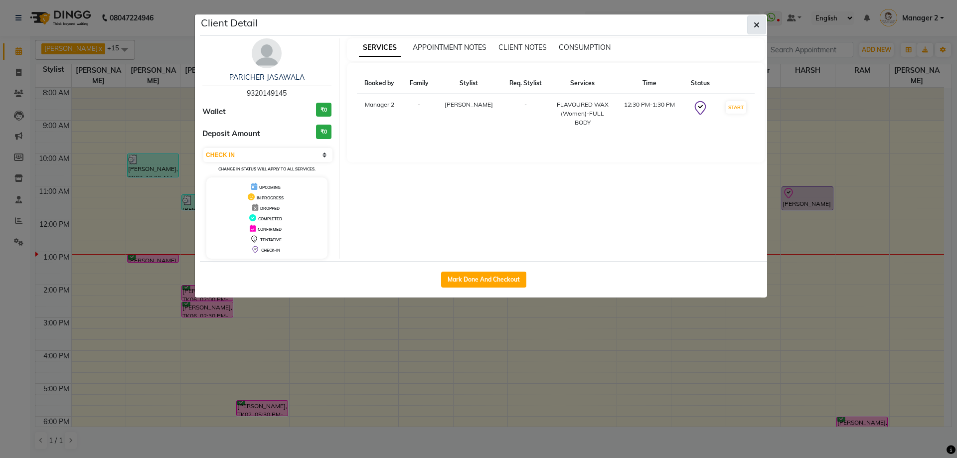
click at [755, 24] on icon "button" at bounding box center [757, 25] width 6 height 8
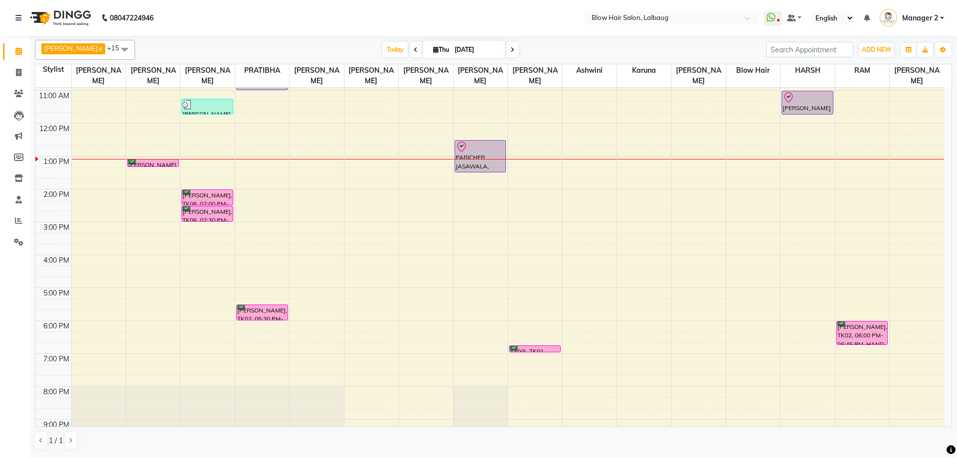
scroll to position [100, 0]
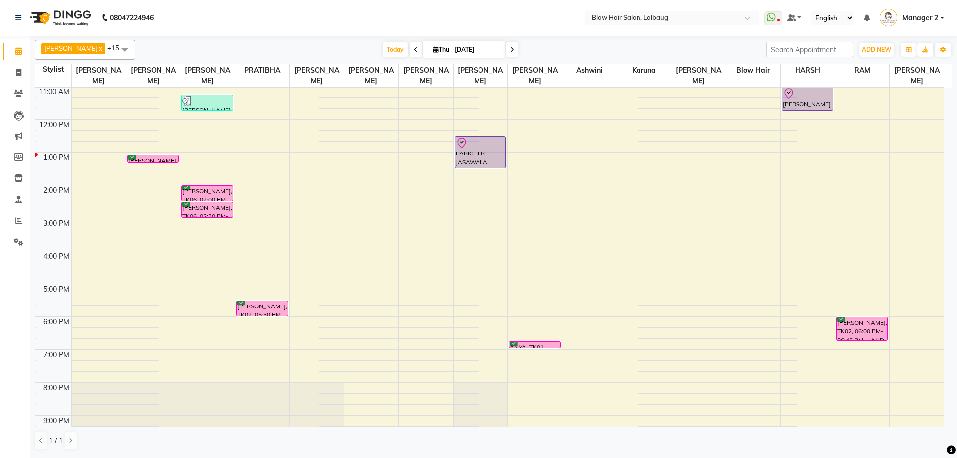
drag, startPoint x: 467, startPoint y: 36, endPoint x: 476, endPoint y: 43, distance: 11.0
click at [468, 35] on app-home "08047224946 Select Location × Blow Hair Salon, Lalbaug WhatsApp Status ✕ Status…" at bounding box center [478, 228] width 957 height 457
click at [476, 44] on input "[DATE]" at bounding box center [477, 49] width 50 height 15
select select "9"
select select "2025"
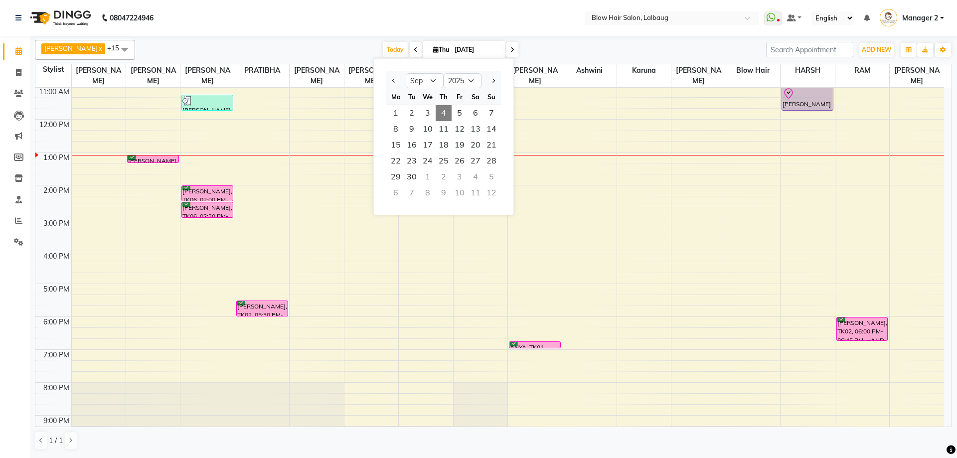
click at [549, 40] on div "[PERSON_NAME] x [PERSON_NAME] x [PERSON_NAME] x PRATIBHA x [PERSON_NAME] x [PER…" at bounding box center [493, 50] width 917 height 20
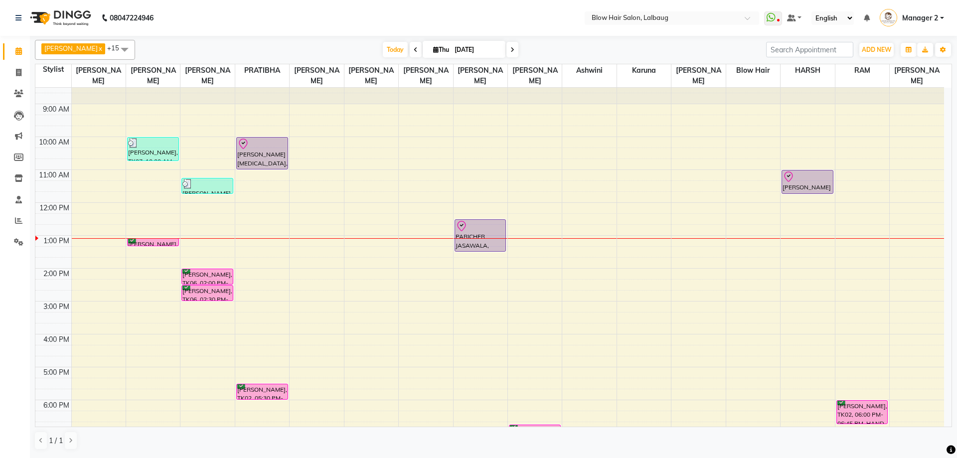
scroll to position [0, 0]
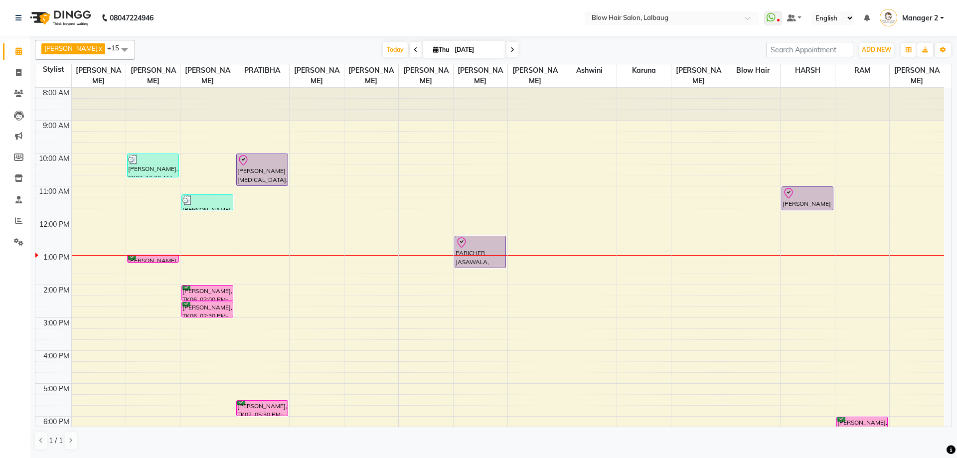
click at [463, 51] on input "[DATE]" at bounding box center [477, 49] width 50 height 15
select select "9"
select select "2025"
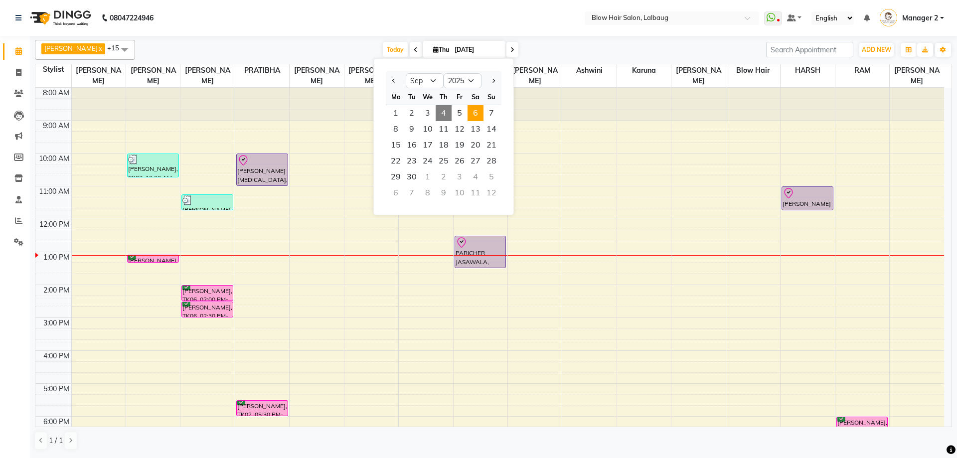
click at [481, 112] on span "6" at bounding box center [476, 113] width 16 height 16
type input "[DATE]"
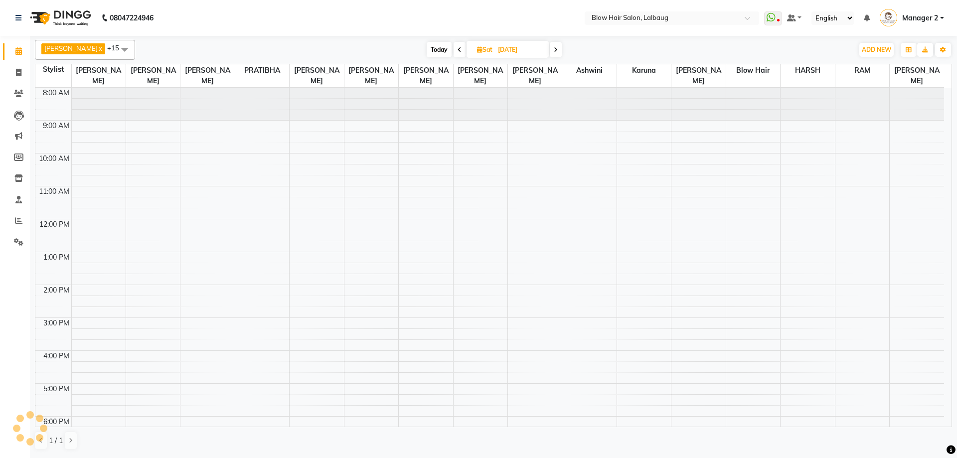
scroll to position [121, 0]
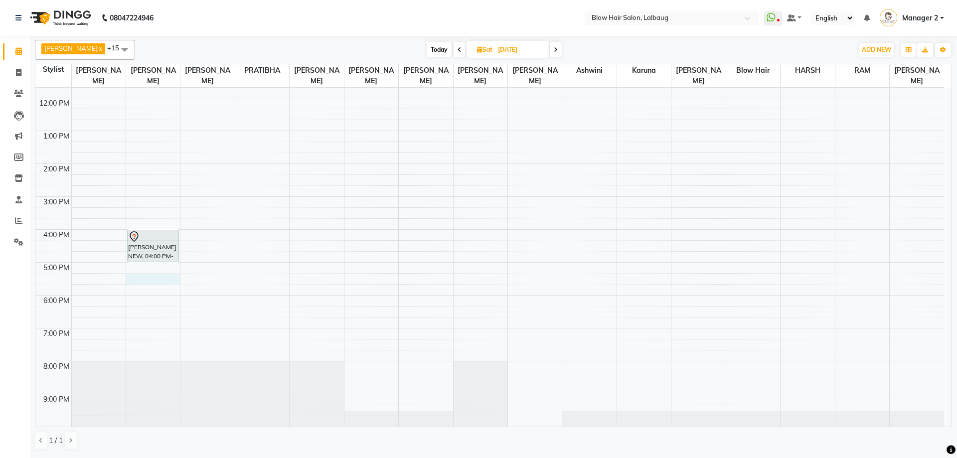
click at [157, 280] on div "8:00 AM 9:00 AM 10:00 AM 11:00 AM 12:00 PM 1:00 PM 2:00 PM 3:00 PM 4:00 PM 5:00…" at bounding box center [489, 197] width 909 height 460
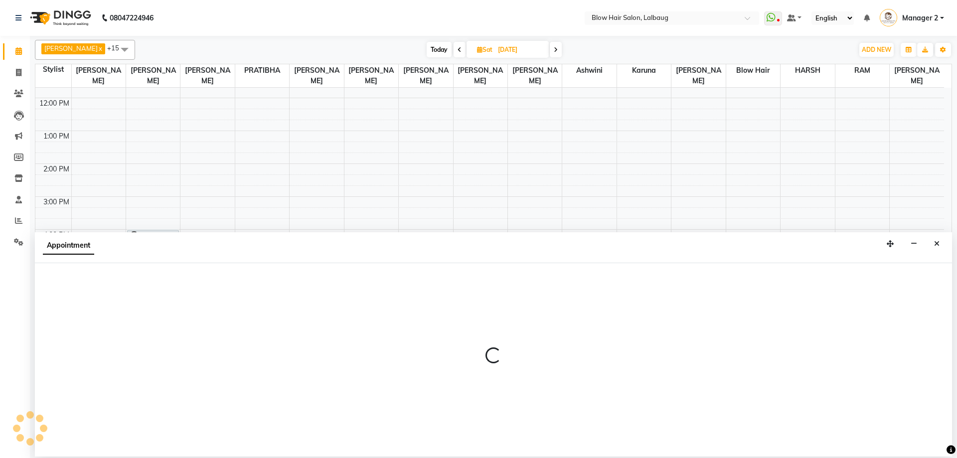
select select "33342"
select select "1035"
select select "tentative"
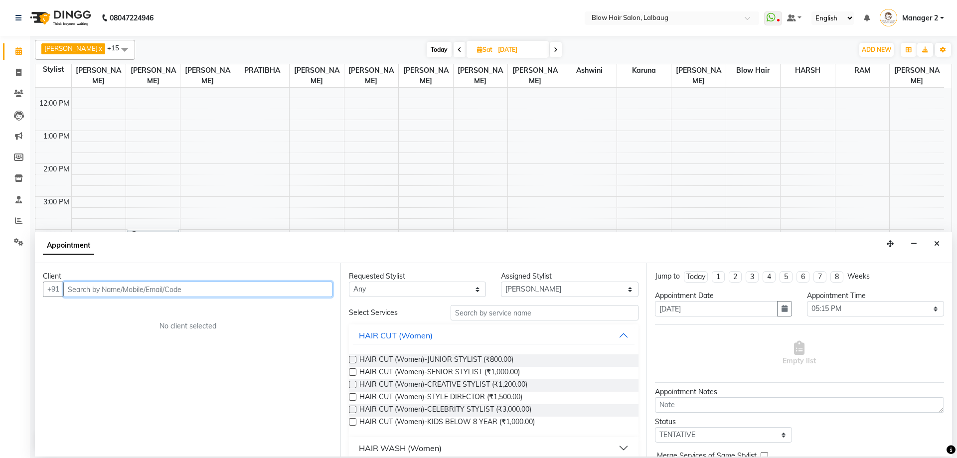
click at [193, 289] on input "text" at bounding box center [197, 289] width 269 height 15
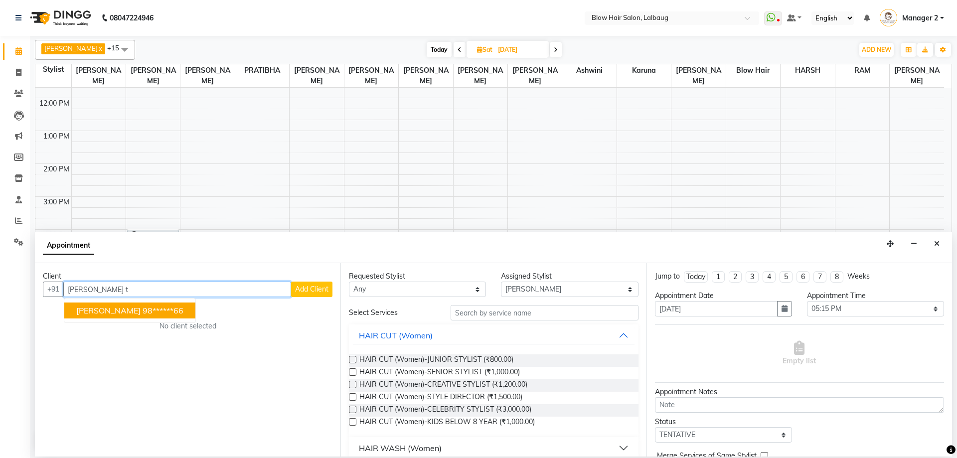
click at [176, 312] on ngb-highlight "98******66" at bounding box center [163, 311] width 41 height 10
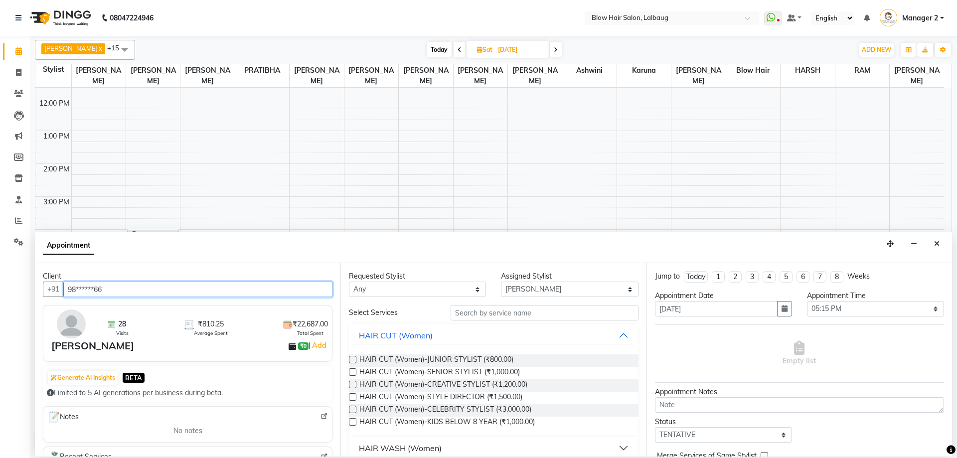
type input "98******66"
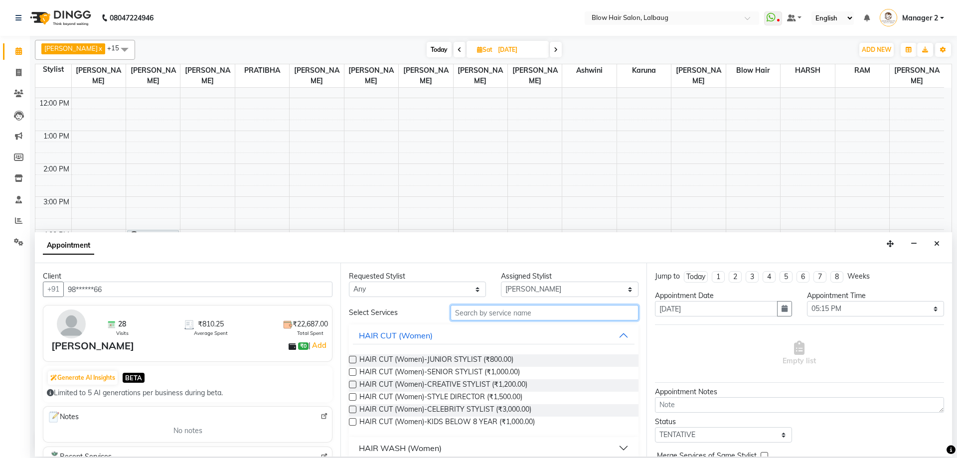
click at [468, 313] on input "text" at bounding box center [545, 312] width 188 height 15
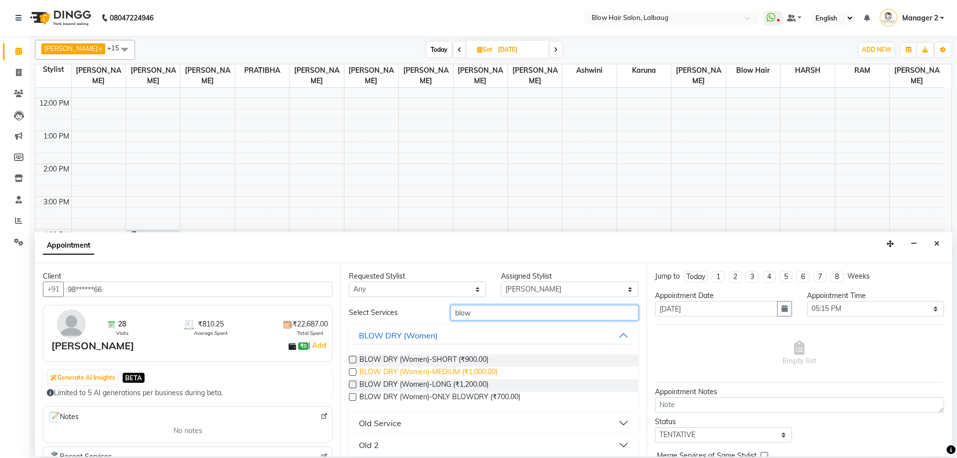
type input "blow"
click at [481, 374] on span "BLOW DRY (Women)-MEDIUM (₹1,000.00)" at bounding box center [428, 373] width 138 height 12
checkbox input "false"
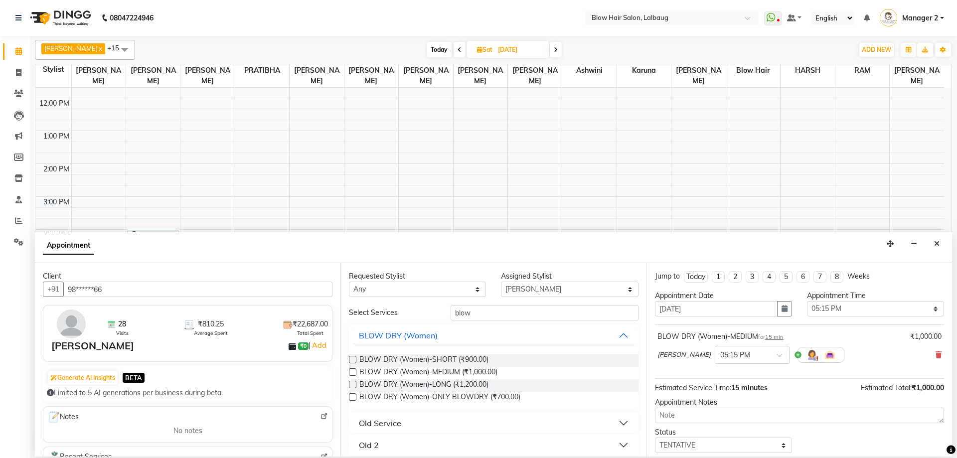
click at [744, 356] on input "text" at bounding box center [742, 354] width 44 height 10
click at [746, 388] on div "05:30 PM" at bounding box center [752, 391] width 74 height 18
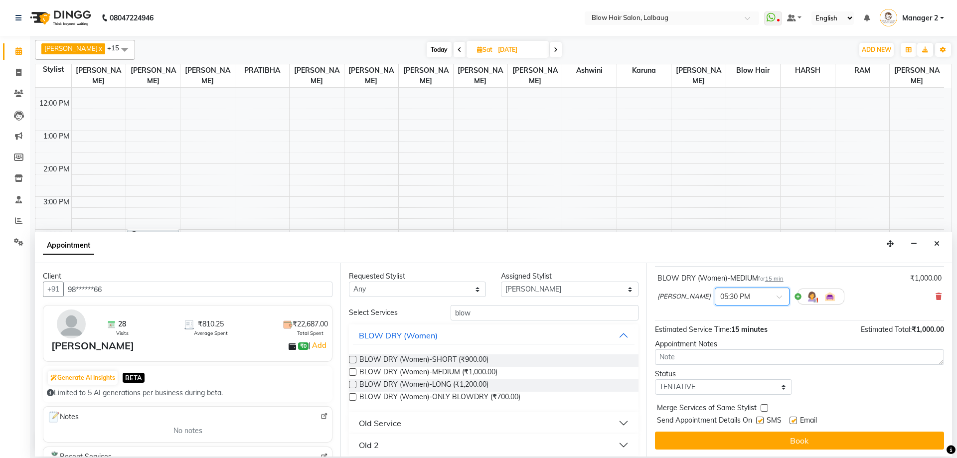
scroll to position [59, 0]
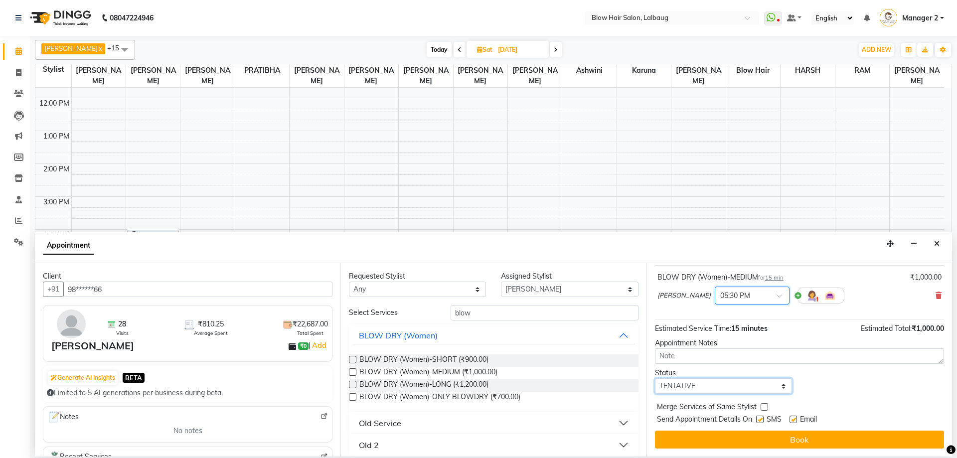
click at [746, 388] on select "Select TENTATIVE CONFIRM UPCOMING" at bounding box center [723, 385] width 137 height 15
select select "confirm booking"
click at [655, 378] on select "Select TENTATIVE CONFIRM UPCOMING" at bounding box center [723, 385] width 137 height 15
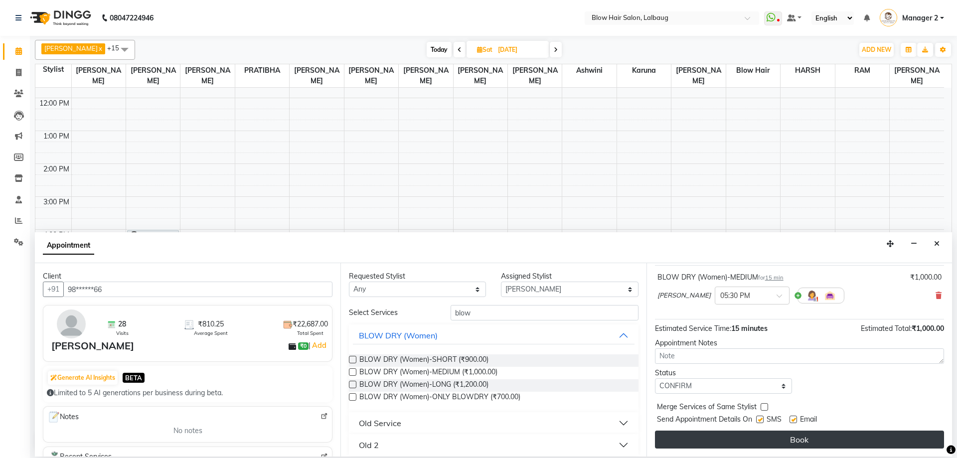
click at [759, 446] on button "Book" at bounding box center [799, 440] width 289 height 18
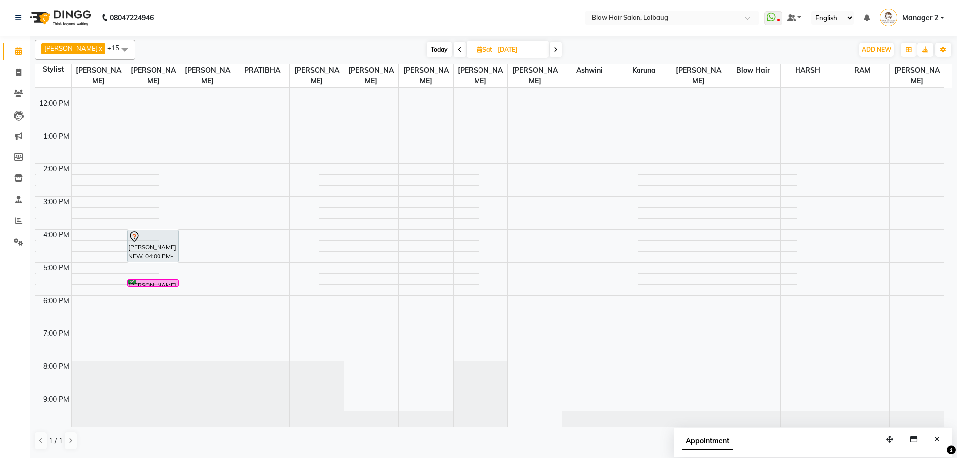
click at [428, 43] on span "Today" at bounding box center [439, 49] width 25 height 15
type input "[DATE]"
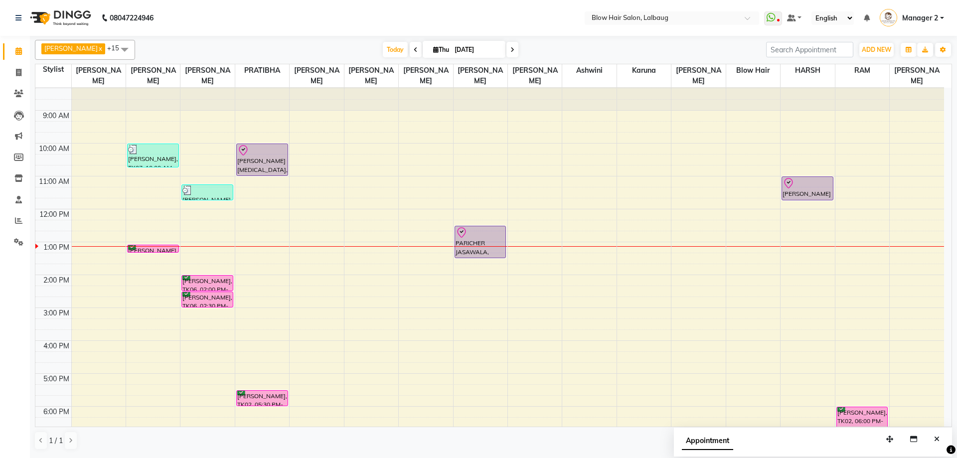
scroll to position [0, 0]
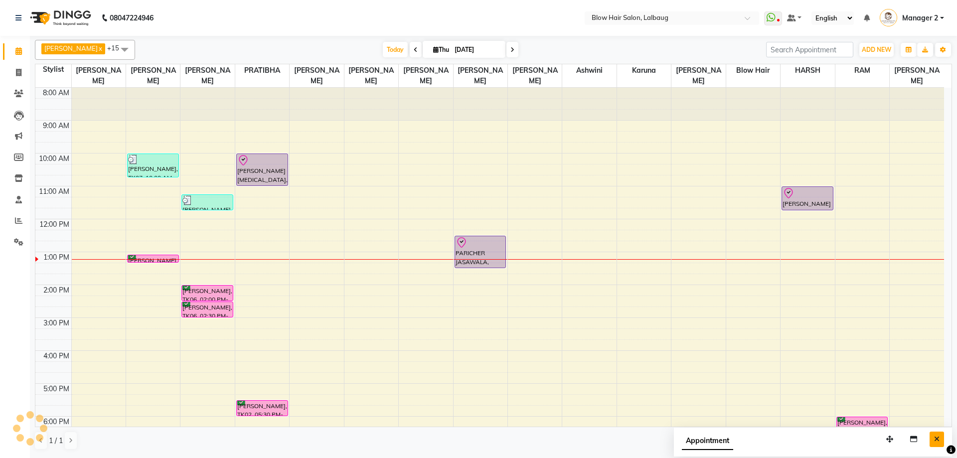
click at [938, 439] on icon "Close" at bounding box center [936, 439] width 5 height 7
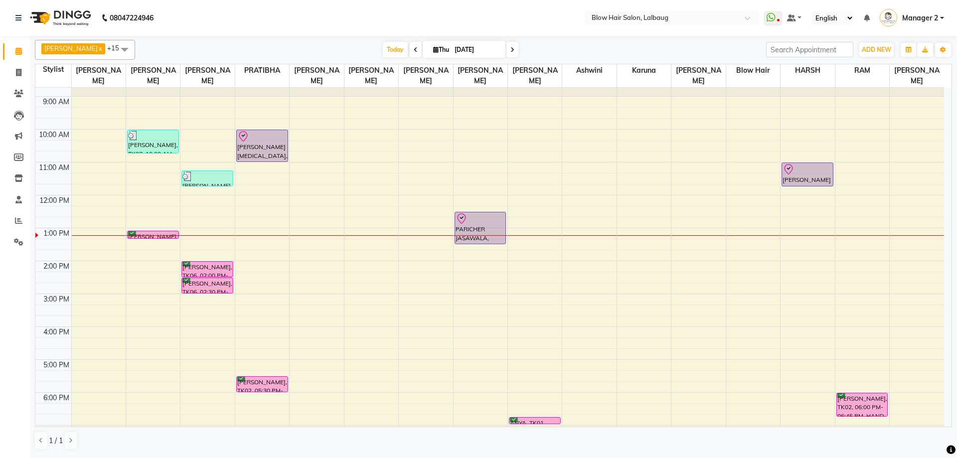
scroll to position [21, 0]
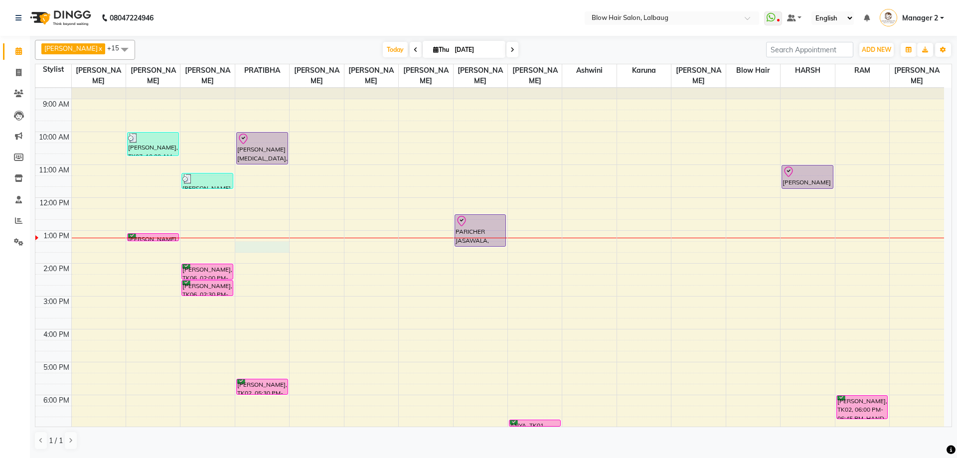
click at [260, 246] on div "8:00 AM 9:00 AM 10:00 AM 11:00 AM 12:00 PM 1:00 PM 2:00 PM 3:00 PM 4:00 PM 5:00…" at bounding box center [489, 296] width 909 height 460
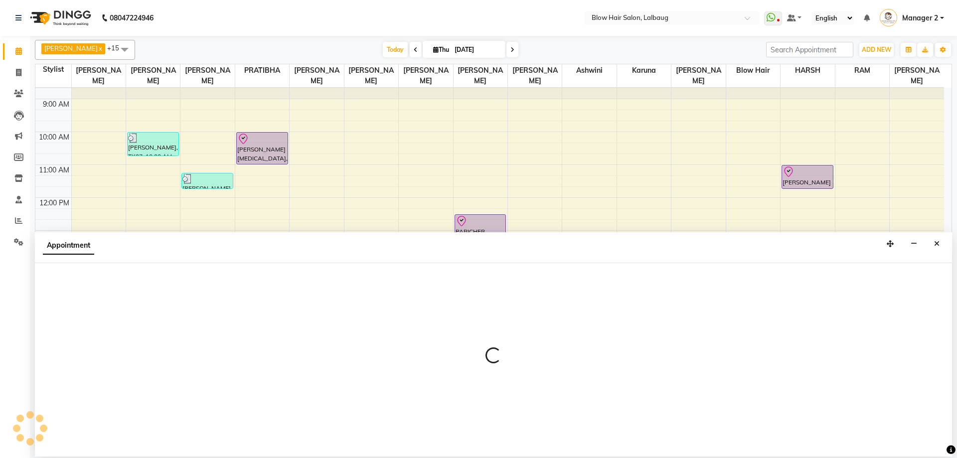
select select "33540"
select select "795"
select select "tentative"
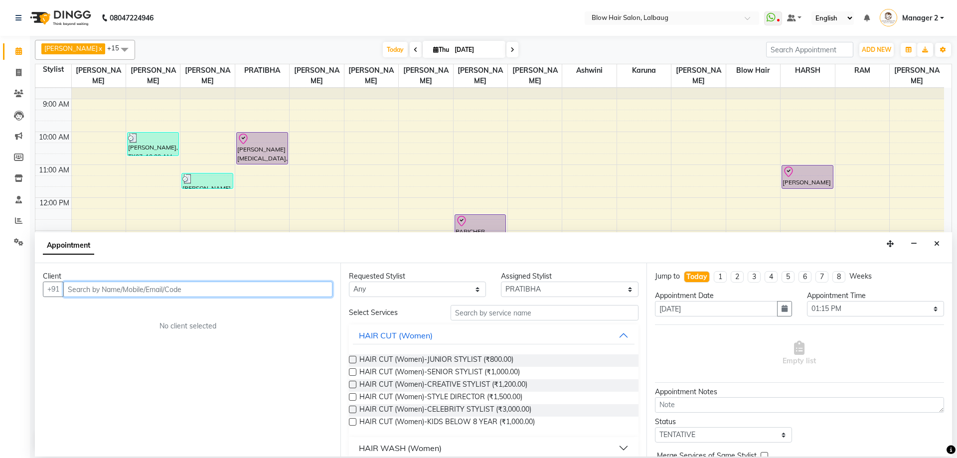
click at [192, 294] on input "text" at bounding box center [197, 289] width 269 height 15
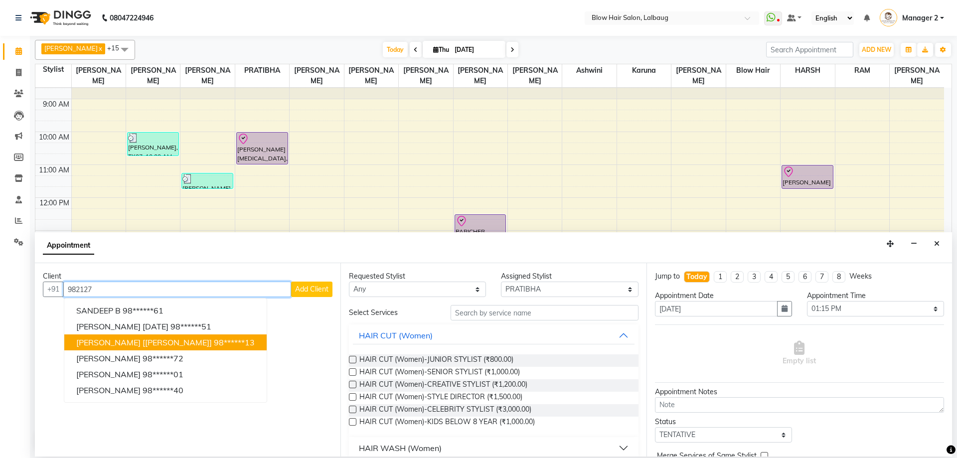
drag, startPoint x: 157, startPoint y: 341, endPoint x: 252, endPoint y: 318, distance: 97.6
click at [158, 342] on span "[PERSON_NAME] [[PERSON_NAME]]" at bounding box center [144, 343] width 136 height 10
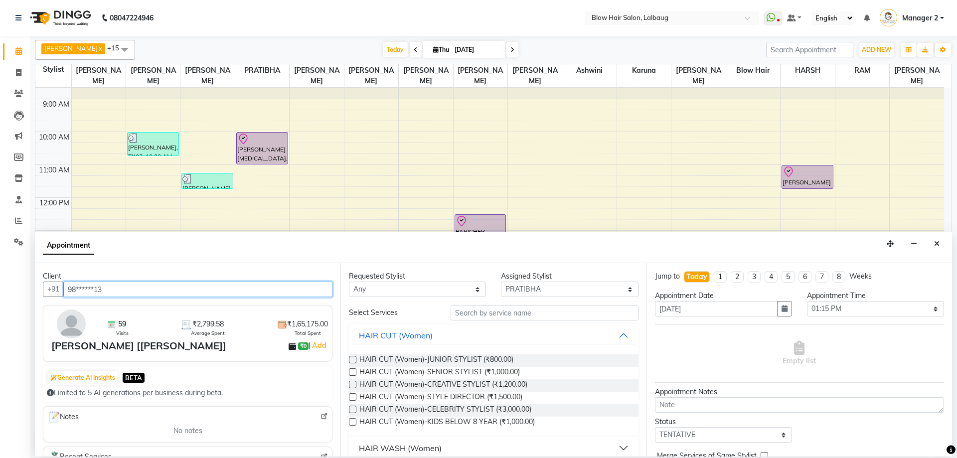
type input "98******13"
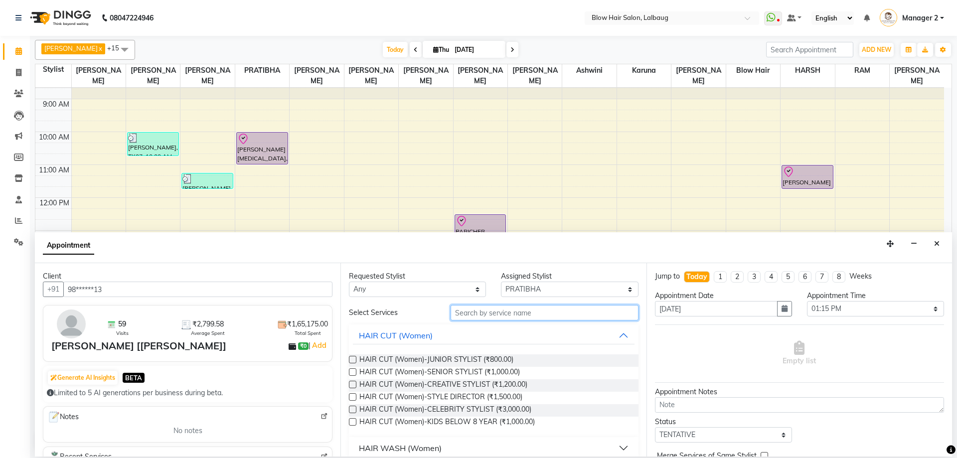
click at [491, 311] on input "text" at bounding box center [545, 312] width 188 height 15
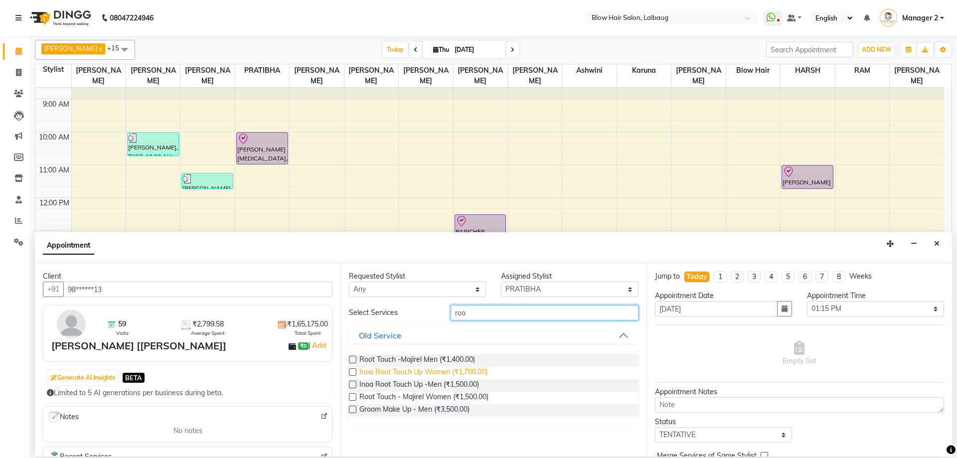
type input "roo"
click at [483, 372] on span "Inoa Root Touch Up Women (₹1,700.00)" at bounding box center [423, 373] width 128 height 12
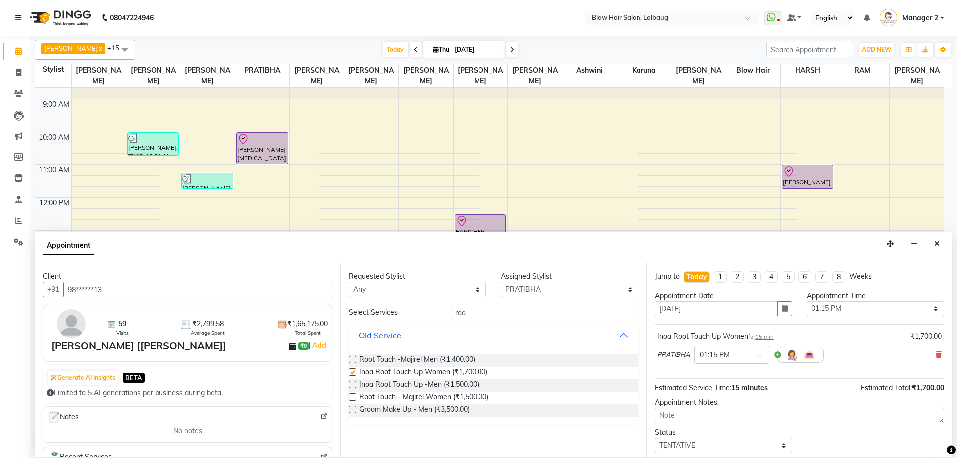
checkbox input "false"
click at [755, 355] on div at bounding box center [732, 354] width 74 height 10
click at [737, 393] on div "01:30 PM" at bounding box center [732, 391] width 74 height 18
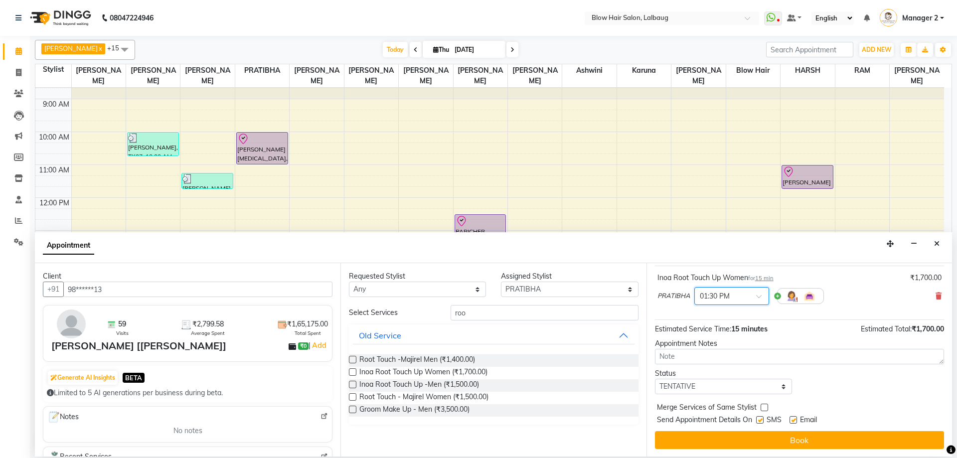
scroll to position [59, 0]
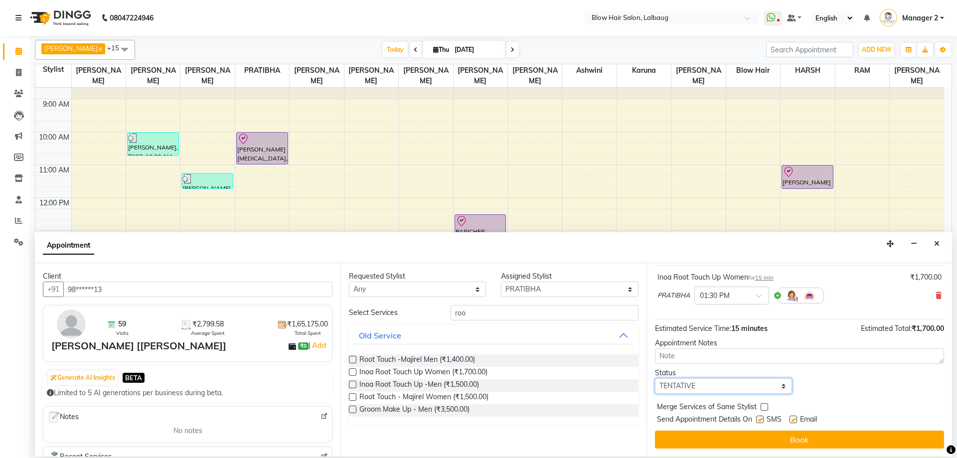
click at [725, 390] on select "Select TENTATIVE CONFIRM CHECK-IN UPCOMING" at bounding box center [723, 385] width 137 height 15
select select "confirm booking"
click at [655, 378] on select "Select TENTATIVE CONFIRM CHECK-IN UPCOMING" at bounding box center [723, 385] width 137 height 15
click at [762, 420] on label at bounding box center [759, 419] width 7 height 7
click at [762, 420] on input "checkbox" at bounding box center [759, 420] width 6 height 6
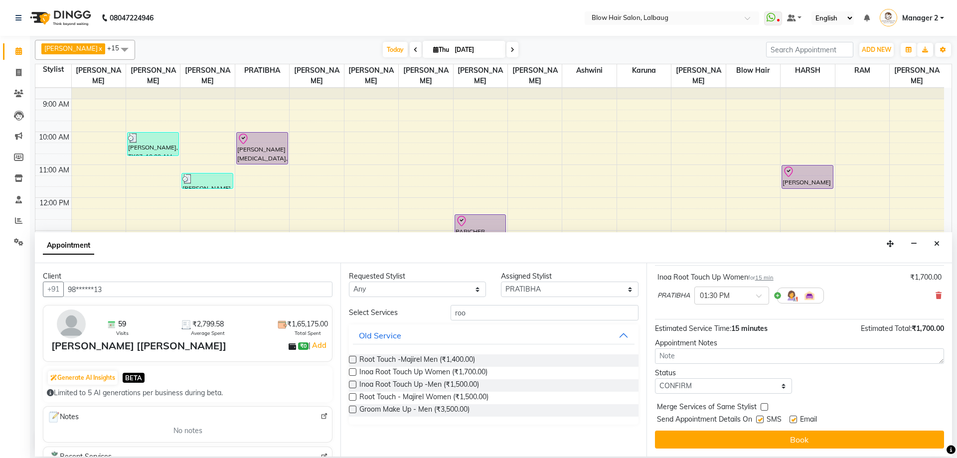
checkbox input "false"
click at [796, 421] on label at bounding box center [793, 419] width 7 height 7
click at [796, 421] on input "checkbox" at bounding box center [793, 420] width 6 height 6
checkbox input "false"
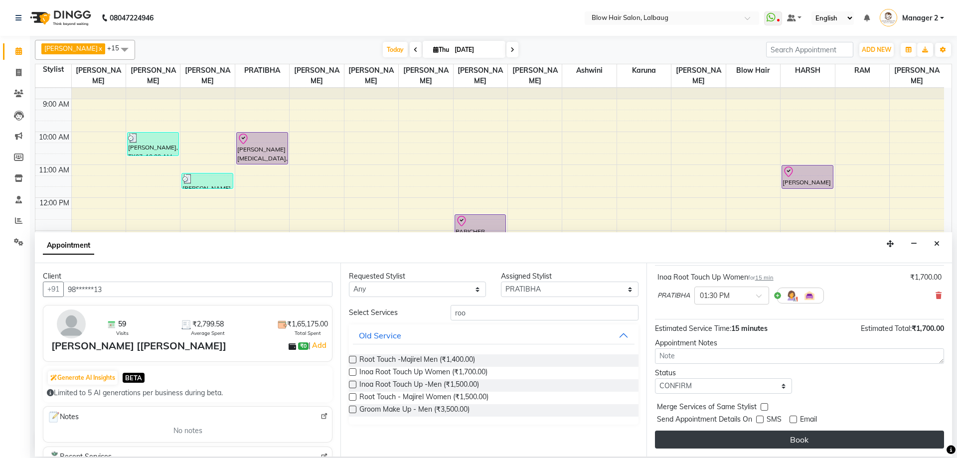
click at [798, 434] on button "Book" at bounding box center [799, 440] width 289 height 18
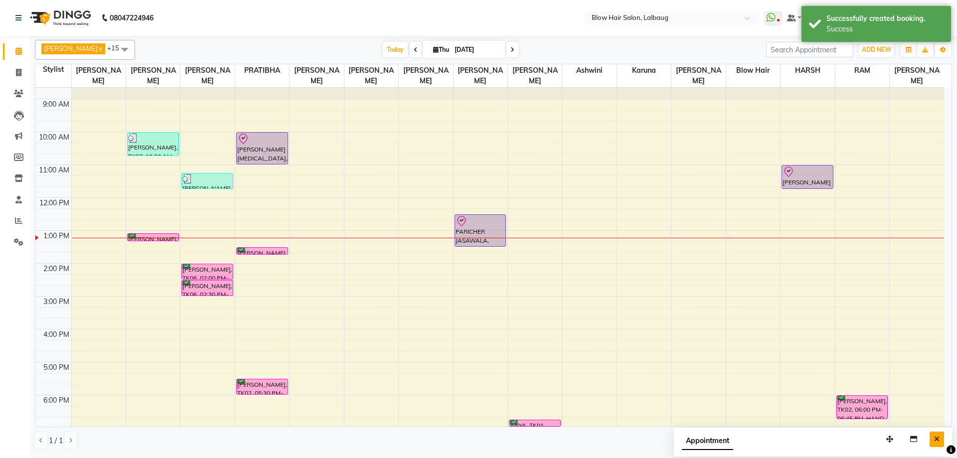
click at [940, 436] on button "Close" at bounding box center [937, 439] width 14 height 15
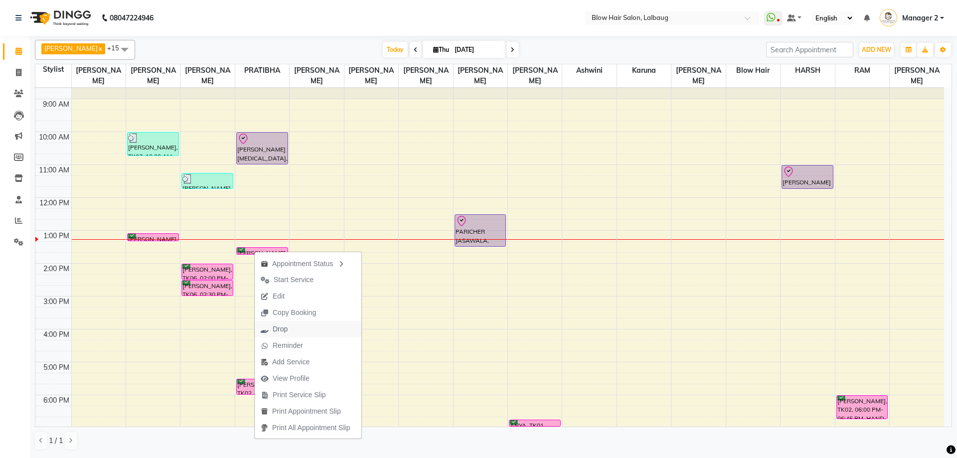
click at [302, 328] on button "Drop" at bounding box center [308, 329] width 107 height 16
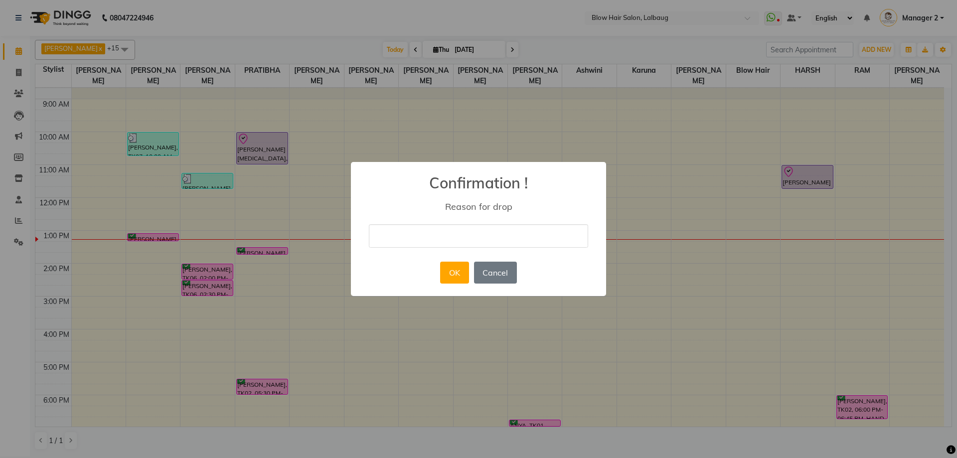
click at [410, 237] on input "text" at bounding box center [478, 235] width 219 height 23
type input "cancel"
click at [455, 274] on button "OK" at bounding box center [454, 273] width 28 height 22
